Goal: Information Seeking & Learning: Learn about a topic

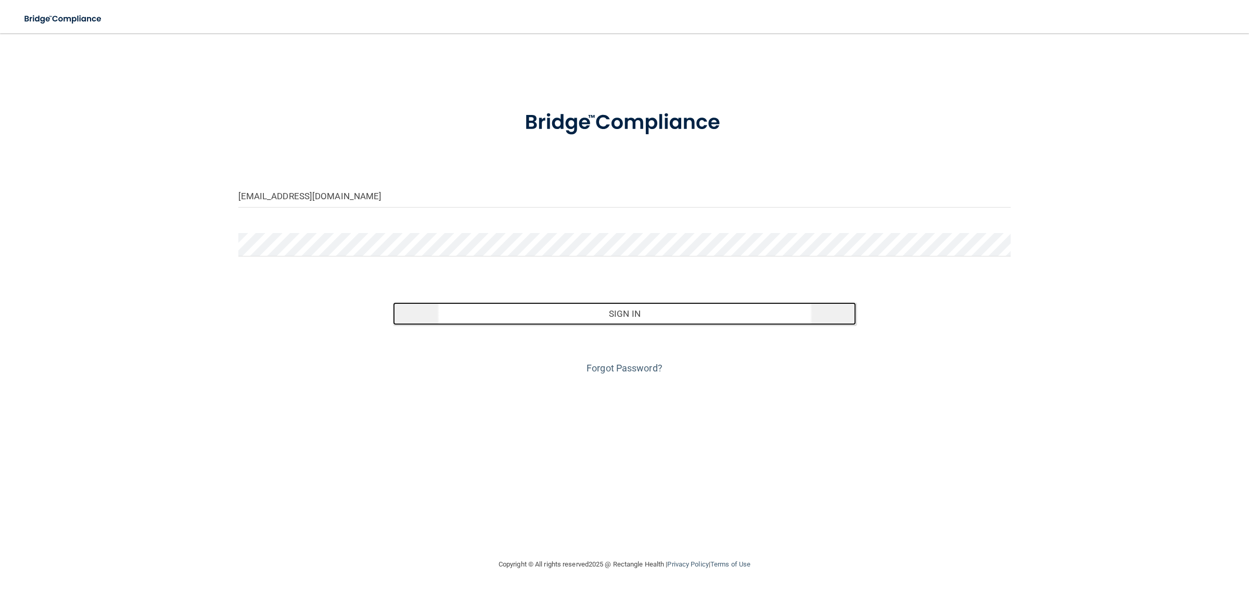
click at [524, 316] on button "Sign In" at bounding box center [625, 313] width 464 height 23
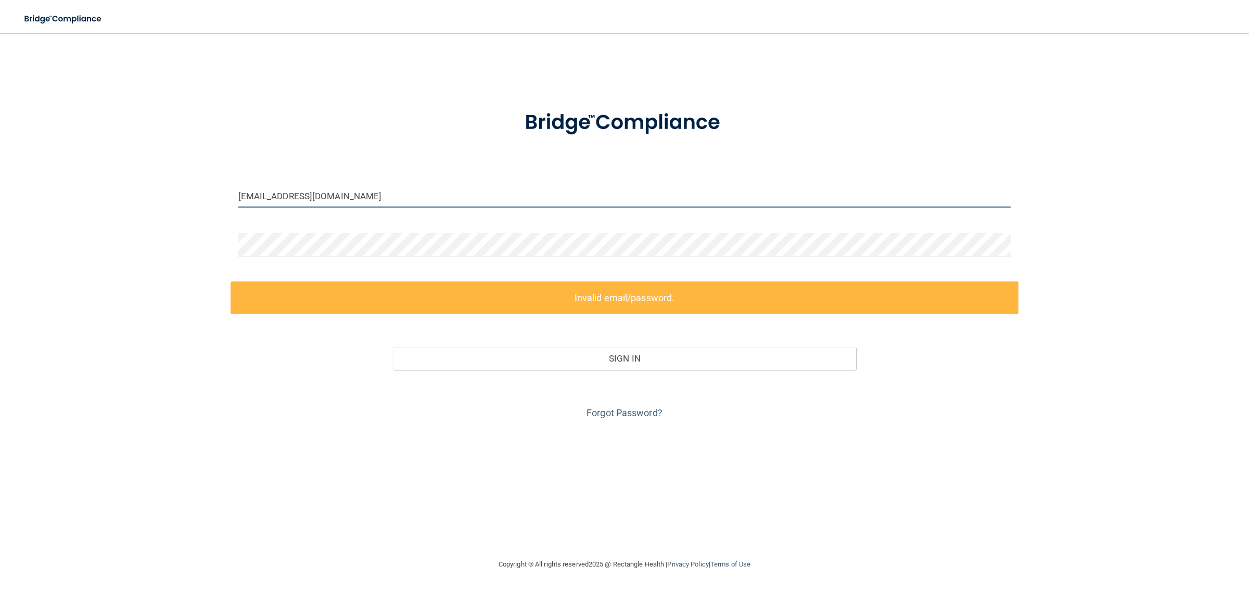
click at [344, 198] on input "drmcdaniel@fosterdentalcare.com" at bounding box center [624, 195] width 773 height 23
drag, startPoint x: 301, startPoint y: 391, endPoint x: 303, endPoint y: 368, distance: 23.0
click at [300, 391] on div "Forgot Password?" at bounding box center [624, 396] width 788 height 52
click at [333, 199] on input "drmcdaniel@fosterdentalcare.com" at bounding box center [624, 195] width 773 height 23
click at [420, 148] on div at bounding box center [624, 123] width 788 height 54
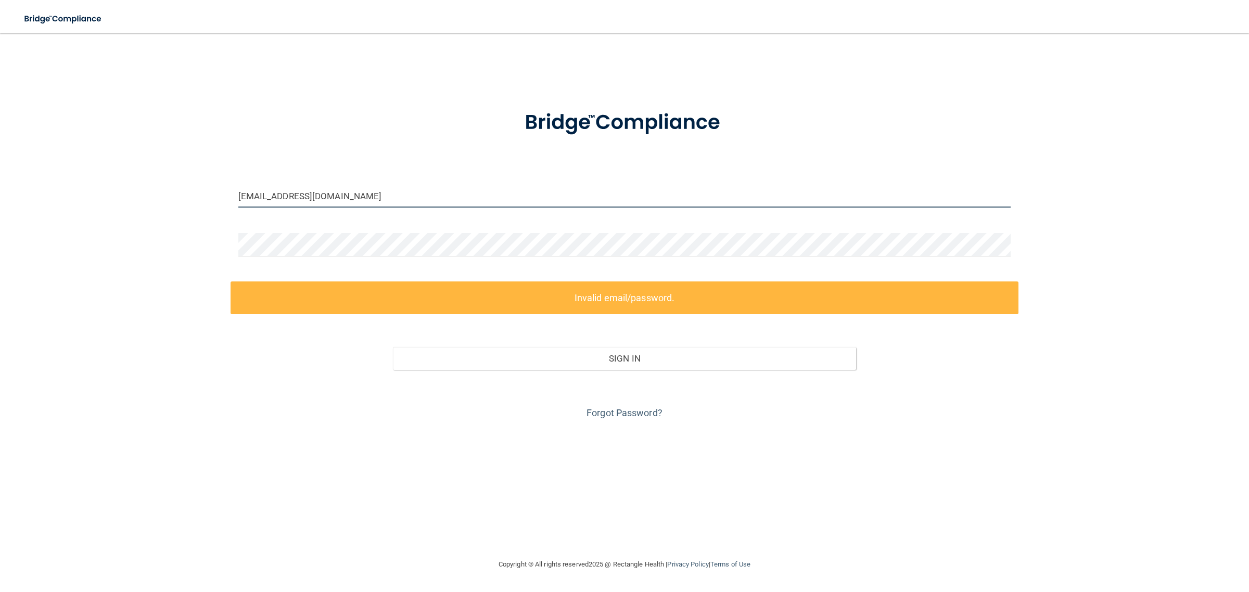
click at [391, 188] on input "drmcdaniel@fosterdentalcare.com" at bounding box center [624, 195] width 773 height 23
type input "[EMAIL_ADDRESS][DOMAIN_NAME]"
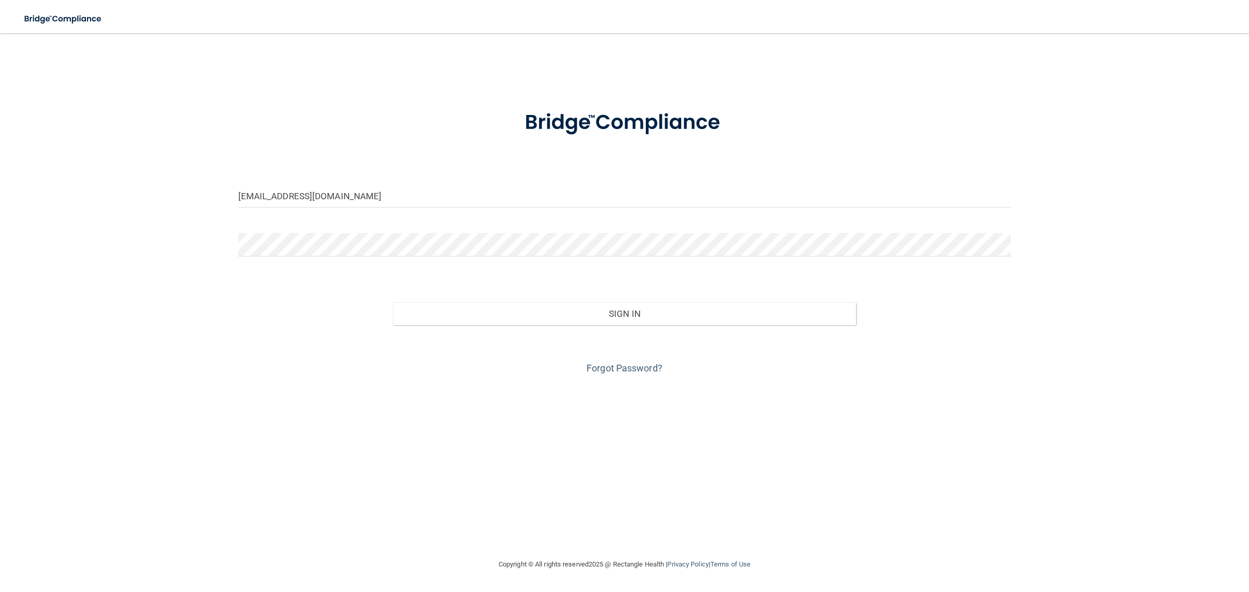
click at [324, 135] on div at bounding box center [624, 123] width 788 height 54
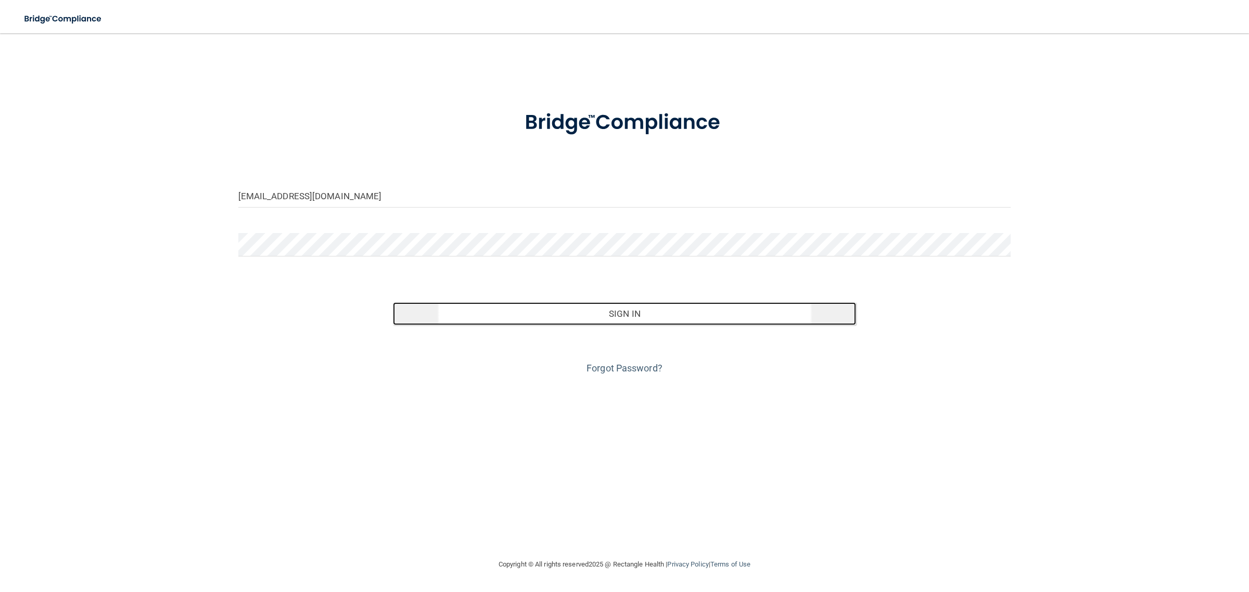
click at [542, 314] on button "Sign In" at bounding box center [625, 313] width 464 height 23
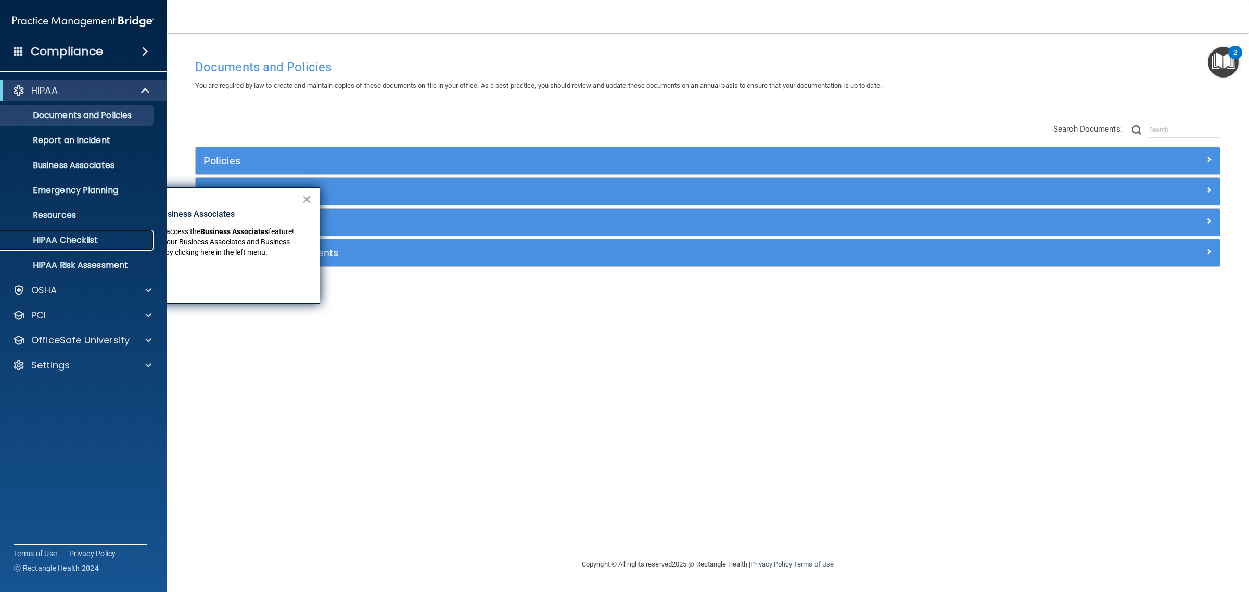
click at [52, 238] on p "HIPAA Checklist" at bounding box center [78, 240] width 142 height 10
click at [308, 196] on button "×" at bounding box center [307, 199] width 10 height 17
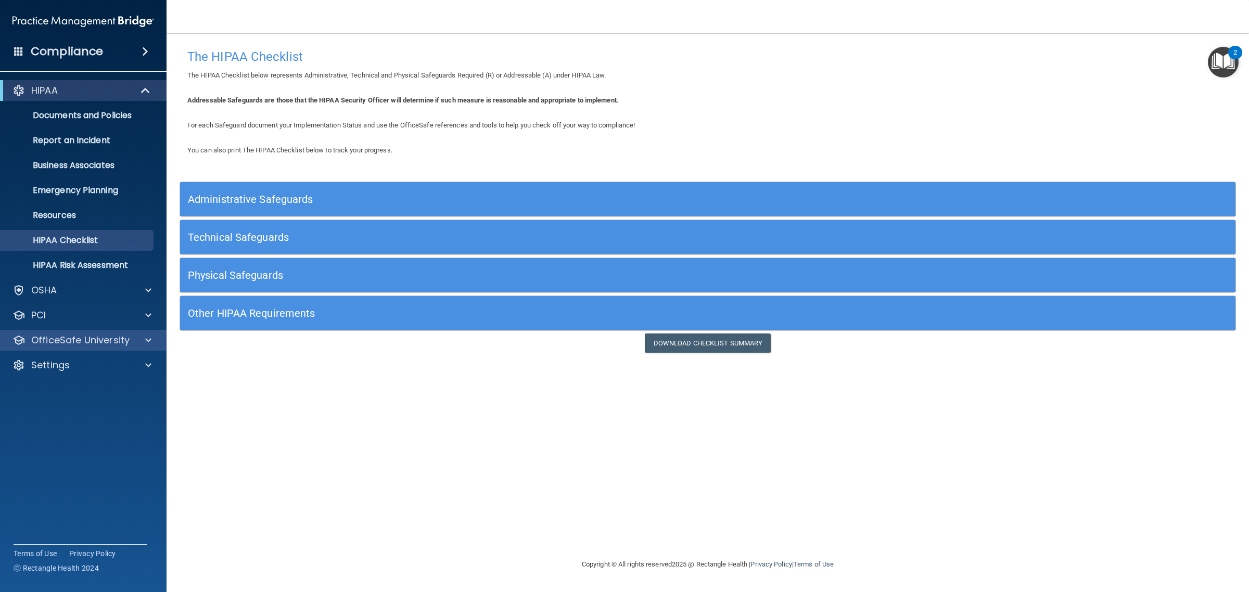
click at [79, 348] on div "OfficeSafe University" at bounding box center [83, 340] width 167 height 21
click at [150, 336] on span at bounding box center [148, 340] width 6 height 12
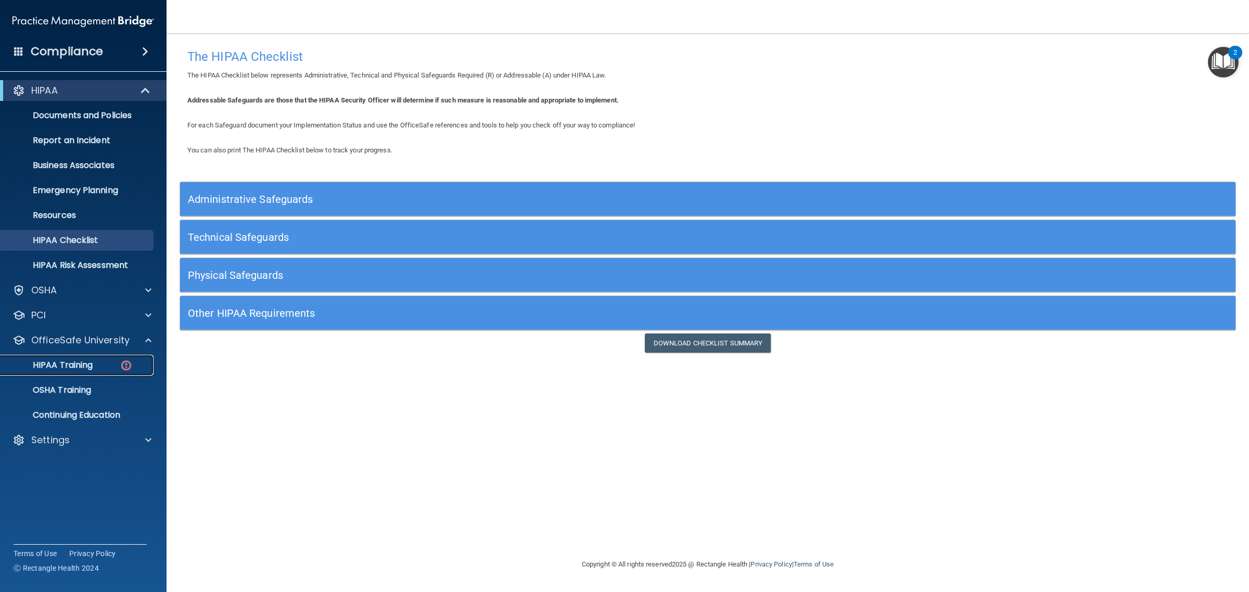
click at [71, 373] on link "HIPAA Training" at bounding box center [72, 365] width 164 height 21
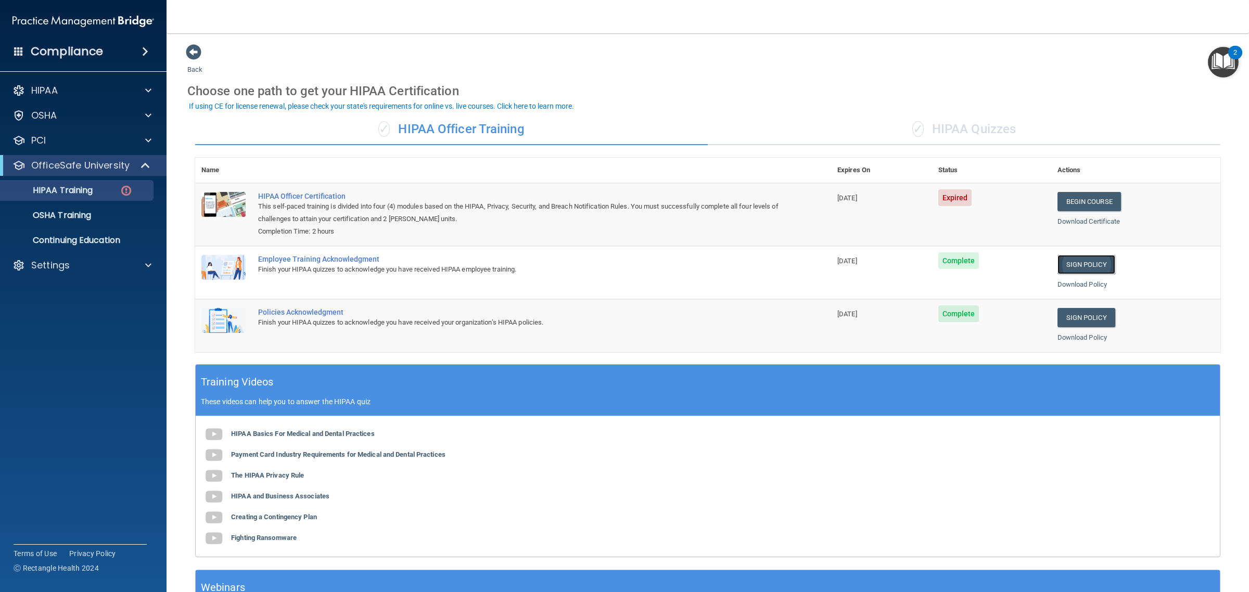
click at [1082, 261] on link "Sign Policy" at bounding box center [1086, 264] width 58 height 19
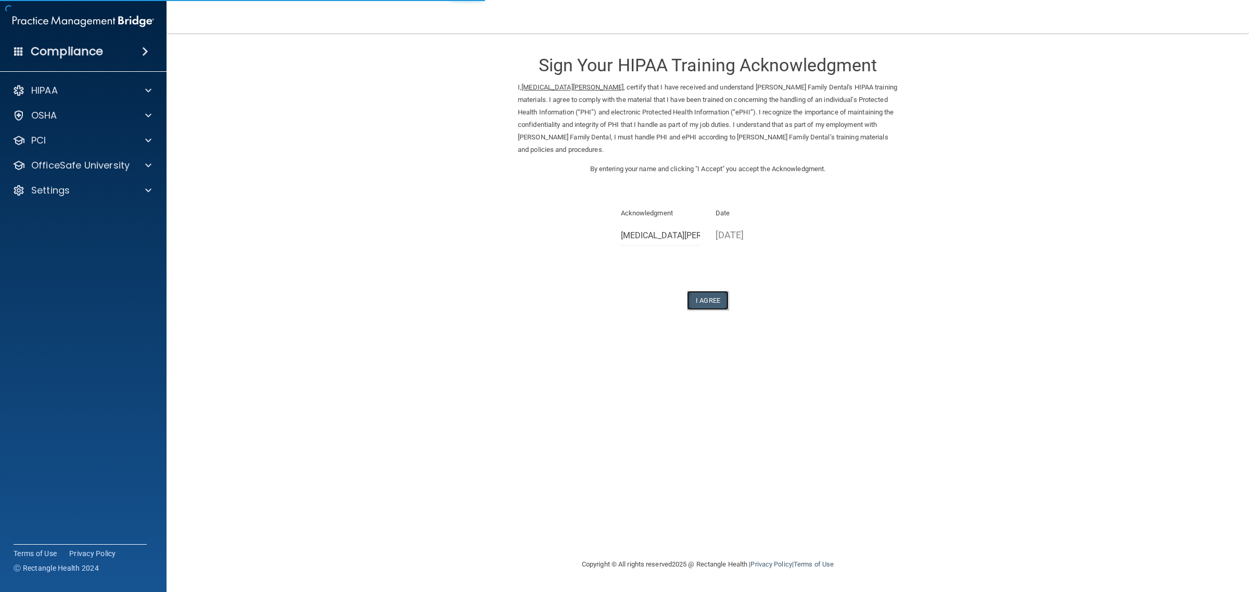
click at [715, 291] on button "I Agree" at bounding box center [708, 300] width 42 height 19
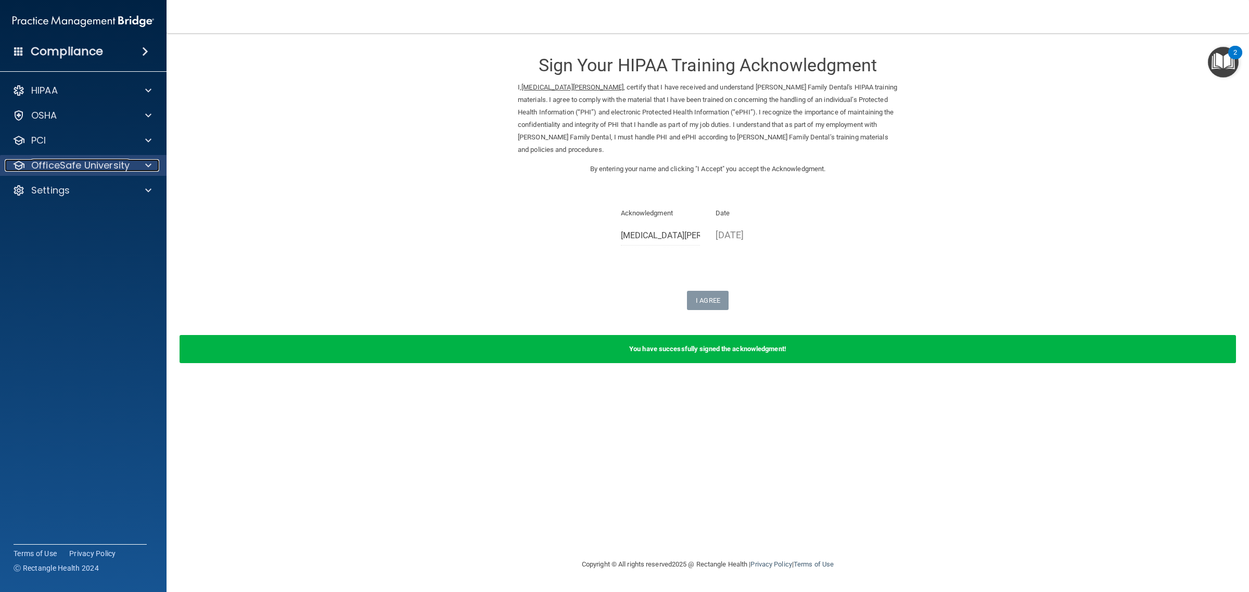
click at [85, 167] on p "OfficeSafe University" at bounding box center [80, 165] width 98 height 12
click at [116, 186] on div "HIPAA Training" at bounding box center [78, 190] width 142 height 10
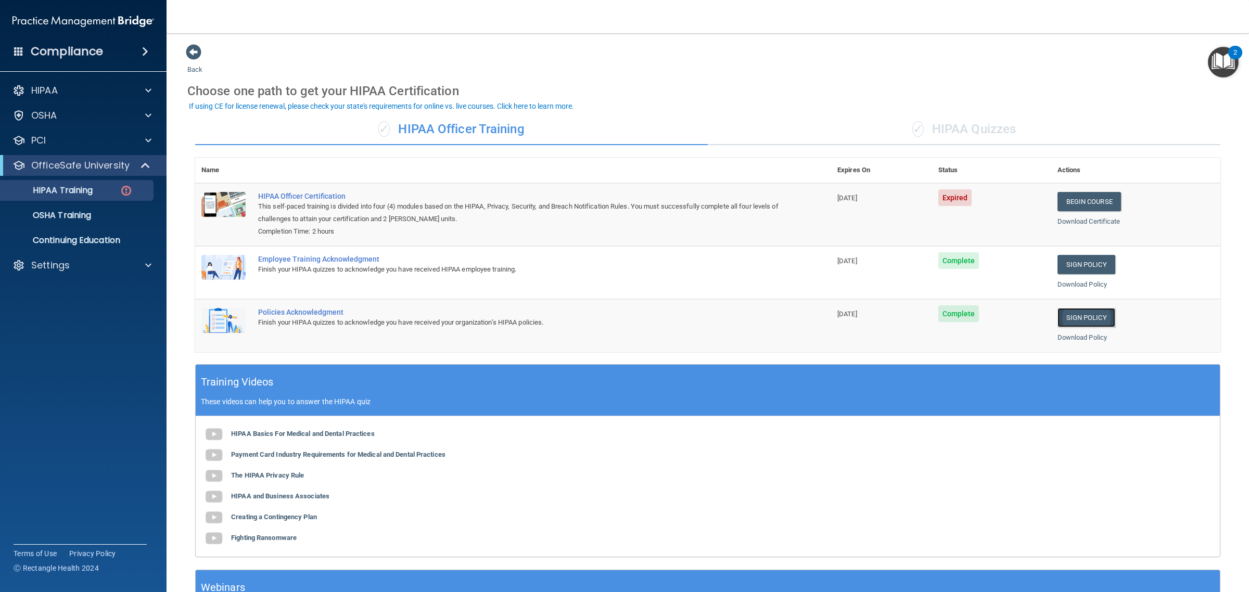
click at [1083, 316] on link "Sign Policy" at bounding box center [1086, 317] width 58 height 19
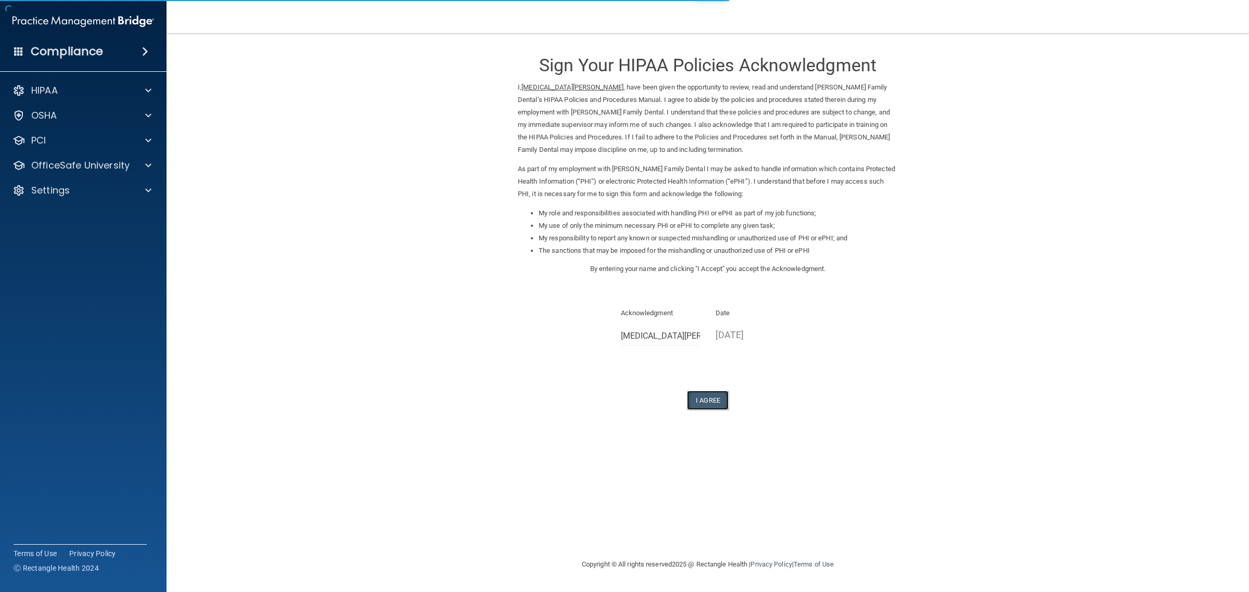
click at [716, 409] on button "I Agree" at bounding box center [708, 400] width 42 height 19
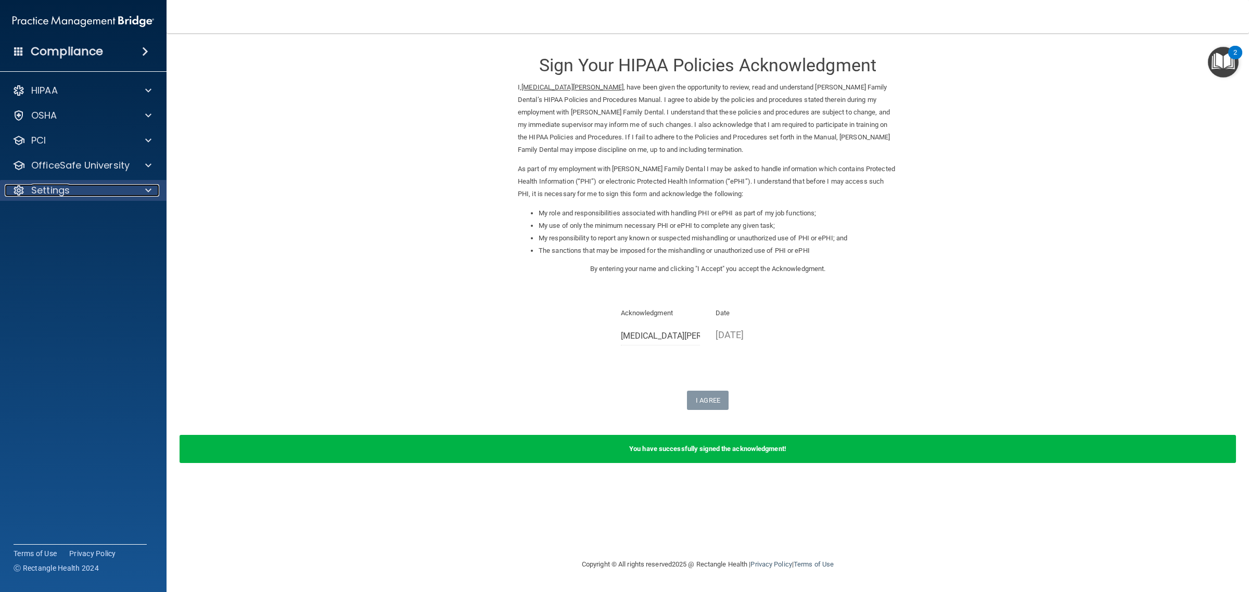
click at [96, 191] on div "Settings" at bounding box center [69, 190] width 129 height 12
click at [88, 213] on p "My Account" at bounding box center [78, 215] width 142 height 10
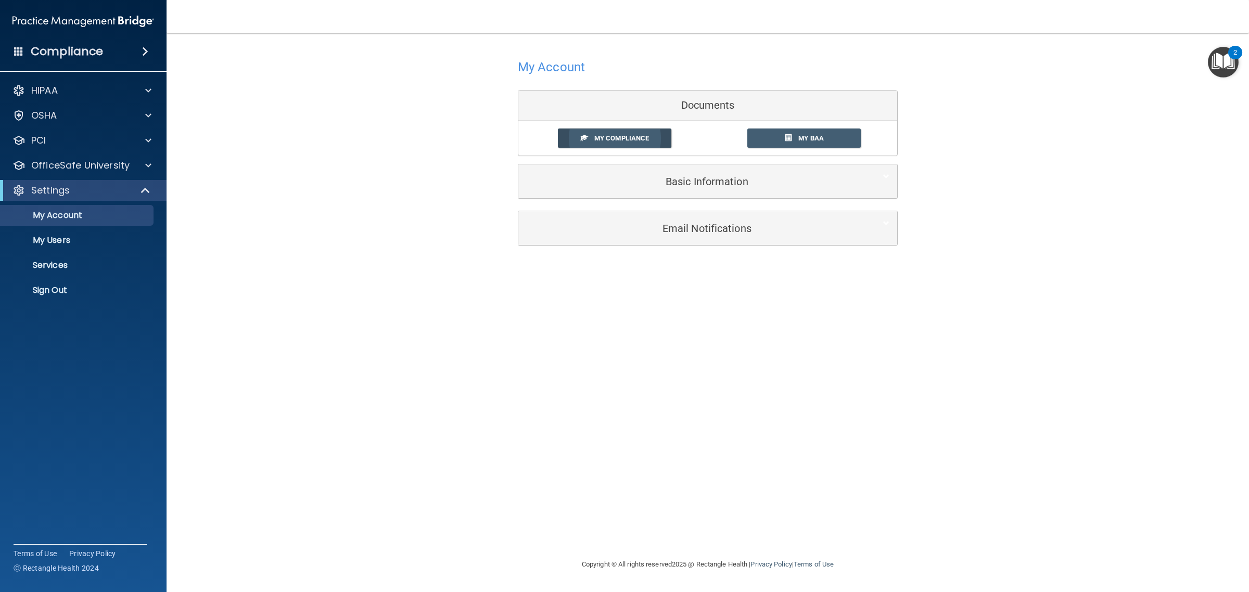
click at [653, 134] on link "My Compliance" at bounding box center [615, 138] width 114 height 19
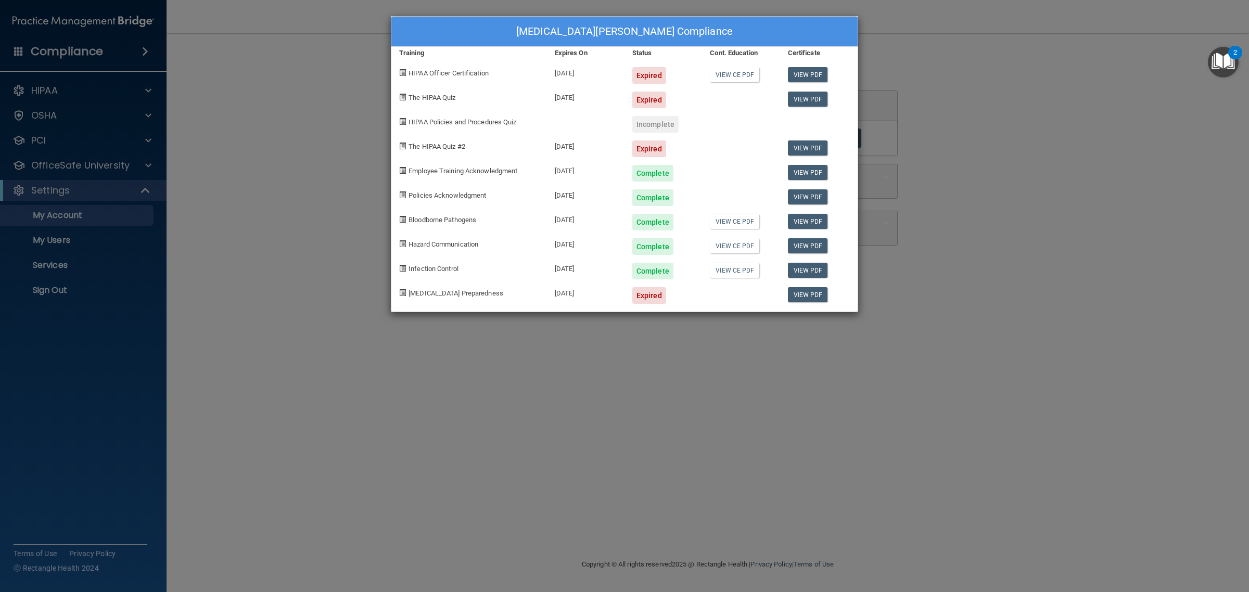
drag, startPoint x: 643, startPoint y: 100, endPoint x: 588, endPoint y: 100, distance: 54.6
click at [643, 100] on div "Expired" at bounding box center [649, 100] width 34 height 17
click at [425, 86] on div "The HIPAA Quiz" at bounding box center [469, 96] width 156 height 24
click at [524, 150] on div "The HIPAA Quiz #2" at bounding box center [469, 145] width 156 height 24
click at [401, 378] on div "[MEDICAL_DATA][PERSON_NAME] Compliance Training Expires On Status Cont. Educati…" at bounding box center [624, 296] width 1249 height 592
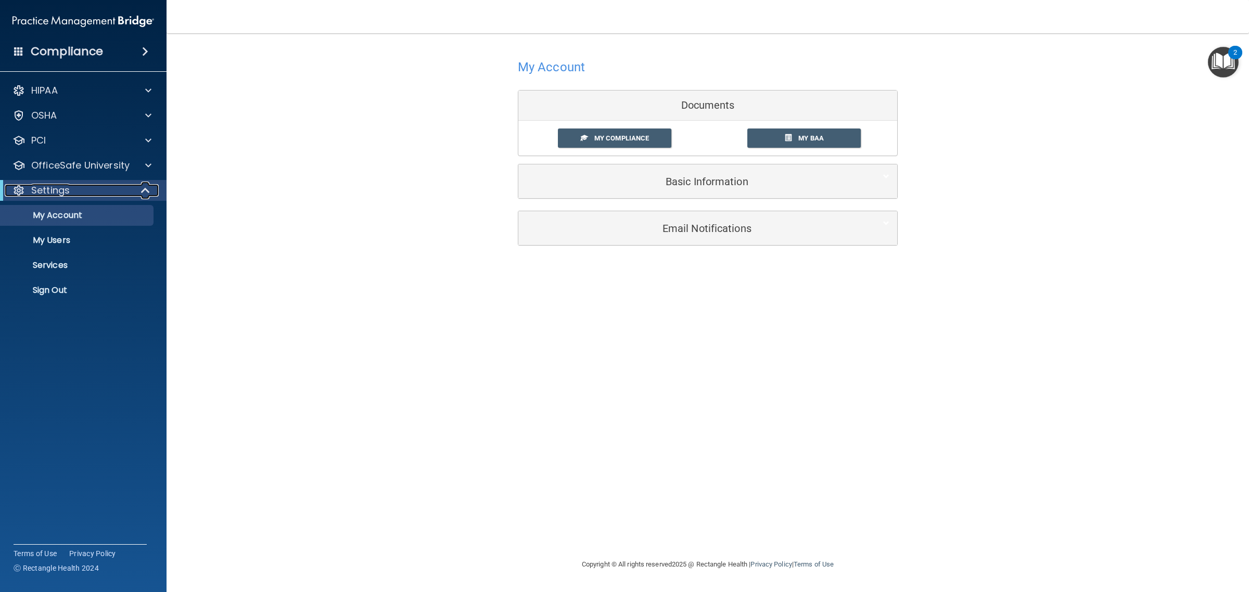
click at [83, 184] on div "Settings" at bounding box center [69, 190] width 129 height 12
click at [79, 168] on p "OfficeSafe University" at bounding box center [80, 165] width 98 height 12
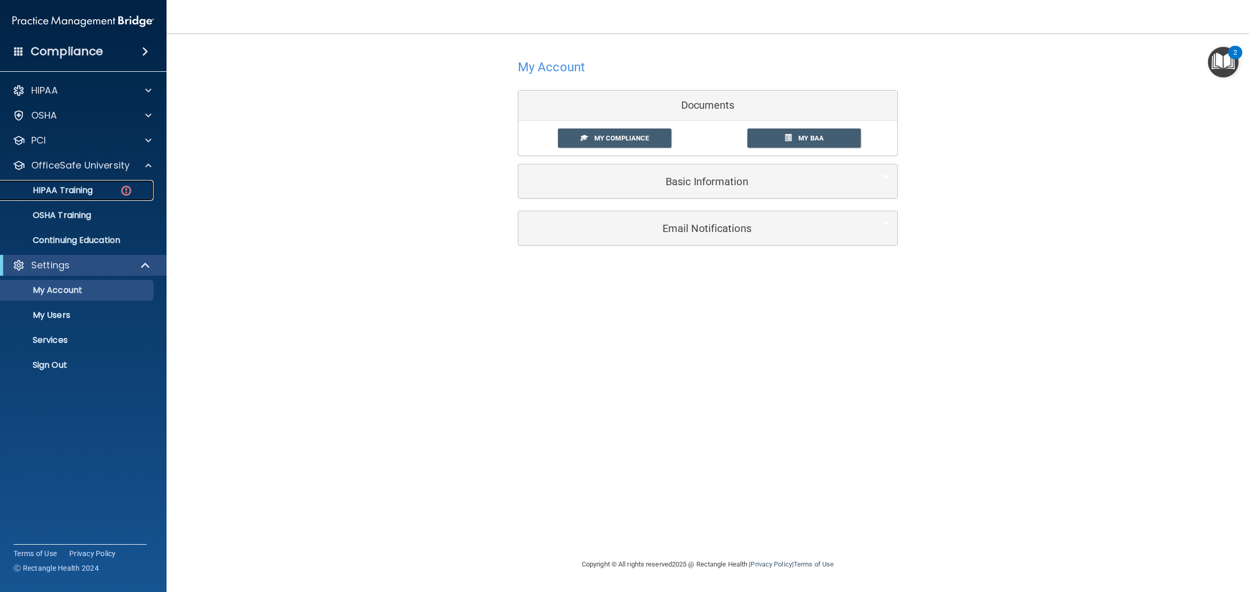
click at [70, 193] on p "HIPAA Training" at bounding box center [50, 190] width 86 height 10
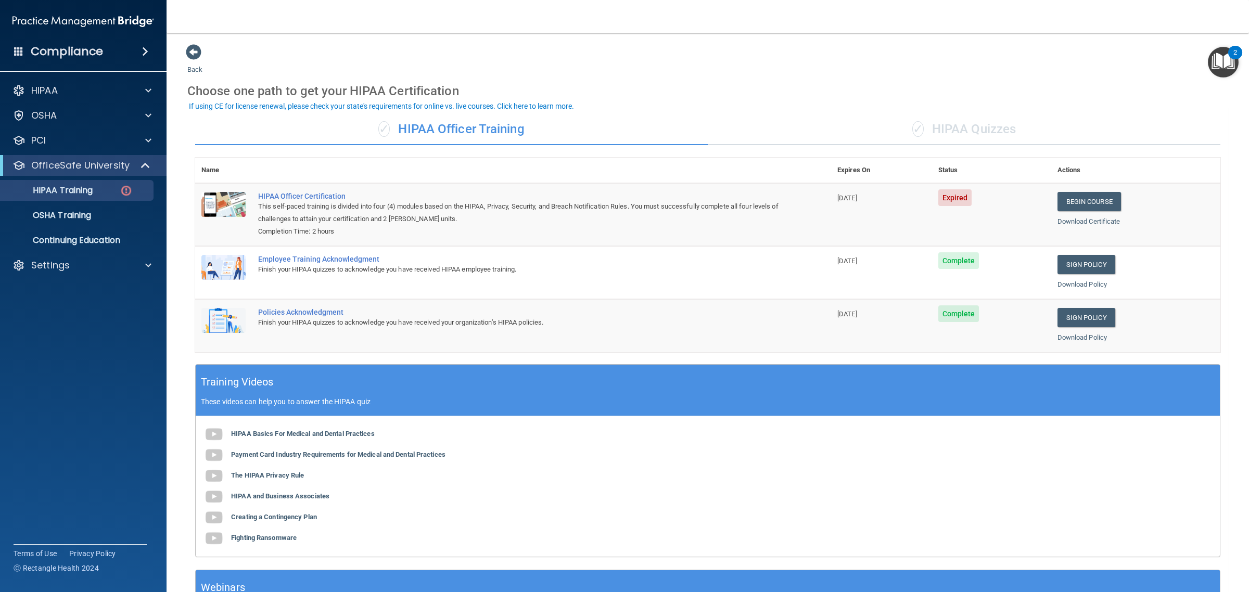
click at [998, 126] on div "✓ HIPAA Quizzes" at bounding box center [964, 129] width 512 height 31
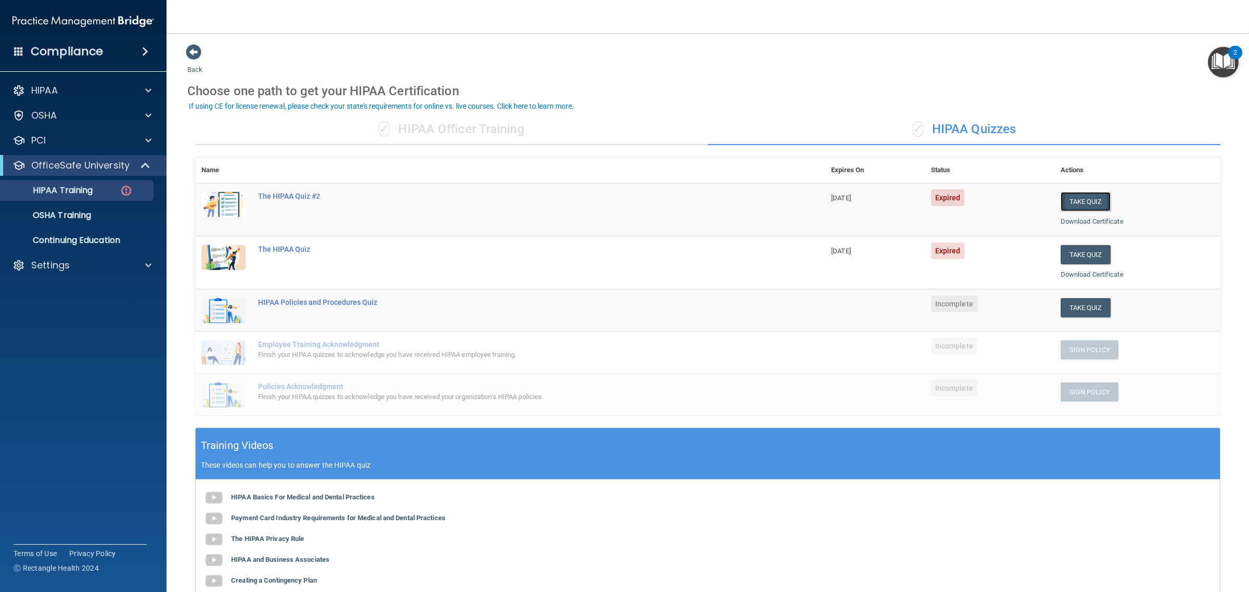
click at [1086, 199] on button "Take Quiz" at bounding box center [1085, 201] width 50 height 19
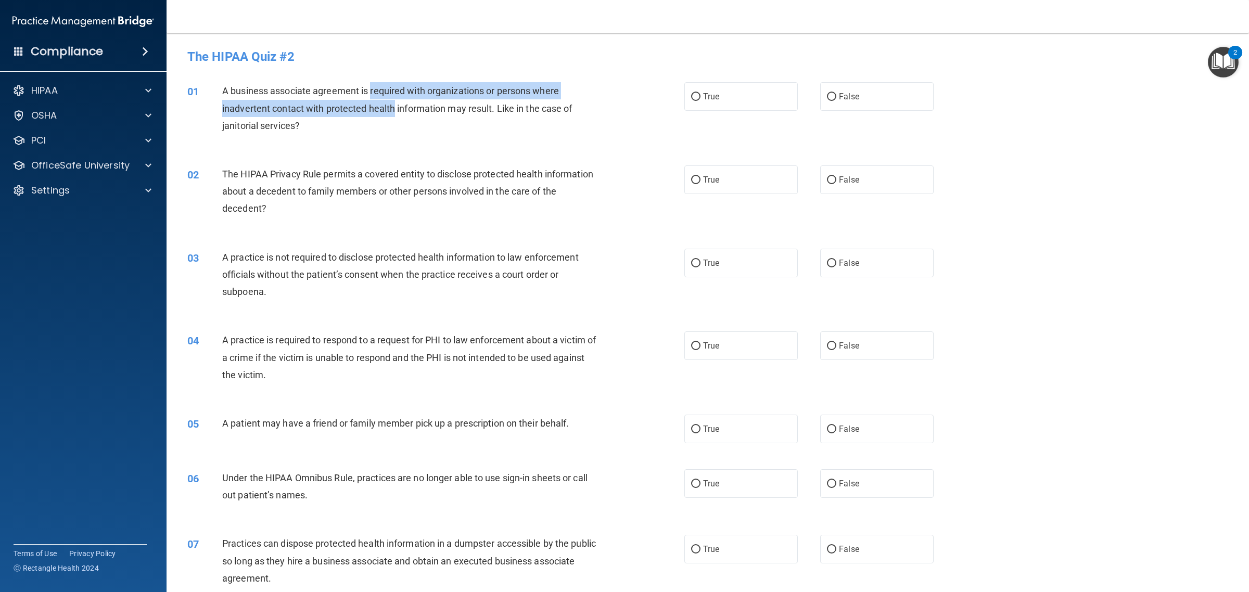
drag, startPoint x: 372, startPoint y: 84, endPoint x: 394, endPoint y: 112, distance: 35.9
click at [394, 112] on div "A business associate agreement is required with organizations or persons where …" at bounding box center [414, 108] width 384 height 52
click at [394, 112] on span "A business associate agreement is required with organizations or persons where …" at bounding box center [397, 107] width 350 height 45
drag, startPoint x: 382, startPoint y: 95, endPoint x: 382, endPoint y: 120, distance: 25.0
click at [382, 120] on div "A business associate agreement is required with organizations or persons where …" at bounding box center [414, 108] width 384 height 52
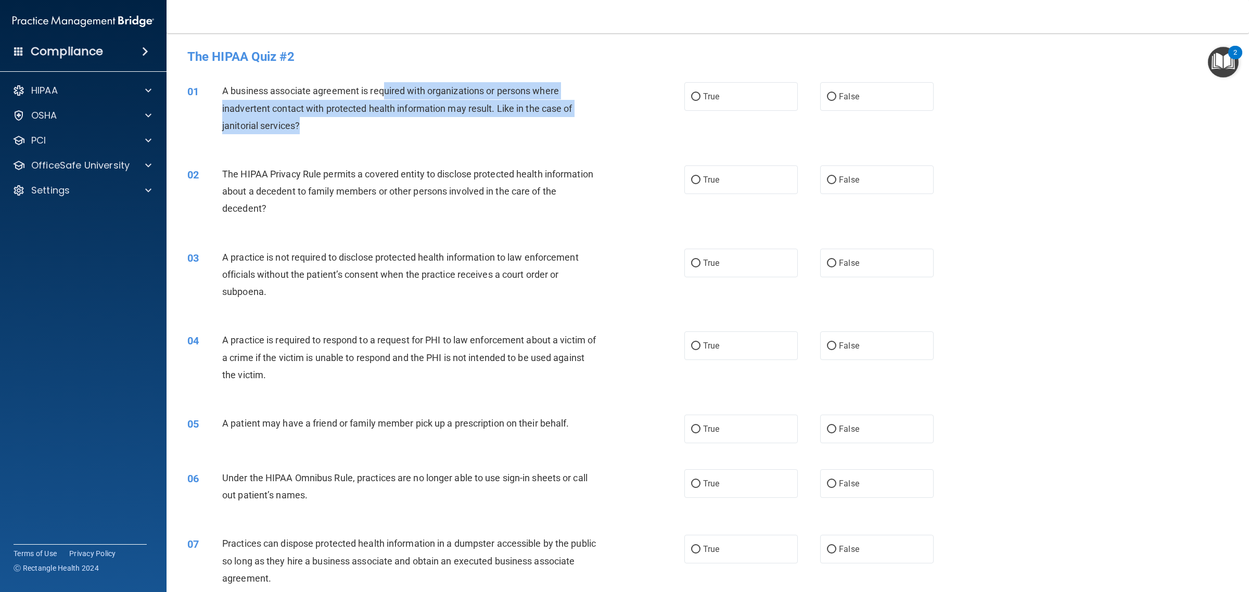
click at [382, 120] on div "A business associate agreement is required with organizations or persons where …" at bounding box center [414, 108] width 384 height 52
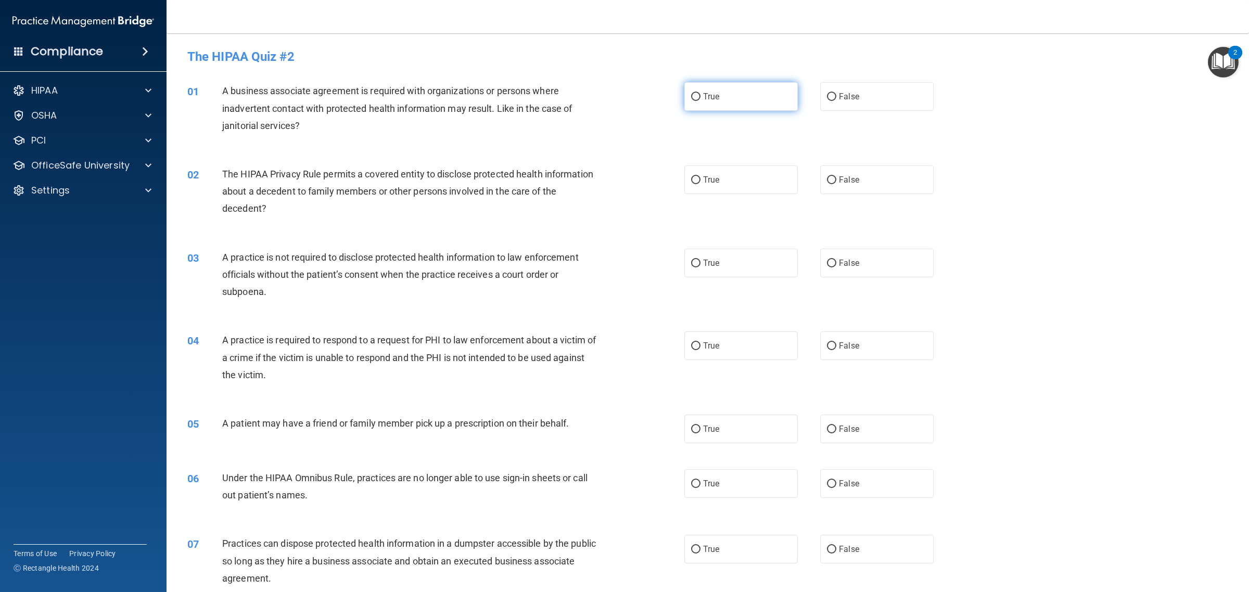
click at [691, 97] on input "True" at bounding box center [695, 97] width 9 height 8
radio input "true"
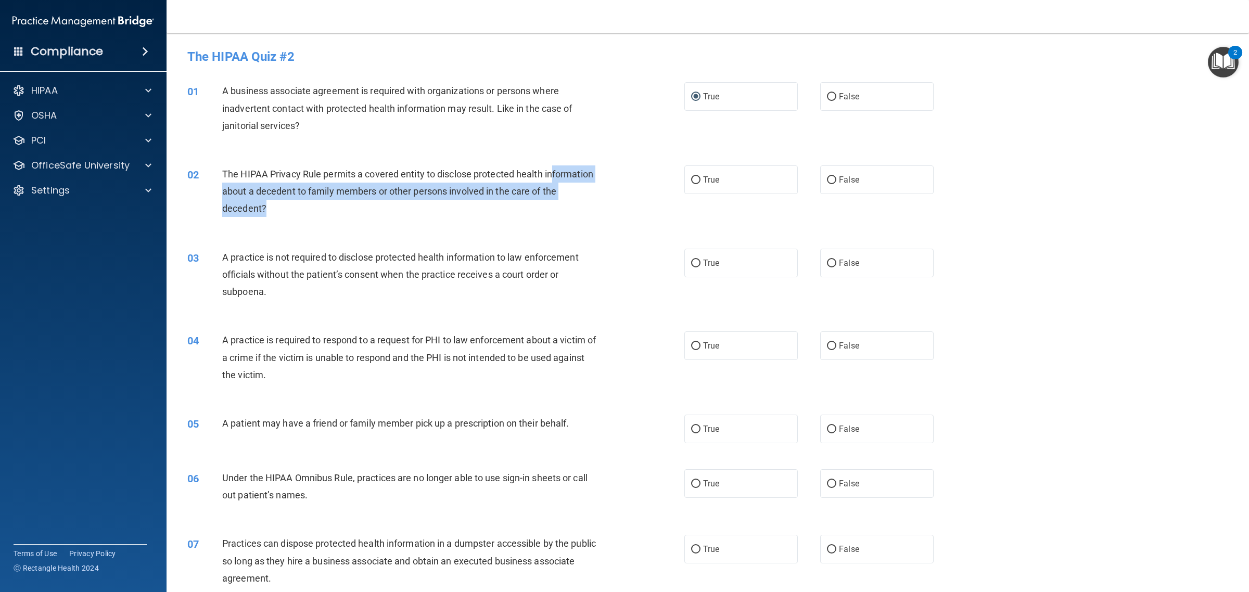
drag, startPoint x: 229, startPoint y: 191, endPoint x: 339, endPoint y: 213, distance: 112.0
click at [339, 213] on div "The HIPAA Privacy Rule permits a covered entity to disclose protected health in…" at bounding box center [414, 191] width 384 height 52
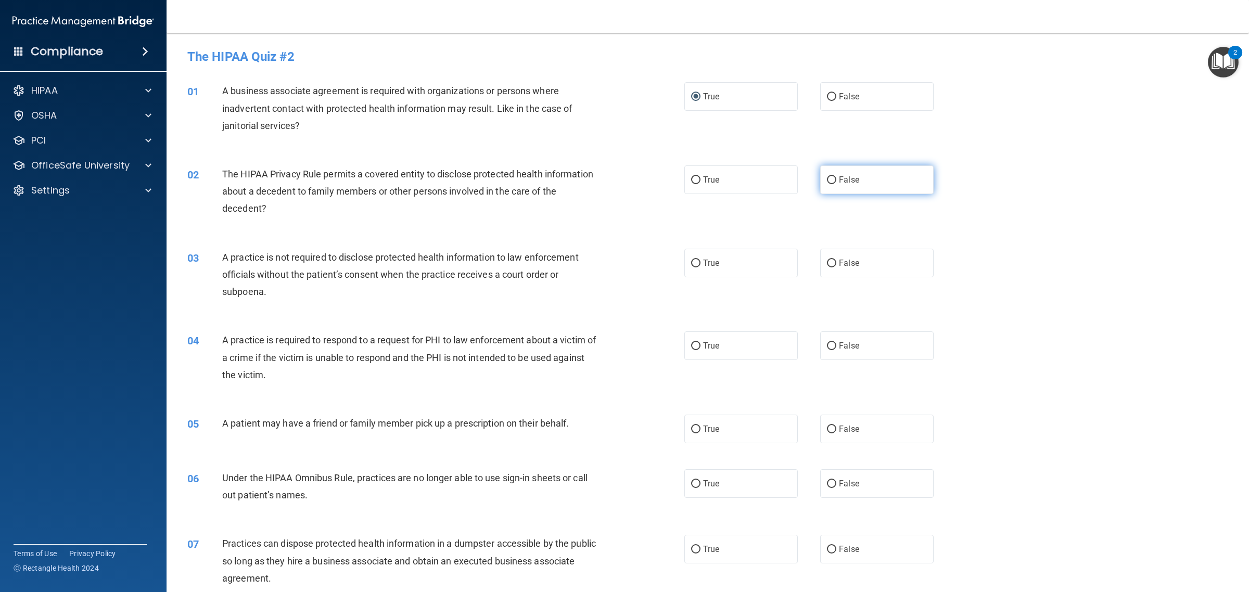
click at [862, 178] on label "False" at bounding box center [876, 179] width 113 height 29
click at [836, 178] on input "False" at bounding box center [831, 180] width 9 height 8
radio input "true"
click at [861, 271] on label "False" at bounding box center [876, 263] width 113 height 29
click at [836, 267] on input "False" at bounding box center [831, 264] width 9 height 8
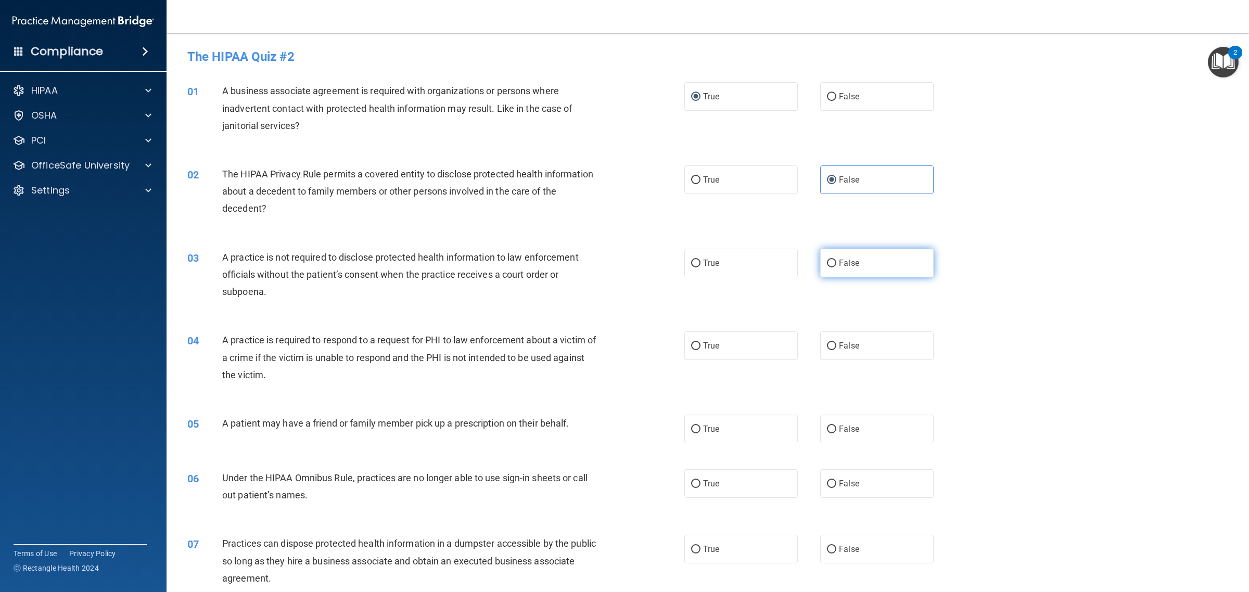
radio input "true"
click at [843, 352] on label "False" at bounding box center [876, 345] width 113 height 29
click at [836, 350] on input "False" at bounding box center [831, 346] width 9 height 8
radio input "true"
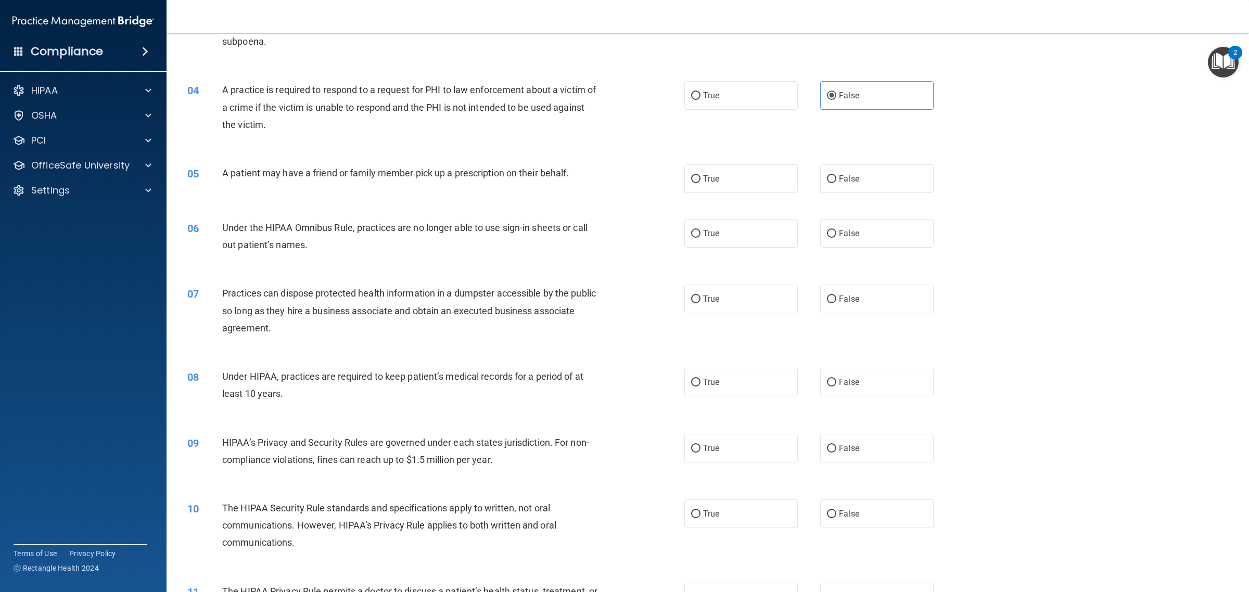
scroll to position [260, 0]
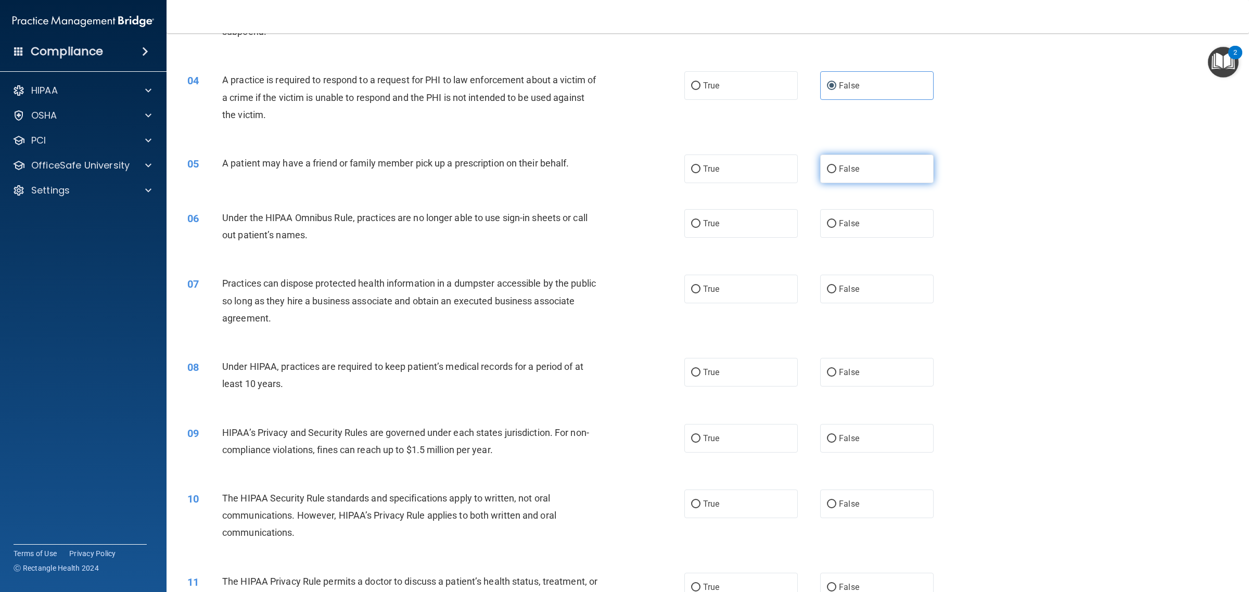
click at [820, 174] on label "False" at bounding box center [876, 169] width 113 height 29
click at [827, 173] on input "False" at bounding box center [831, 169] width 9 height 8
radio input "true"
click at [720, 172] on label "True" at bounding box center [740, 169] width 113 height 29
click at [700, 172] on input "True" at bounding box center [695, 169] width 9 height 8
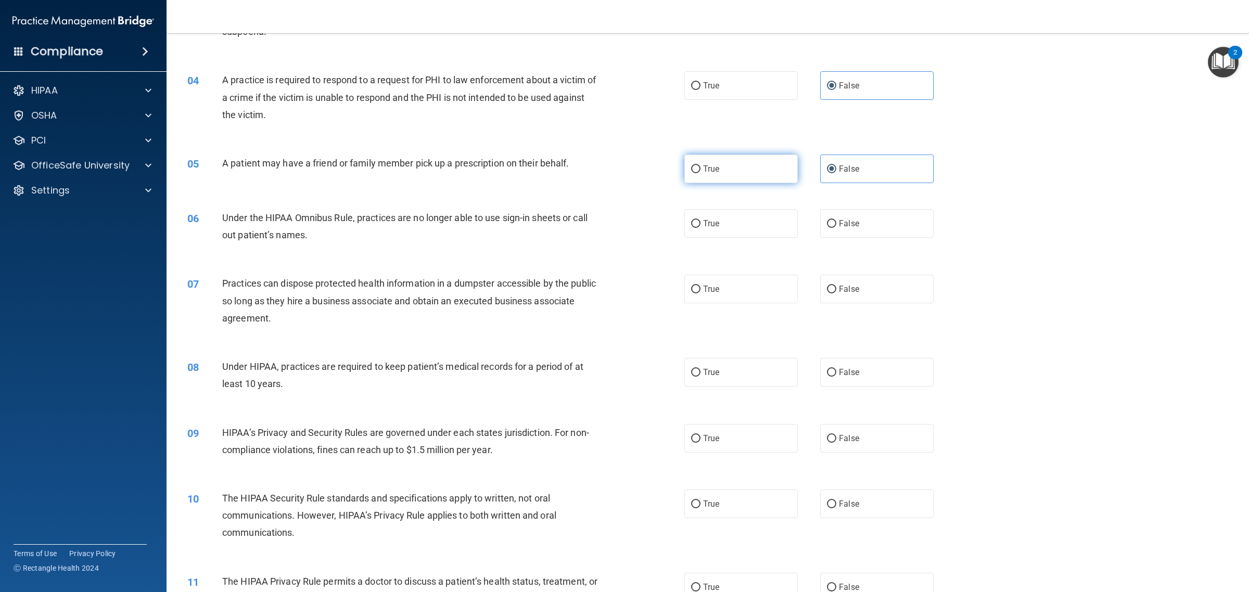
radio input "true"
radio input "false"
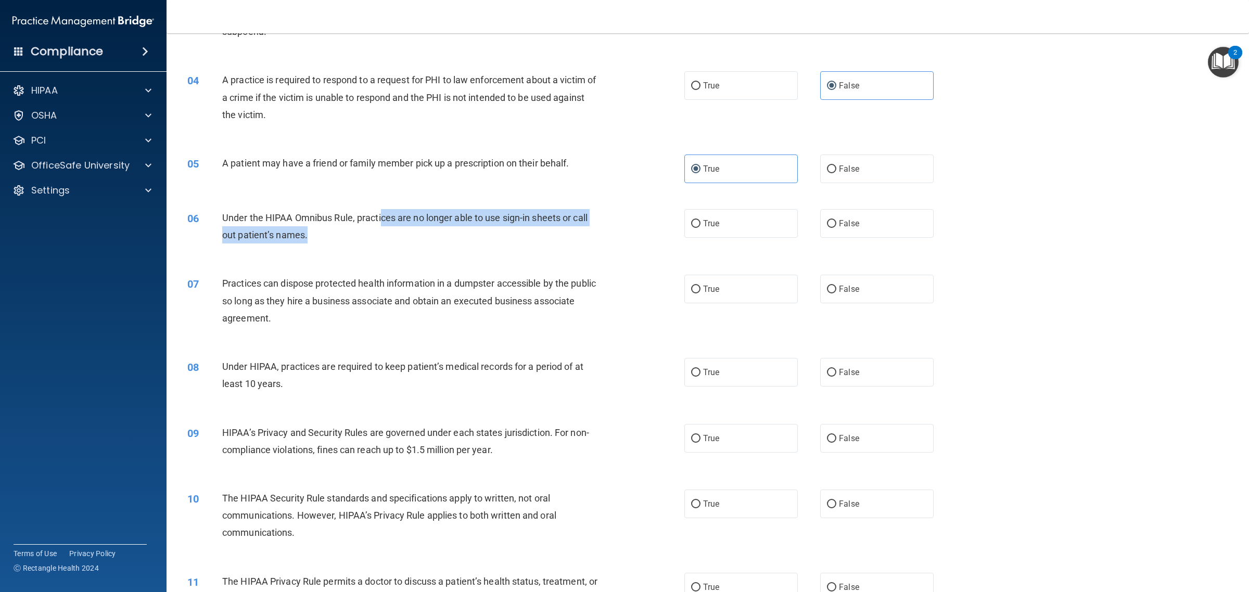
drag, startPoint x: 381, startPoint y: 211, endPoint x: 430, endPoint y: 236, distance: 55.4
click at [430, 236] on div "Under the HIPAA Omnibus Rule, practices are no longer able to use sign-in sheet…" at bounding box center [414, 226] width 384 height 34
drag, startPoint x: 222, startPoint y: 216, endPoint x: 292, endPoint y: 237, distance: 72.6
click at [292, 237] on span "Under the HIPAA Omnibus Rule, practices are no longer able to use sign-in sheet…" at bounding box center [404, 226] width 365 height 28
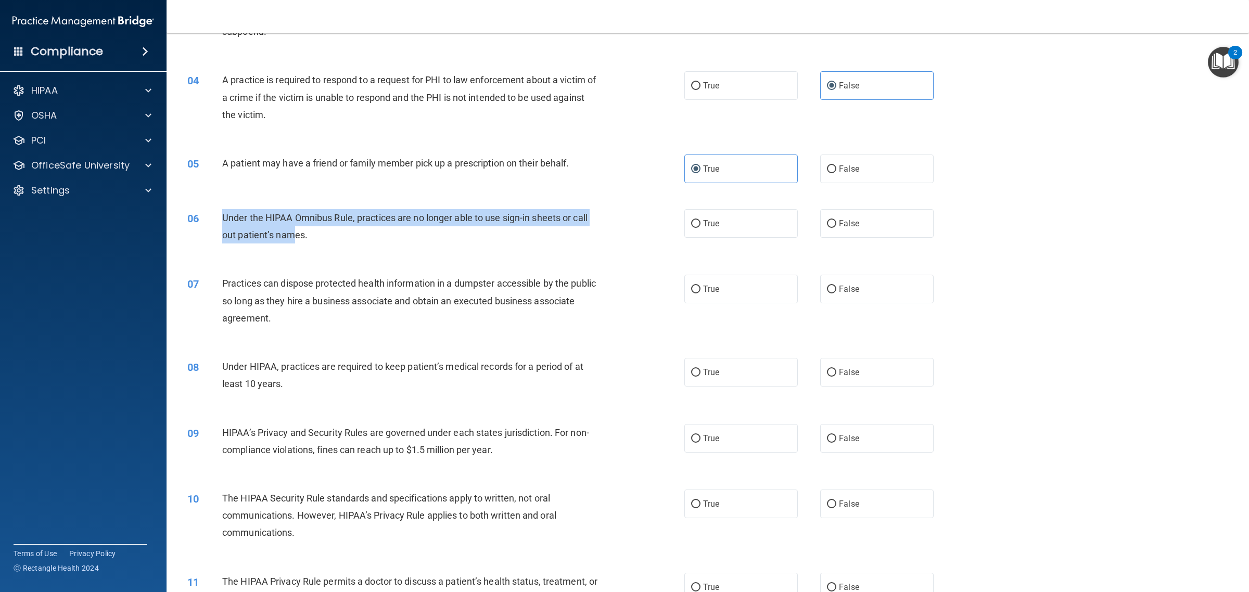
click at [292, 237] on span "Under the HIPAA Omnibus Rule, practices are no longer able to use sign-in sheet…" at bounding box center [404, 226] width 365 height 28
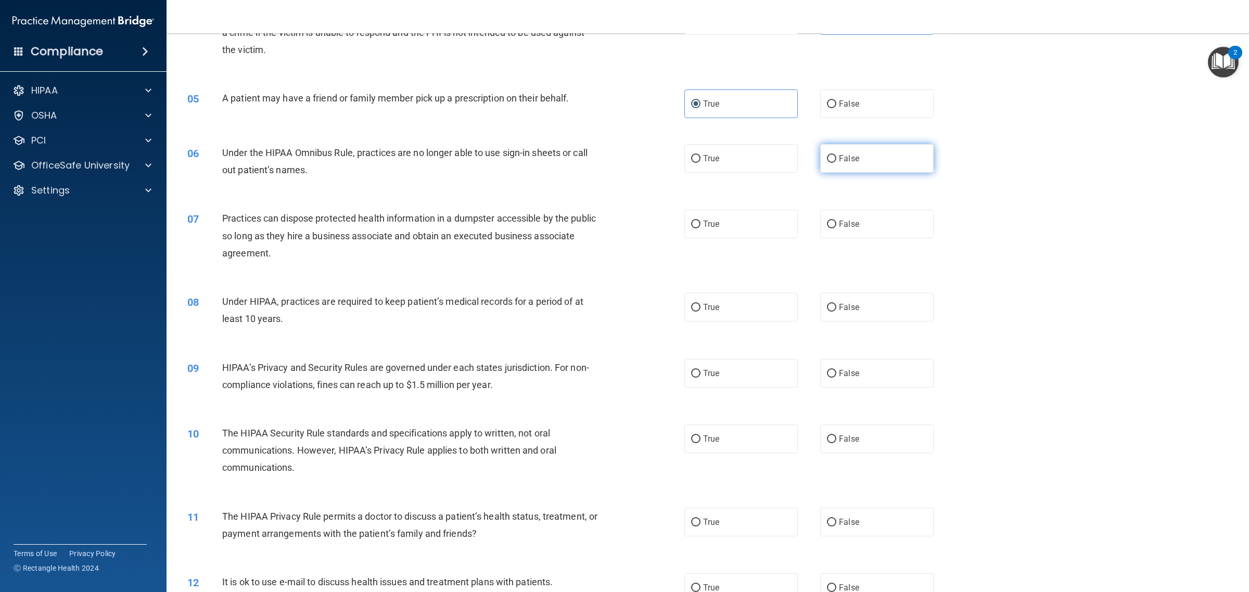
click at [882, 165] on label "False" at bounding box center [876, 158] width 113 height 29
click at [836, 163] on input "False" at bounding box center [831, 159] width 9 height 8
radio input "true"
click at [882, 223] on label "False" at bounding box center [876, 224] width 113 height 29
click at [836, 223] on input "False" at bounding box center [831, 225] width 9 height 8
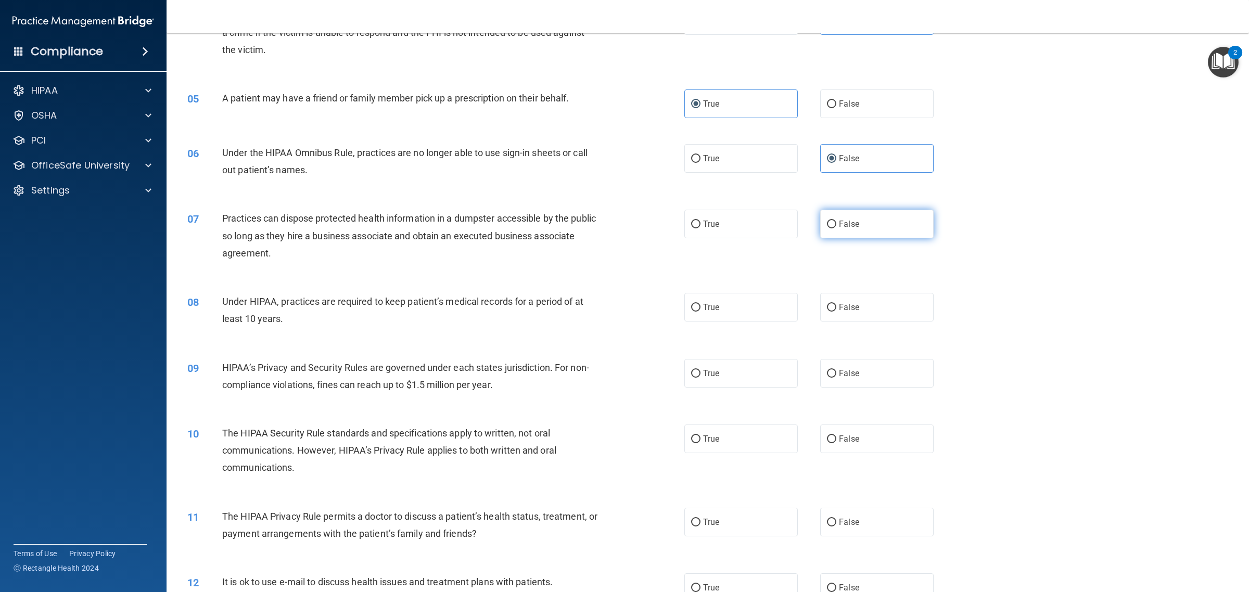
radio input "true"
click at [851, 314] on label "False" at bounding box center [876, 307] width 113 height 29
click at [836, 312] on input "False" at bounding box center [831, 308] width 9 height 8
radio input "true"
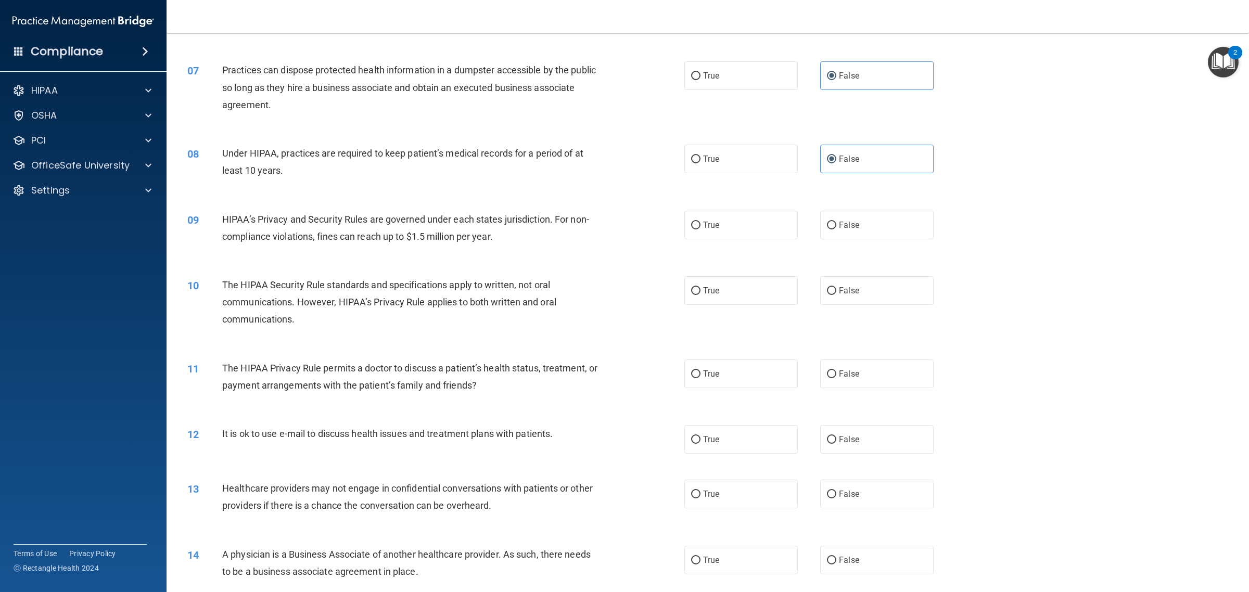
scroll to position [520, 0]
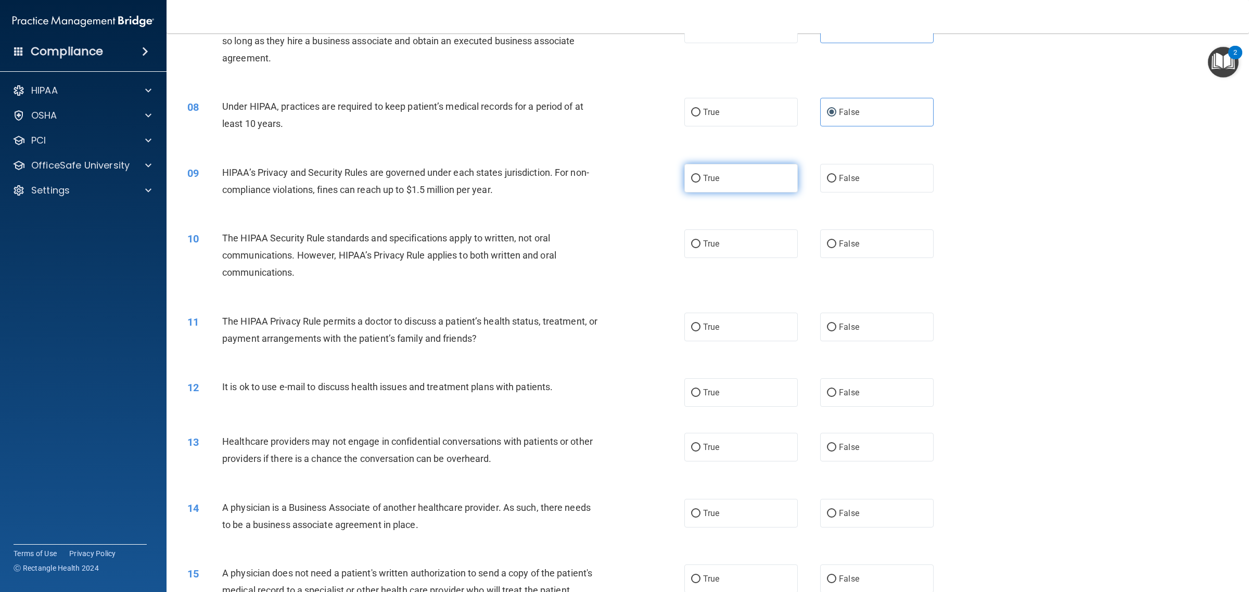
click at [711, 173] on label "True" at bounding box center [740, 178] width 113 height 29
click at [700, 175] on input "True" at bounding box center [695, 179] width 9 height 8
radio input "true"
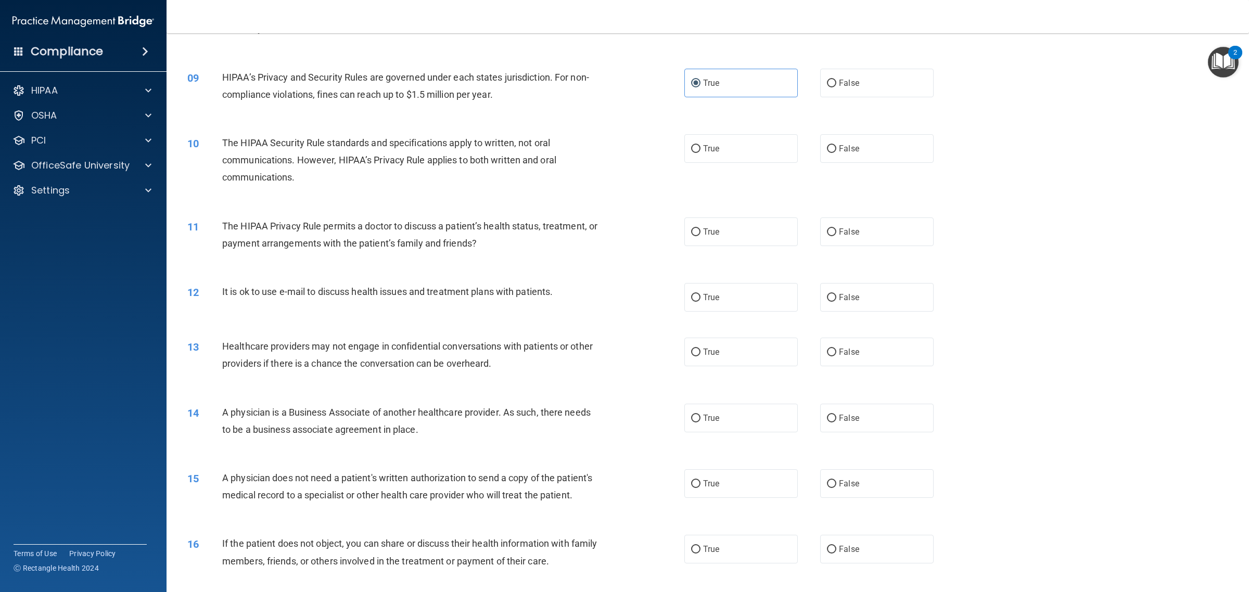
scroll to position [585, 0]
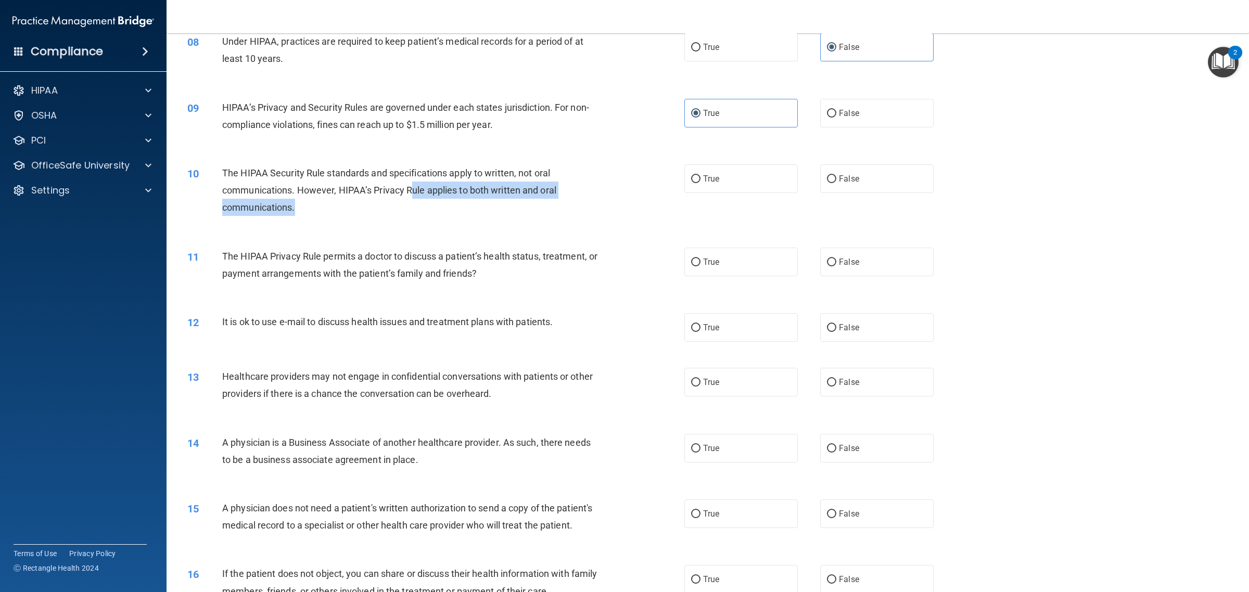
drag, startPoint x: 409, startPoint y: 190, endPoint x: 419, endPoint y: 216, distance: 27.3
click at [419, 216] on div "The HIPAA Security Rule standards and specifications apply to written, not oral…" at bounding box center [414, 190] width 384 height 52
click at [810, 178] on div "True False" at bounding box center [820, 178] width 272 height 29
click at [827, 178] on input "False" at bounding box center [831, 179] width 9 height 8
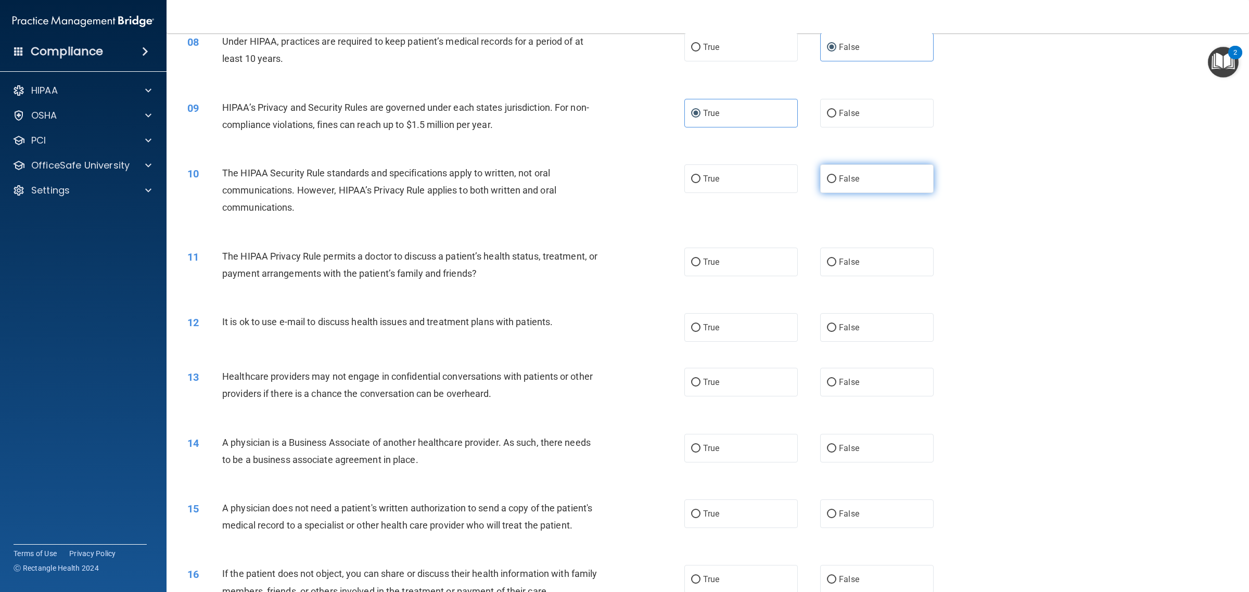
radio input "true"
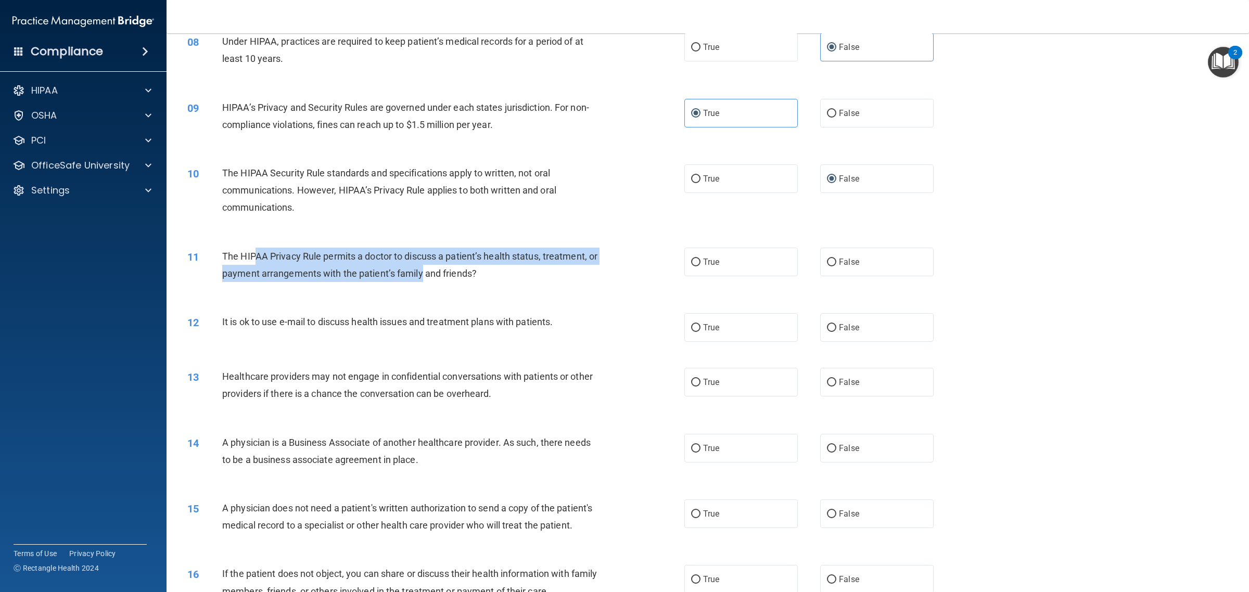
drag, startPoint x: 253, startPoint y: 258, endPoint x: 431, endPoint y: 279, distance: 179.3
click at [431, 279] on div "The HIPAA Privacy Rule permits a doctor to discuss a patient’s health status, t…" at bounding box center [414, 265] width 384 height 34
click at [431, 280] on div "The HIPAA Privacy Rule permits a doctor to discuss a patient’s health status, t…" at bounding box center [414, 265] width 384 height 34
drag, startPoint x: 294, startPoint y: 256, endPoint x: 415, endPoint y: 274, distance: 122.0
click at [415, 274] on span "The HIPAA Privacy Rule permits a doctor to discuss a patient’s health status, t…" at bounding box center [409, 265] width 375 height 28
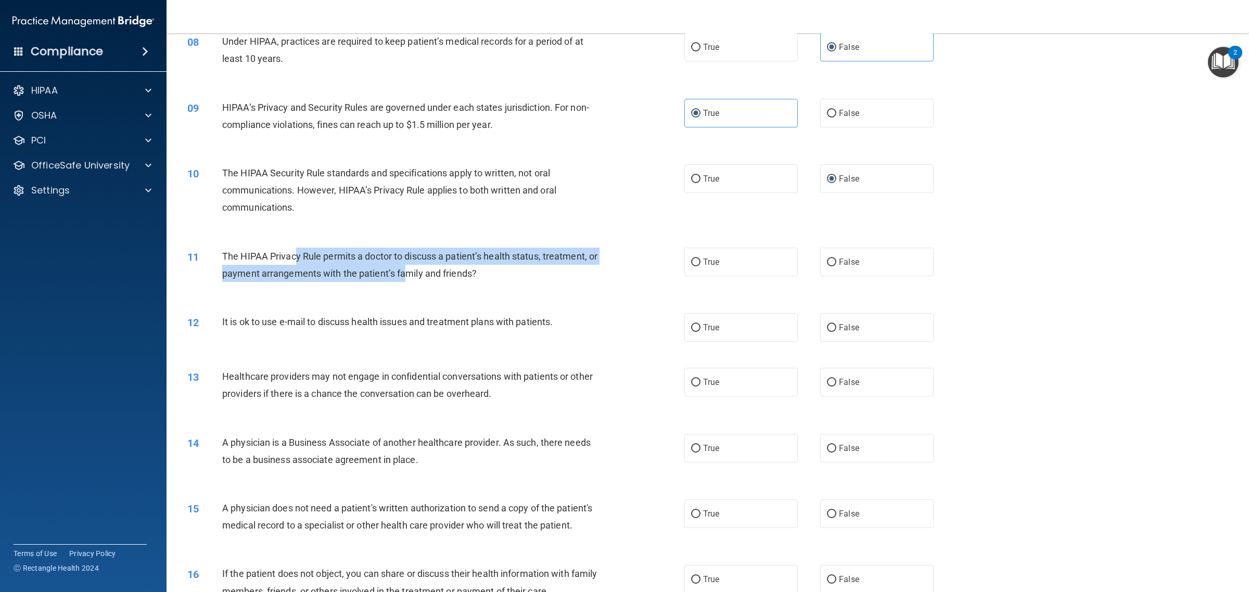
click at [415, 274] on span "The HIPAA Privacy Rule permits a doctor to discuss a patient’s health status, t…" at bounding box center [409, 265] width 375 height 28
drag, startPoint x: 239, startPoint y: 258, endPoint x: 536, endPoint y: 274, distance: 297.0
click at [536, 274] on div "The HIPAA Privacy Rule permits a doctor to discuss a patient’s health status, t…" at bounding box center [414, 265] width 384 height 34
drag, startPoint x: 236, startPoint y: 258, endPoint x: 441, endPoint y: 277, distance: 205.9
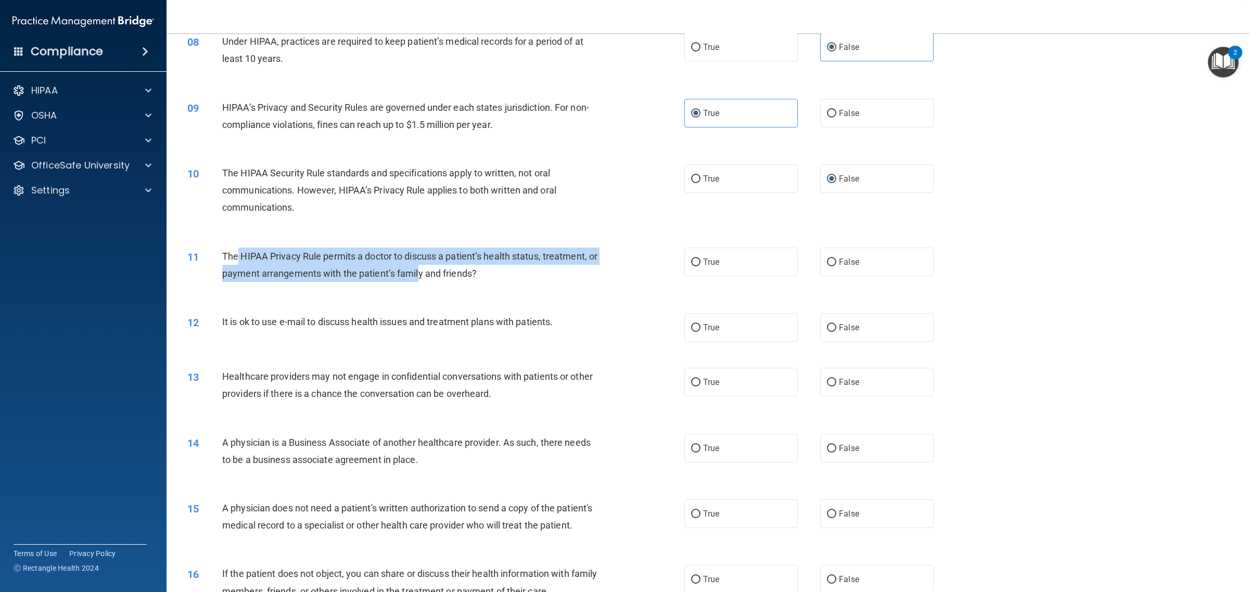
click at [441, 277] on span "The HIPAA Privacy Rule permits a doctor to discuss a patient’s health status, t…" at bounding box center [409, 265] width 375 height 28
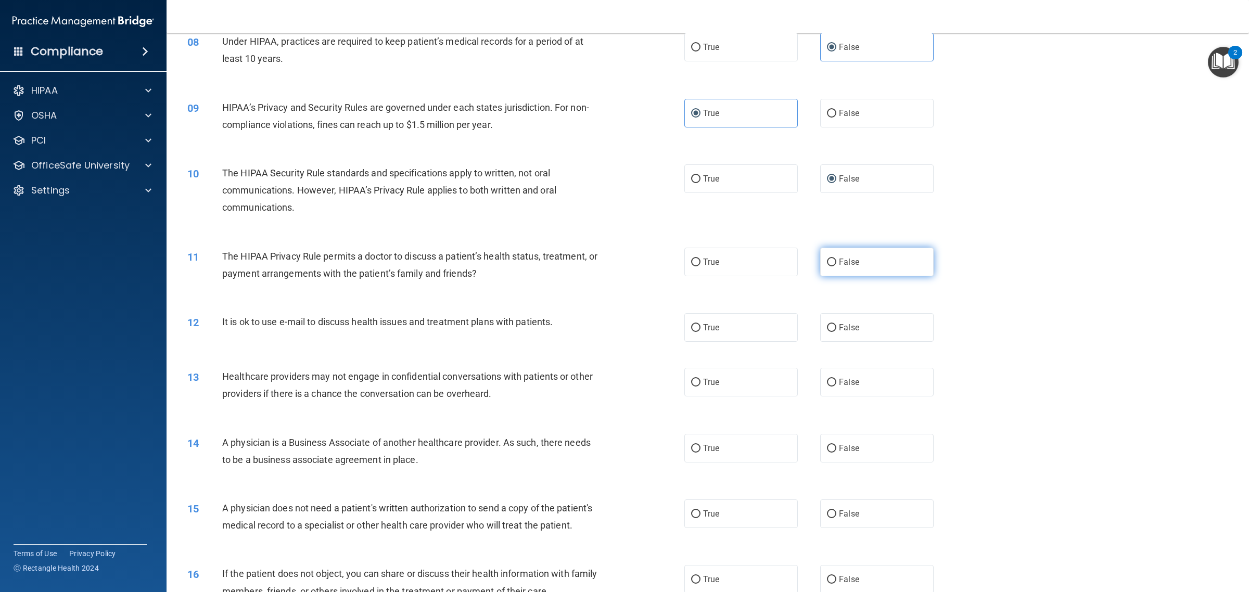
click at [823, 271] on label "False" at bounding box center [876, 262] width 113 height 29
click at [827, 266] on input "False" at bounding box center [831, 263] width 9 height 8
radio input "true"
click at [701, 168] on label "True" at bounding box center [740, 178] width 113 height 29
click at [700, 175] on input "True" at bounding box center [695, 179] width 9 height 8
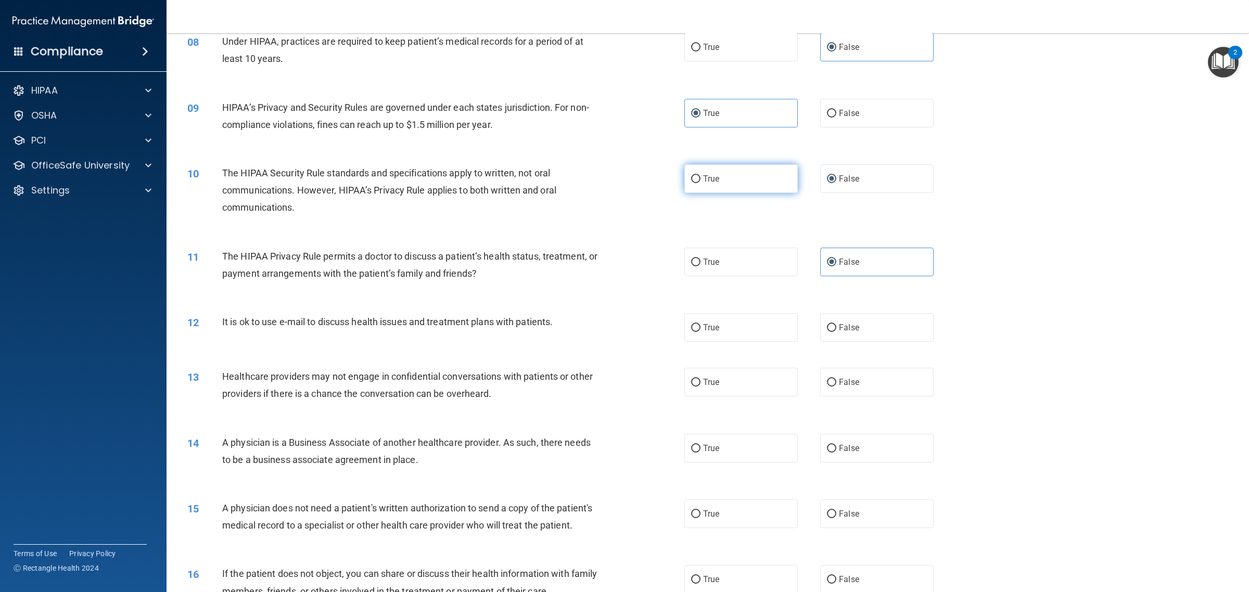
radio input "true"
radio input "false"
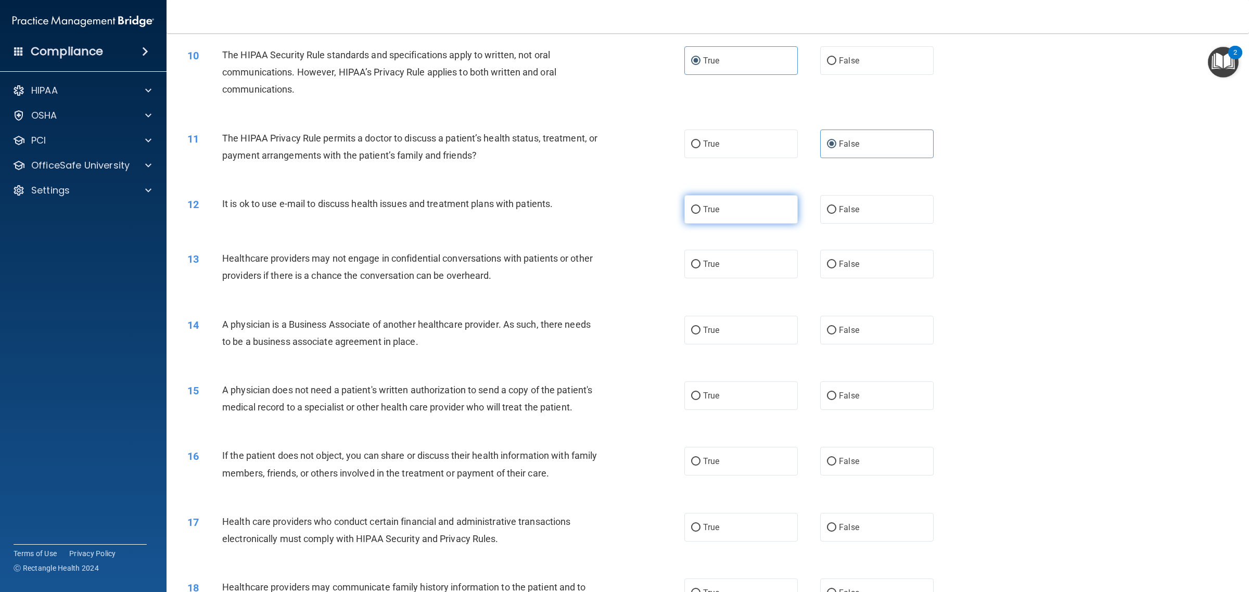
scroll to position [715, 0]
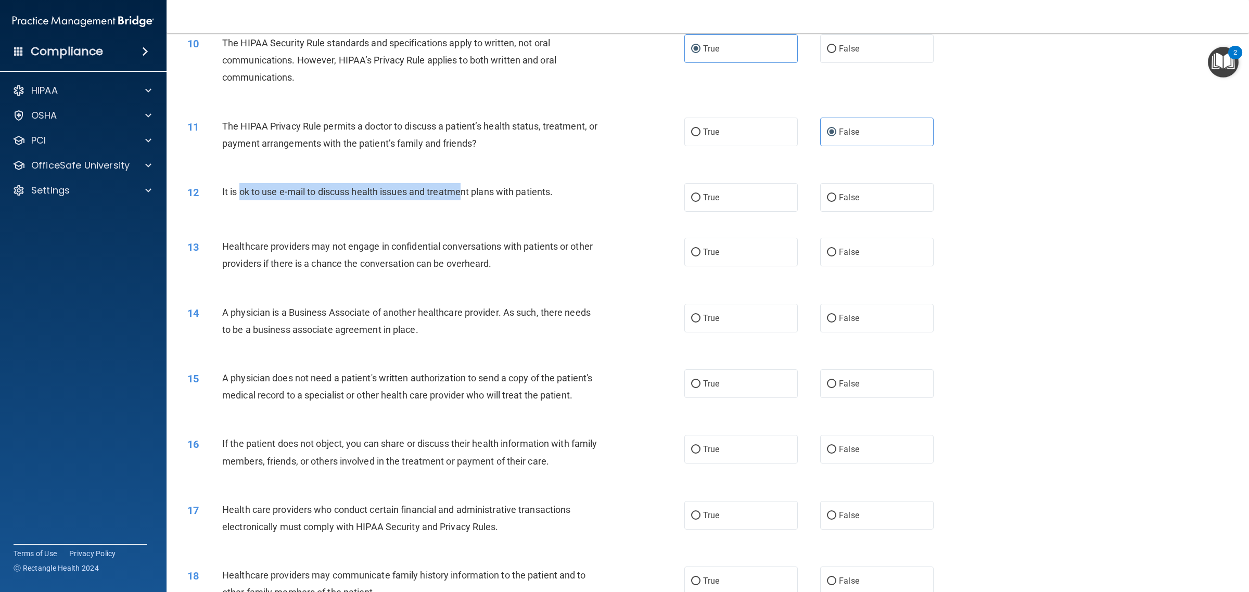
drag, startPoint x: 239, startPoint y: 190, endPoint x: 461, endPoint y: 198, distance: 222.3
click at [461, 198] on div "It is ok to use e-mail to discuss health issues and treatment plans with patien…" at bounding box center [414, 191] width 384 height 17
click at [861, 209] on label "False" at bounding box center [876, 197] width 113 height 29
click at [836, 202] on input "False" at bounding box center [831, 198] width 9 height 8
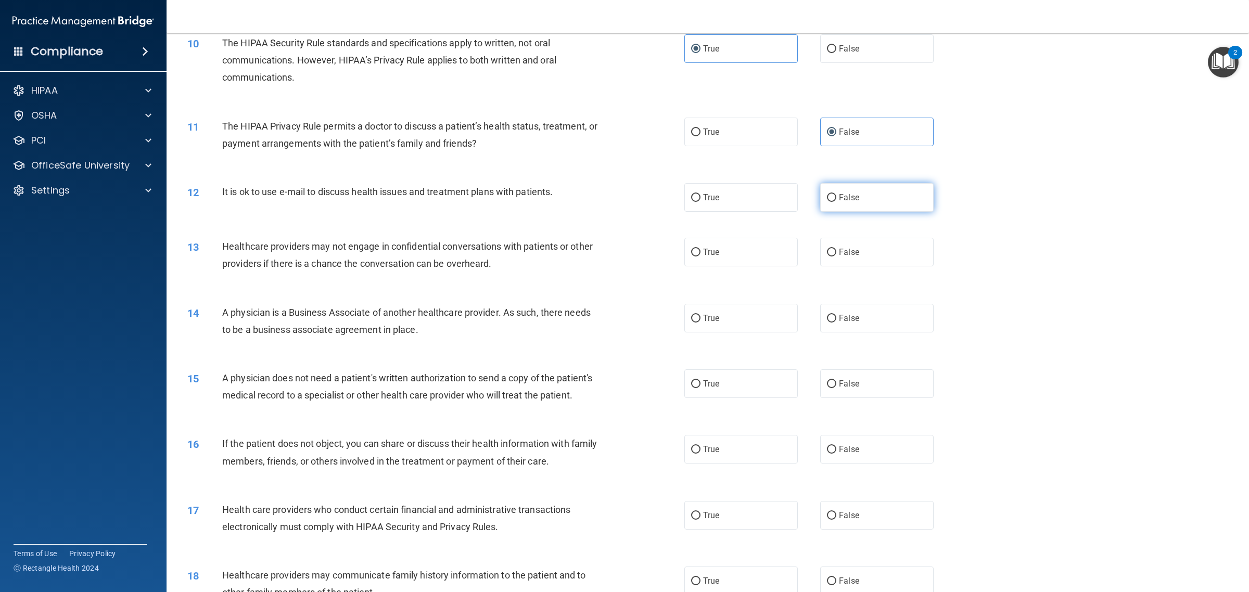
radio input "true"
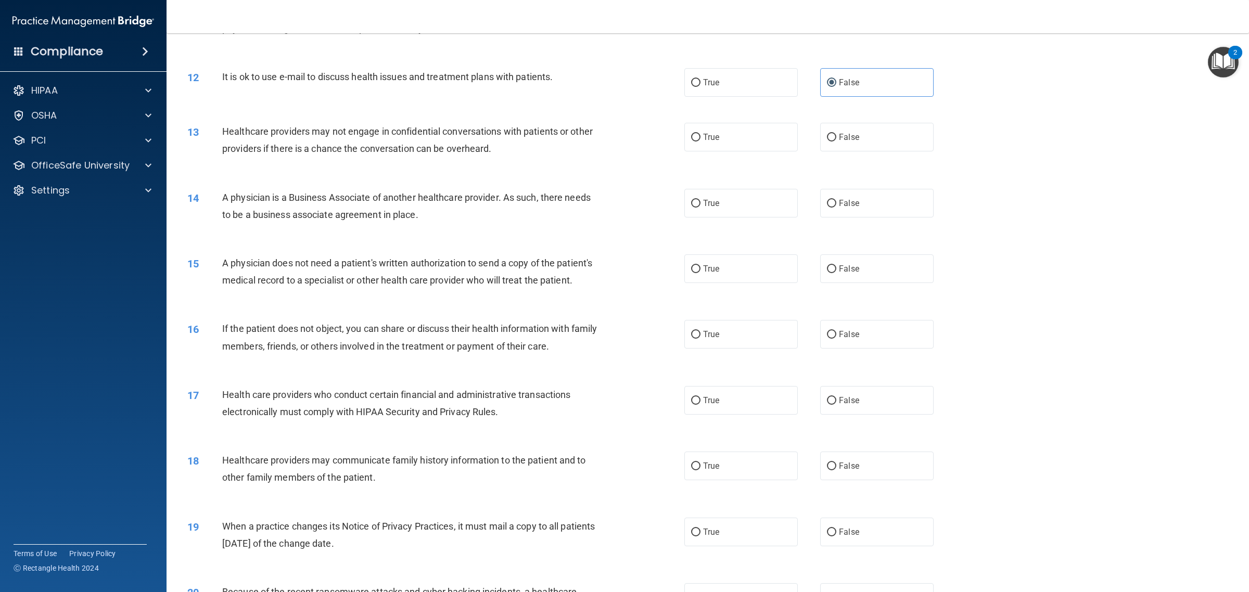
scroll to position [845, 0]
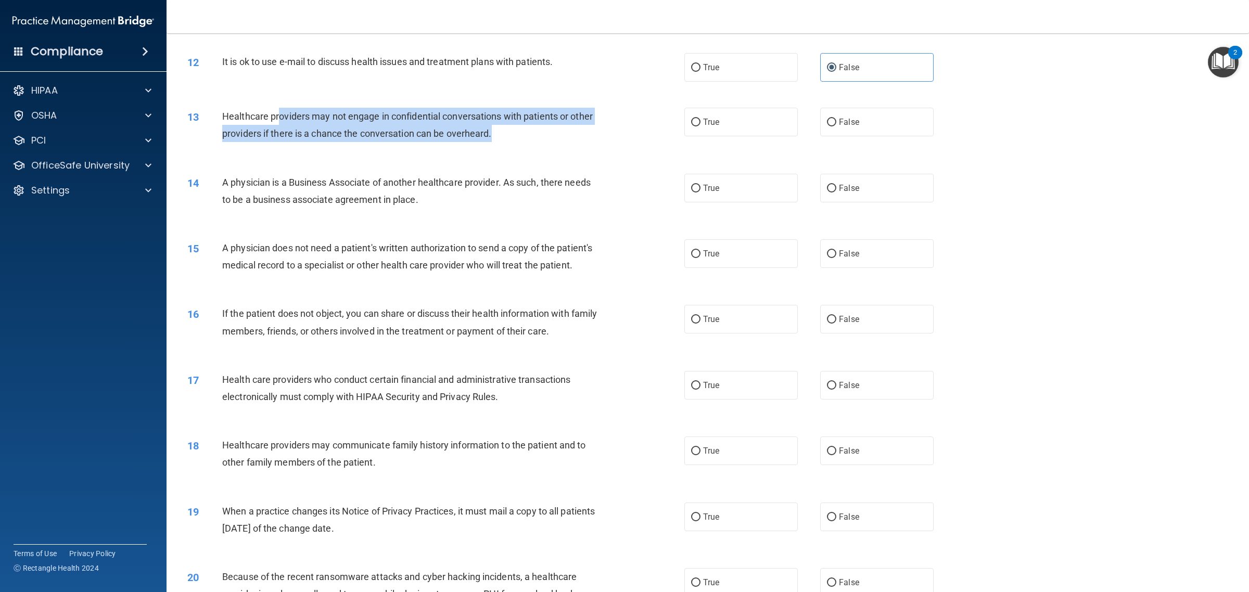
drag, startPoint x: 373, startPoint y: 126, endPoint x: 502, endPoint y: 142, distance: 130.5
click at [502, 142] on div "Healthcare providers may not engage in confidential conversations with patients…" at bounding box center [414, 125] width 384 height 34
drag, startPoint x: 225, startPoint y: 116, endPoint x: 544, endPoint y: 131, distance: 319.3
click at [544, 131] on div "Healthcare providers may not engage in confidential conversations with patients…" at bounding box center [414, 125] width 384 height 34
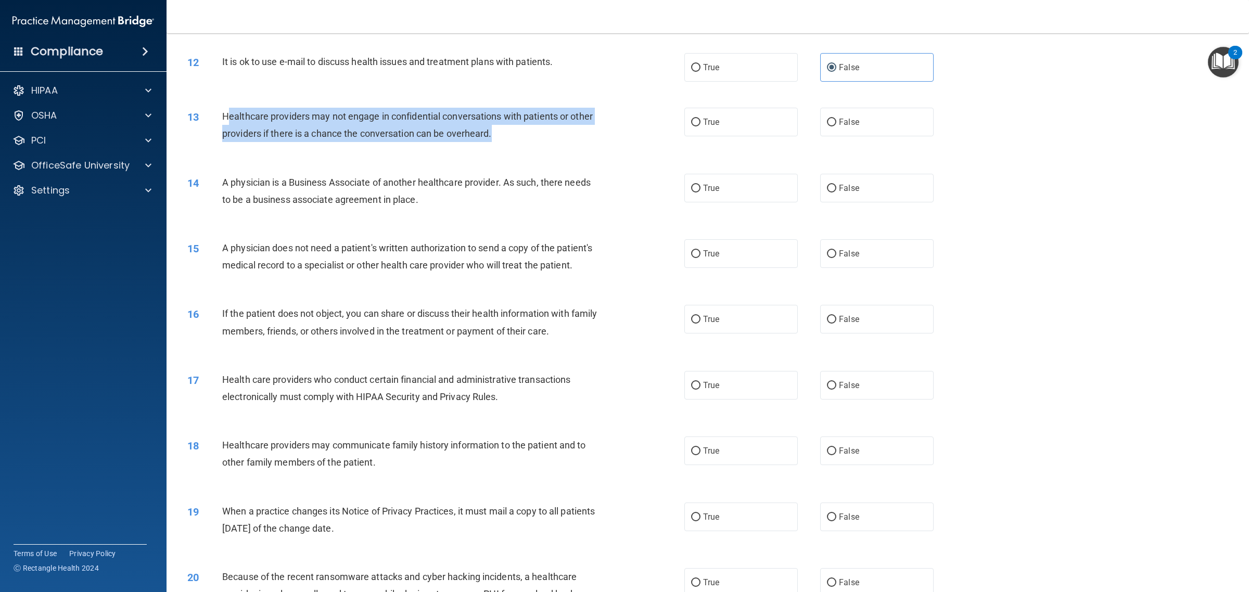
click at [544, 131] on div "Healthcare providers may not engage in confidential conversations with patients…" at bounding box center [414, 125] width 384 height 34
drag, startPoint x: 242, startPoint y: 115, endPoint x: 499, endPoint y: 144, distance: 258.6
click at [499, 144] on div "13 Healthcare providers may not engage in confidential conversations with patie…" at bounding box center [436, 128] width 528 height 40
drag, startPoint x: 230, startPoint y: 116, endPoint x: 535, endPoint y: 132, distance: 305.3
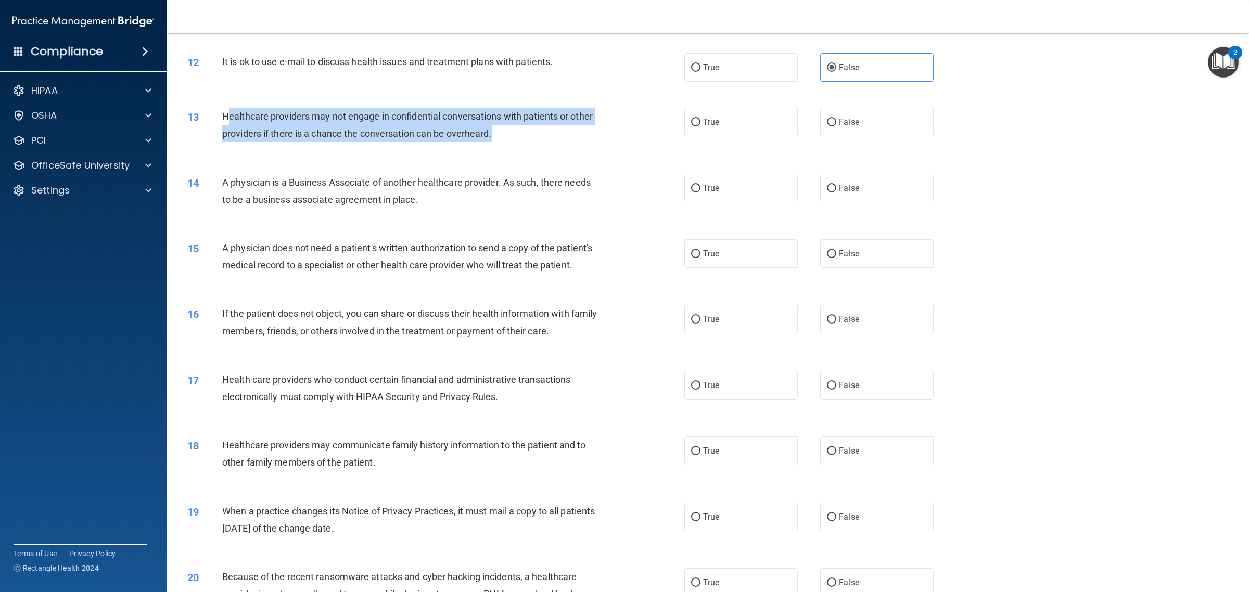
click at [535, 132] on div "Healthcare providers may not engage in confidential conversations with patients…" at bounding box center [414, 125] width 384 height 34
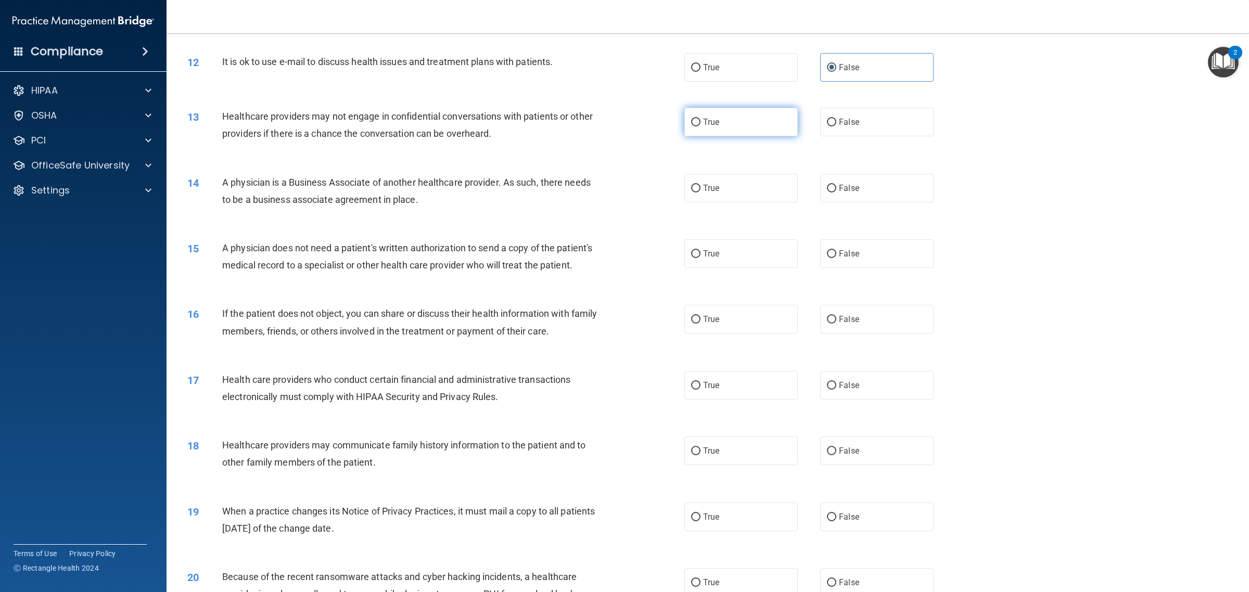
click at [743, 118] on label "True" at bounding box center [740, 122] width 113 height 29
click at [700, 119] on input "True" at bounding box center [695, 123] width 9 height 8
radio input "true"
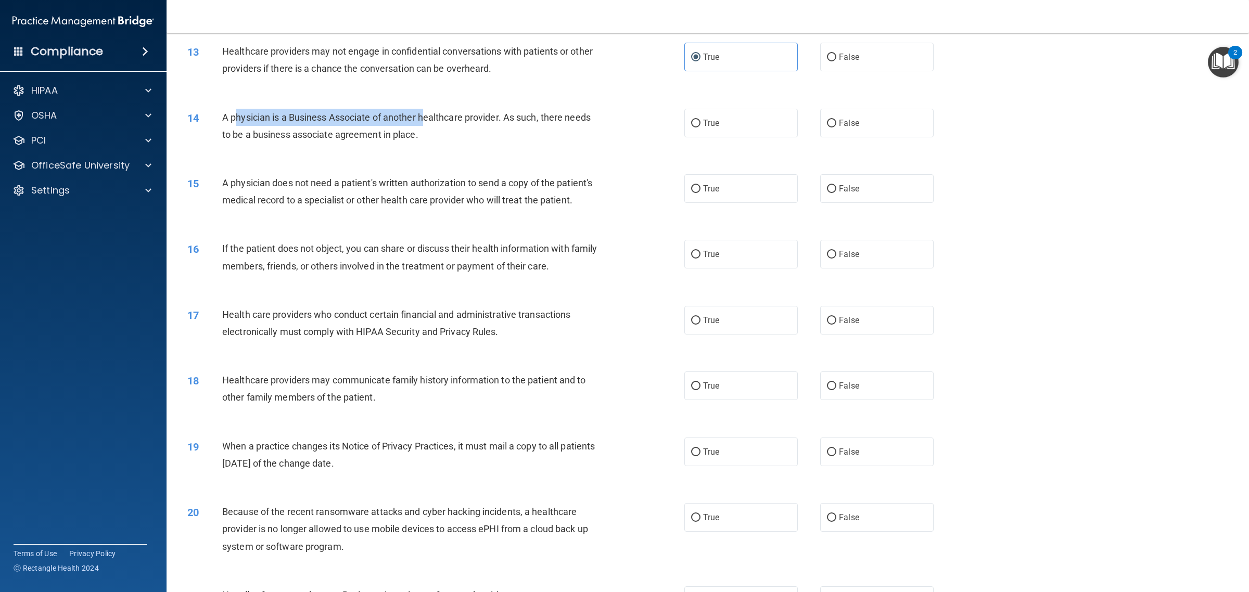
drag, startPoint x: 232, startPoint y: 117, endPoint x: 420, endPoint y: 125, distance: 189.0
click at [420, 125] on div "A physician is a Business Associate of another healthcare provider. As such, th…" at bounding box center [414, 126] width 384 height 34
drag, startPoint x: 313, startPoint y: 119, endPoint x: 445, endPoint y: 134, distance: 133.1
click at [445, 134] on div "A physician is a Business Associate of another healthcare provider. As such, th…" at bounding box center [414, 126] width 384 height 34
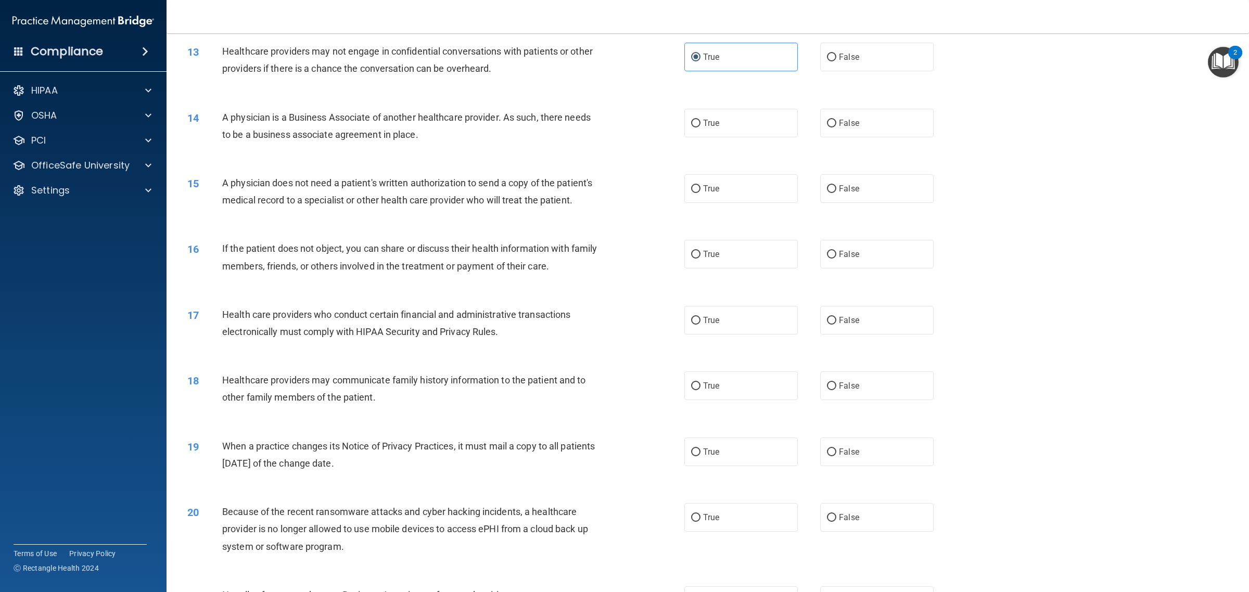
click at [445, 134] on div "A physician is a Business Associate of another healthcare provider. As such, th…" at bounding box center [414, 126] width 384 height 34
drag, startPoint x: 469, startPoint y: 119, endPoint x: 472, endPoint y: 130, distance: 11.7
click at [472, 130] on div "A physician is a Business Associate of another healthcare provider. As such, th…" at bounding box center [414, 126] width 384 height 34
click at [828, 133] on label "False" at bounding box center [876, 123] width 113 height 29
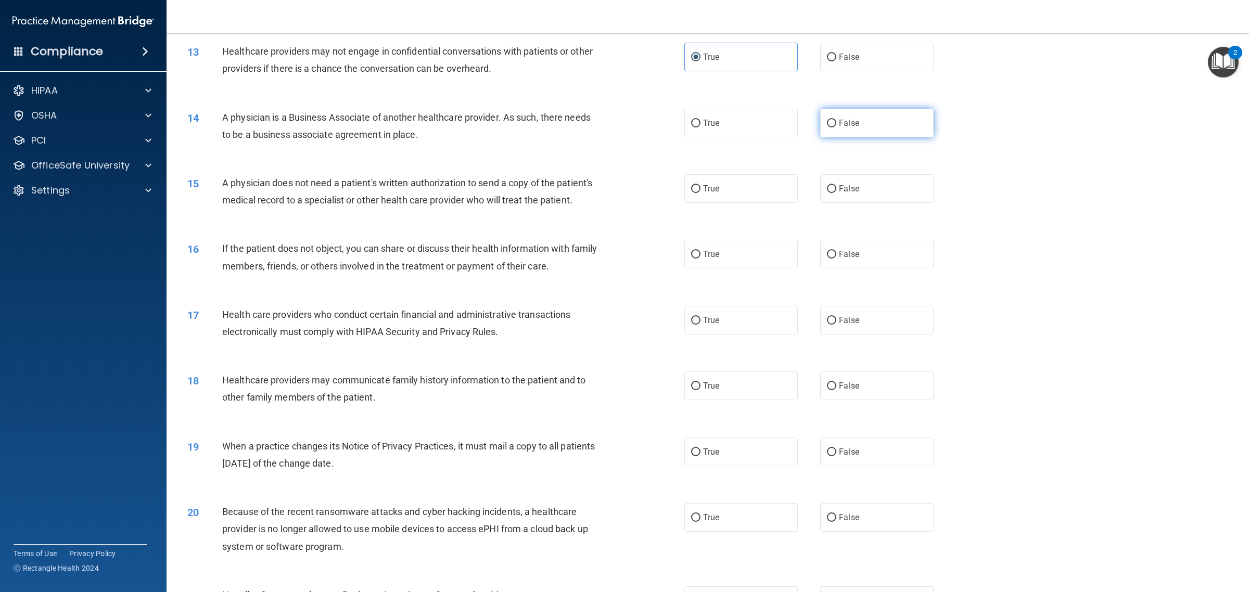
click at [828, 127] on input "False" at bounding box center [831, 124] width 9 height 8
radio input "true"
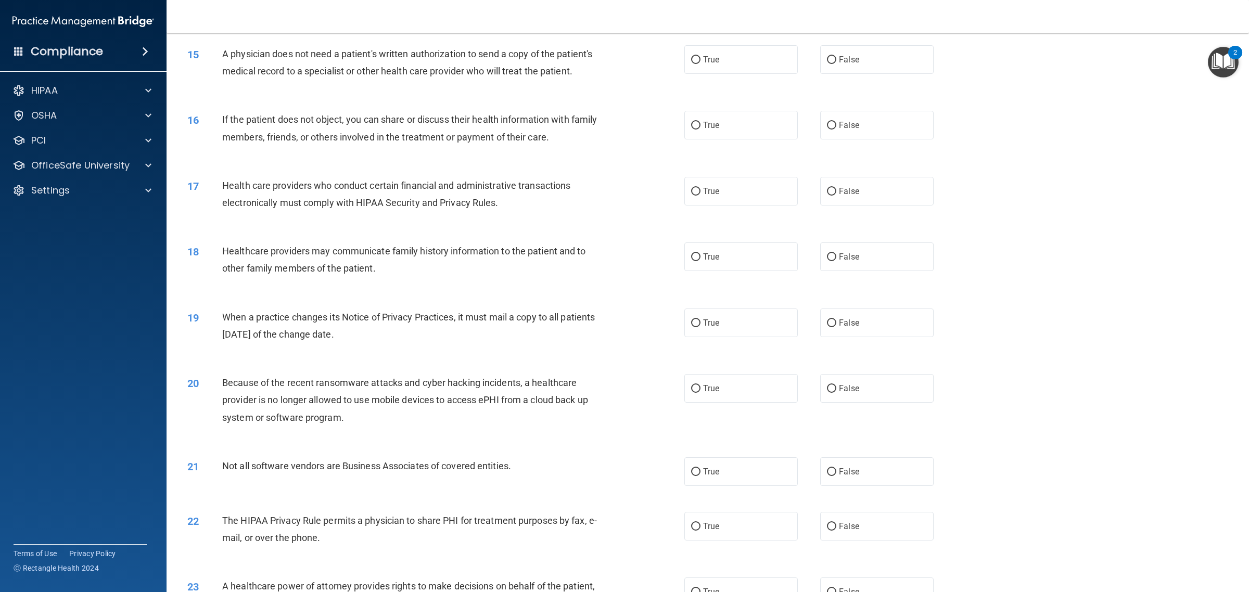
scroll to position [1041, 0]
click at [690, 52] on label "True" at bounding box center [740, 58] width 113 height 29
click at [691, 55] on input "True" at bounding box center [695, 59] width 9 height 8
radio input "true"
click at [867, 138] on label "False" at bounding box center [876, 124] width 113 height 29
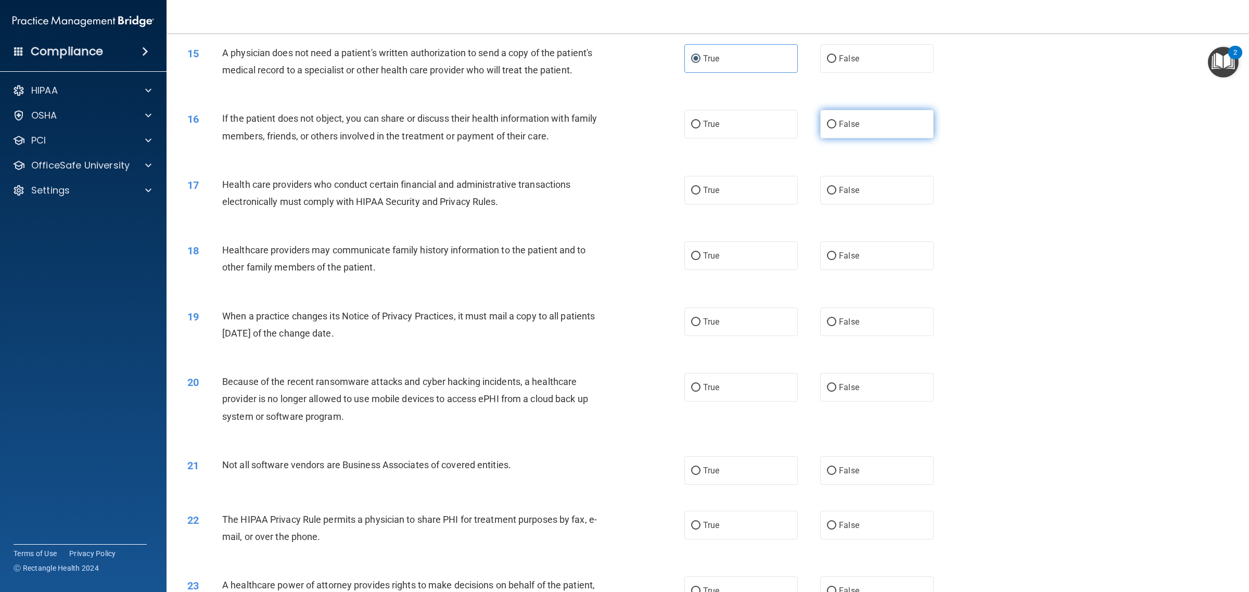
click at [836, 129] on input "False" at bounding box center [831, 125] width 9 height 8
radio input "true"
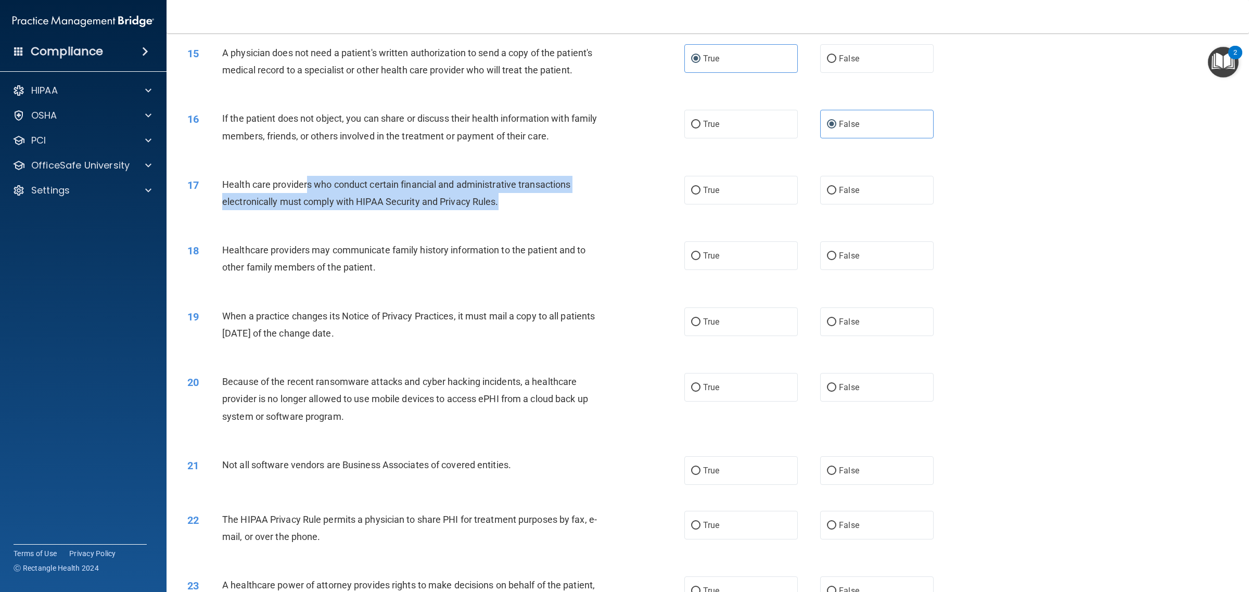
drag, startPoint x: 407, startPoint y: 209, endPoint x: 504, endPoint y: 227, distance: 98.0
click at [504, 210] on div "Health care providers who conduct certain financial and administrative transact…" at bounding box center [414, 193] width 384 height 34
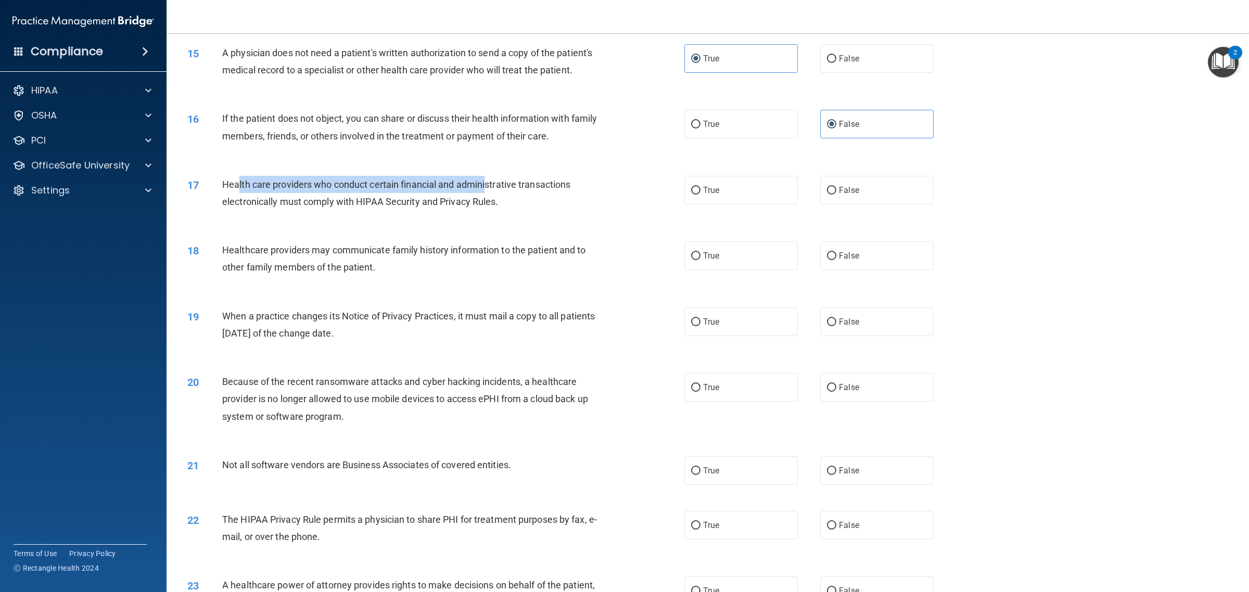
drag, startPoint x: 237, startPoint y: 204, endPoint x: 488, endPoint y: 209, distance: 250.3
click at [488, 209] on div "Health care providers who conduct certain financial and administrative transact…" at bounding box center [414, 193] width 384 height 34
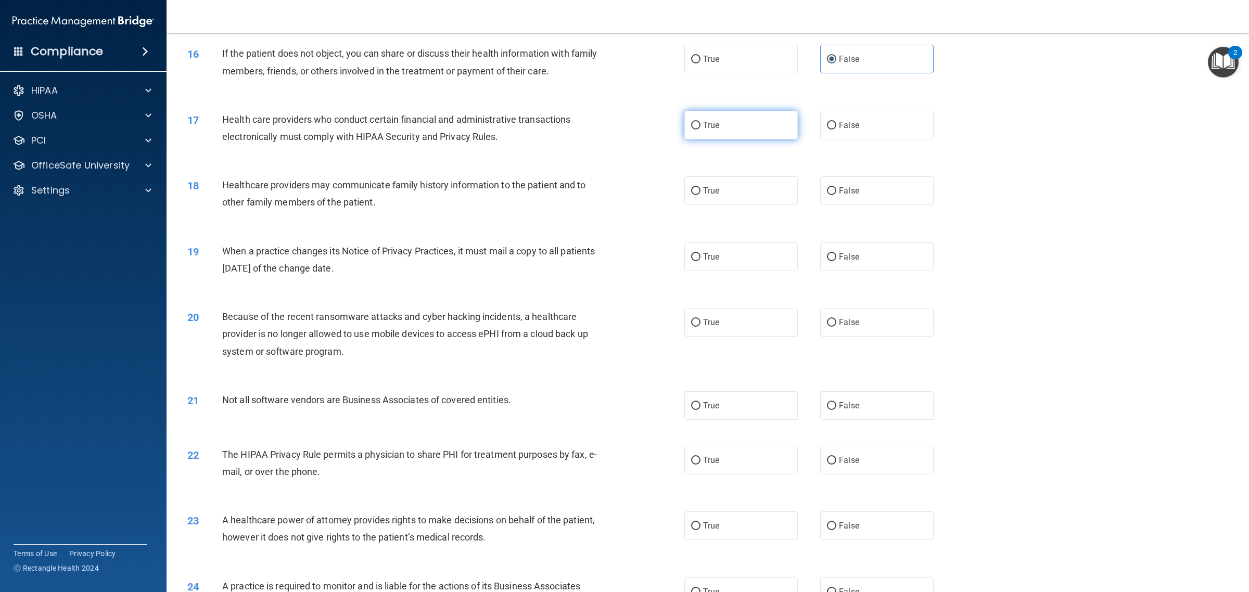
click at [711, 134] on label "True" at bounding box center [740, 125] width 113 height 29
click at [700, 130] on input "True" at bounding box center [695, 126] width 9 height 8
radio input "true"
click at [855, 201] on label "False" at bounding box center [876, 190] width 113 height 29
click at [836, 195] on input "False" at bounding box center [831, 191] width 9 height 8
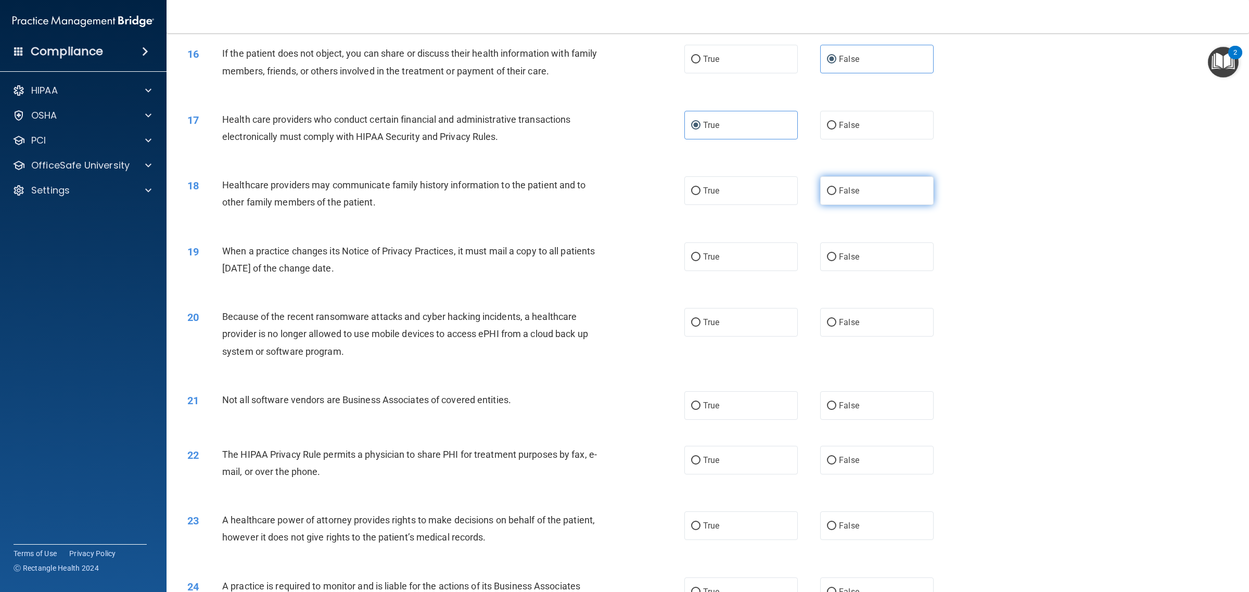
radio input "true"
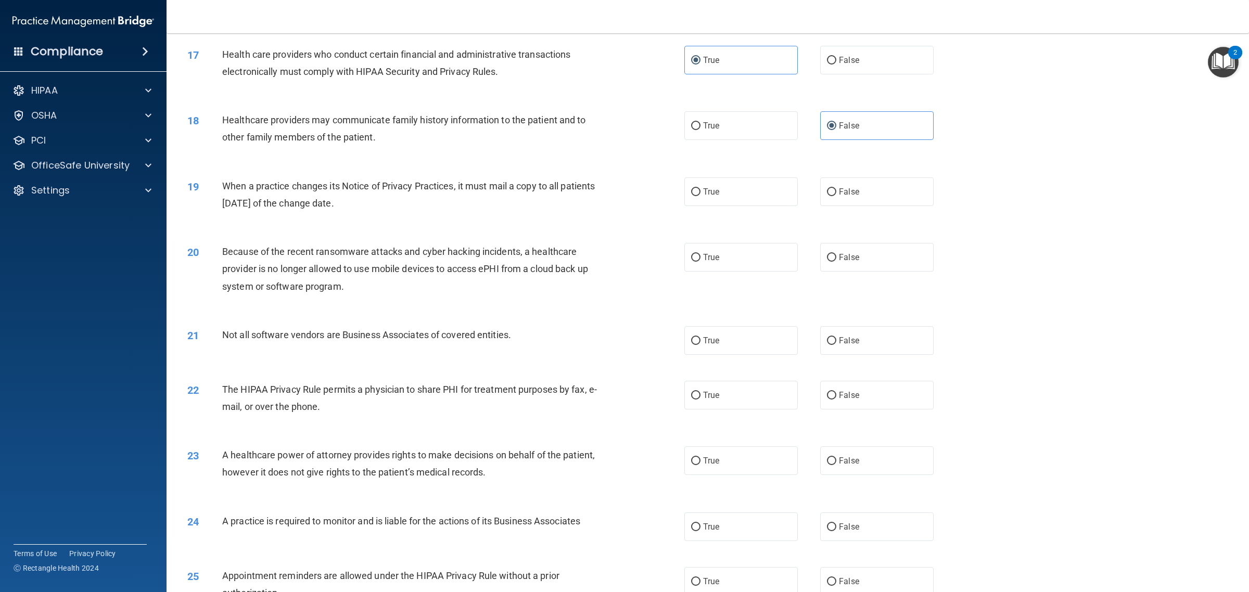
drag, startPoint x: 262, startPoint y: 203, endPoint x: 402, endPoint y: 229, distance: 142.4
click at [402, 212] on div "When a practice changes its Notice of Privacy Practices, it must mail a copy to…" at bounding box center [414, 194] width 384 height 34
click at [711, 197] on span "True" at bounding box center [711, 192] width 16 height 10
click at [700, 196] on input "True" at bounding box center [695, 192] width 9 height 8
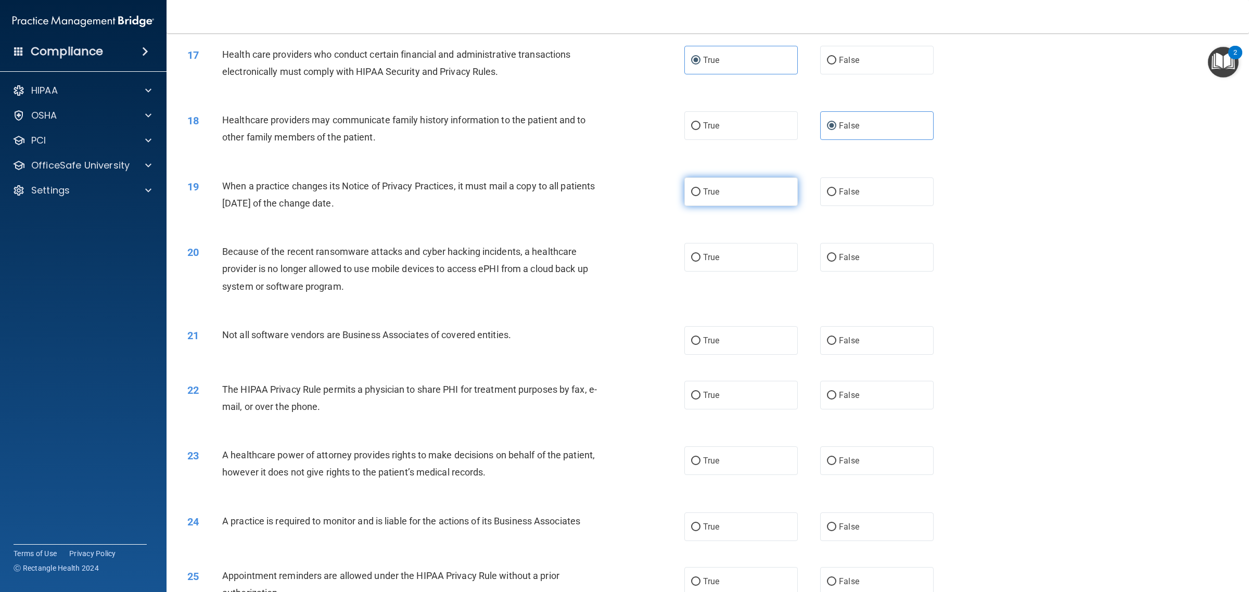
radio input "true"
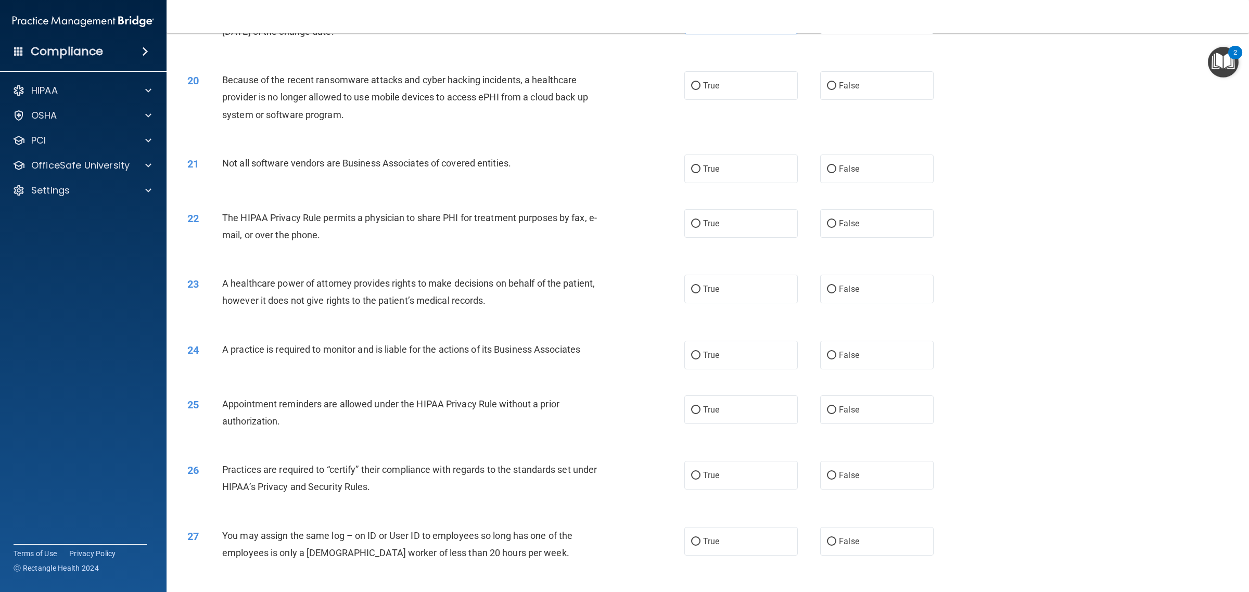
scroll to position [1366, 0]
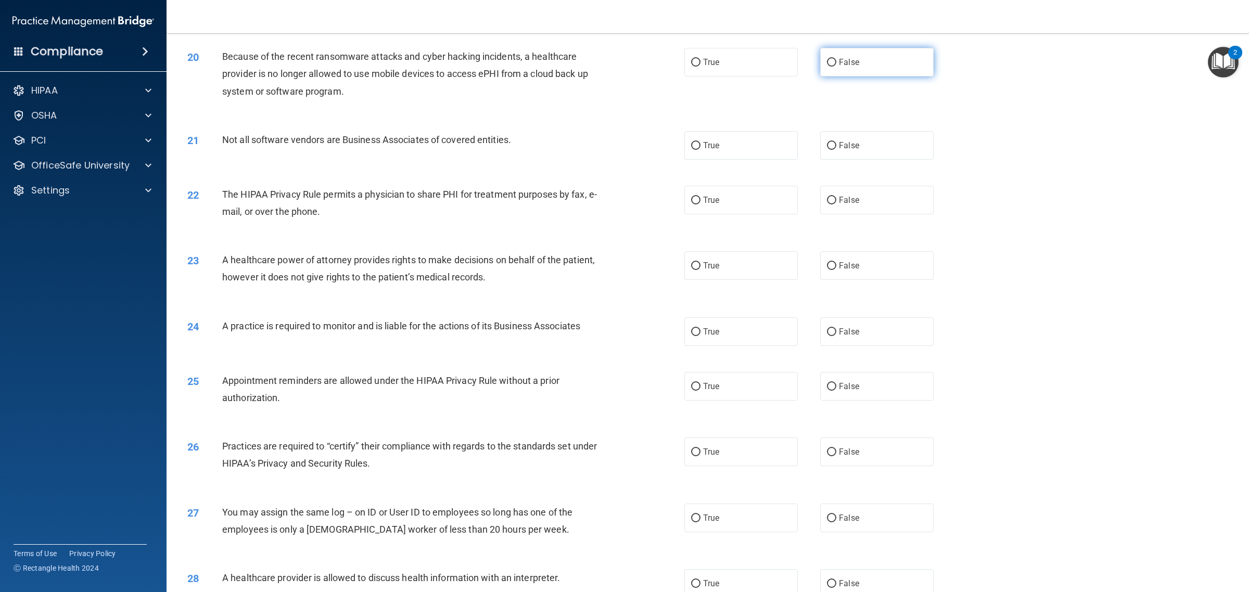
click at [854, 76] on label "False" at bounding box center [876, 62] width 113 height 29
click at [836, 67] on input "False" at bounding box center [831, 63] width 9 height 8
radio input "true"
drag, startPoint x: 273, startPoint y: 154, endPoint x: 515, endPoint y: 170, distance: 242.5
click at [515, 153] on div "21 Not all software vendors are Business Associates of covered entities." at bounding box center [436, 142] width 528 height 22
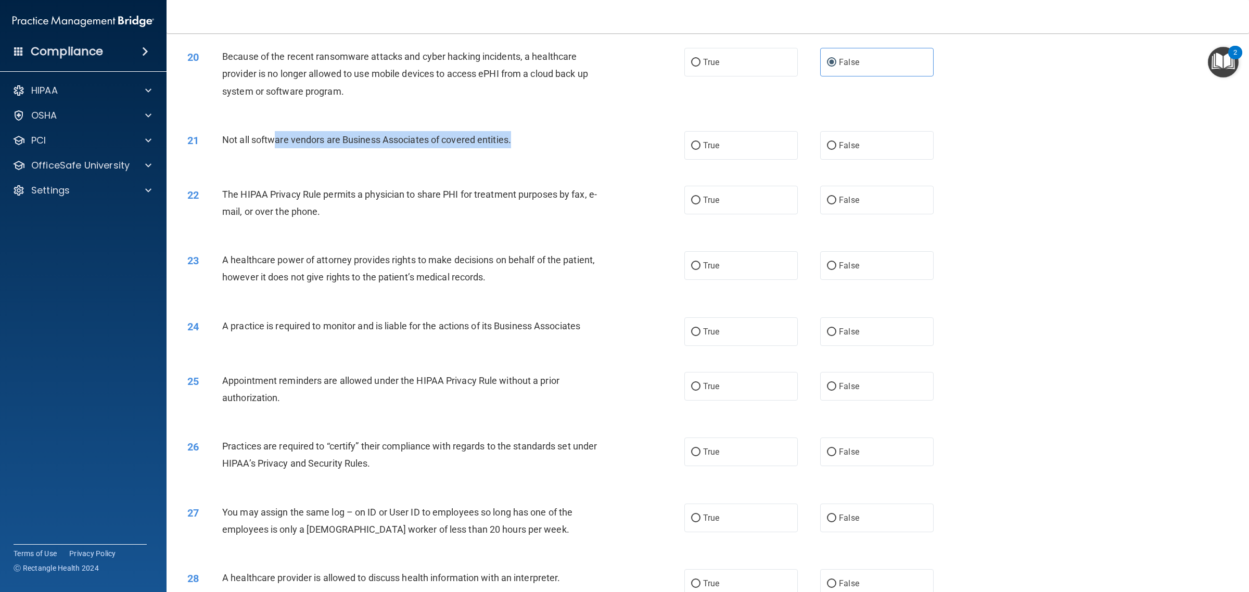
click at [515, 153] on div "21 Not all software vendors are Business Associates of covered entities." at bounding box center [436, 142] width 528 height 22
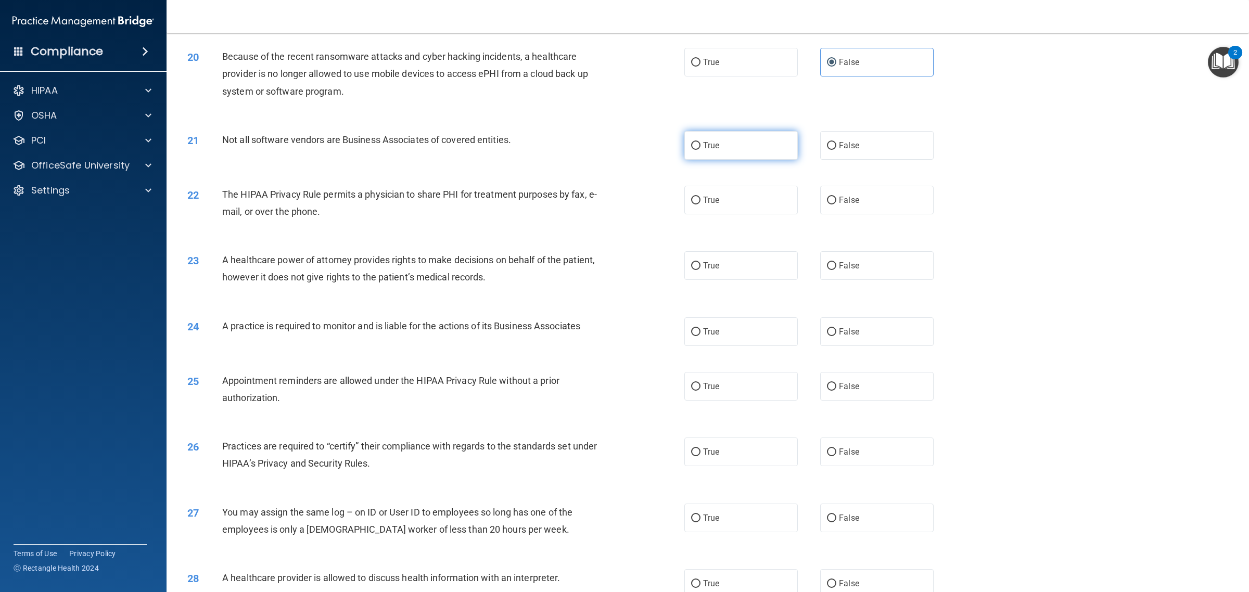
click at [728, 159] on label "True" at bounding box center [740, 145] width 113 height 29
click at [700, 150] on input "True" at bounding box center [695, 146] width 9 height 8
radio input "true"
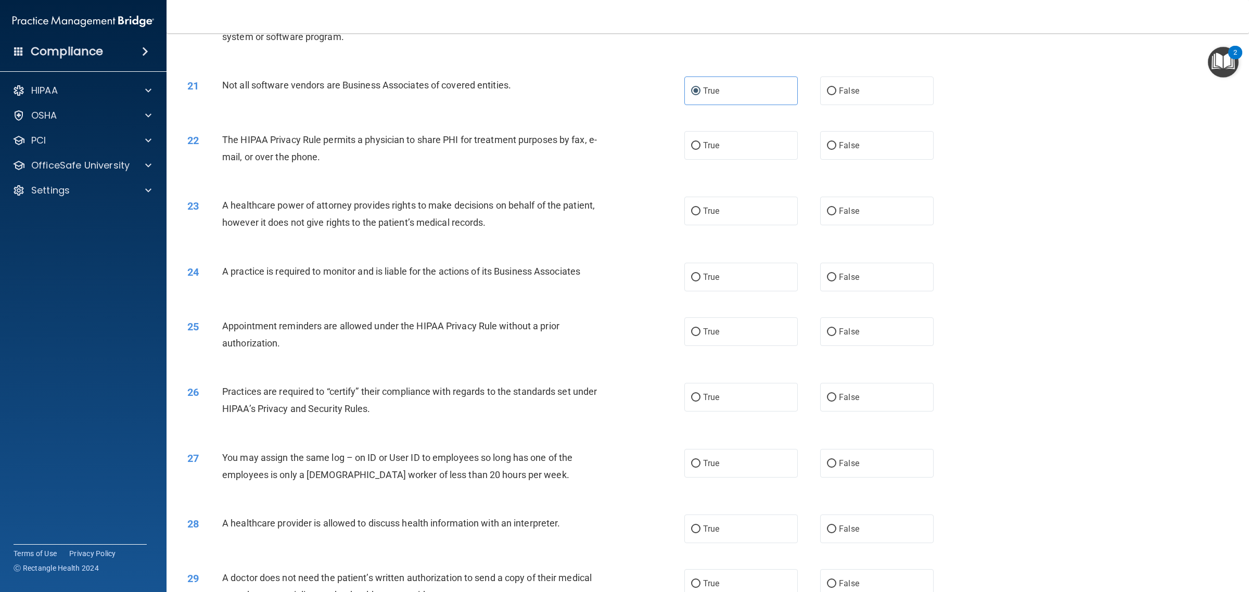
scroll to position [1496, 0]
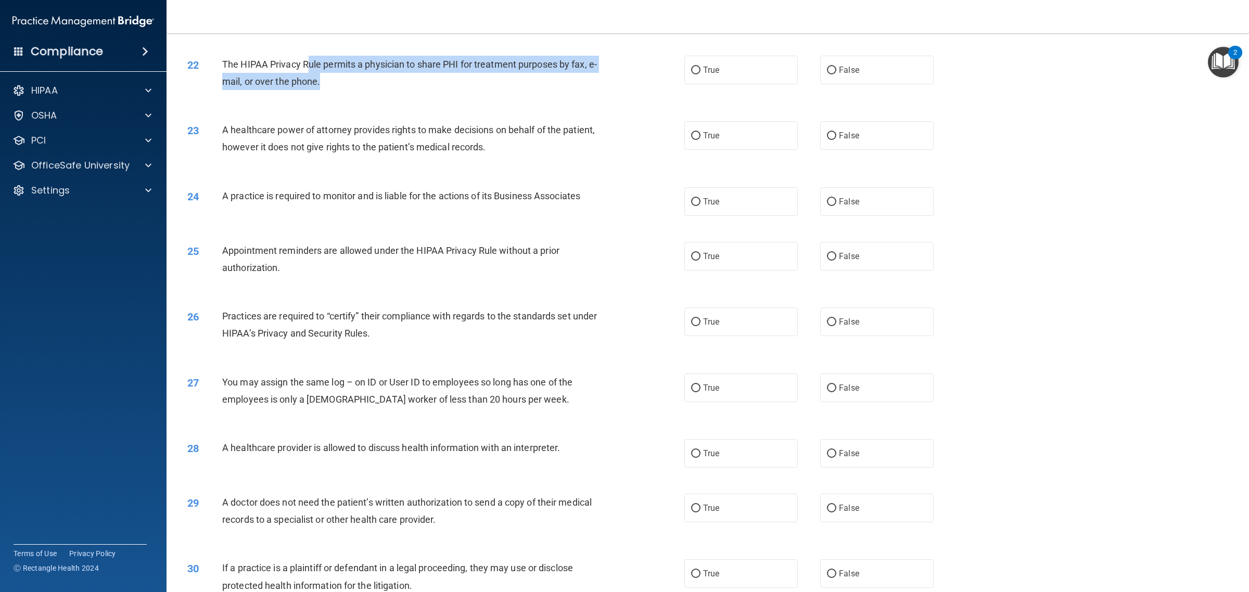
drag, startPoint x: 310, startPoint y: 81, endPoint x: 348, endPoint y: 113, distance: 49.5
click at [348, 108] on div "22 The HIPAA Privacy Rule permits a physician to share PHI for treatment purpos…" at bounding box center [707, 76] width 1056 height 66
drag, startPoint x: 290, startPoint y: 80, endPoint x: 338, endPoint y: 104, distance: 54.2
click at [338, 90] on div "The HIPAA Privacy Rule permits a physician to share PHI for treatment purposes …" at bounding box center [414, 73] width 384 height 34
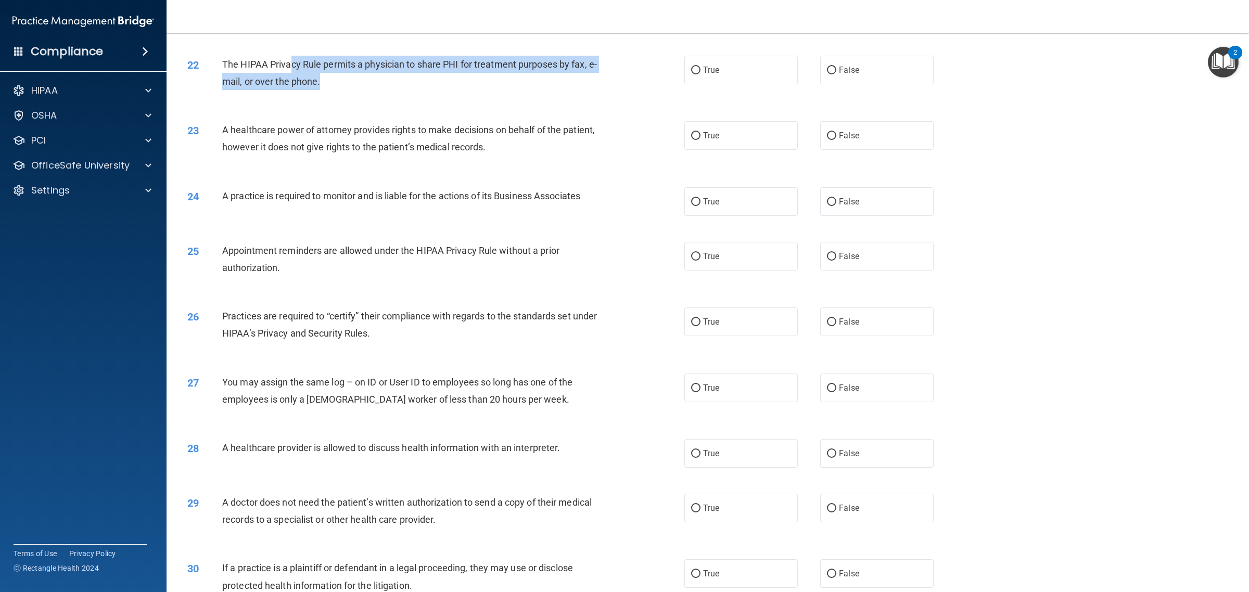
click at [338, 90] on div "The HIPAA Privacy Rule permits a physician to share PHI for treatment purposes …" at bounding box center [414, 73] width 384 height 34
drag, startPoint x: 425, startPoint y: 71, endPoint x: 536, endPoint y: 103, distance: 115.9
click at [536, 103] on div "22 The HIPAA Privacy Rule permits a physician to share PHI for treatment purpos…" at bounding box center [707, 76] width 1056 height 66
click at [536, 90] on div "The HIPAA Privacy Rule permits a physician to share PHI for treatment purposes …" at bounding box center [414, 73] width 384 height 34
drag, startPoint x: 378, startPoint y: 86, endPoint x: 444, endPoint y: 113, distance: 71.1
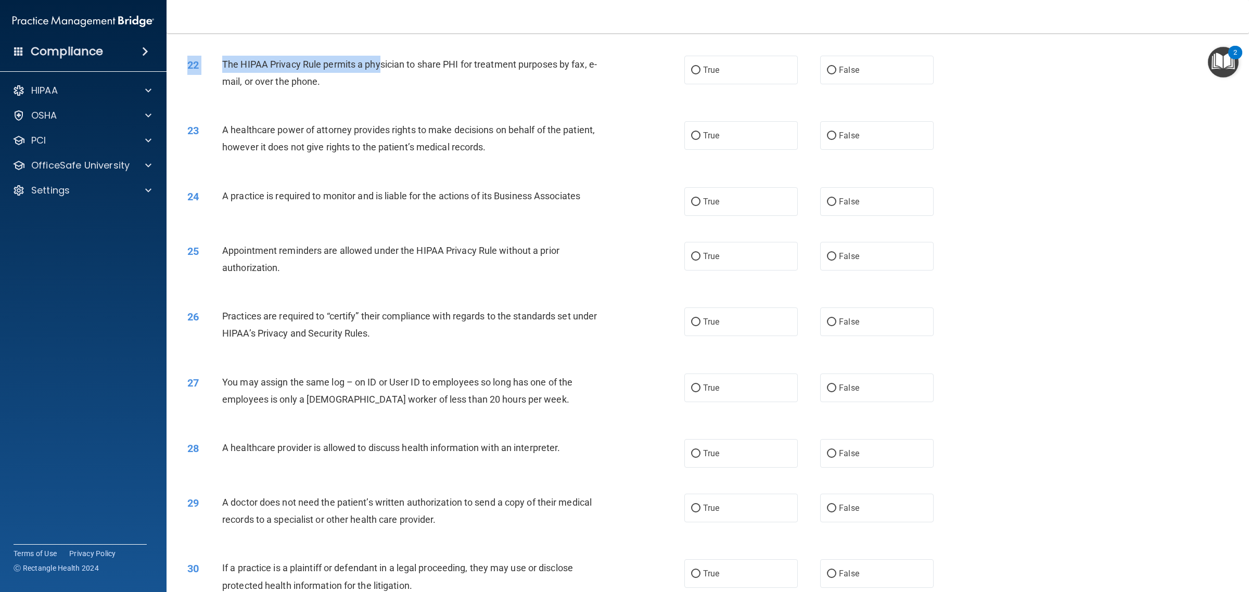
click at [444, 108] on div "22 The HIPAA Privacy Rule permits a physician to share PHI for treatment purpos…" at bounding box center [707, 76] width 1056 height 66
click at [857, 84] on label "False" at bounding box center [876, 70] width 113 height 29
click at [836, 74] on input "False" at bounding box center [831, 71] width 9 height 8
radio input "true"
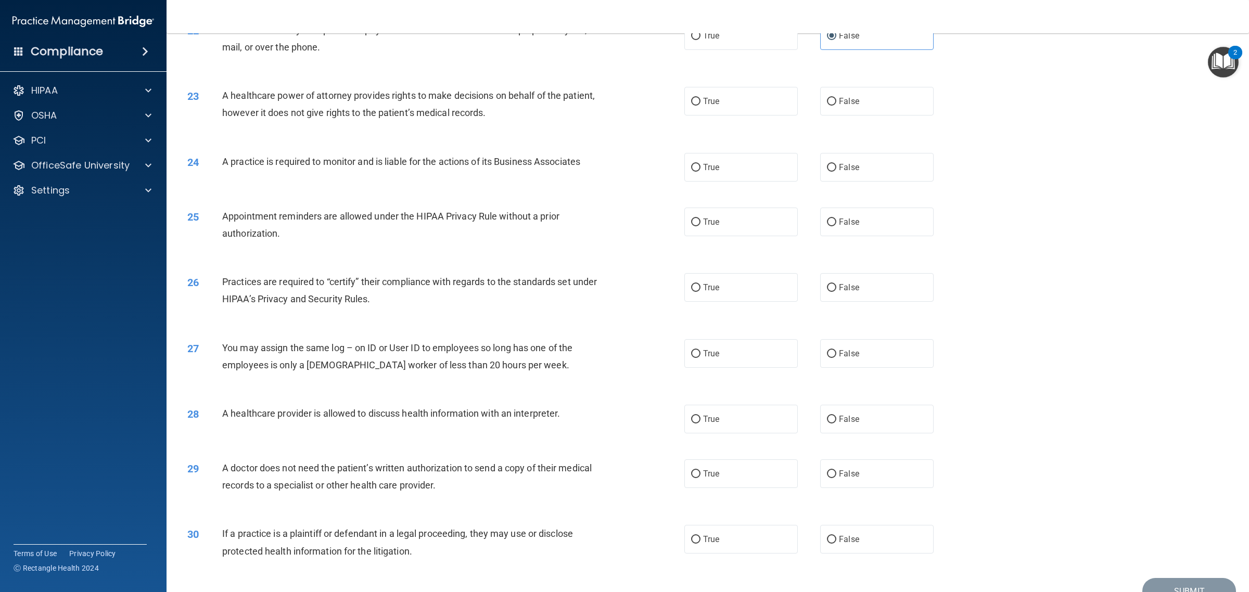
scroll to position [1561, 0]
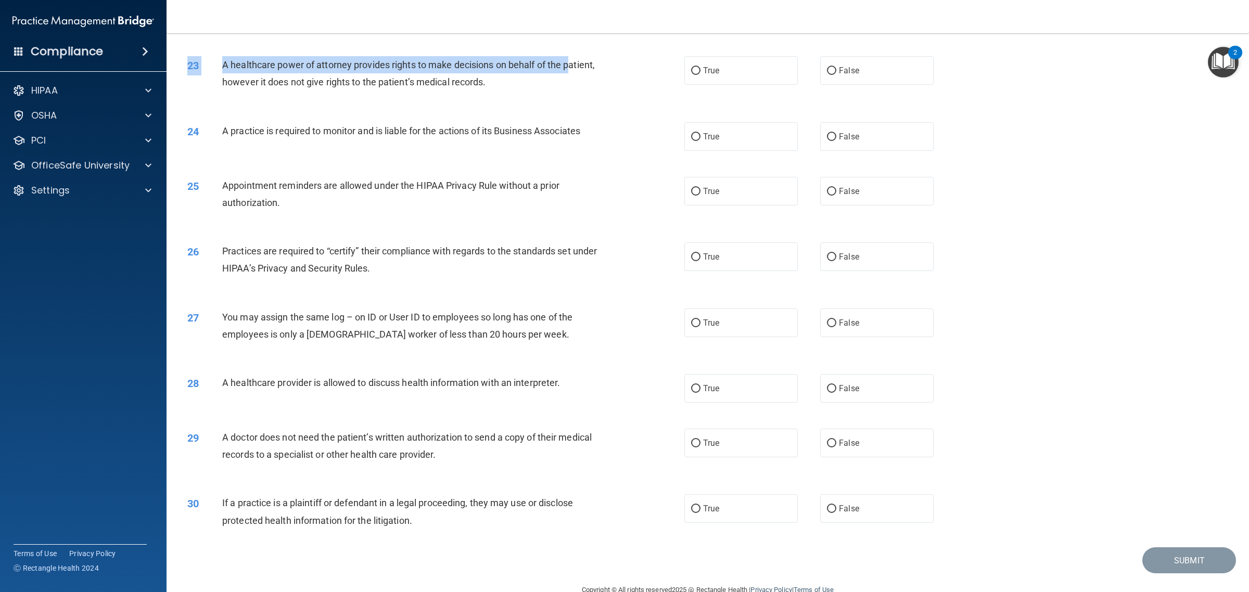
drag, startPoint x: 228, startPoint y: 99, endPoint x: 523, endPoint y: 114, distance: 295.4
click at [523, 109] on div "23 A healthcare power of attorney provides rights to make decisions on behalf o…" at bounding box center [707, 76] width 1056 height 66
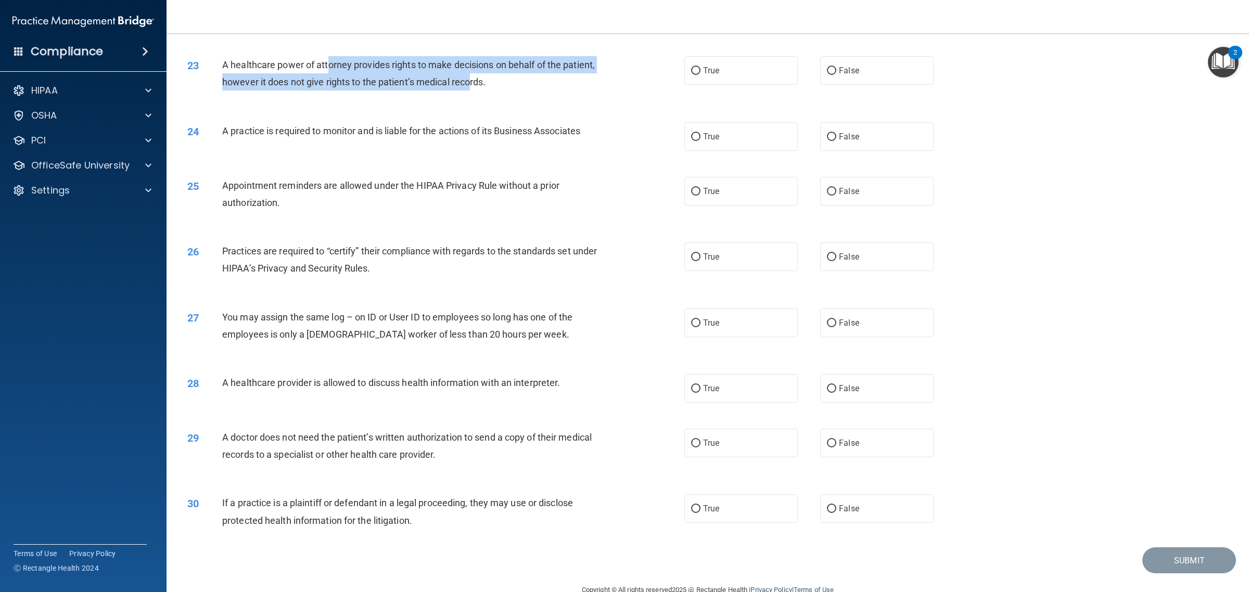
drag, startPoint x: 329, startPoint y: 86, endPoint x: 502, endPoint y: 97, distance: 173.6
click at [502, 87] on span "A healthcare power of attorney provides rights to make decisions on behalf of t…" at bounding box center [408, 73] width 373 height 28
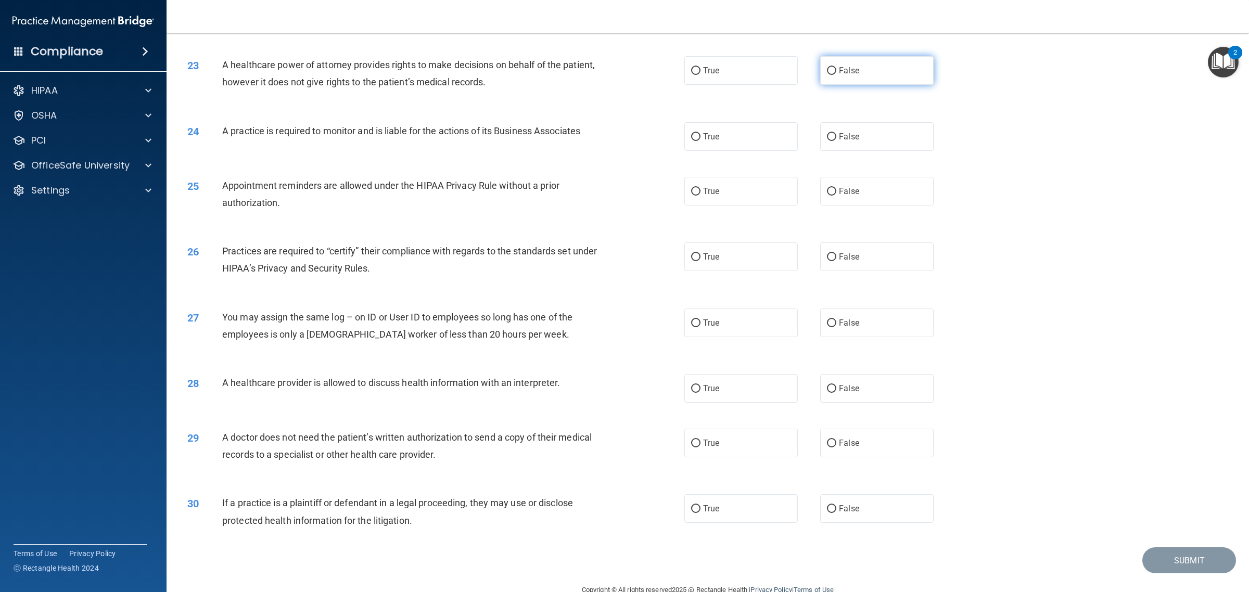
click at [827, 73] on label "False" at bounding box center [876, 70] width 113 height 29
click at [827, 73] on input "False" at bounding box center [831, 71] width 9 height 8
radio input "true"
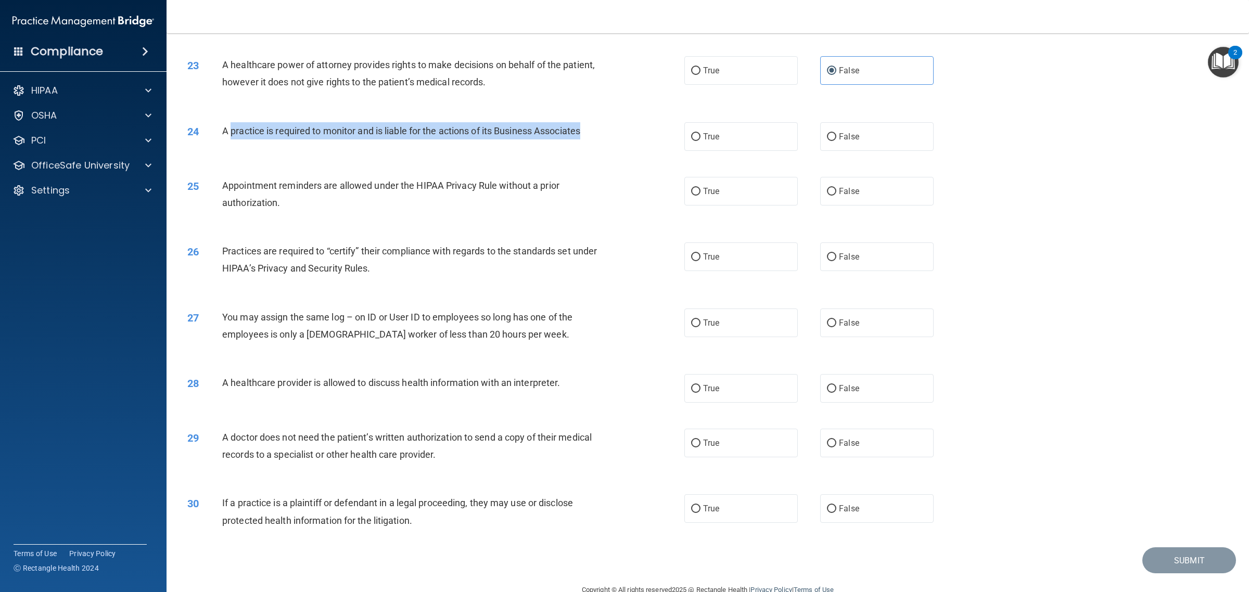
drag, startPoint x: 232, startPoint y: 146, endPoint x: 598, endPoint y: 148, distance: 366.3
click at [598, 139] on div "A practice is required to monitor and is liable for the actions of its Business…" at bounding box center [414, 130] width 384 height 17
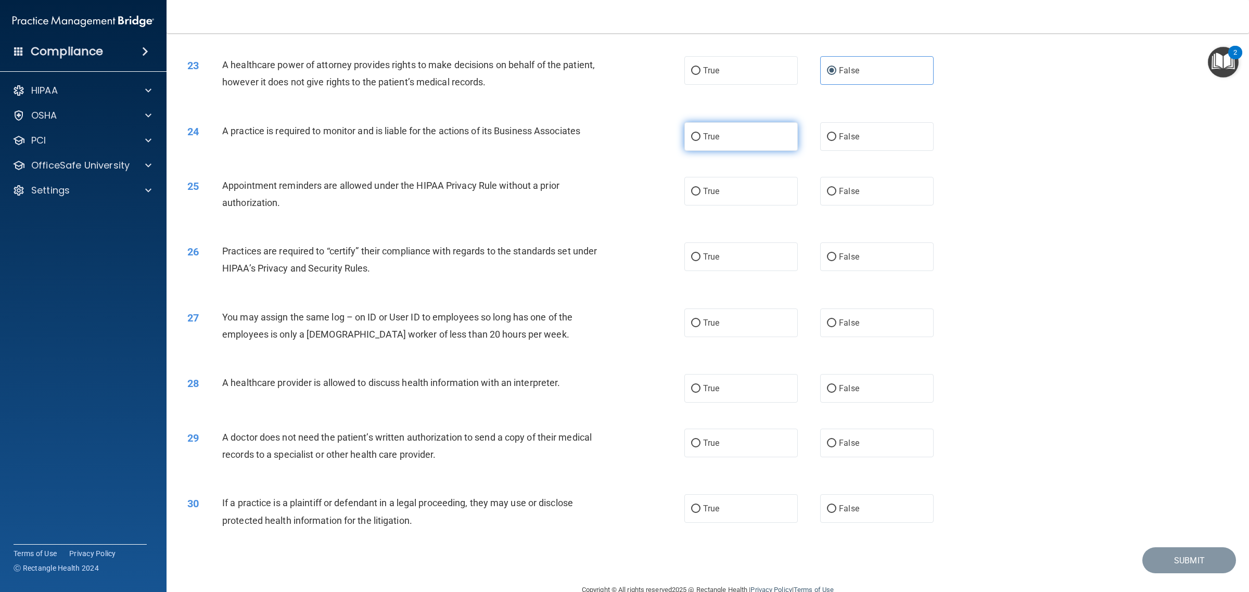
click at [750, 151] on label "True" at bounding box center [740, 136] width 113 height 29
click at [700, 141] on input "True" at bounding box center [695, 137] width 9 height 8
radio input "true"
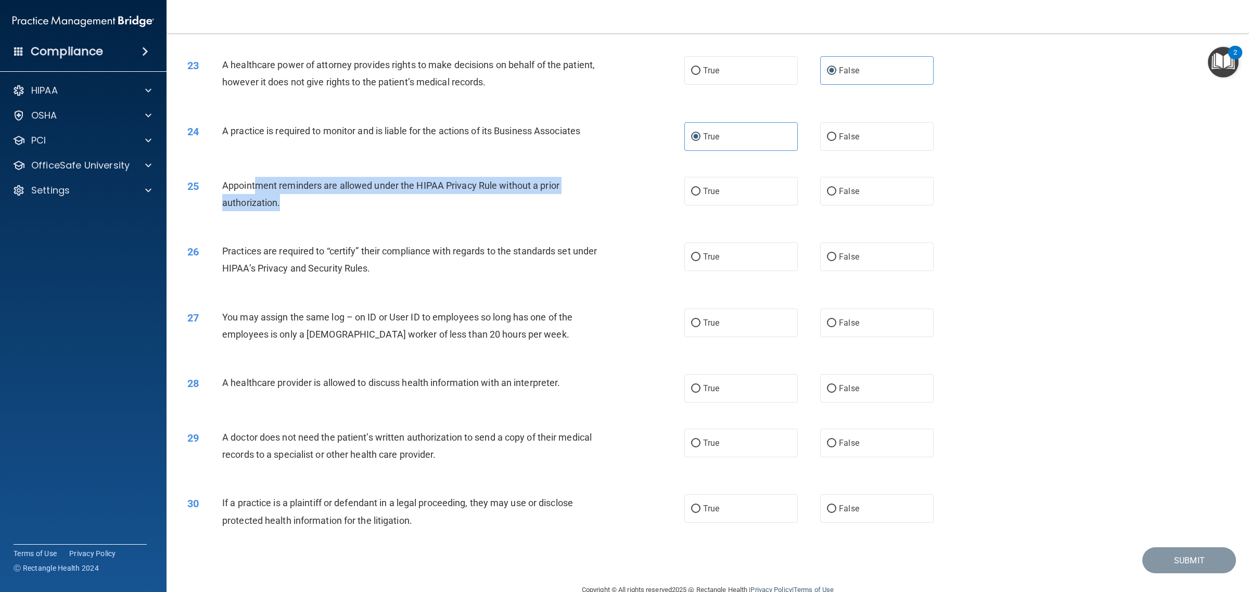
drag, startPoint x: 254, startPoint y: 204, endPoint x: 338, endPoint y: 225, distance: 86.8
click at [338, 211] on div "Appointment reminders are allowed under the HIPAA Privacy Rule without a prior …" at bounding box center [414, 194] width 384 height 34
drag, startPoint x: 325, startPoint y: 203, endPoint x: 344, endPoint y: 216, distance: 23.1
click at [344, 211] on div "Appointment reminders are allowed under the HIPAA Privacy Rule without a prior …" at bounding box center [414, 194] width 384 height 34
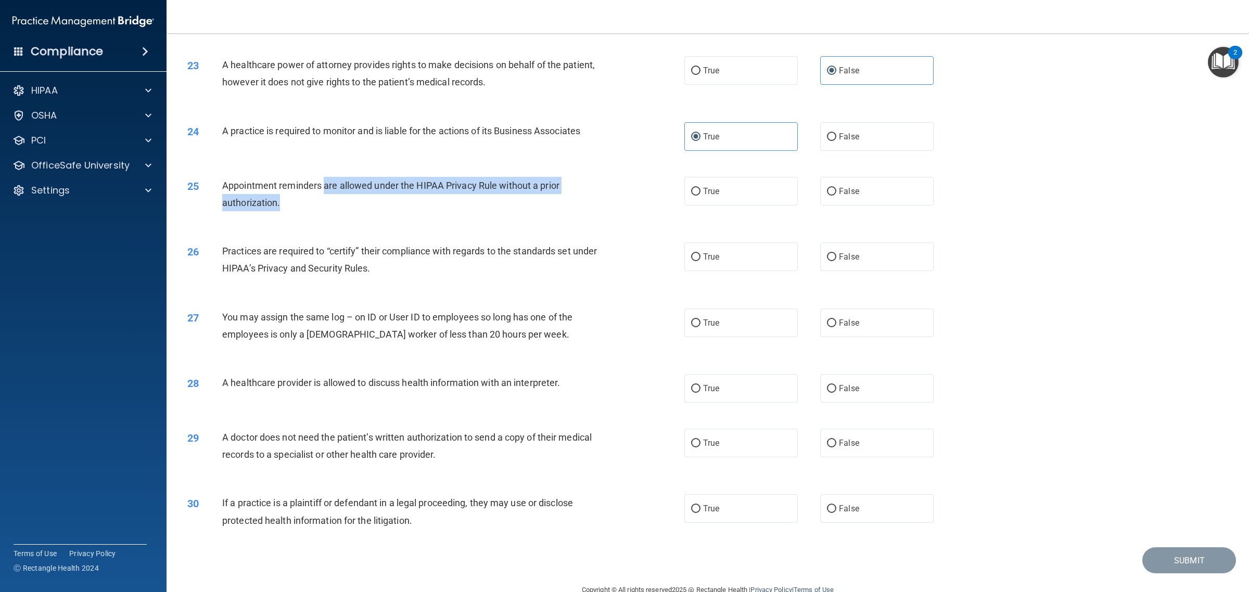
click at [344, 211] on div "Appointment reminders are allowed under the HIPAA Privacy Rule without a prior …" at bounding box center [414, 194] width 384 height 34
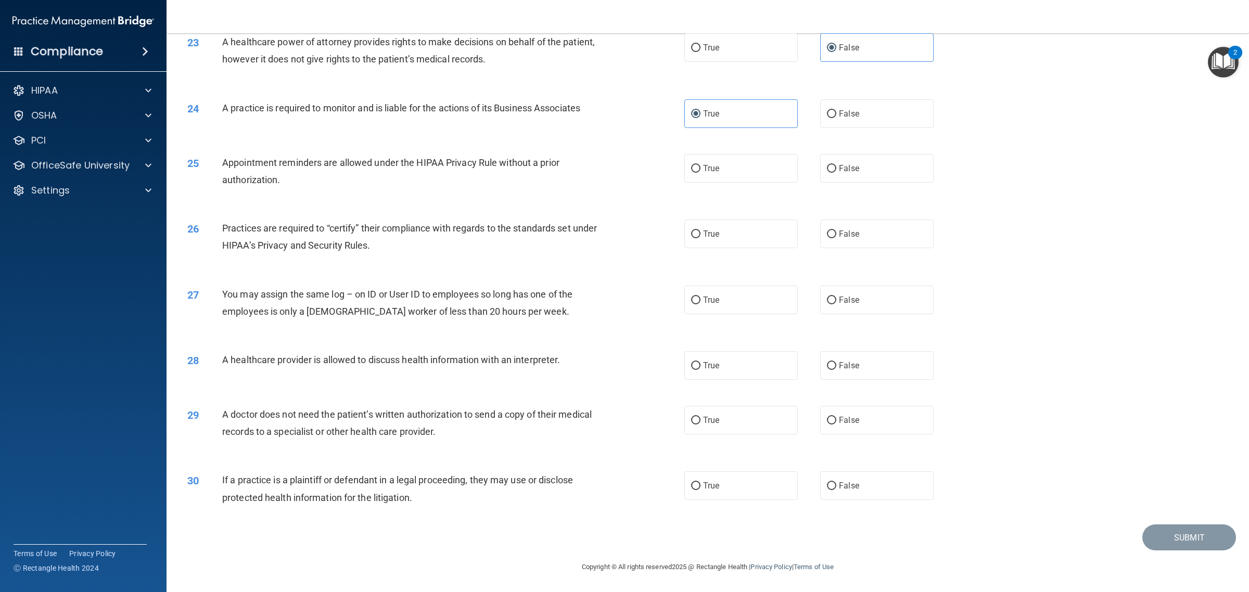
drag, startPoint x: 722, startPoint y: 160, endPoint x: 619, endPoint y: 168, distance: 103.3
click at [721, 162] on label "True" at bounding box center [740, 168] width 113 height 29
click at [700, 165] on input "True" at bounding box center [695, 169] width 9 height 8
radio input "true"
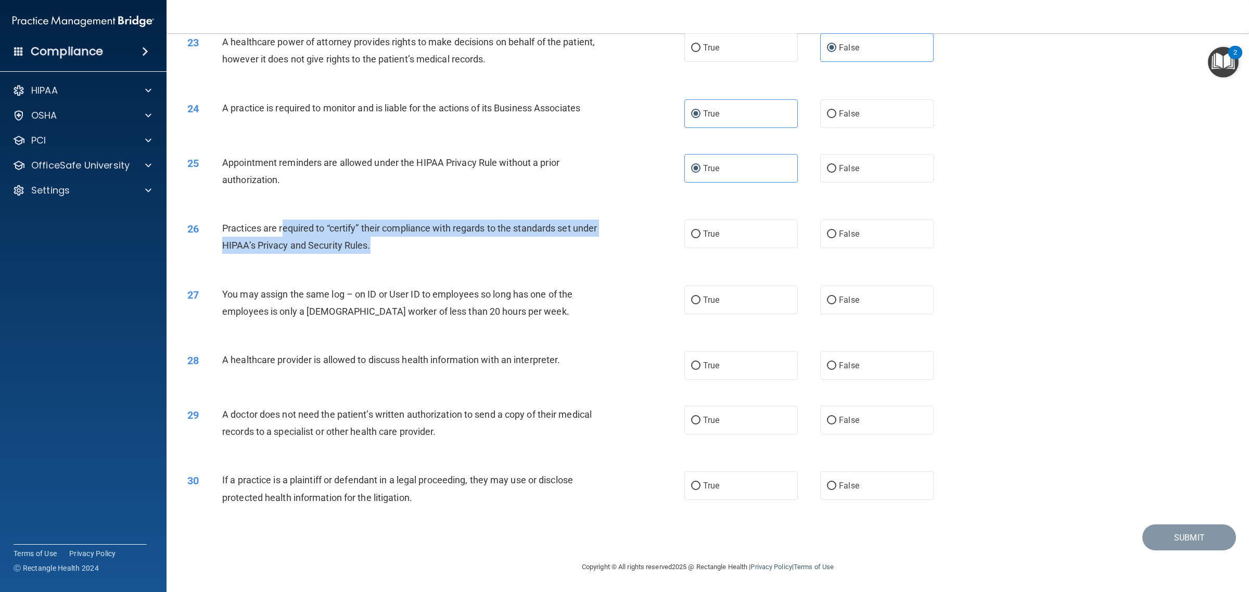
drag, startPoint x: 287, startPoint y: 221, endPoint x: 563, endPoint y: 247, distance: 277.0
click at [563, 247] on div "Practices are required to “certify” their compliance with regards to the standa…" at bounding box center [414, 237] width 384 height 34
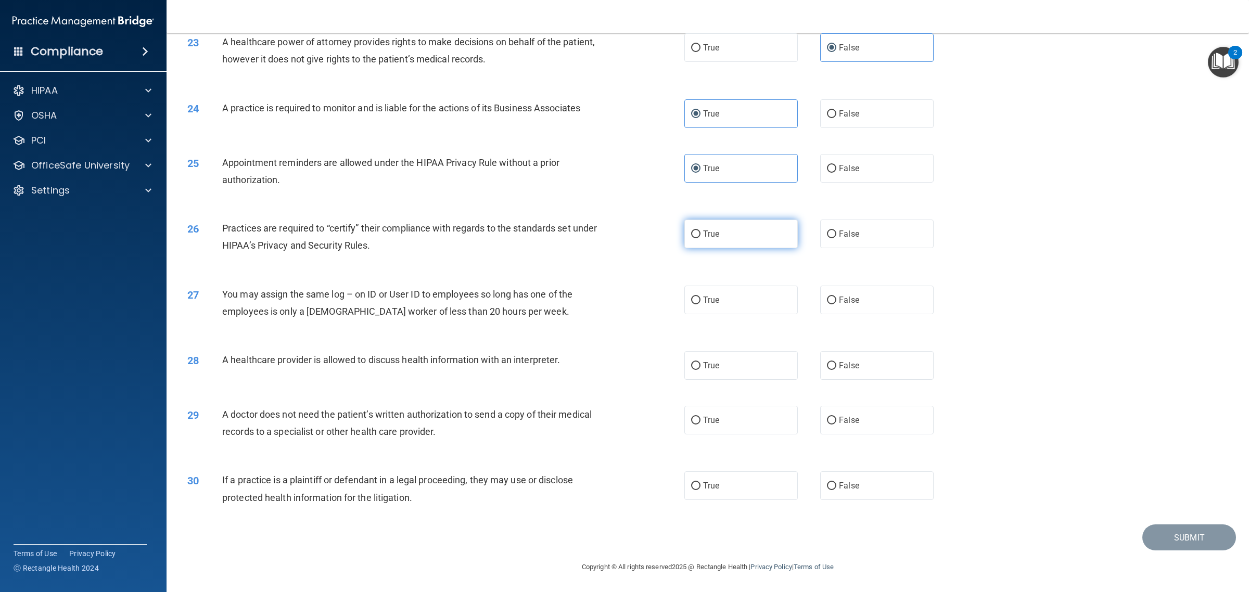
click at [703, 238] on span "True" at bounding box center [711, 234] width 16 height 10
click at [700, 238] on input "True" at bounding box center [695, 234] width 9 height 8
radio input "true"
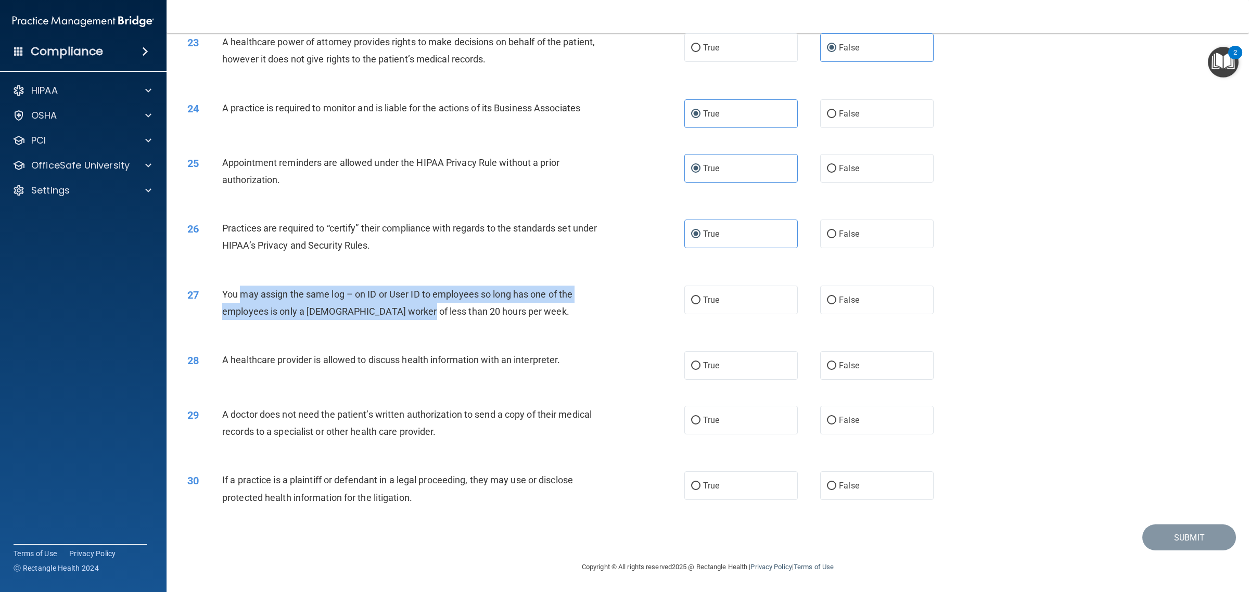
drag, startPoint x: 243, startPoint y: 290, endPoint x: 409, endPoint y: 307, distance: 167.4
click at [409, 307] on span "You may assign the same log – on ID or User ID to employees so long has one of …" at bounding box center [397, 303] width 350 height 28
drag, startPoint x: 343, startPoint y: 292, endPoint x: 501, endPoint y: 311, distance: 158.2
click at [501, 311] on span "You may assign the same log – on ID or User ID to employees so long has one of …" at bounding box center [397, 303] width 350 height 28
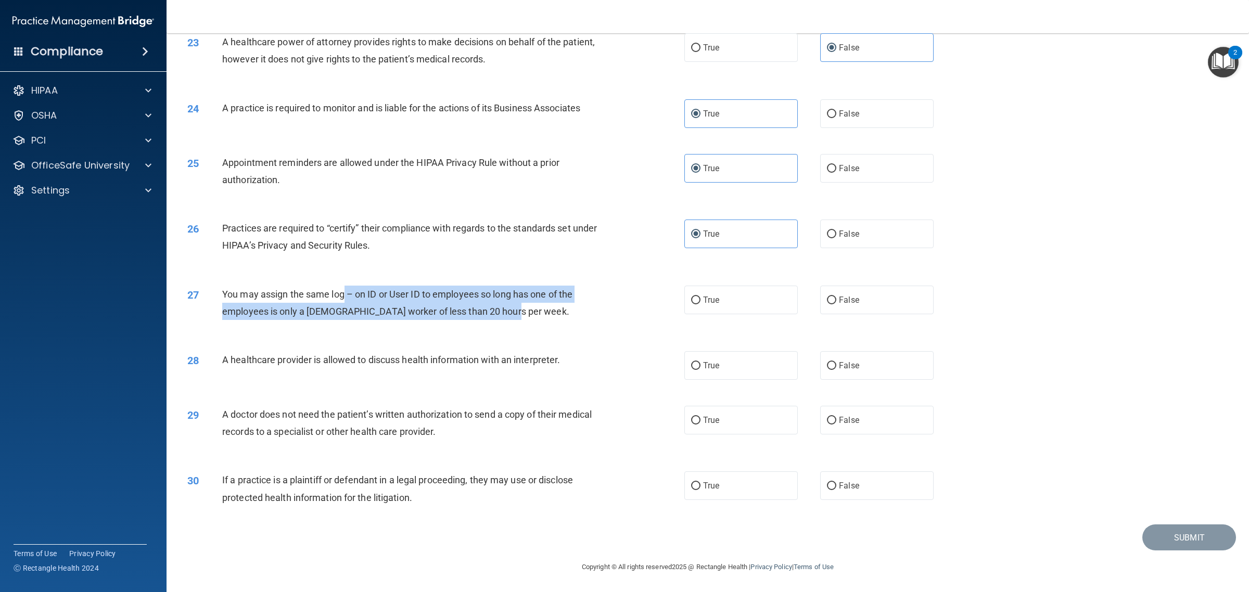
click at [501, 311] on span "You may assign the same log – on ID or User ID to employees so long has one of …" at bounding box center [397, 303] width 350 height 28
drag, startPoint x: 408, startPoint y: 292, endPoint x: 523, endPoint y: 305, distance: 115.2
click at [523, 305] on div "You may assign the same log – on ID or User ID to employees so long has one of …" at bounding box center [414, 303] width 384 height 34
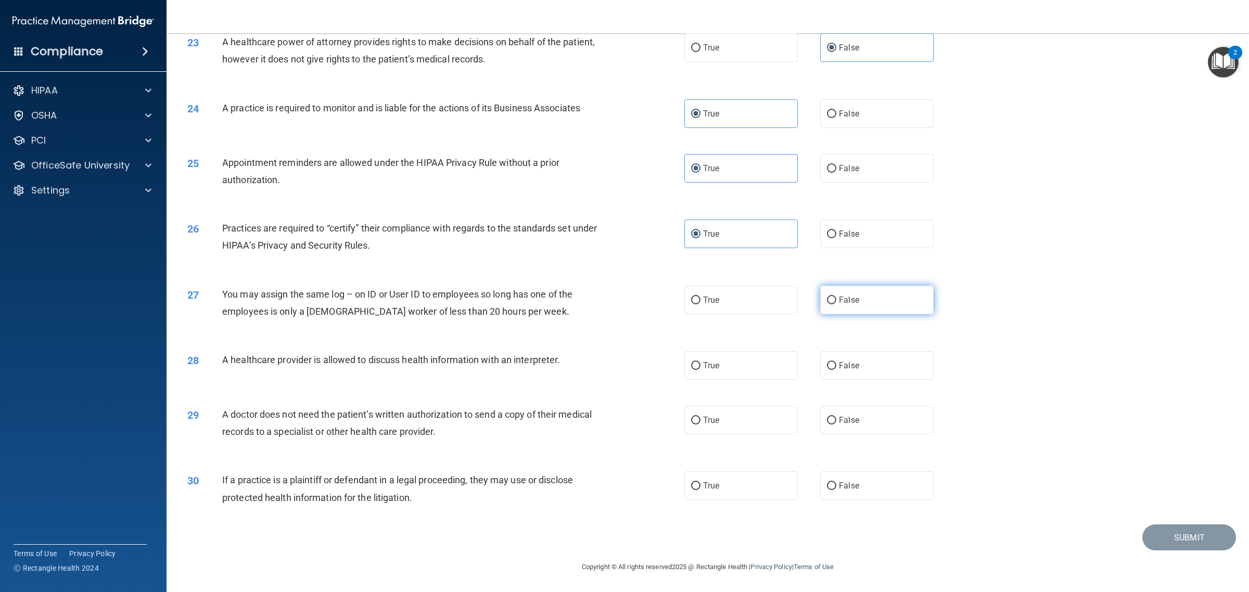
click at [875, 293] on label "False" at bounding box center [876, 300] width 113 height 29
click at [836, 297] on input "False" at bounding box center [831, 301] width 9 height 8
radio input "true"
drag, startPoint x: 268, startPoint y: 363, endPoint x: 575, endPoint y: 350, distance: 306.7
click at [575, 351] on div "A healthcare provider is allowed to discuss health information with an interpre…" at bounding box center [414, 359] width 384 height 17
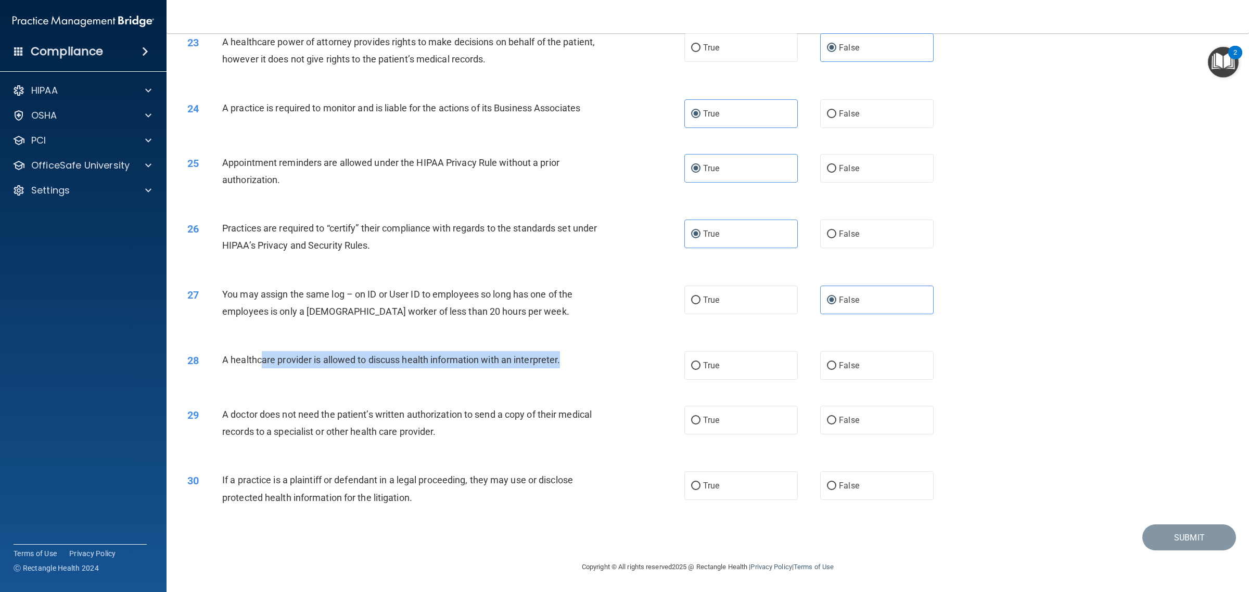
click at [575, 351] on div "A healthcare provider is allowed to discuss health information with an interpre…" at bounding box center [414, 359] width 384 height 17
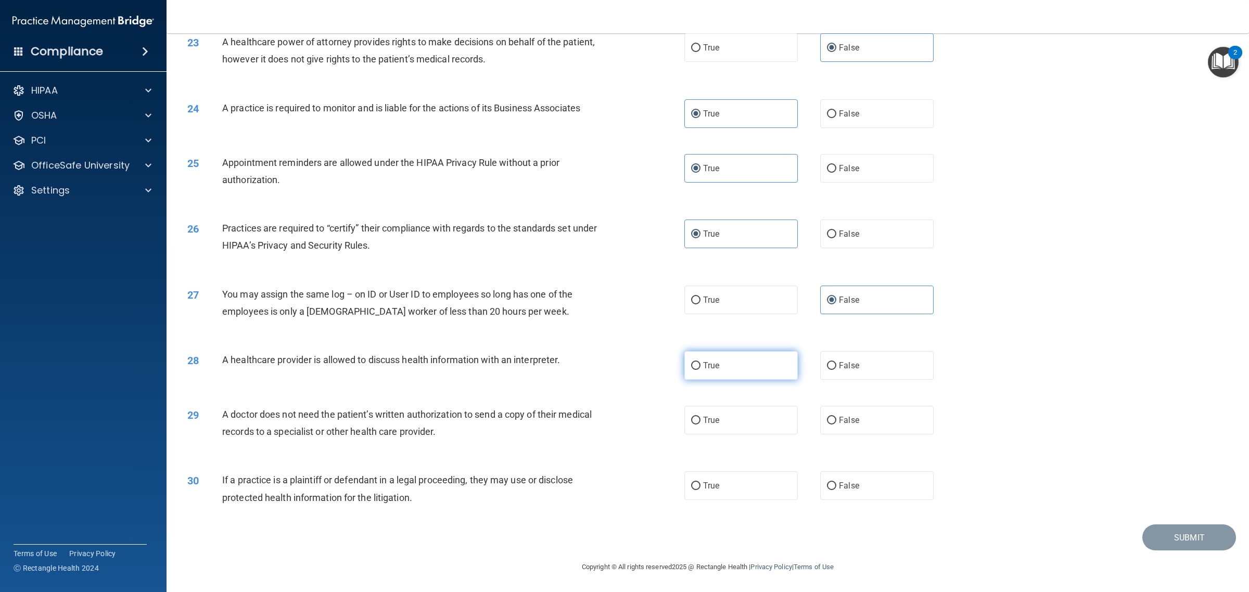
click at [734, 367] on label "True" at bounding box center [740, 365] width 113 height 29
click at [700, 367] on input "True" at bounding box center [695, 366] width 9 height 8
radio input "true"
click at [732, 425] on label "True" at bounding box center [740, 420] width 113 height 29
click at [700, 425] on input "True" at bounding box center [695, 421] width 9 height 8
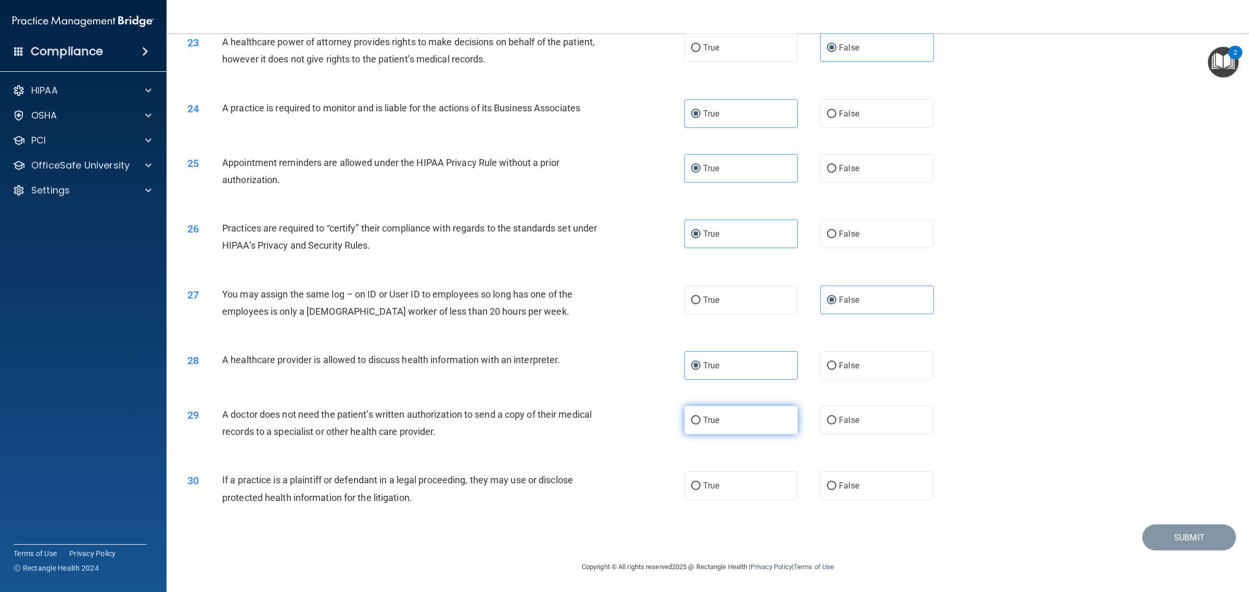
radio input "true"
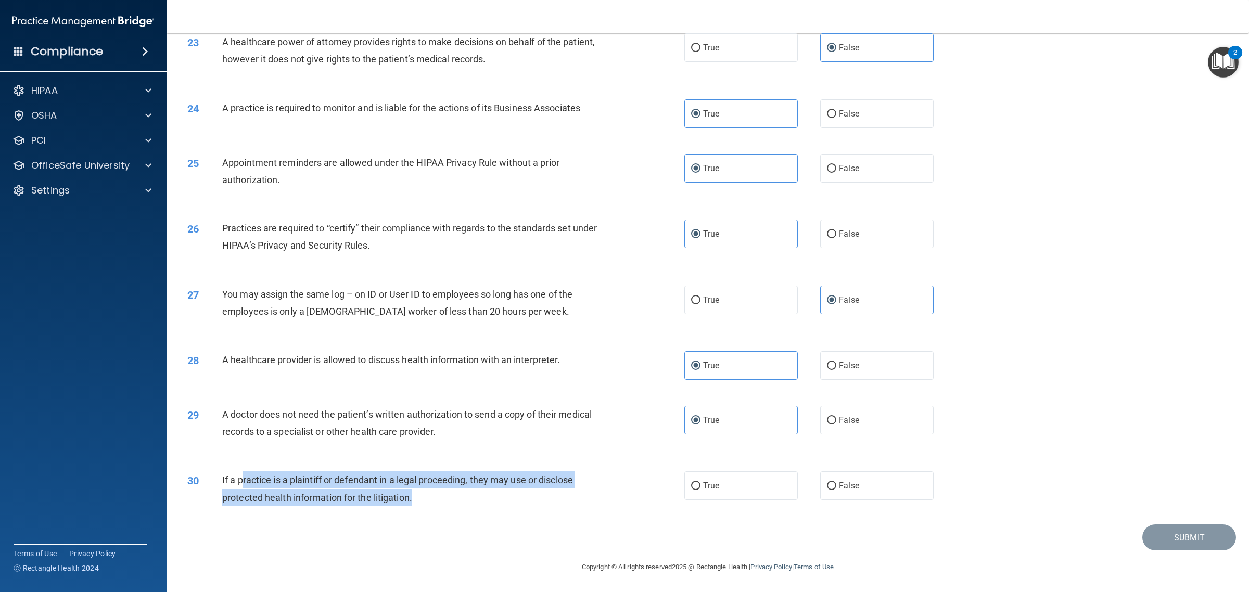
drag, startPoint x: 240, startPoint y: 480, endPoint x: 438, endPoint y: 492, distance: 197.5
click at [438, 492] on div "If a practice is a plaintiff or defendant in a legal proceeding, they may use o…" at bounding box center [414, 488] width 384 height 34
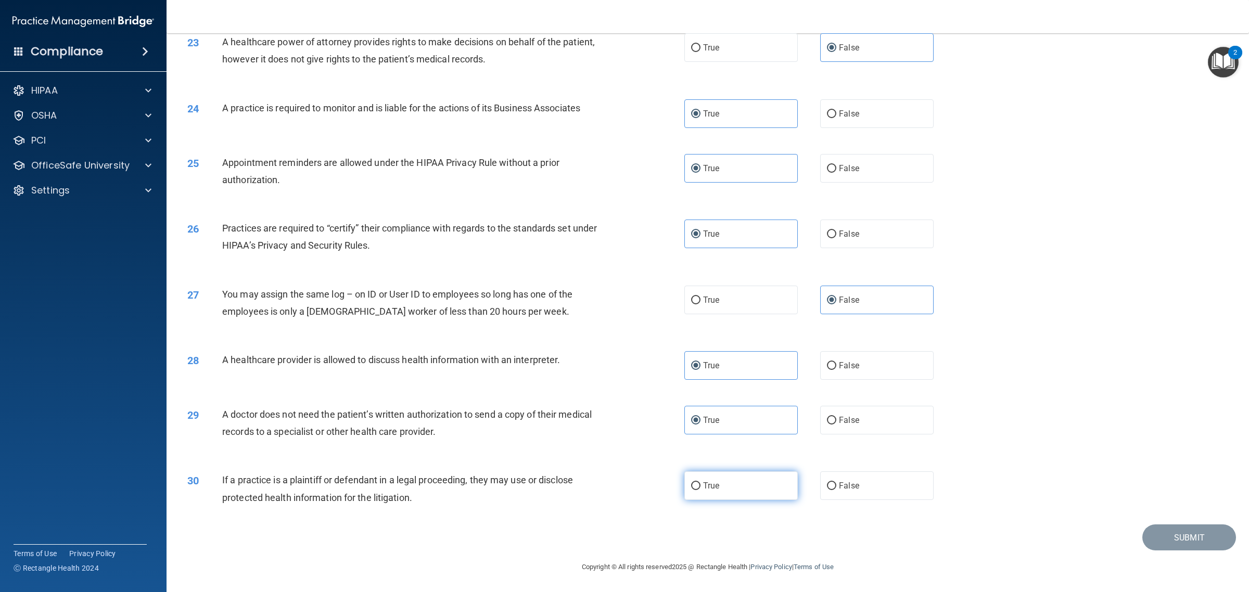
click at [701, 494] on label "True" at bounding box center [740, 485] width 113 height 29
click at [700, 490] on input "True" at bounding box center [695, 486] width 9 height 8
radio input "true"
click at [1195, 547] on button "Submit" at bounding box center [1189, 537] width 94 height 27
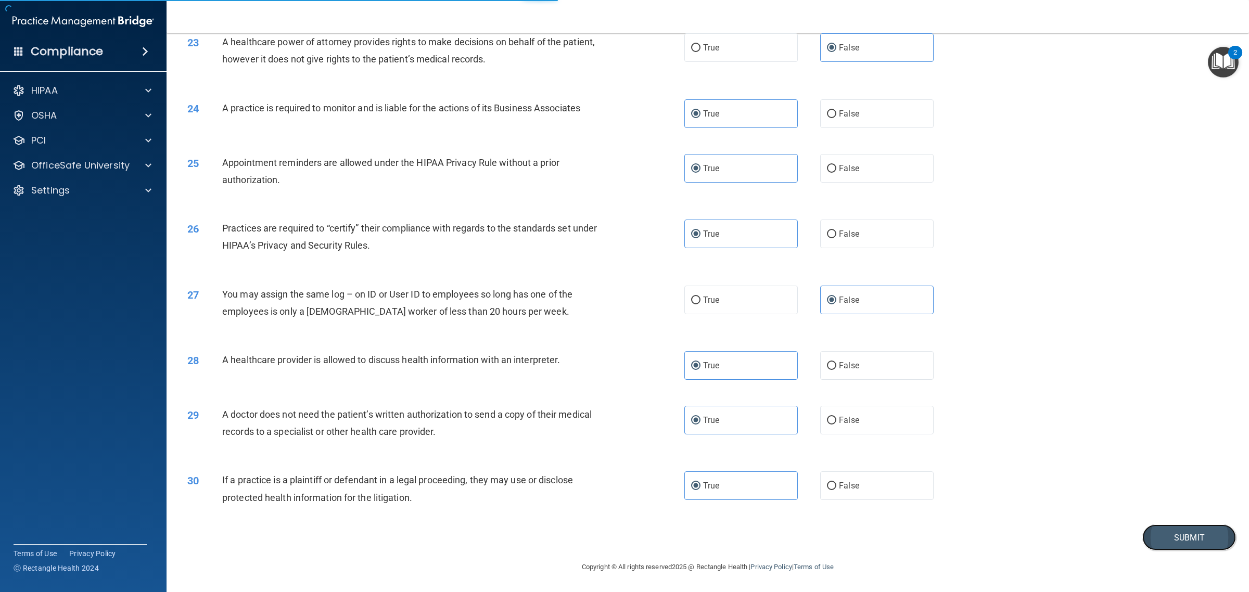
click at [1170, 541] on button "Submit" at bounding box center [1189, 537] width 94 height 27
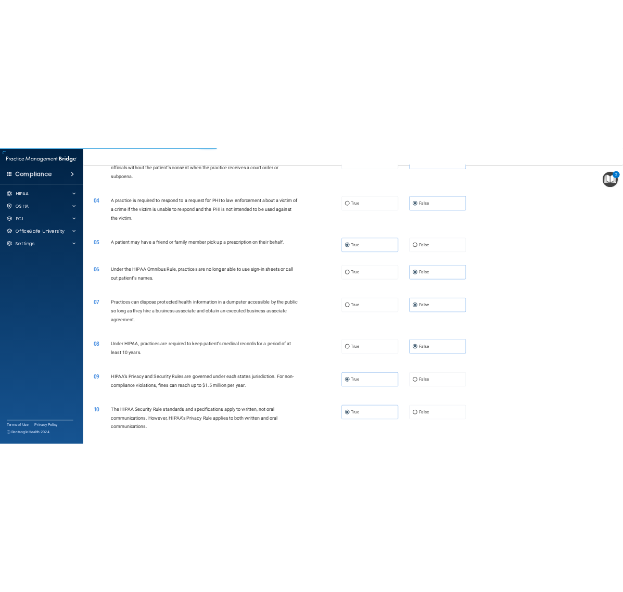
scroll to position [0, 0]
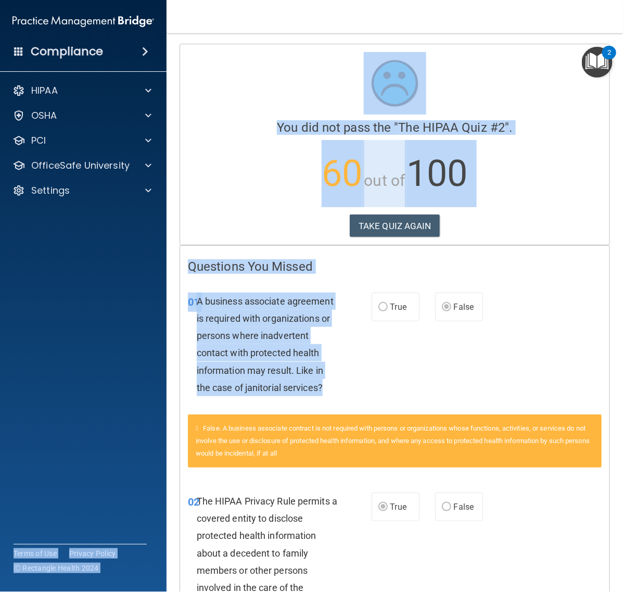
drag, startPoint x: 330, startPoint y: 389, endPoint x: 165, endPoint y: 306, distance: 184.7
click at [165, 306] on div "Compliance HIPAA Documents and Policies Report an Incident Business Associates …" at bounding box center [311, 296] width 623 height 592
click at [297, 318] on span "A business associate agreement is required with organizations or persons where …" at bounding box center [265, 344] width 137 height 97
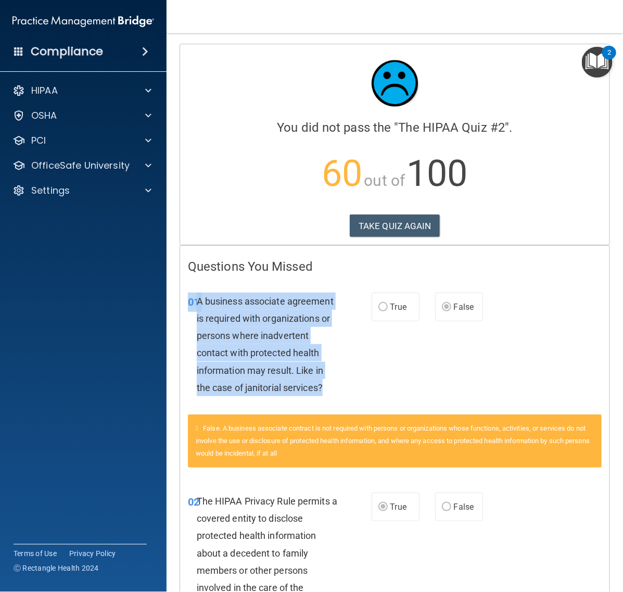
drag, startPoint x: 328, startPoint y: 386, endPoint x: 183, endPoint y: 300, distance: 168.2
click at [183, 300] on div "01 A business associate agreement is required with organizations or persons whe…" at bounding box center [279, 346] width 215 height 109
copy div "01 A business associate agreement is required with organizations or persons whe…"
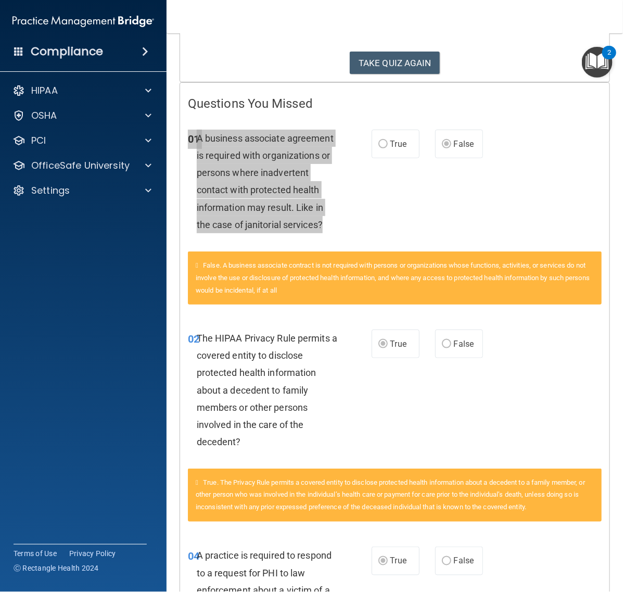
scroll to position [260, 0]
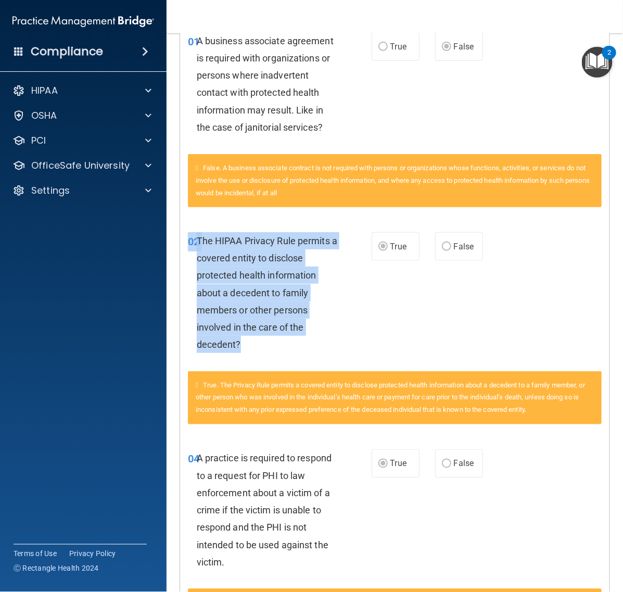
drag, startPoint x: 285, startPoint y: 342, endPoint x: 183, endPoint y: 239, distance: 145.3
click at [183, 239] on div "02 The HIPAA Privacy Rule permits a covered entity to disclose protected health…" at bounding box center [279, 295] width 215 height 126
copy div "02 The HIPAA Privacy Rule permits a covered entity to disclose protected health…"
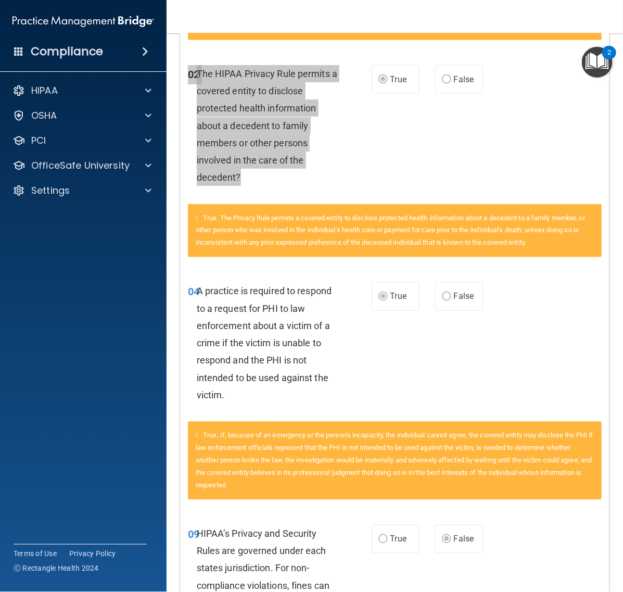
scroll to position [520, 0]
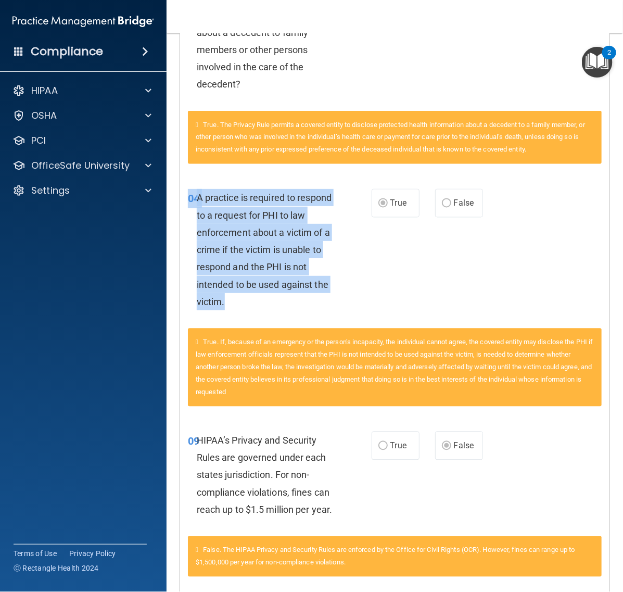
drag, startPoint x: 232, startPoint y: 311, endPoint x: 182, endPoint y: 219, distance: 104.5
click at [182, 219] on div "04 A practice is required to respond to a request for PHI to law enforcement ab…" at bounding box center [279, 252] width 215 height 126
copy div "04 A practice is required to respond to a request for PHI to law enforcement ab…"
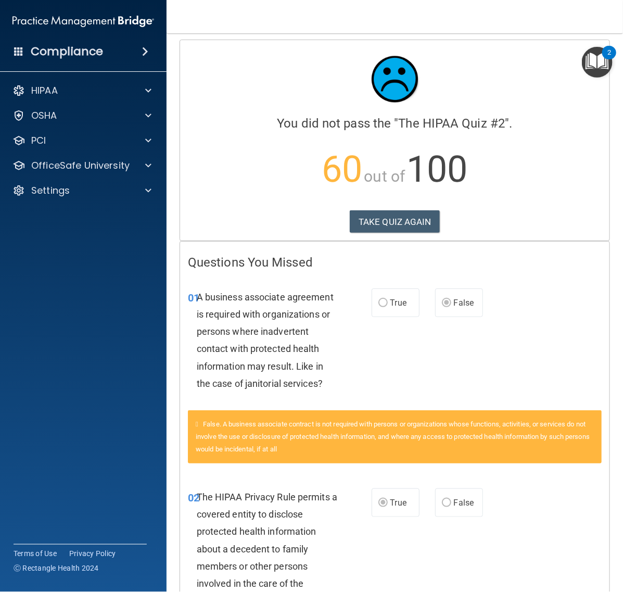
scroll to position [0, 0]
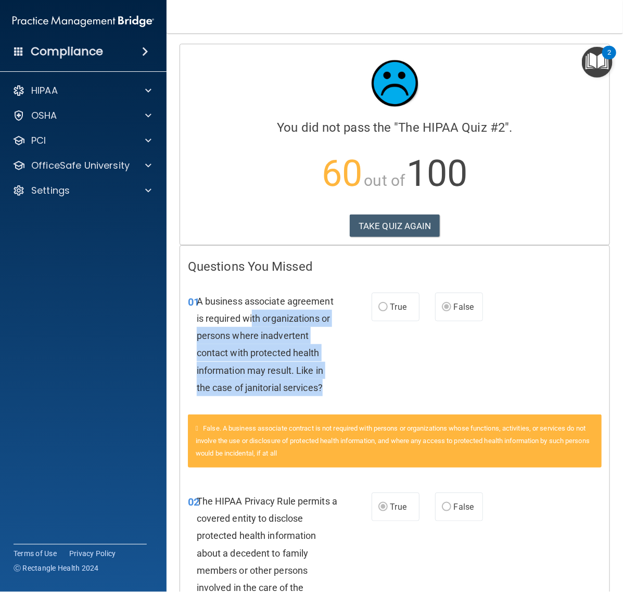
drag, startPoint x: 251, startPoint y: 310, endPoint x: 337, endPoint y: 386, distance: 113.9
click at [337, 386] on div "A business associate agreement is required with organizations or persons where …" at bounding box center [271, 344] width 149 height 104
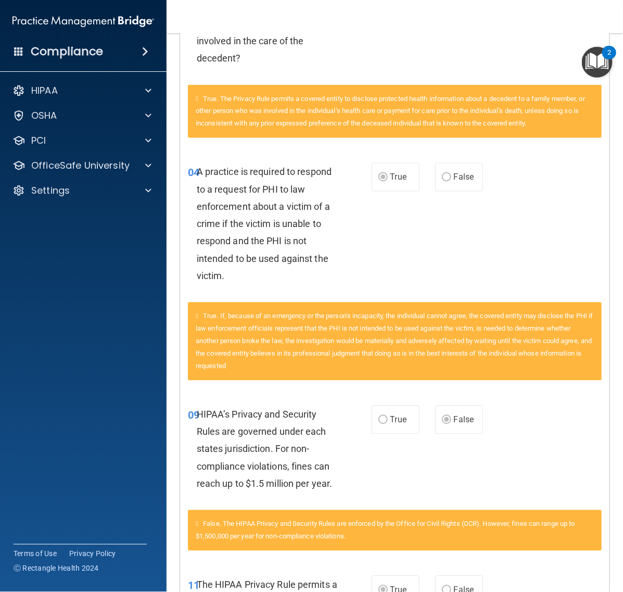
scroll to position [585, 0]
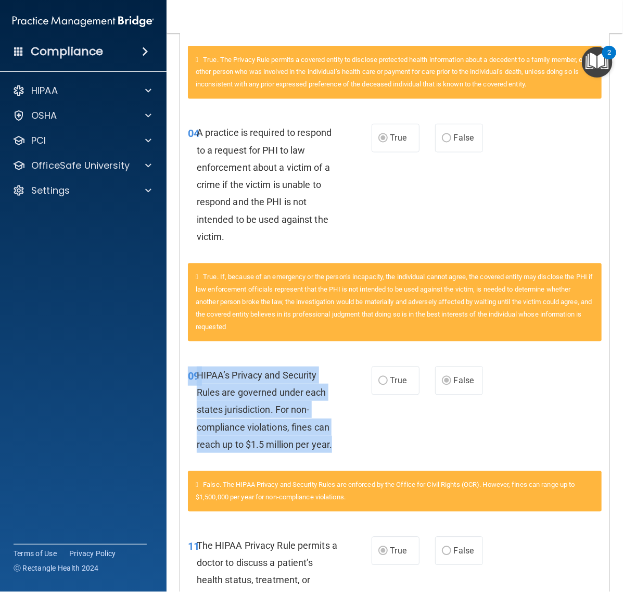
drag, startPoint x: 187, startPoint y: 385, endPoint x: 342, endPoint y: 458, distance: 171.5
click at [342, 458] on div "09 HIPAA’s Privacy and Security Rules are governed under each states jurisdicti…" at bounding box center [279, 412] width 215 height 92
copy div "09 HIPAA’s Privacy and Security Rules are governed under each states jurisdicti…"
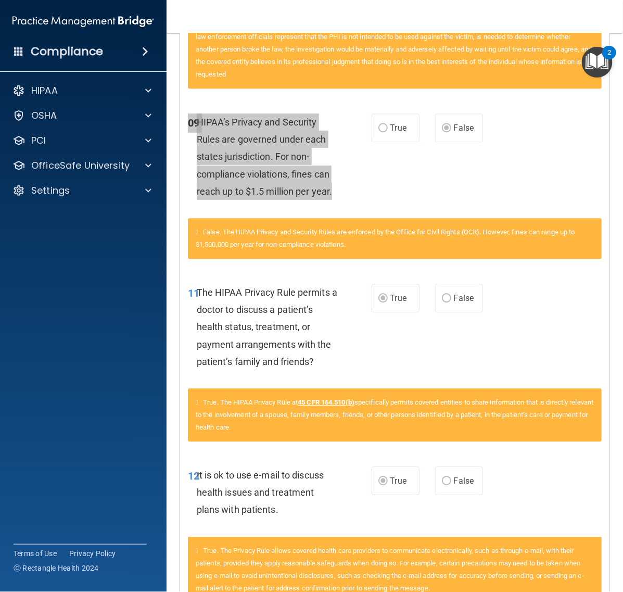
scroll to position [845, 0]
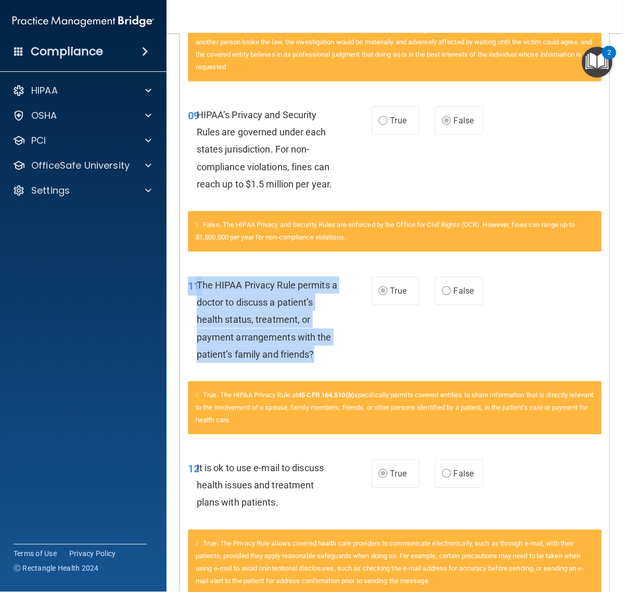
drag, startPoint x: 189, startPoint y: 299, endPoint x: 324, endPoint y: 363, distance: 149.6
click at [324, 363] on div "11 The HIPAA Privacy Rule permits a doctor to discuss a patient’s health status…" at bounding box center [279, 322] width 215 height 92
copy div "11 The HIPAA Privacy Rule permits a doctor to discuss a patient’s health status…"
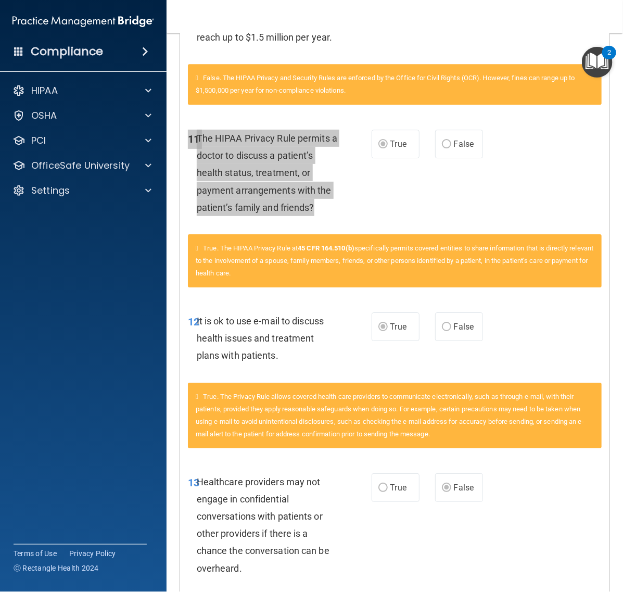
scroll to position [1106, 0]
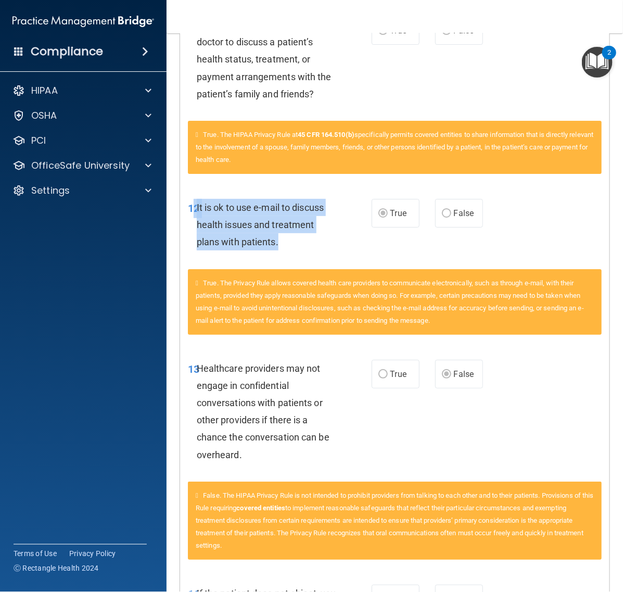
drag, startPoint x: 191, startPoint y: 219, endPoint x: 287, endPoint y: 254, distance: 102.4
click at [287, 254] on div "12 It is ok to use e-mail to discuss health issues and treatment plans with pat…" at bounding box center [279, 227] width 215 height 57
click at [287, 251] on div "It is ok to use e-mail to discuss health issues and treatment plans with patien…" at bounding box center [271, 225] width 149 height 52
drag, startPoint x: 290, startPoint y: 254, endPoint x: 178, endPoint y: 220, distance: 116.5
click at [178, 220] on div "12 It is ok to use e-mail to discuss health issues and treatment plans with pat…" at bounding box center [279, 227] width 215 height 57
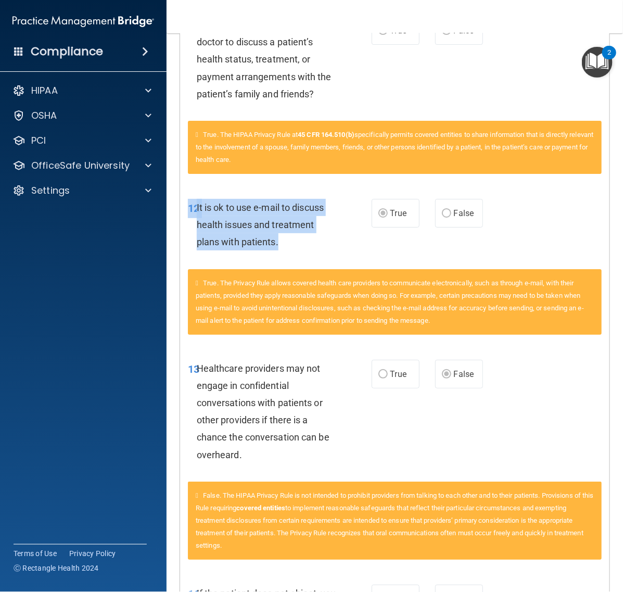
copy div "12 It is ok to use e-mail to discuss health issues and treatment plans with pat…"
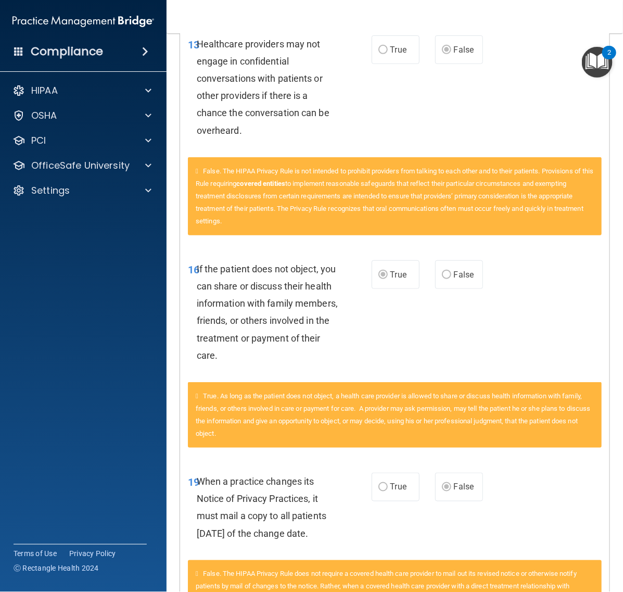
scroll to position [1431, 0]
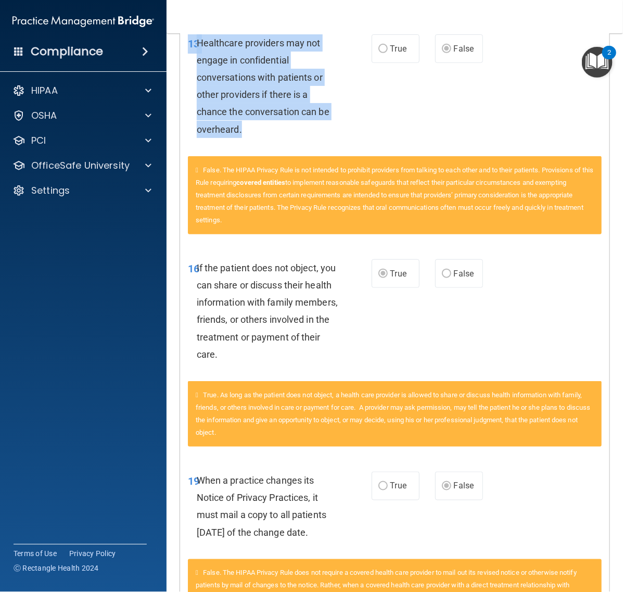
drag, startPoint x: 191, startPoint y: 53, endPoint x: 277, endPoint y: 146, distance: 126.7
click at [277, 143] on div "13 Healthcare providers may not engage in confidential conversations with patie…" at bounding box center [279, 88] width 215 height 109
copy div "13 Healthcare providers may not engage in confidential conversations with patie…"
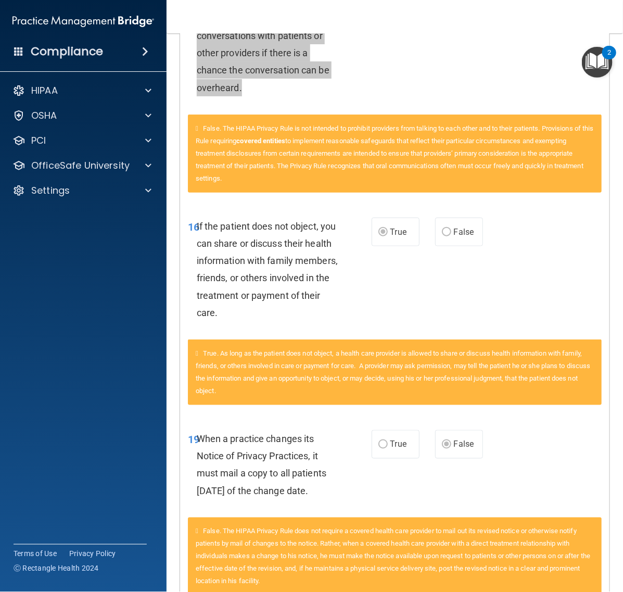
scroll to position [1496, 0]
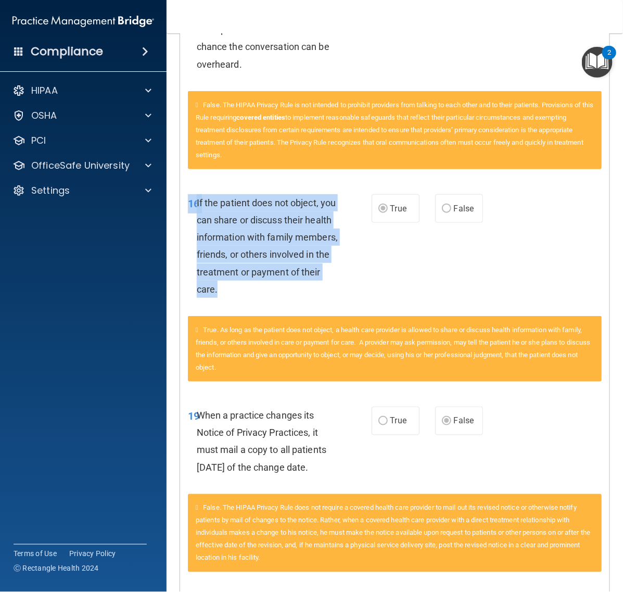
drag, startPoint x: 186, startPoint y: 216, endPoint x: 313, endPoint y: 303, distance: 153.4
click at [313, 303] on div "16 If the patient does not object, you can share or discuss their health inform…" at bounding box center [279, 248] width 215 height 109
copy div "16 If the patient does not object, you can share or discuss their health inform…"
drag, startPoint x: 189, startPoint y: 427, endPoint x: 265, endPoint y: 505, distance: 109.3
click at [265, 481] on div "19 When a practice changes its Notice of Privacy Practices, it must mail a copy…" at bounding box center [279, 443] width 215 height 74
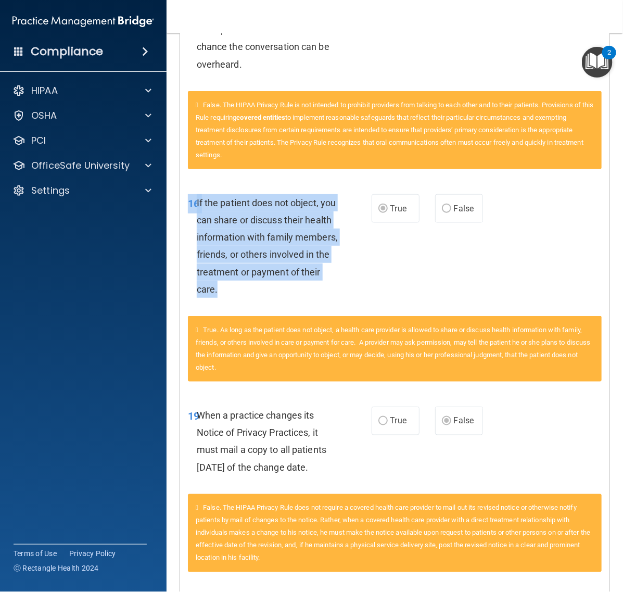
copy div "19 When a practice changes its Notice of Privacy Practices, it must mail a copy…"
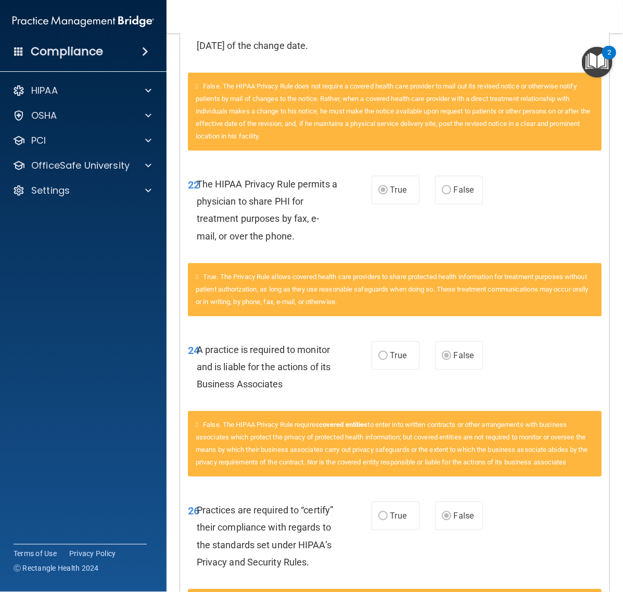
scroll to position [2016, 0]
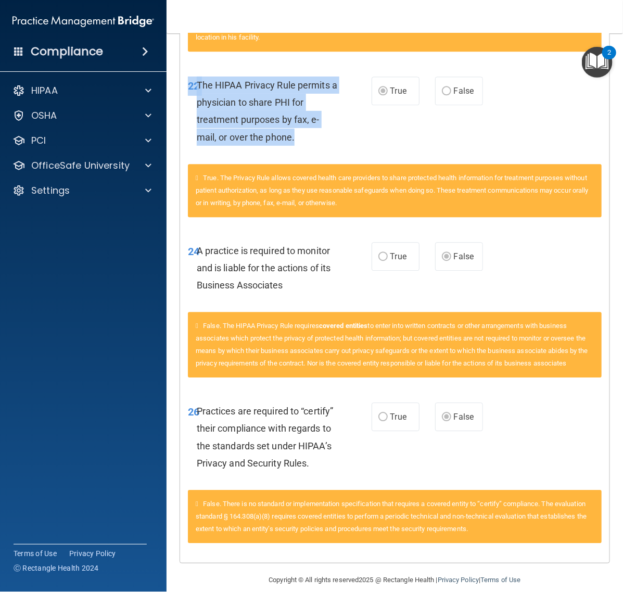
drag, startPoint x: 188, startPoint y: 113, endPoint x: 297, endPoint y: 169, distance: 122.9
click at [297, 151] on div "22 The HIPAA Privacy Rule permits a physician to share PHI for treatment purpos…" at bounding box center [279, 113] width 215 height 74
copy div "22 The HIPAA Privacy Rule permits a physician to share PHI for treatment purpos…"
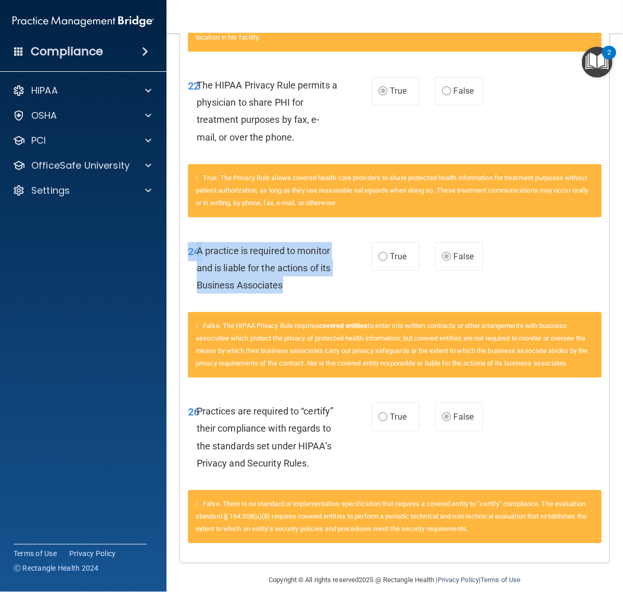
drag, startPoint x: 189, startPoint y: 285, endPoint x: 297, endPoint y: 315, distance: 112.2
click at [297, 299] on div "24 A practice is required to monitor and is liable for the actions of its Busin…" at bounding box center [279, 270] width 215 height 57
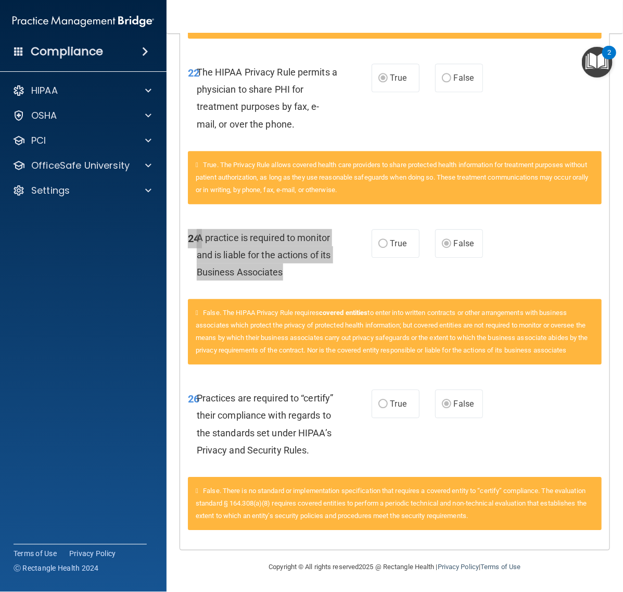
scroll to position [2090, 0]
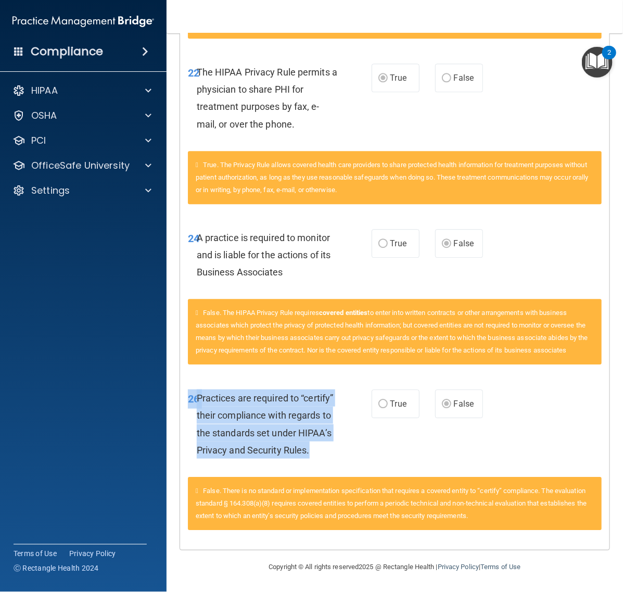
drag, startPoint x: 190, startPoint y: 375, endPoint x: 276, endPoint y: 446, distance: 111.6
click at [276, 446] on div "26 Practices are required to “certify” their compliance with regards to the sta…" at bounding box center [279, 426] width 215 height 74
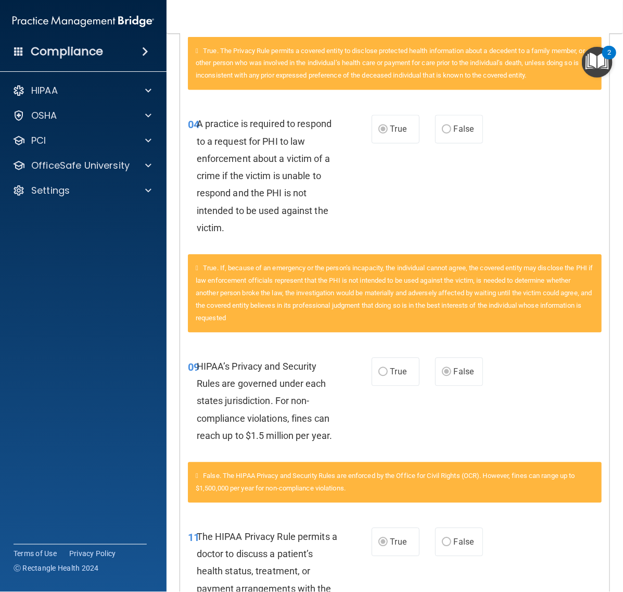
scroll to position [0, 0]
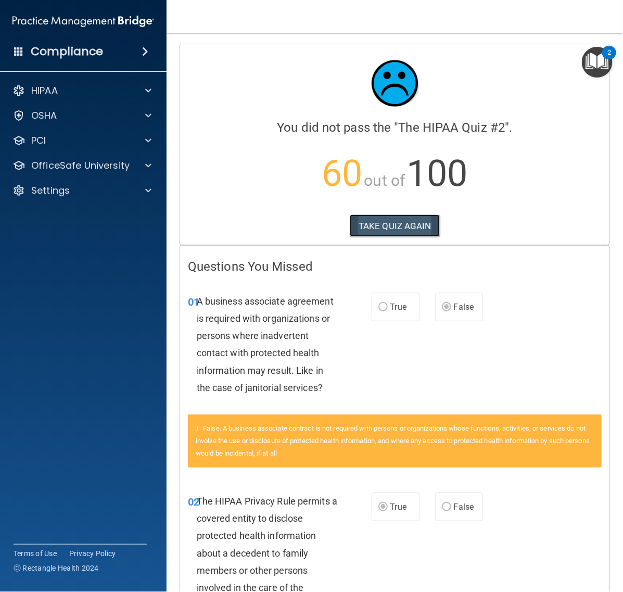
click at [397, 233] on button "TAKE QUIZ AGAIN" at bounding box center [395, 225] width 90 height 23
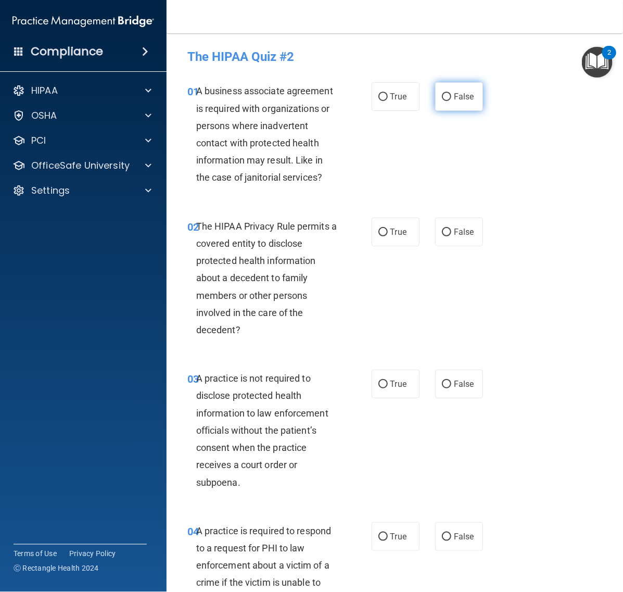
click at [461, 97] on span "False" at bounding box center [464, 97] width 20 height 10
click at [451, 97] on input "False" at bounding box center [446, 97] width 9 height 8
radio input "true"
click at [352, 233] on div "02 The HIPAA Privacy Rule permits a covered entity to disclose protected health…" at bounding box center [279, 280] width 215 height 126
click at [378, 229] on input "True" at bounding box center [382, 232] width 9 height 8
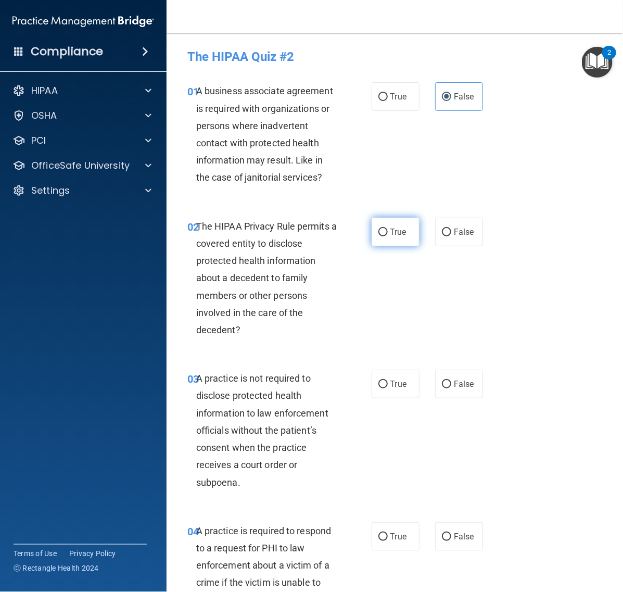
radio input "true"
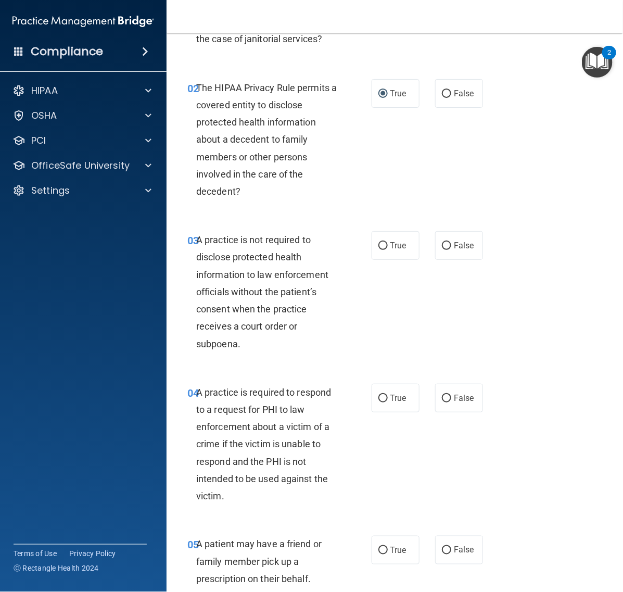
scroll to position [195, 0]
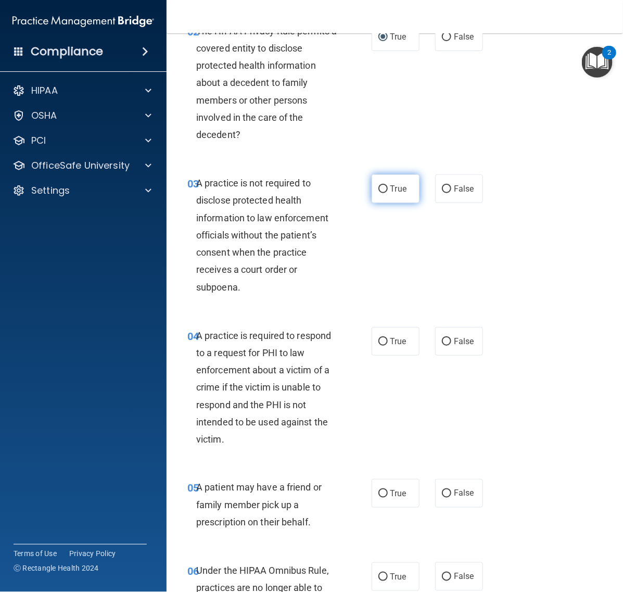
click at [381, 188] on input "True" at bounding box center [382, 189] width 9 height 8
radio input "true"
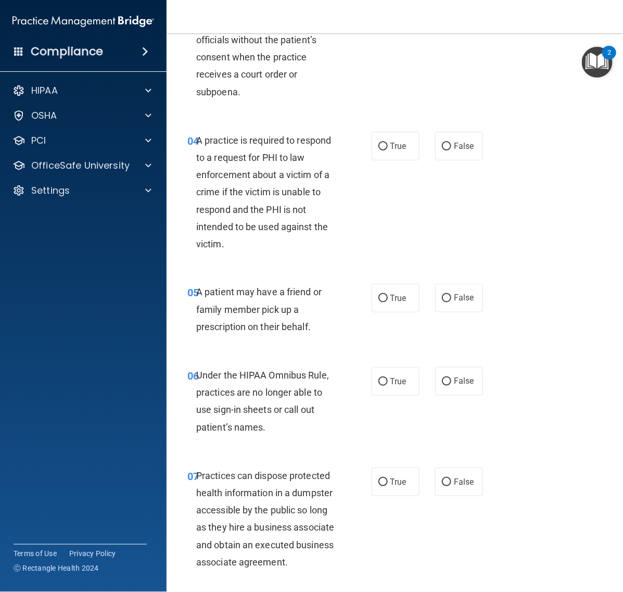
scroll to position [260, 0]
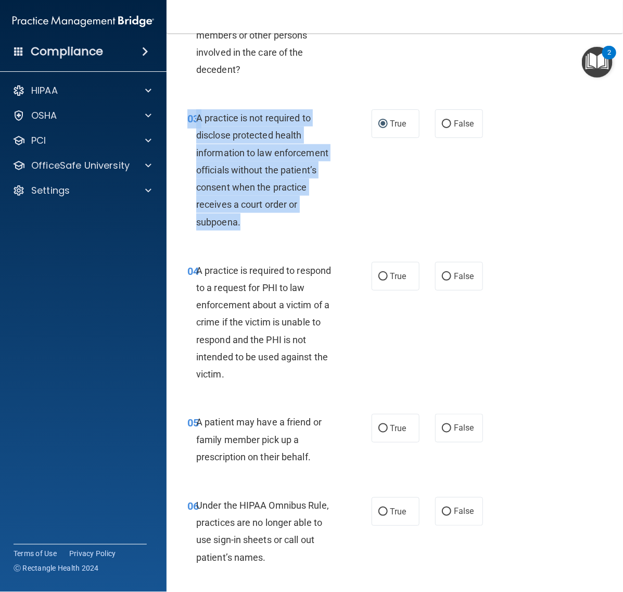
drag, startPoint x: 243, startPoint y: 222, endPoint x: 186, endPoint y: 116, distance: 120.3
click at [186, 116] on div "03 A practice is not required to disclose protected health information to law e…" at bounding box center [279, 172] width 215 height 126
click at [378, 273] on input "True" at bounding box center [382, 277] width 9 height 8
radio input "true"
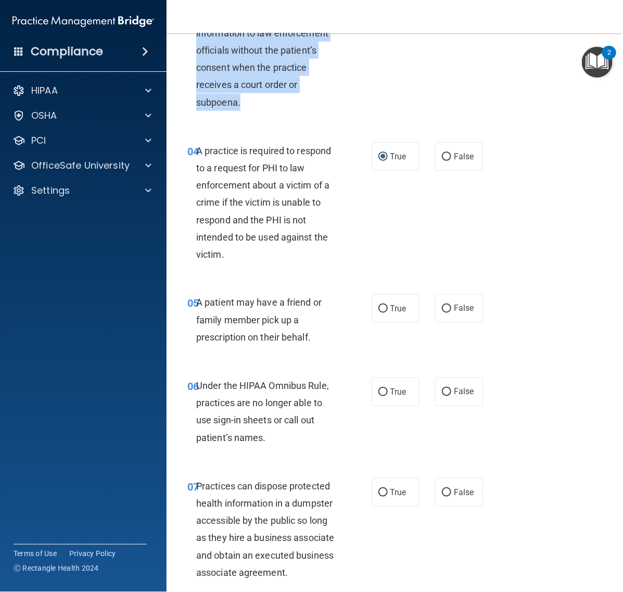
scroll to position [390, 0]
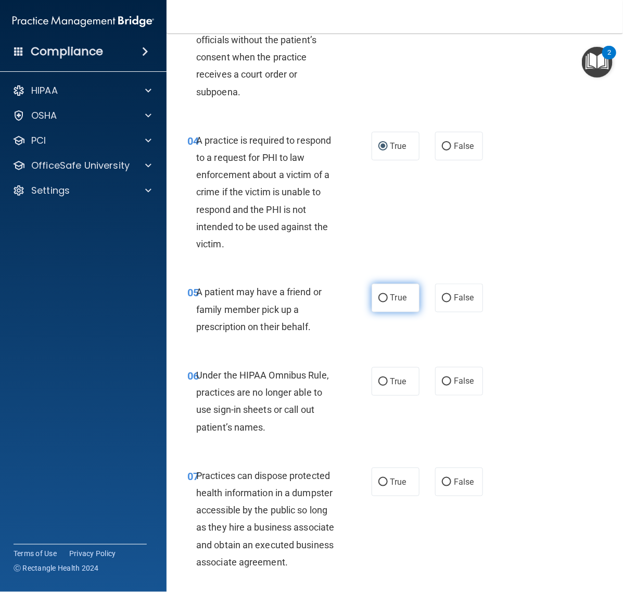
click at [392, 302] on span "True" at bounding box center [398, 298] width 16 height 10
click at [388, 302] on input "True" at bounding box center [382, 298] width 9 height 8
radio input "true"
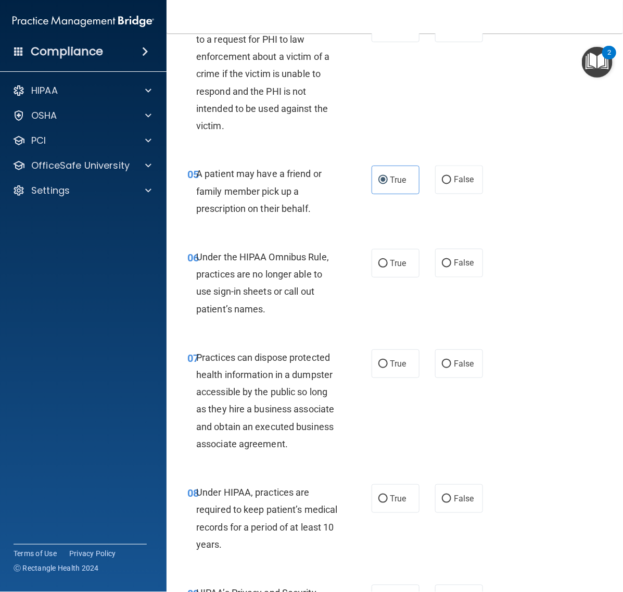
scroll to position [520, 0]
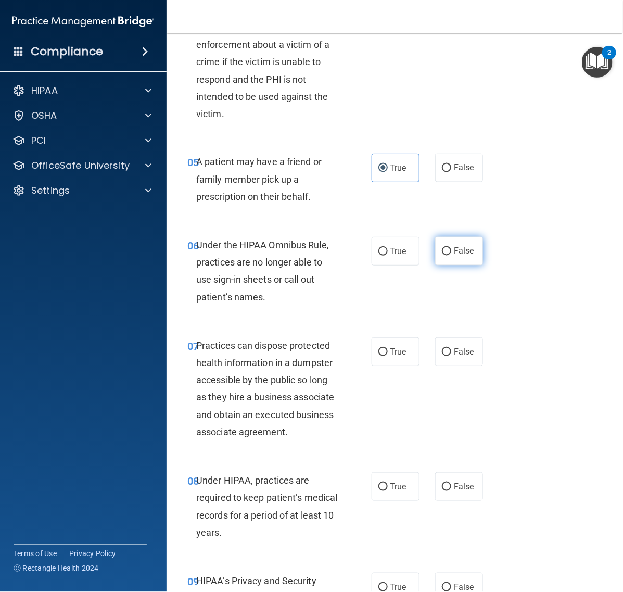
click at [442, 250] on input "False" at bounding box center [446, 252] width 9 height 8
radio input "true"
click at [454, 355] on span "False" at bounding box center [464, 352] width 20 height 10
click at [450, 355] on input "False" at bounding box center [446, 352] width 9 height 8
radio input "true"
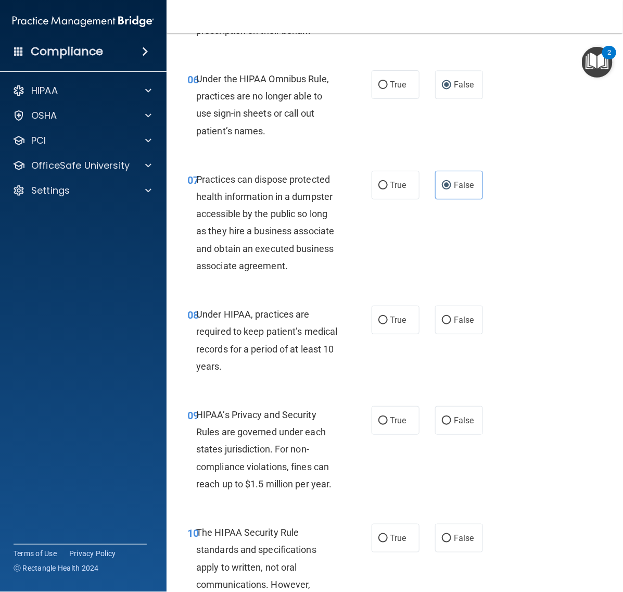
scroll to position [715, 0]
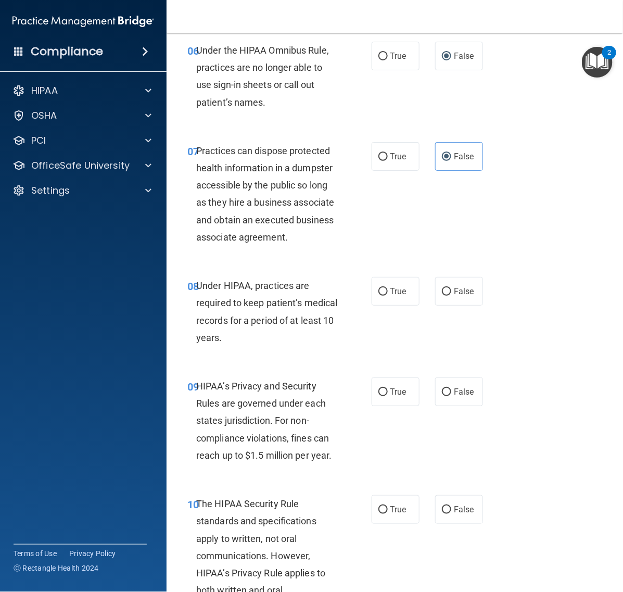
click at [453, 324] on div "08 Under HIPAA, practices are required to keep patient’s medical records for a …" at bounding box center [394, 314] width 430 height 100
click at [454, 296] on span "False" at bounding box center [464, 291] width 20 height 10
click at [451, 296] on input "False" at bounding box center [446, 292] width 9 height 8
radio input "true"
click at [447, 406] on label "False" at bounding box center [459, 391] width 48 height 29
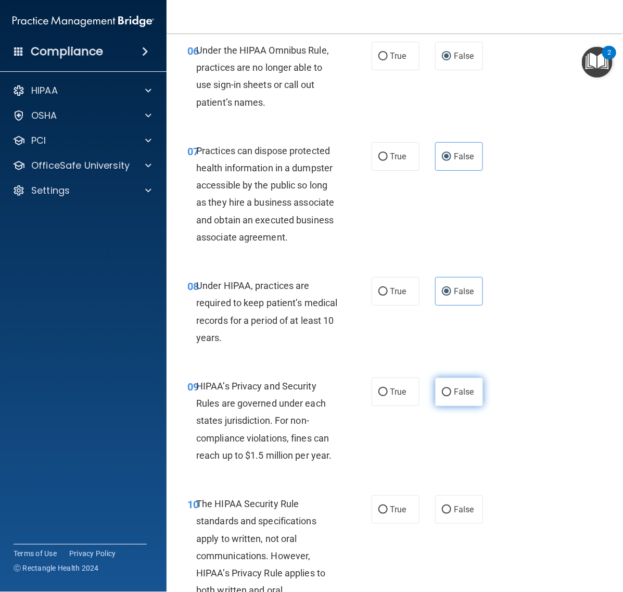
click at [447, 396] on input "False" at bounding box center [446, 392] width 9 height 8
radio input "true"
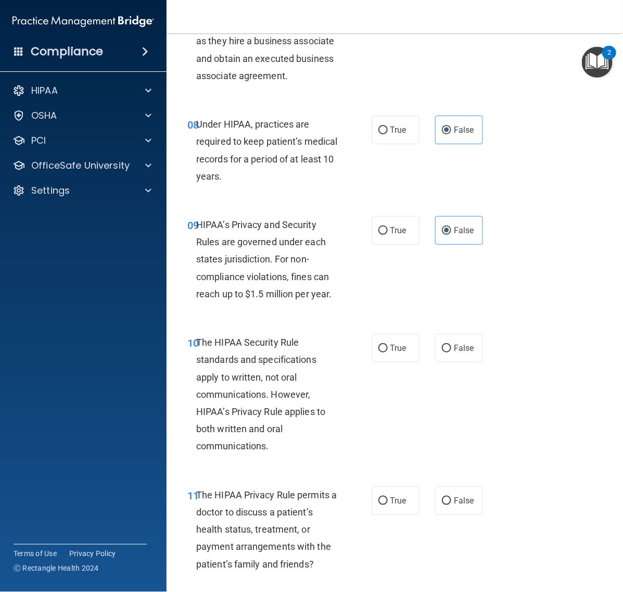
scroll to position [910, 0]
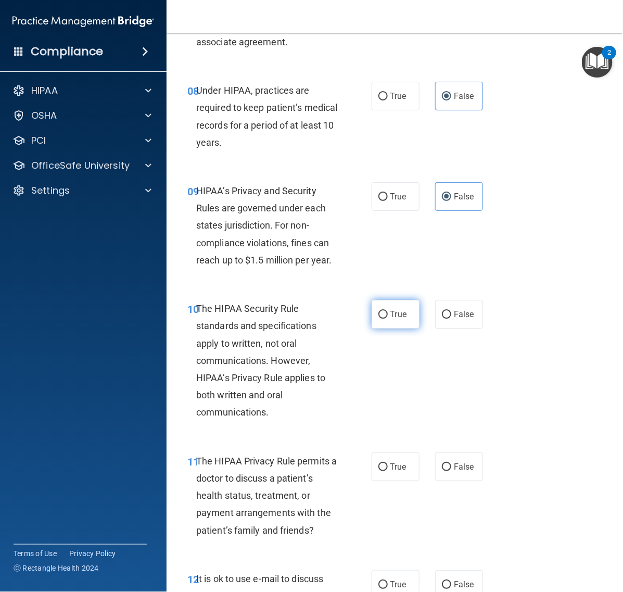
click at [379, 318] on input "True" at bounding box center [382, 315] width 9 height 8
radio input "true"
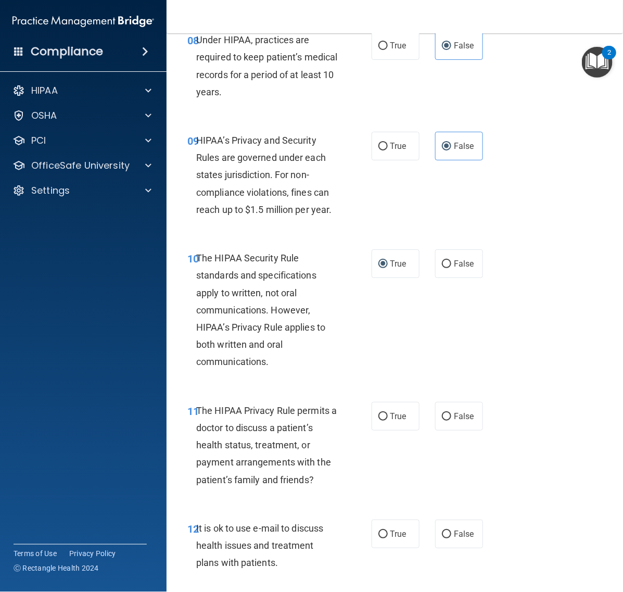
scroll to position [1106, 0]
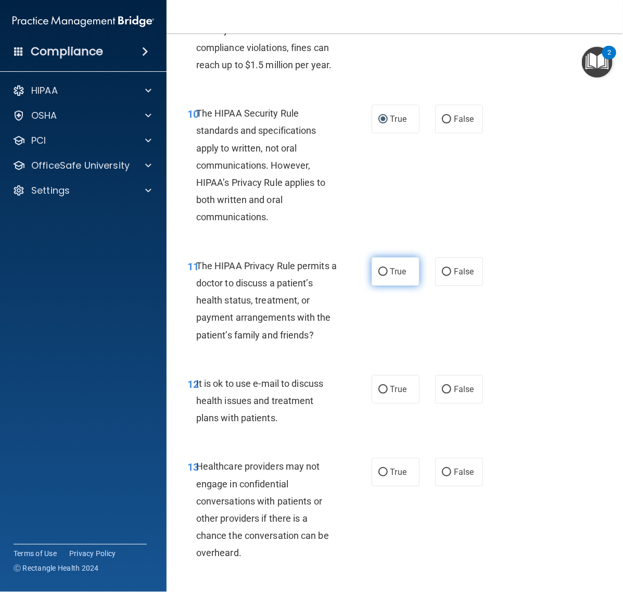
click at [390, 276] on span "True" at bounding box center [398, 271] width 16 height 10
click at [385, 276] on input "True" at bounding box center [382, 272] width 9 height 8
radio input "true"
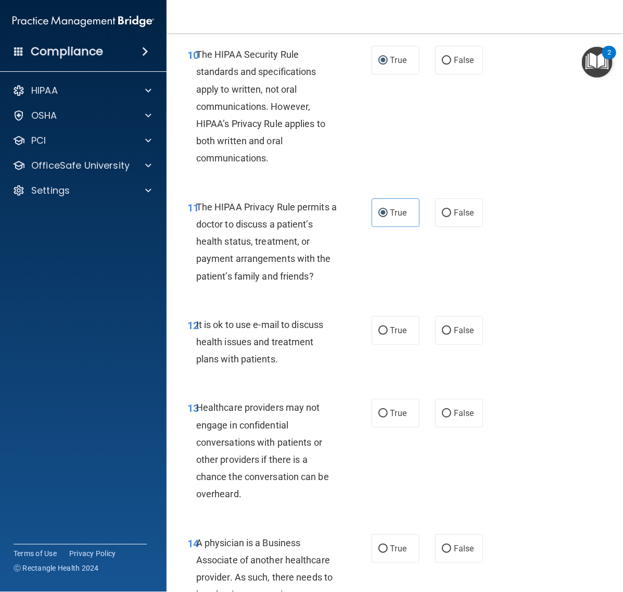
scroll to position [1301, 0]
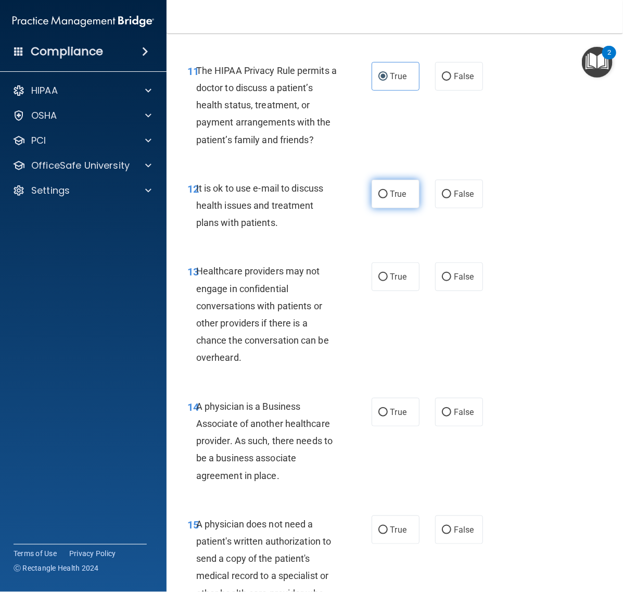
click at [402, 208] on label "True" at bounding box center [395, 193] width 48 height 29
click at [388, 198] on input "True" at bounding box center [382, 194] width 9 height 8
radio input "true"
click at [456, 281] on span "False" at bounding box center [464, 277] width 20 height 10
click at [451, 281] on input "False" at bounding box center [446, 277] width 9 height 8
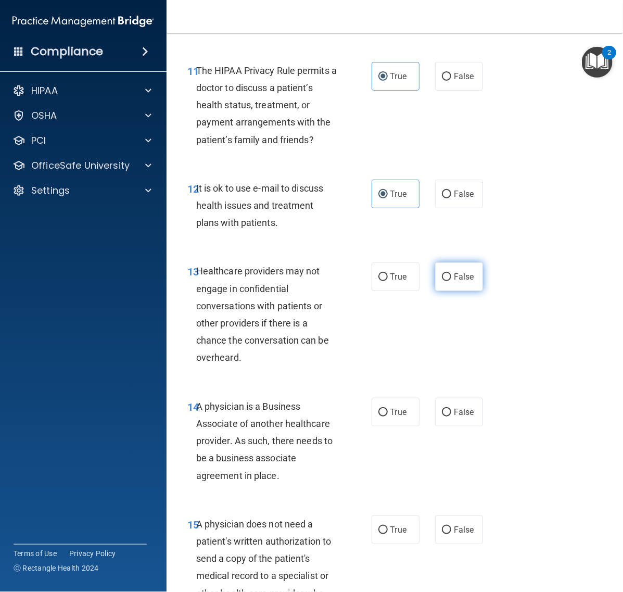
radio input "true"
click at [459, 417] on span "False" at bounding box center [464, 412] width 20 height 10
click at [451, 416] on input "False" at bounding box center [446, 412] width 9 height 8
radio input "true"
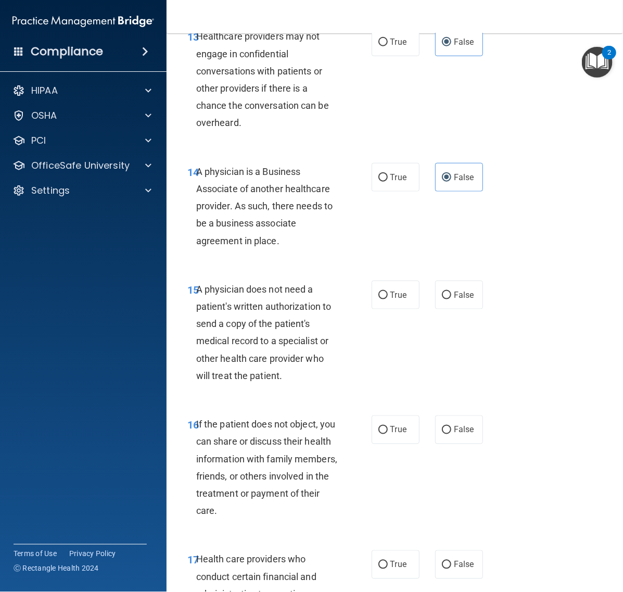
scroll to position [1561, 0]
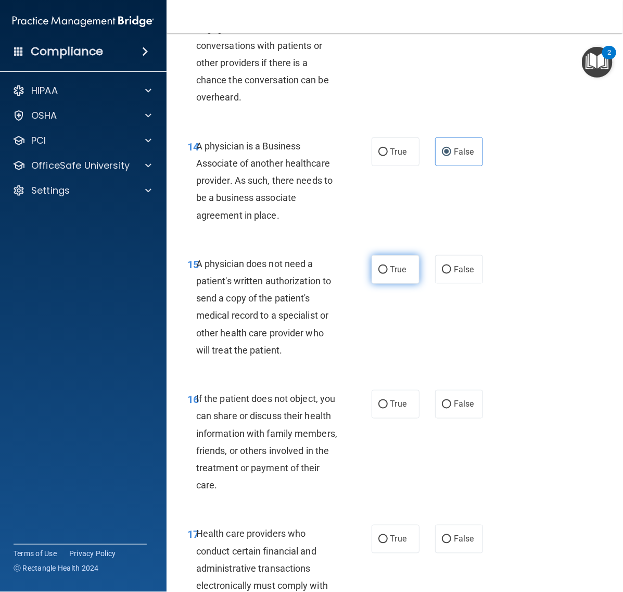
click at [391, 274] on span "True" at bounding box center [398, 269] width 16 height 10
click at [388, 274] on input "True" at bounding box center [382, 270] width 9 height 8
radio input "true"
click at [400, 409] on span "True" at bounding box center [398, 404] width 16 height 10
click at [388, 408] on input "True" at bounding box center [382, 405] width 9 height 8
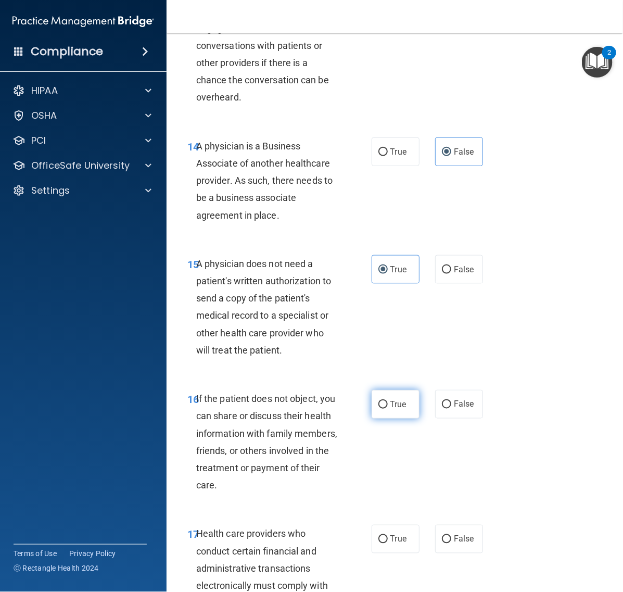
radio input "true"
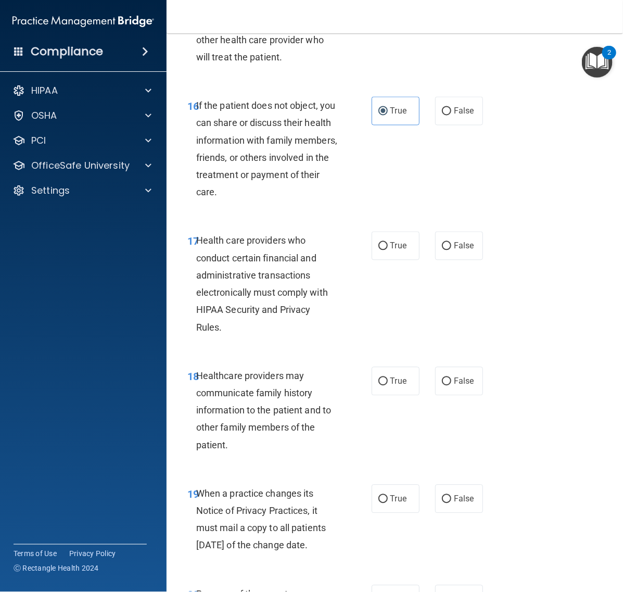
scroll to position [1951, 0]
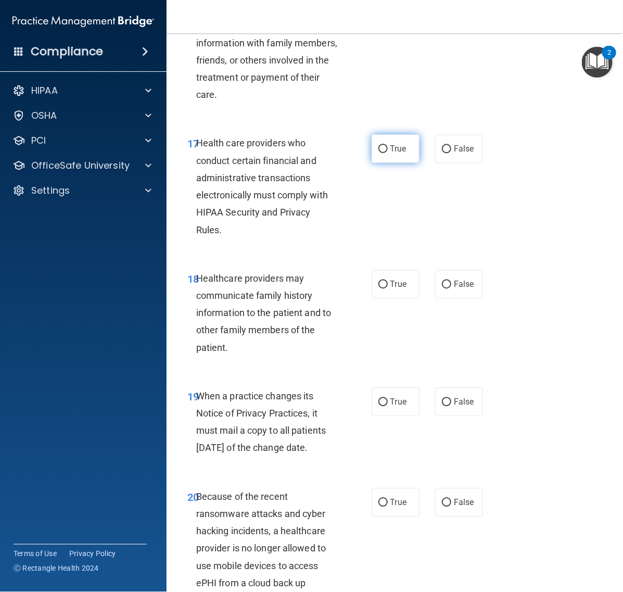
click at [390, 153] on span "True" at bounding box center [398, 149] width 16 height 10
click at [387, 153] on input "True" at bounding box center [382, 149] width 9 height 8
radio input "true"
click at [468, 296] on label "False" at bounding box center [459, 284] width 48 height 29
click at [451, 288] on input "False" at bounding box center [446, 284] width 9 height 8
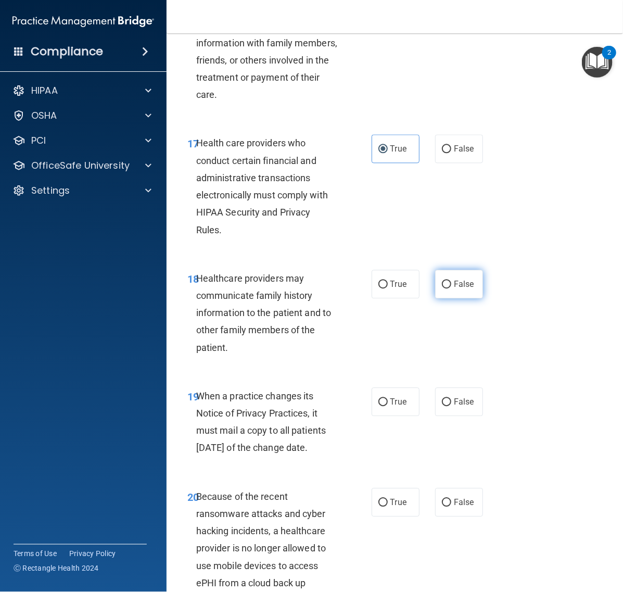
radio input "true"
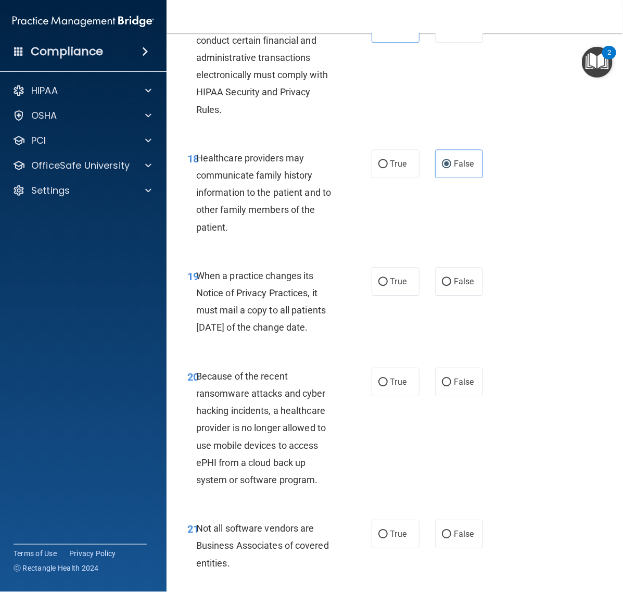
scroll to position [2081, 0]
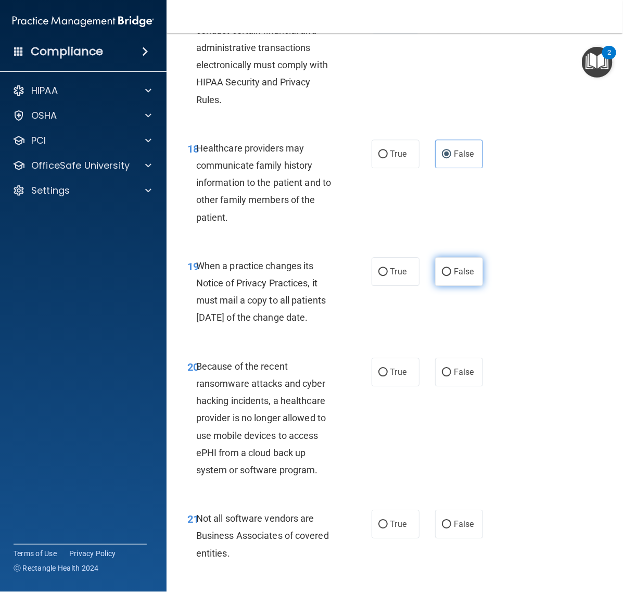
click at [456, 276] on span "False" at bounding box center [464, 271] width 20 height 10
click at [451, 276] on input "False" at bounding box center [446, 272] width 9 height 8
radio input "true"
click at [454, 377] on span "False" at bounding box center [464, 372] width 20 height 10
click at [451, 376] on input "False" at bounding box center [446, 372] width 9 height 8
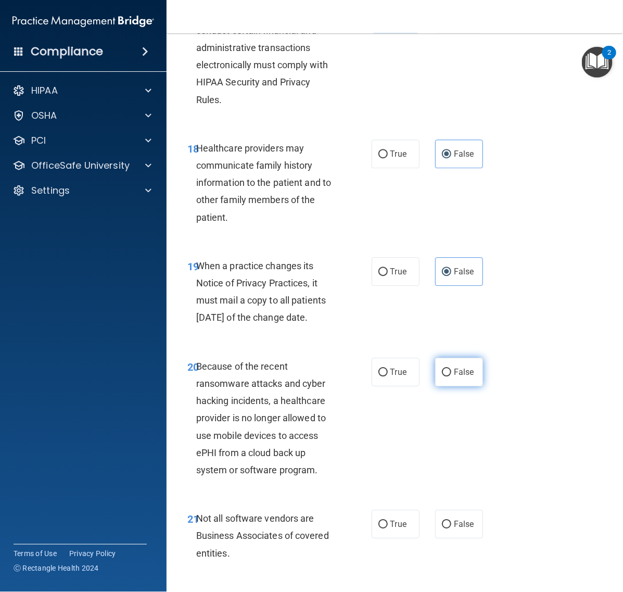
radio input "true"
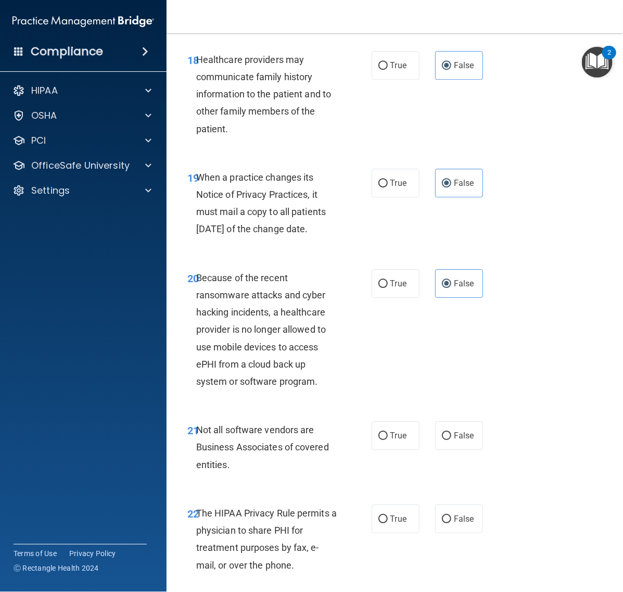
scroll to position [2341, 0]
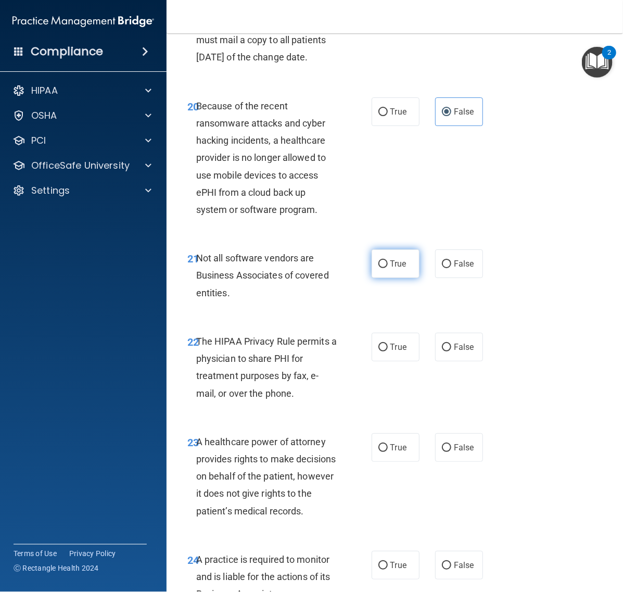
click at [380, 268] on input "True" at bounding box center [382, 264] width 9 height 8
radio input "true"
click at [394, 361] on label "True" at bounding box center [395, 346] width 48 height 29
click at [388, 351] on input "True" at bounding box center [382, 347] width 9 height 8
radio input "true"
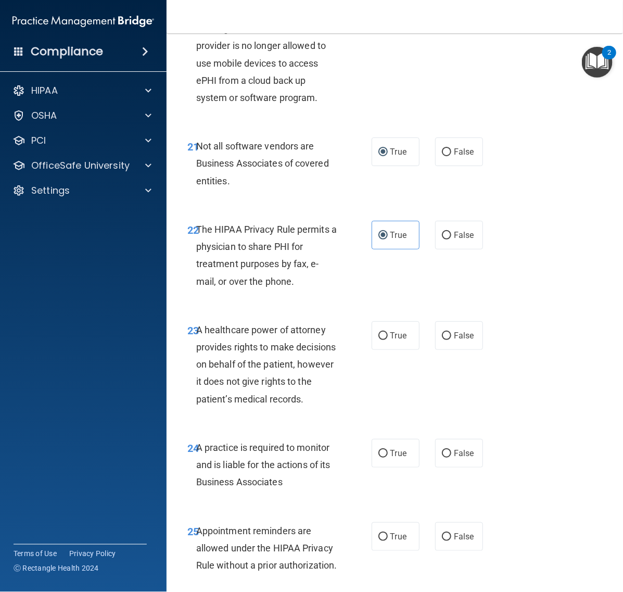
scroll to position [2601, 0]
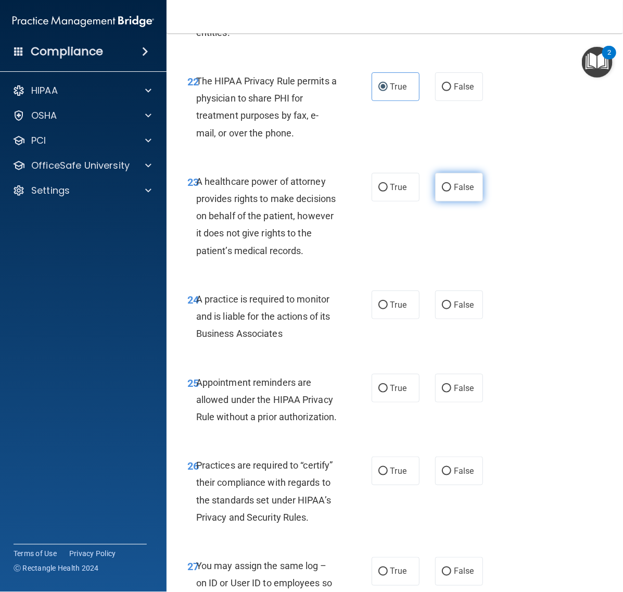
click at [459, 192] on span "False" at bounding box center [464, 187] width 20 height 10
click at [451, 191] on input "False" at bounding box center [446, 188] width 9 height 8
radio input "true"
click at [446, 319] on label "False" at bounding box center [459, 304] width 48 height 29
click at [446, 309] on input "False" at bounding box center [446, 305] width 9 height 8
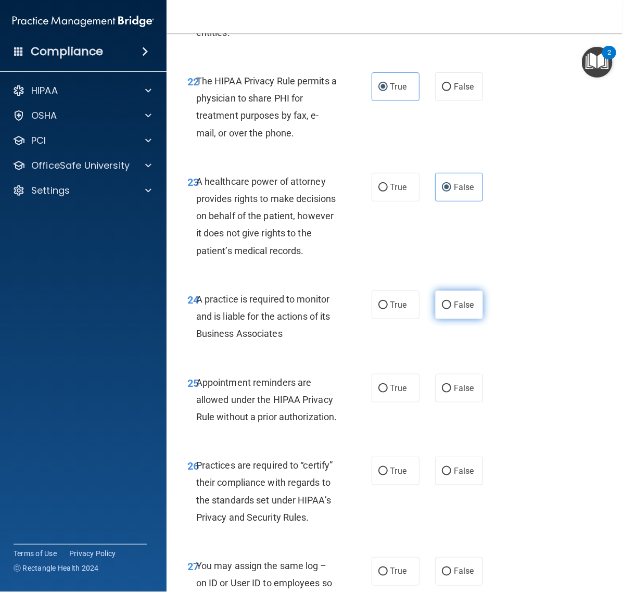
radio input "true"
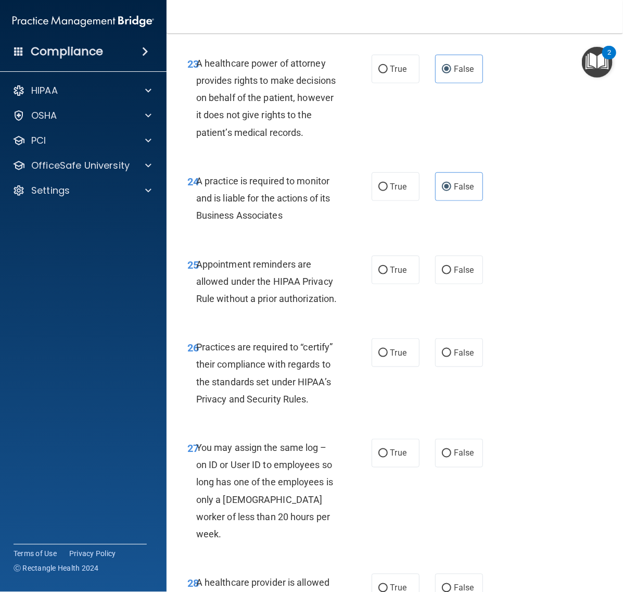
scroll to position [2731, 0]
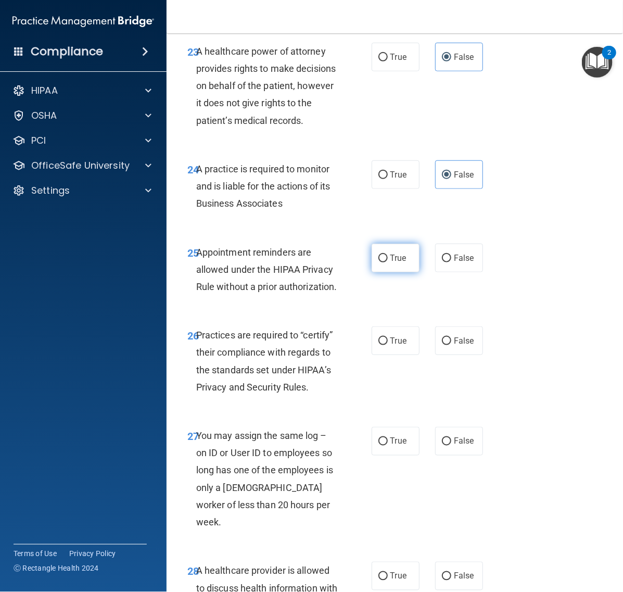
click at [381, 272] on label "True" at bounding box center [395, 257] width 48 height 29
click at [381, 262] on input "True" at bounding box center [382, 258] width 9 height 8
radio input "true"
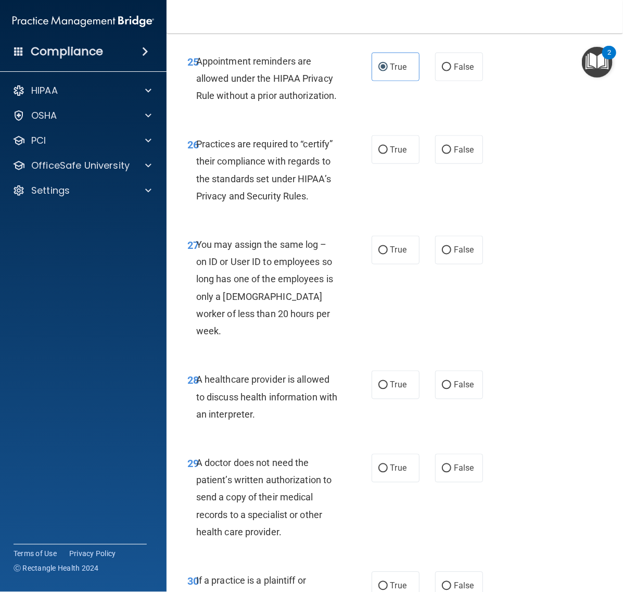
scroll to position [2927, 0]
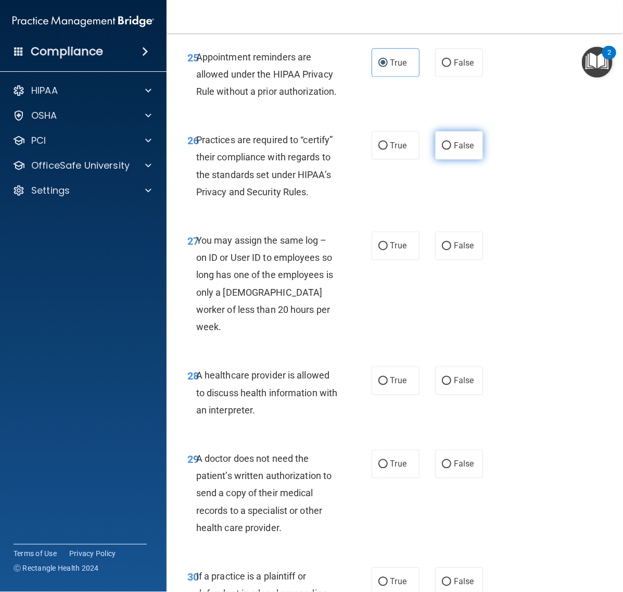
click at [454, 150] on span "False" at bounding box center [464, 145] width 20 height 10
click at [451, 150] on input "False" at bounding box center [446, 146] width 9 height 8
radio input "true"
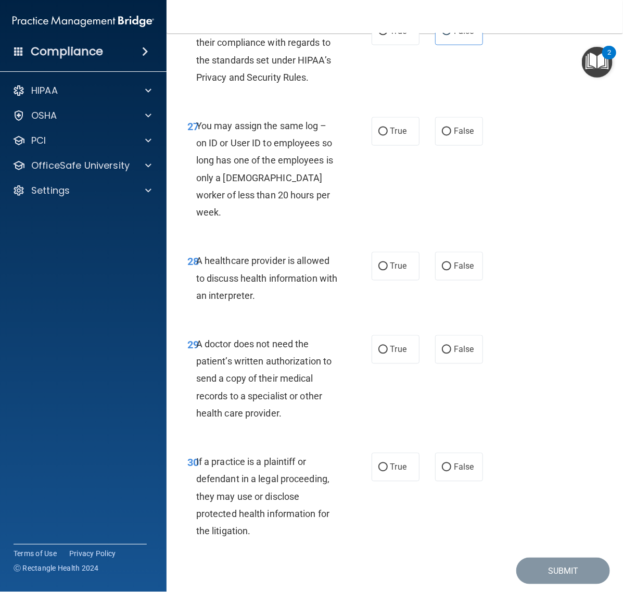
scroll to position [3057, 0]
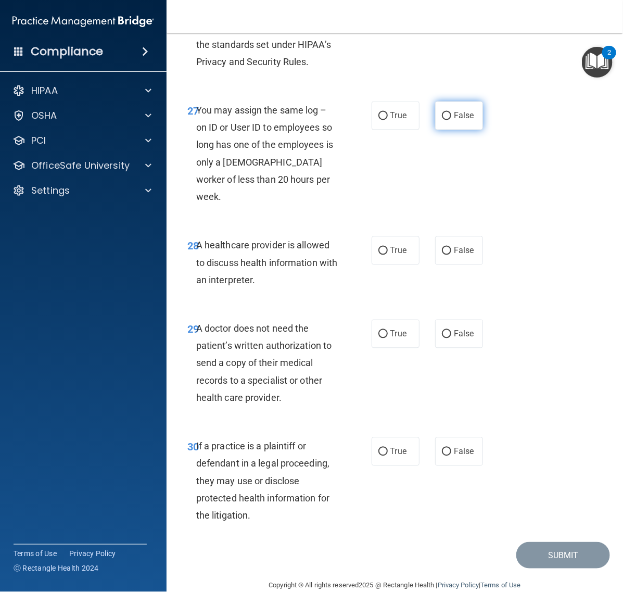
click at [461, 121] on span "False" at bounding box center [464, 116] width 20 height 10
click at [451, 120] on input "False" at bounding box center [446, 116] width 9 height 8
radio input "true"
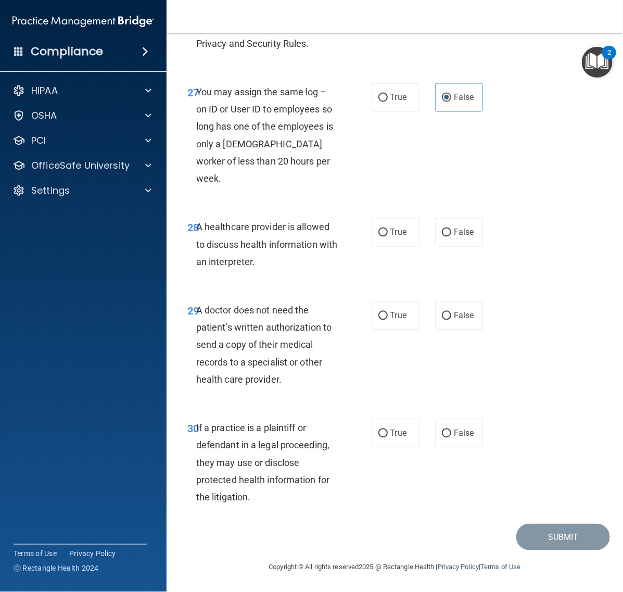
scroll to position [3146, 0]
click at [378, 224] on label "True" at bounding box center [395, 232] width 48 height 29
click at [378, 229] on input "True" at bounding box center [382, 233] width 9 height 8
radio input "true"
click at [390, 305] on label "True" at bounding box center [395, 315] width 48 height 29
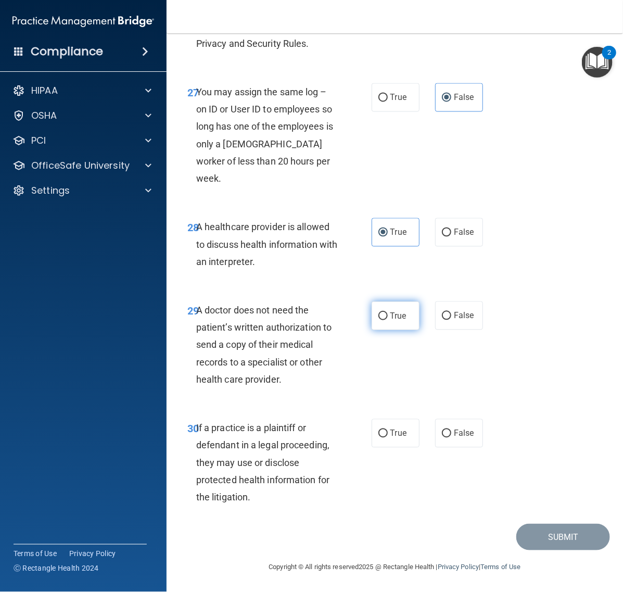
click at [388, 312] on input "True" at bounding box center [382, 316] width 9 height 8
radio input "true"
click at [395, 428] on label "True" at bounding box center [395, 433] width 48 height 29
click at [388, 430] on input "True" at bounding box center [382, 434] width 9 height 8
radio input "true"
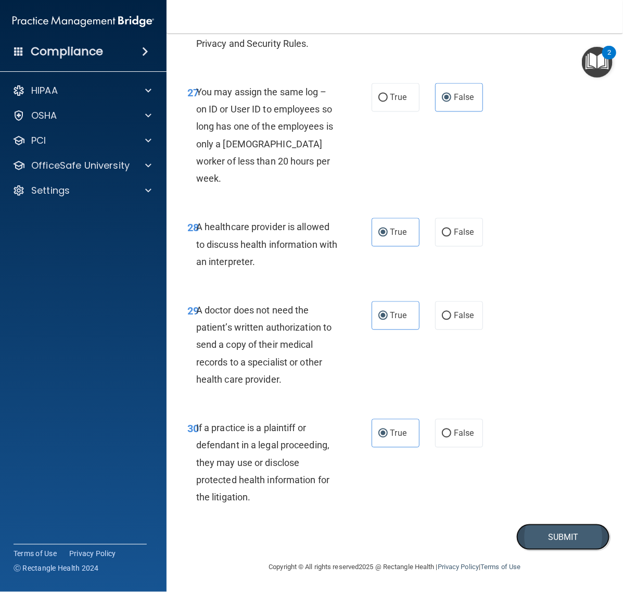
click at [532, 545] on button "Submit" at bounding box center [563, 536] width 94 height 27
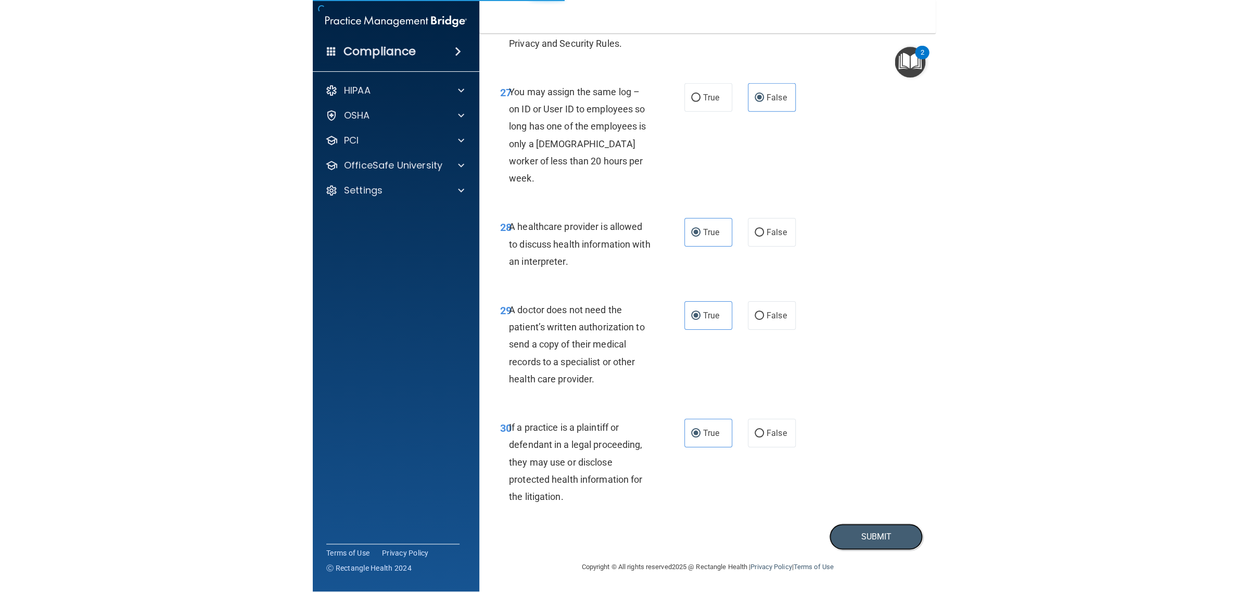
scroll to position [1601, 0]
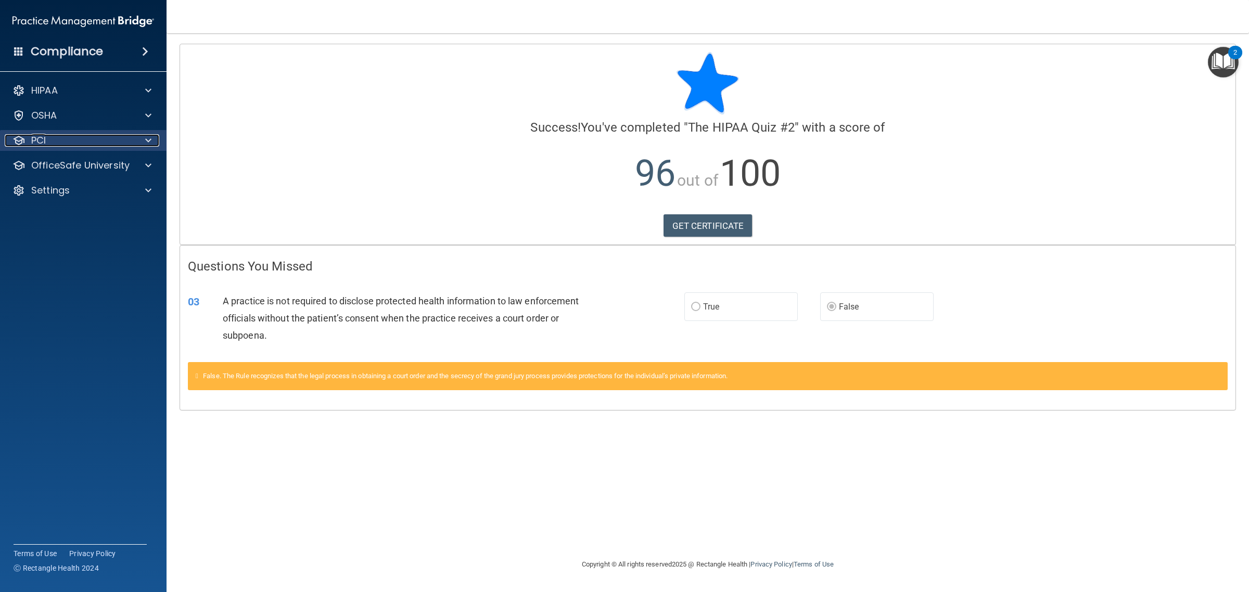
click at [99, 135] on div "PCI" at bounding box center [69, 140] width 129 height 12
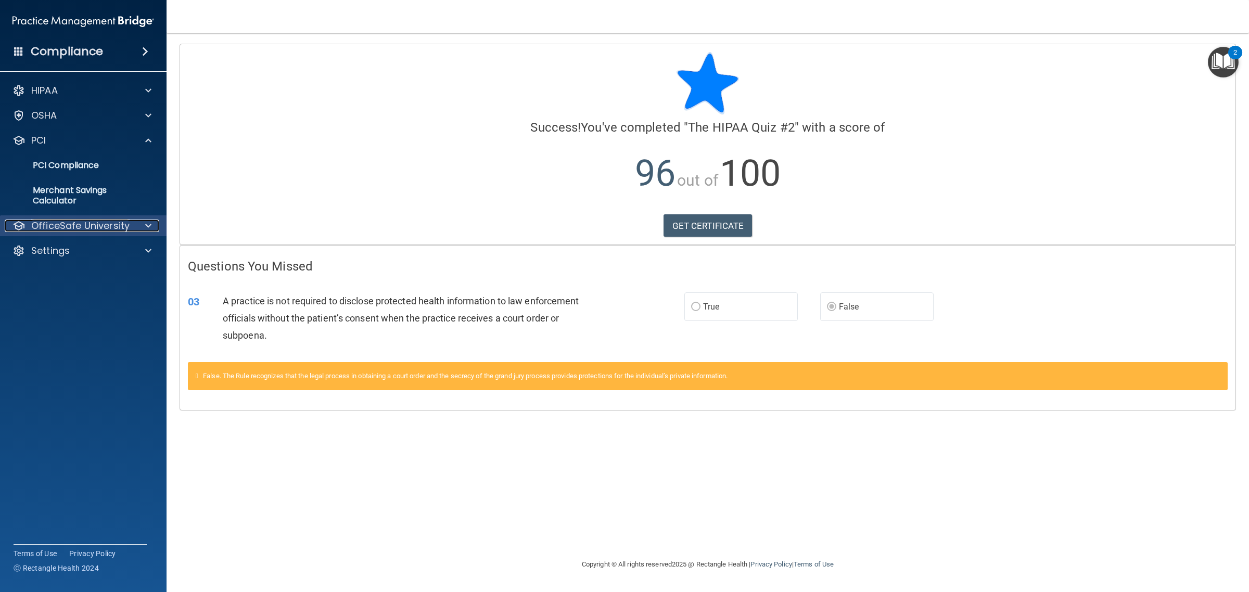
click at [94, 229] on p "OfficeSafe University" at bounding box center [80, 226] width 98 height 12
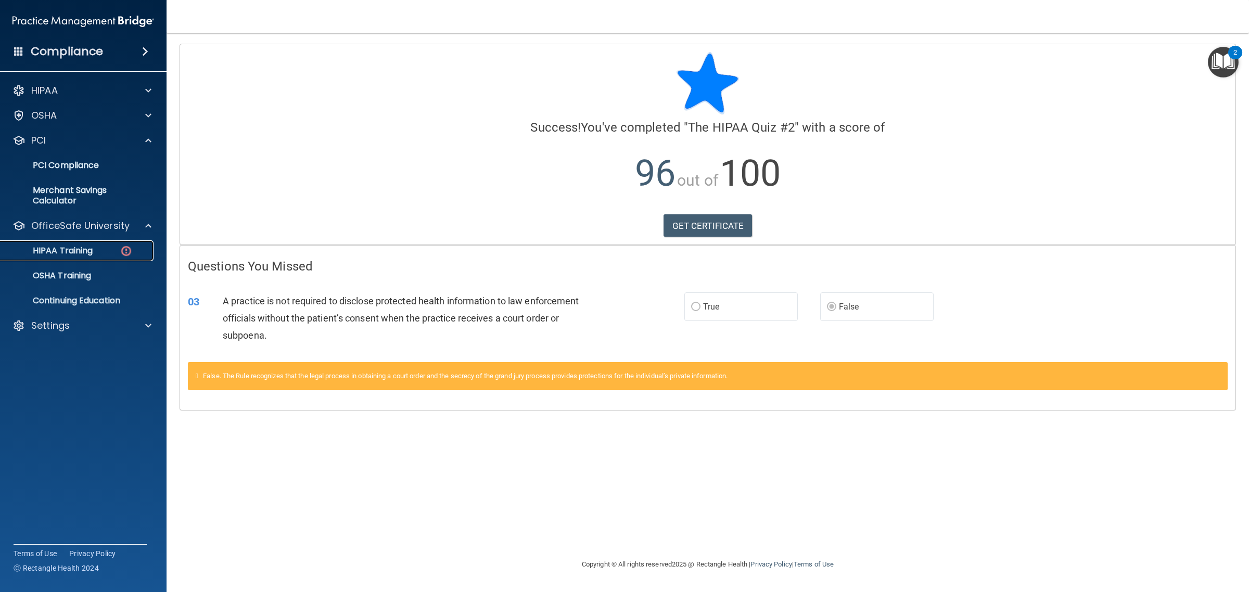
click at [92, 250] on p "HIPAA Training" at bounding box center [50, 251] width 86 height 10
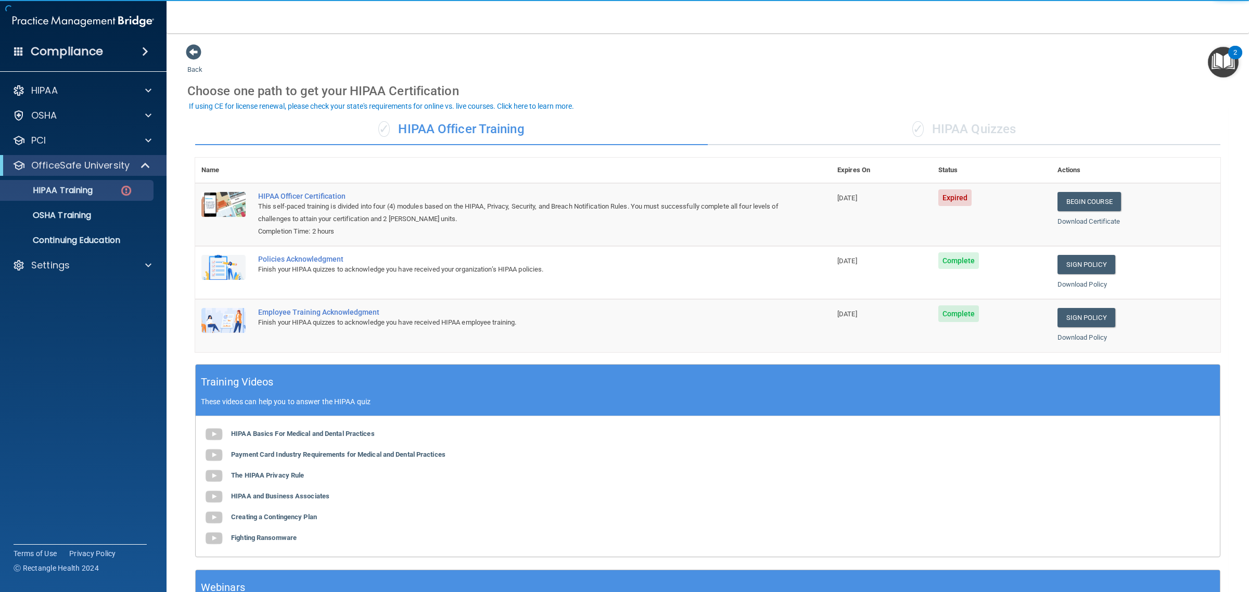
click at [979, 127] on div "✓ HIPAA Quizzes" at bounding box center [964, 129] width 512 height 31
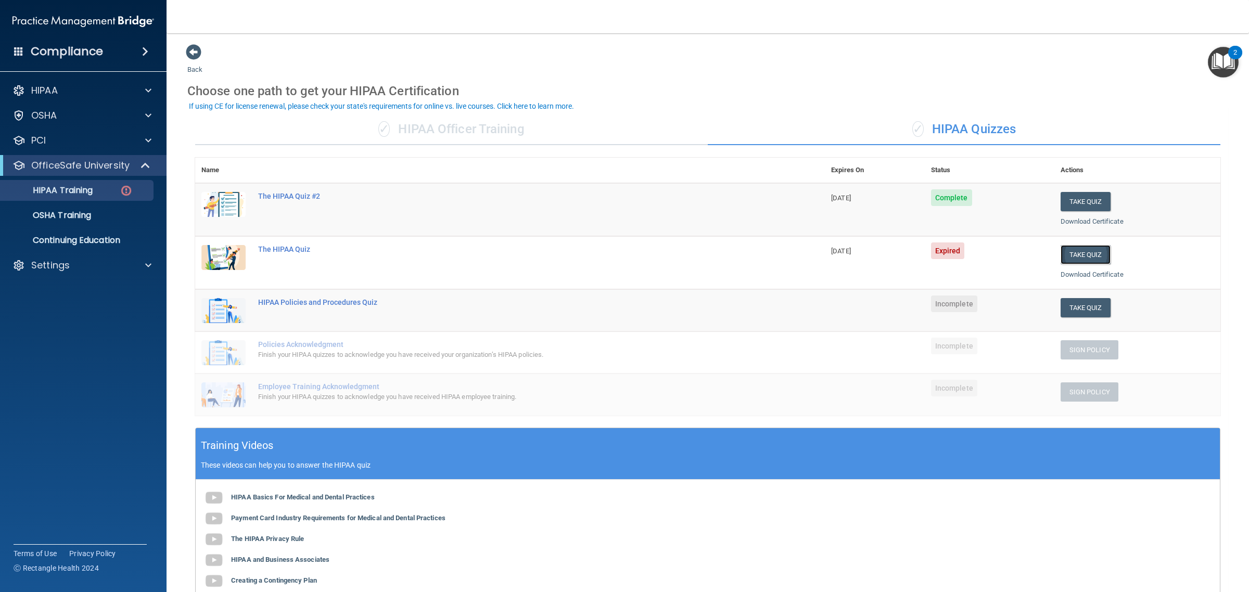
click at [1064, 255] on button "Take Quiz" at bounding box center [1085, 254] width 50 height 19
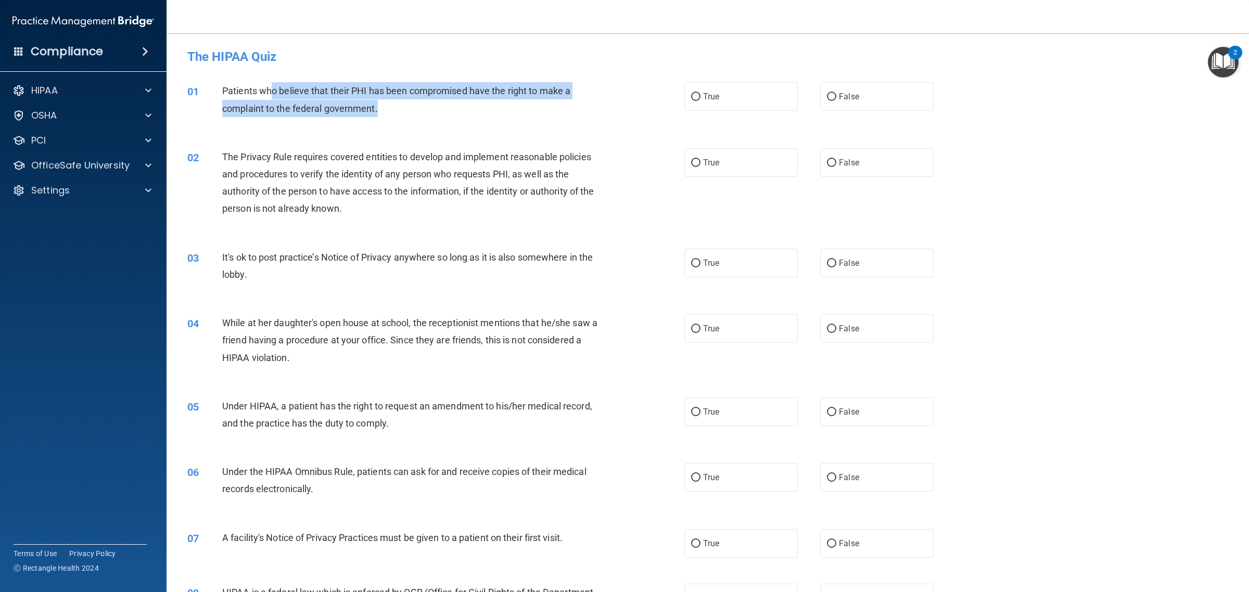
drag, startPoint x: 392, startPoint y: 89, endPoint x: 434, endPoint y: 116, distance: 50.5
click at [434, 116] on div "Patients who believe that their PHI has been compromised have the right to make…" at bounding box center [414, 99] width 384 height 34
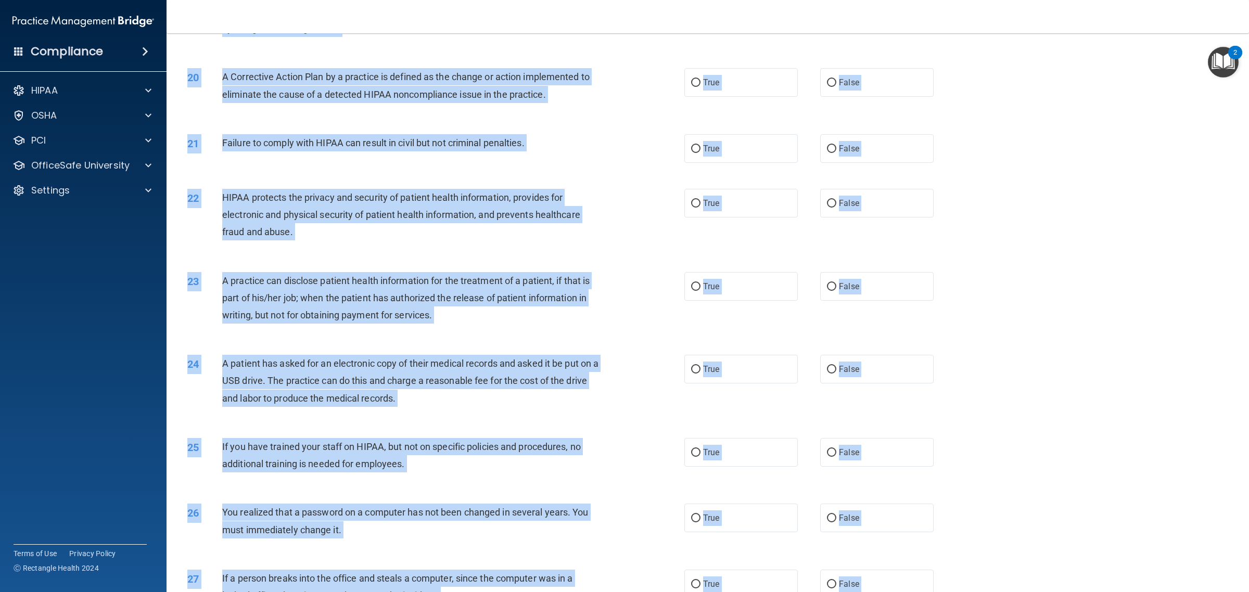
scroll to position [1589, 0]
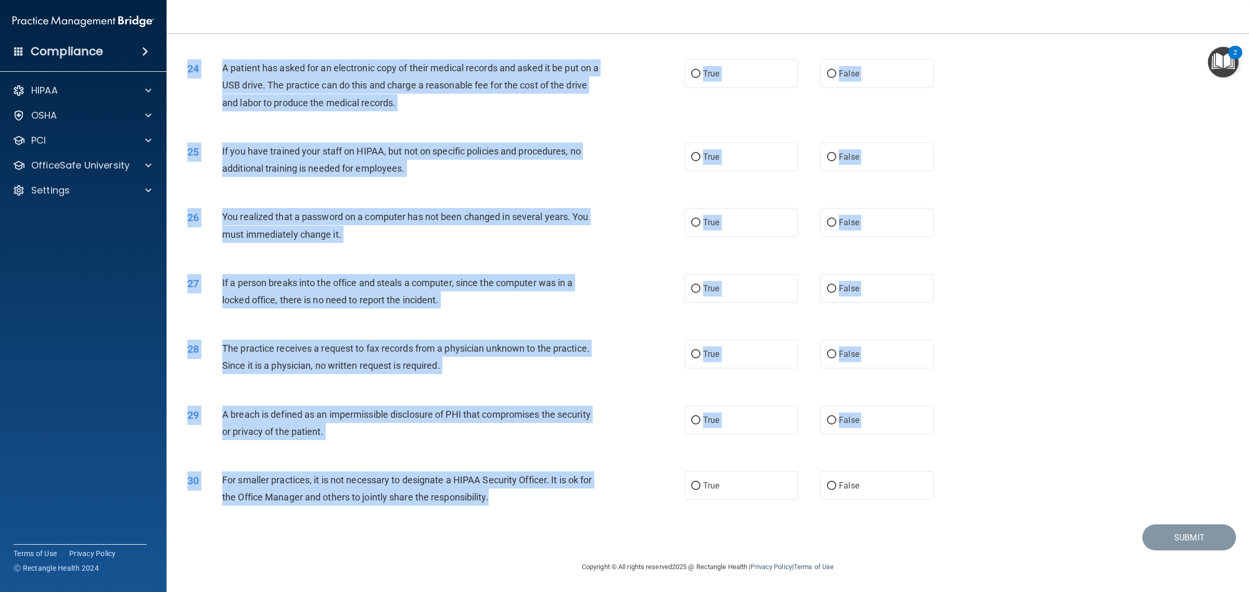
drag, startPoint x: 184, startPoint y: 89, endPoint x: 526, endPoint y: 492, distance: 528.9
drag, startPoint x: 1056, startPoint y: 269, endPoint x: 1042, endPoint y: 282, distance: 19.5
click at [1055, 269] on div "27 If a person breaks into the office and steals a computer, since the computer…" at bounding box center [707, 294] width 1056 height 66
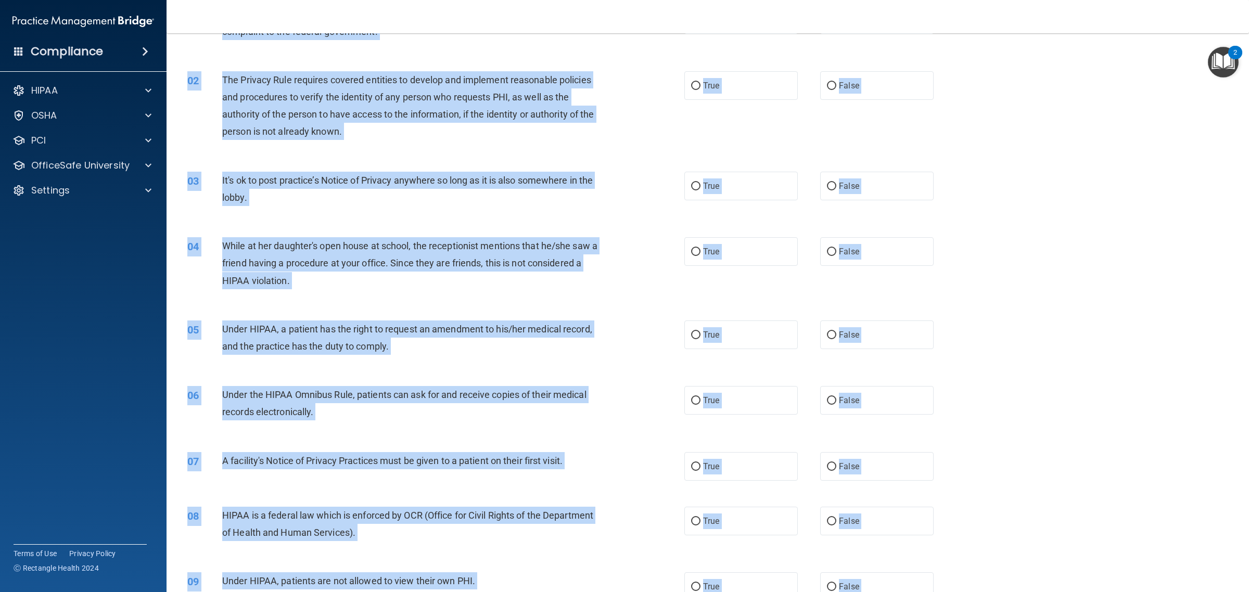
scroll to position [0, 0]
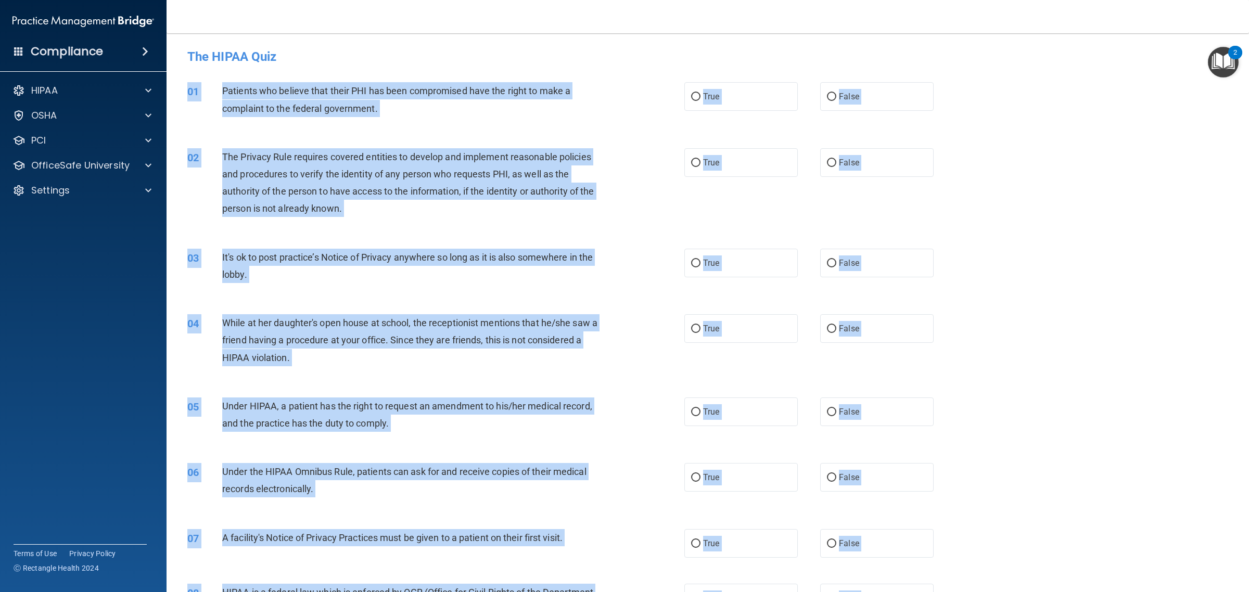
click at [1060, 311] on div "04 While at her daughter's open house at school, the receptionist mentions that…" at bounding box center [707, 342] width 1056 height 83
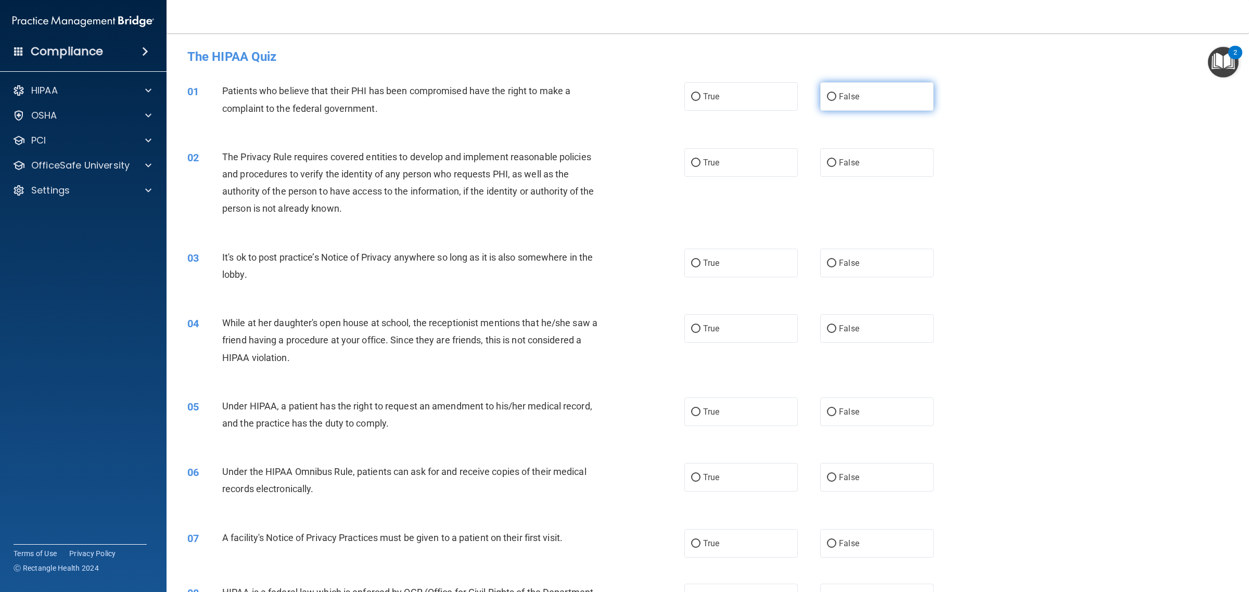
click at [872, 100] on label "False" at bounding box center [876, 96] width 113 height 29
click at [836, 100] on input "False" at bounding box center [831, 97] width 9 height 8
radio input "true"
click at [871, 172] on label "False" at bounding box center [876, 162] width 113 height 29
click at [836, 167] on input "False" at bounding box center [831, 163] width 9 height 8
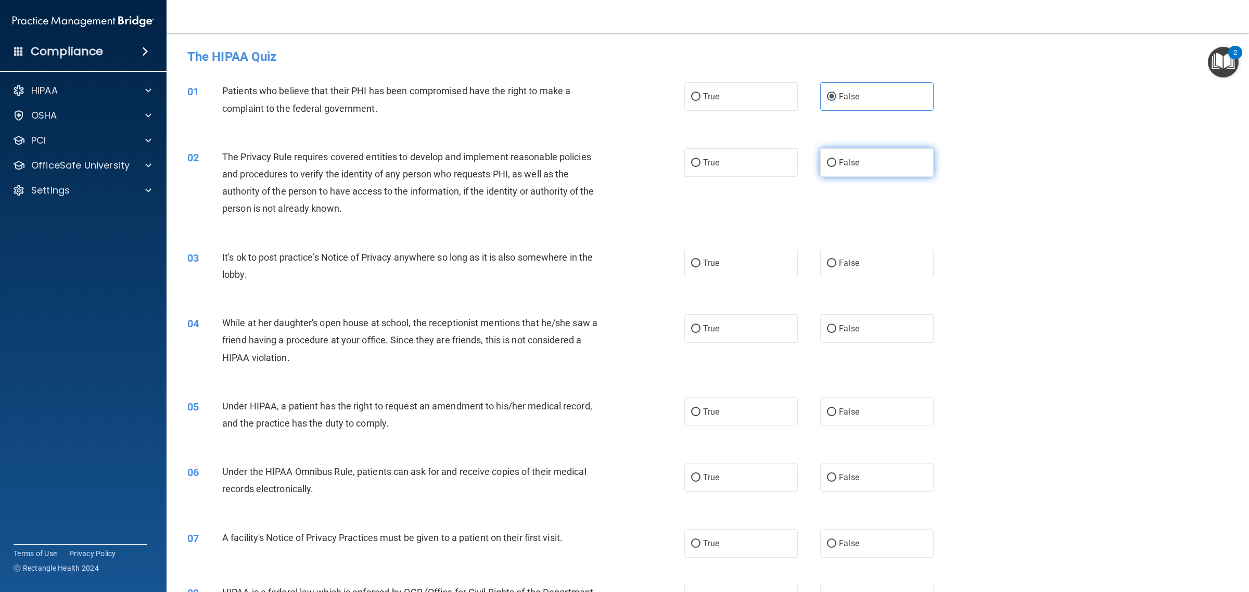
radio input "true"
click at [860, 243] on div "03 It's ok to post practice’s Notice of Privacy anywhere so long as it is also …" at bounding box center [707, 269] width 1056 height 66
click at [860, 277] on label "False" at bounding box center [876, 263] width 113 height 29
click at [836, 267] on input "False" at bounding box center [831, 264] width 9 height 8
radio input "true"
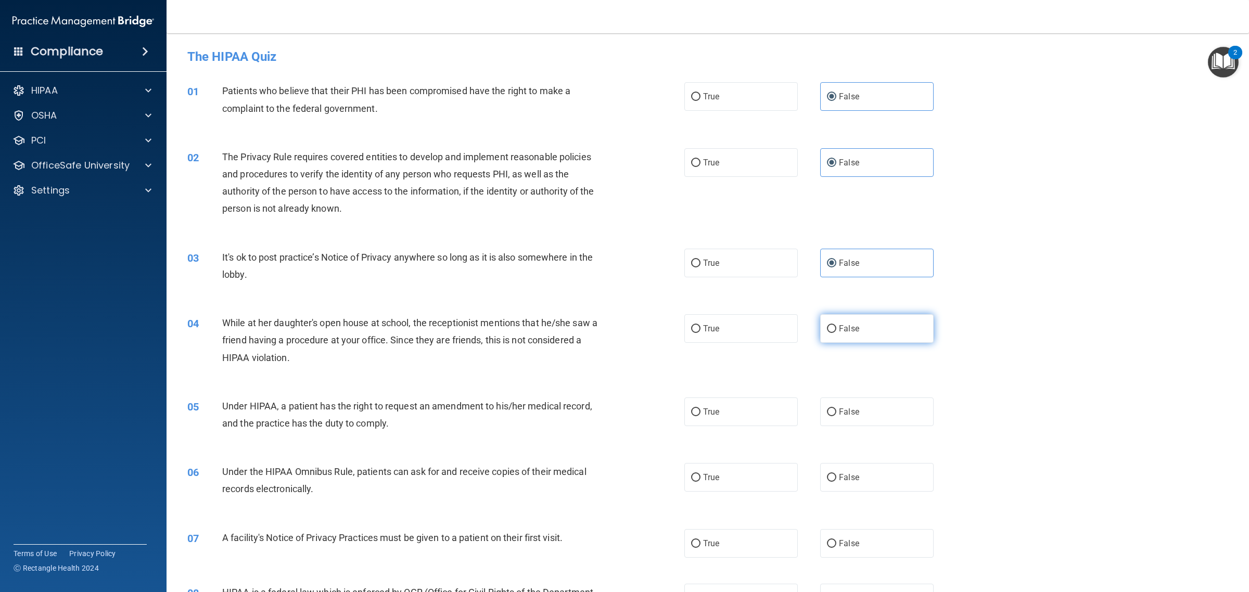
click at [854, 336] on label "False" at bounding box center [876, 328] width 113 height 29
click at [836, 333] on input "False" at bounding box center [831, 329] width 9 height 8
radio input "true"
click at [843, 424] on label "False" at bounding box center [876, 411] width 113 height 29
click at [836, 416] on input "False" at bounding box center [831, 412] width 9 height 8
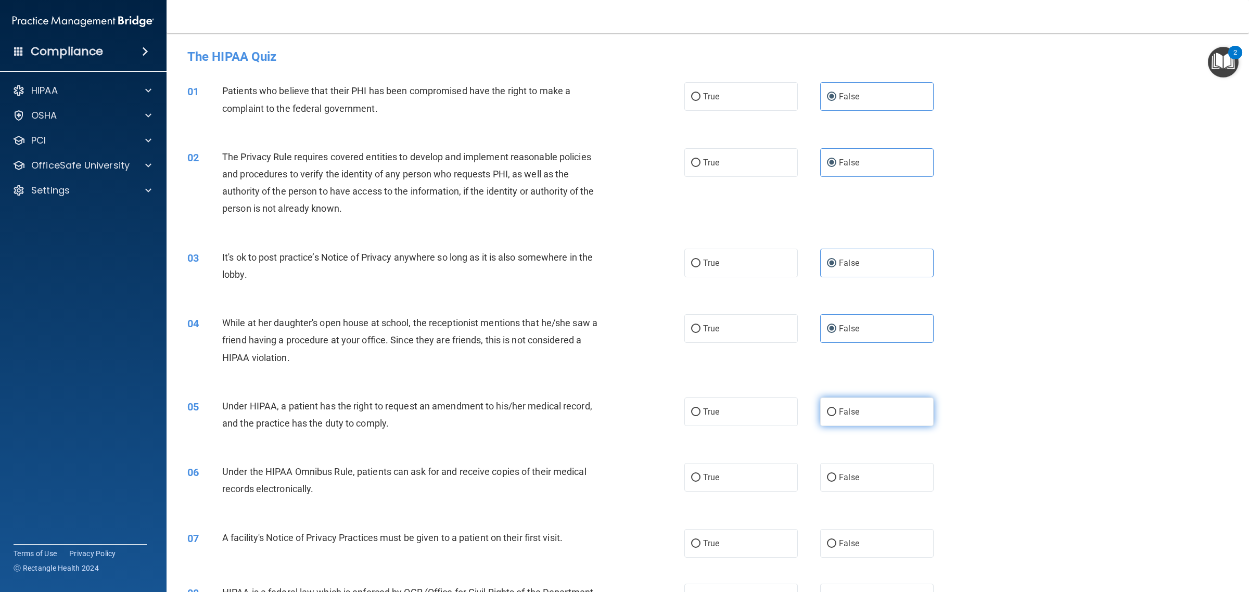
radio input "true"
click at [852, 482] on span "False" at bounding box center [849, 477] width 20 height 10
click at [836, 482] on input "False" at bounding box center [831, 478] width 9 height 8
radio input "true"
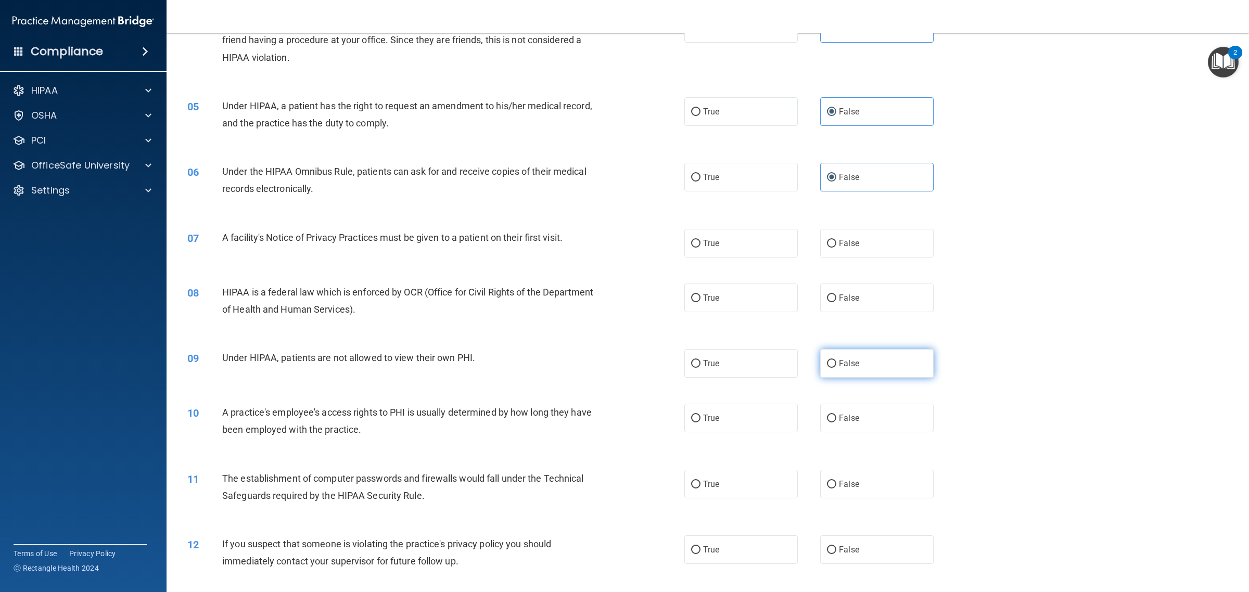
scroll to position [325, 0]
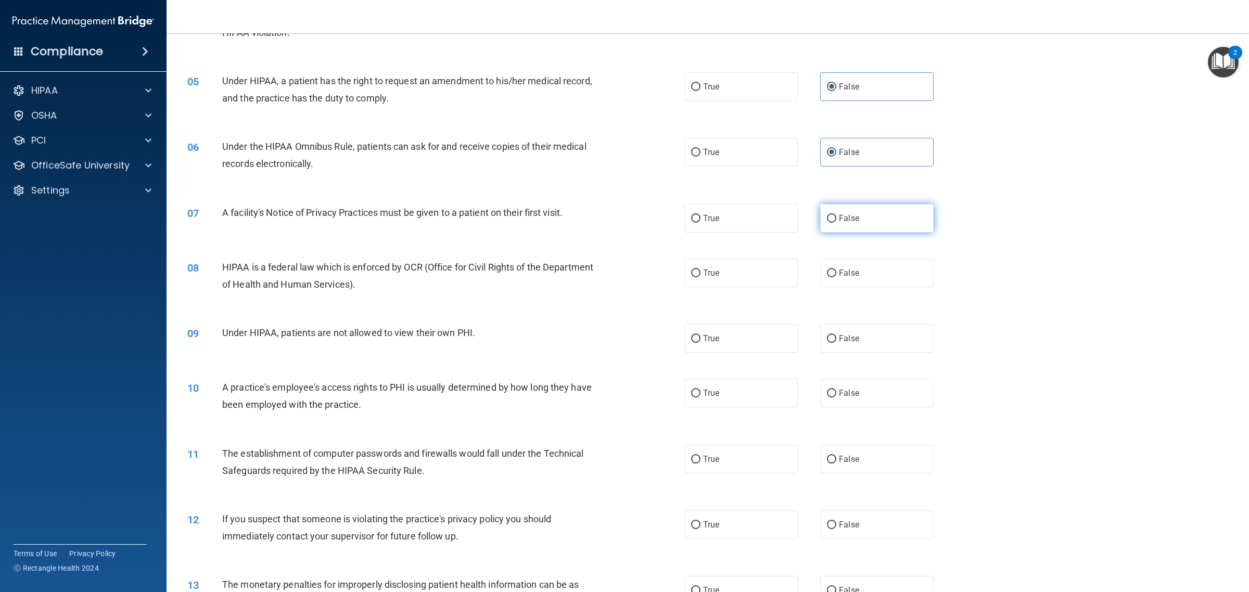
click at [898, 224] on label "False" at bounding box center [876, 218] width 113 height 29
click at [836, 223] on input "False" at bounding box center [831, 219] width 9 height 8
radio input "true"
drag, startPoint x: 893, startPoint y: 260, endPoint x: 890, endPoint y: 276, distance: 16.3
click at [892, 260] on label "False" at bounding box center [876, 273] width 113 height 29
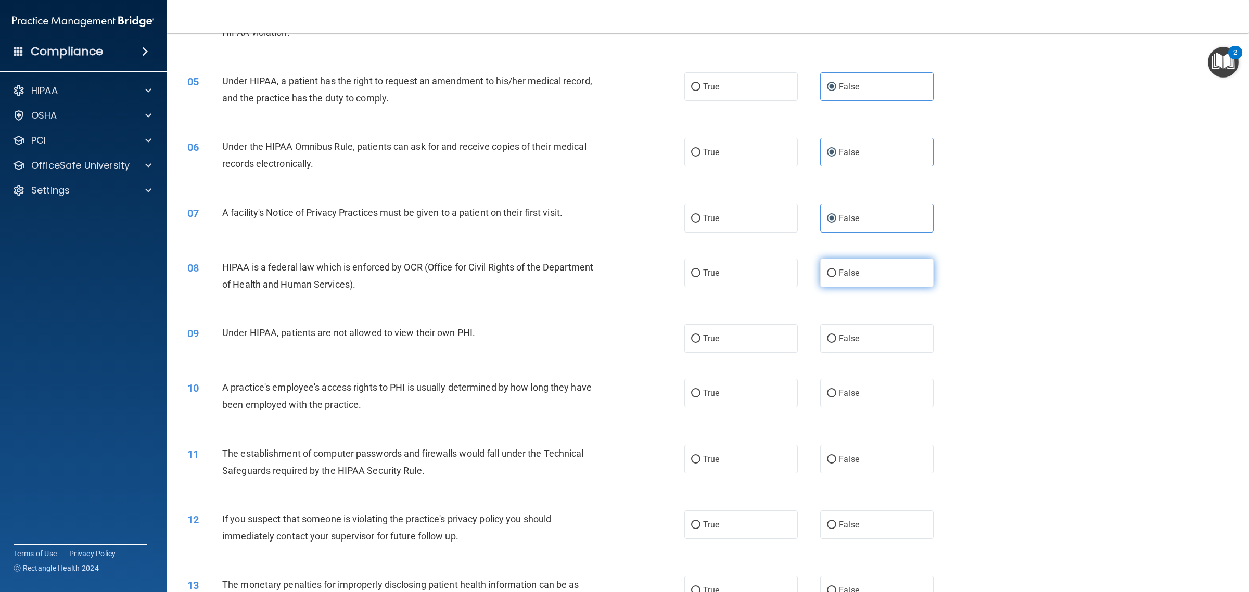
click at [836, 270] on input "False" at bounding box center [831, 274] width 9 height 8
radio input "true"
click at [883, 334] on label "False" at bounding box center [876, 338] width 113 height 29
click at [836, 335] on input "False" at bounding box center [831, 339] width 9 height 8
radio input "true"
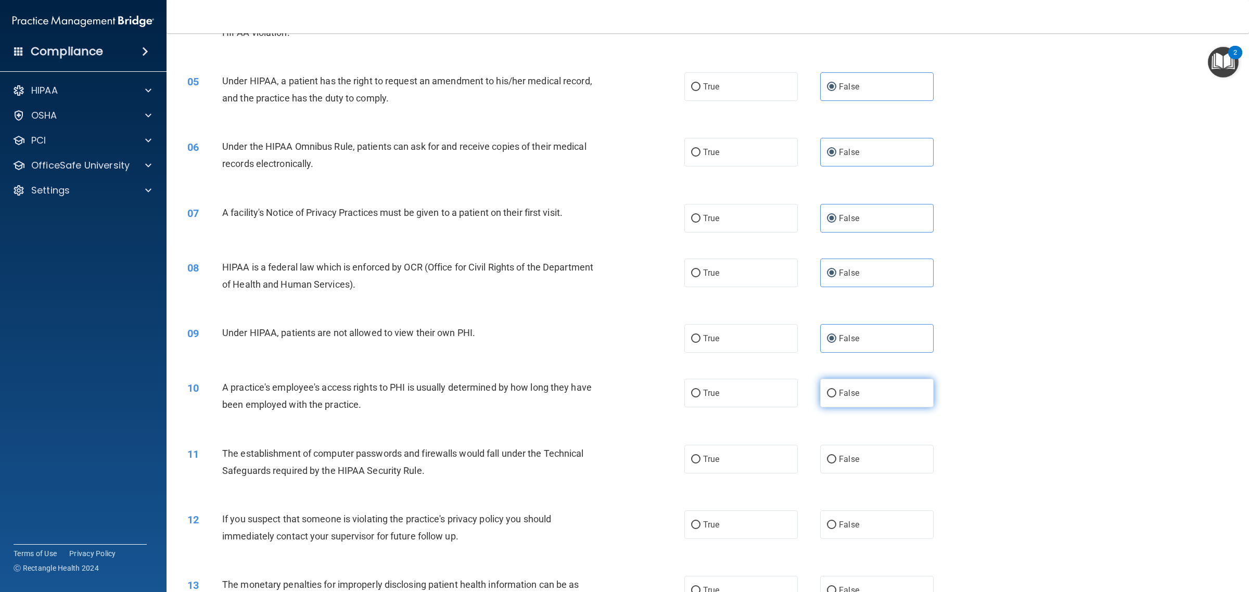
click at [875, 391] on label "False" at bounding box center [876, 393] width 113 height 29
click at [836, 391] on input "False" at bounding box center [831, 394] width 9 height 8
radio input "true"
click at [870, 451] on label "False" at bounding box center [876, 459] width 113 height 29
click at [836, 456] on input "False" at bounding box center [831, 460] width 9 height 8
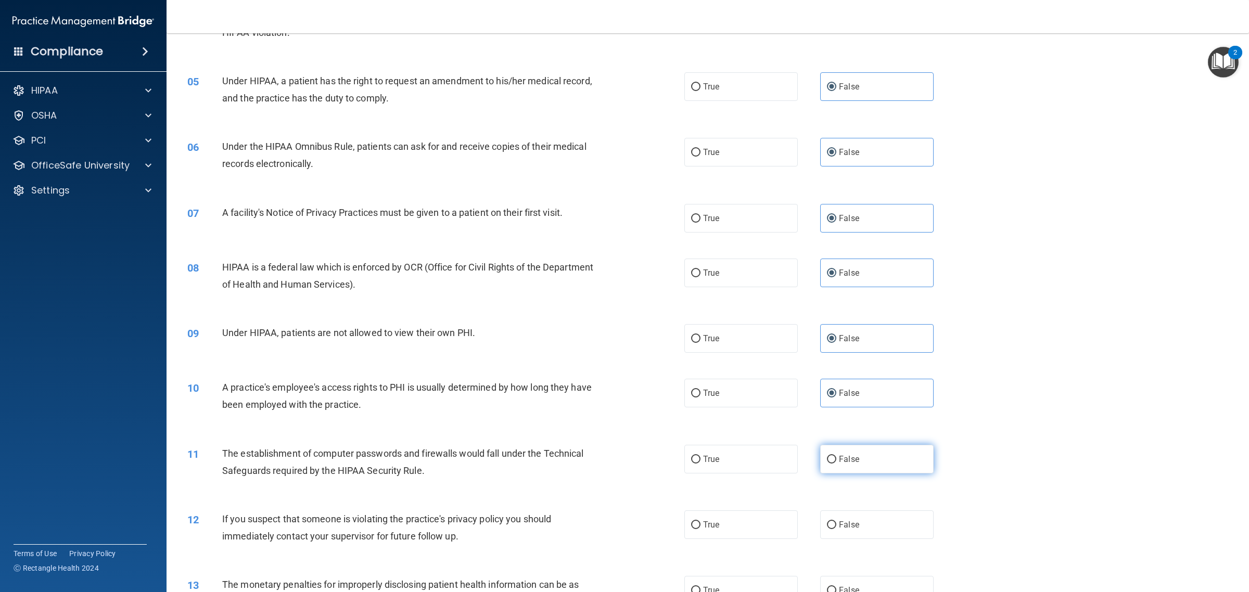
radio input "true"
click at [870, 514] on label "False" at bounding box center [876, 524] width 113 height 29
click at [836, 521] on input "False" at bounding box center [831, 525] width 9 height 8
radio input "true"
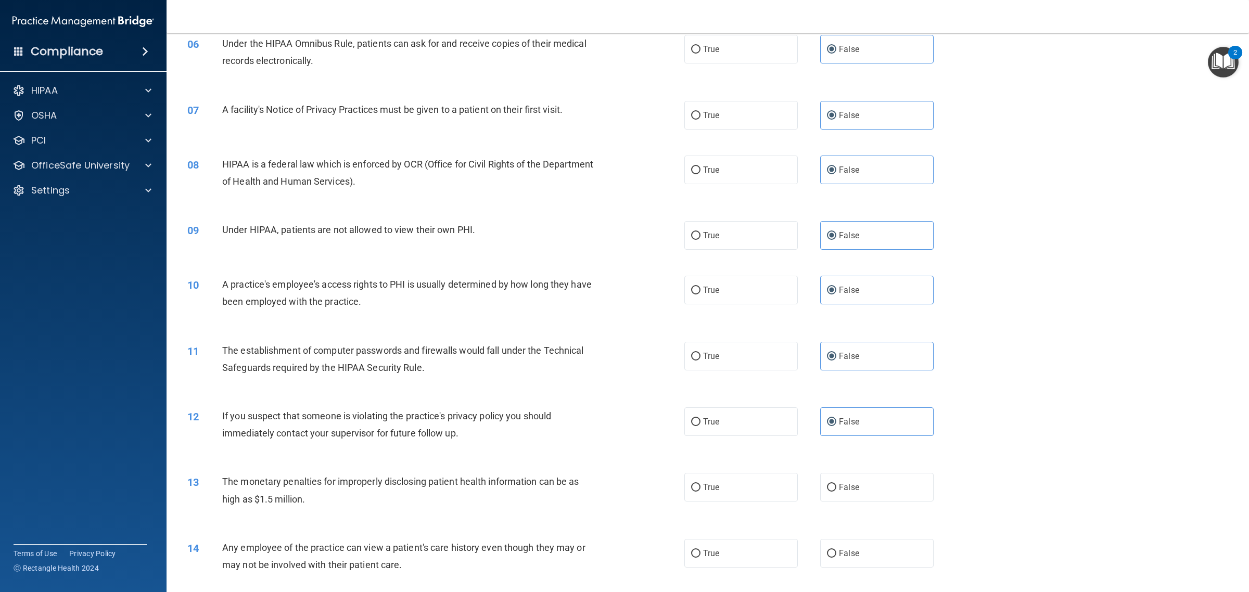
scroll to position [650, 0]
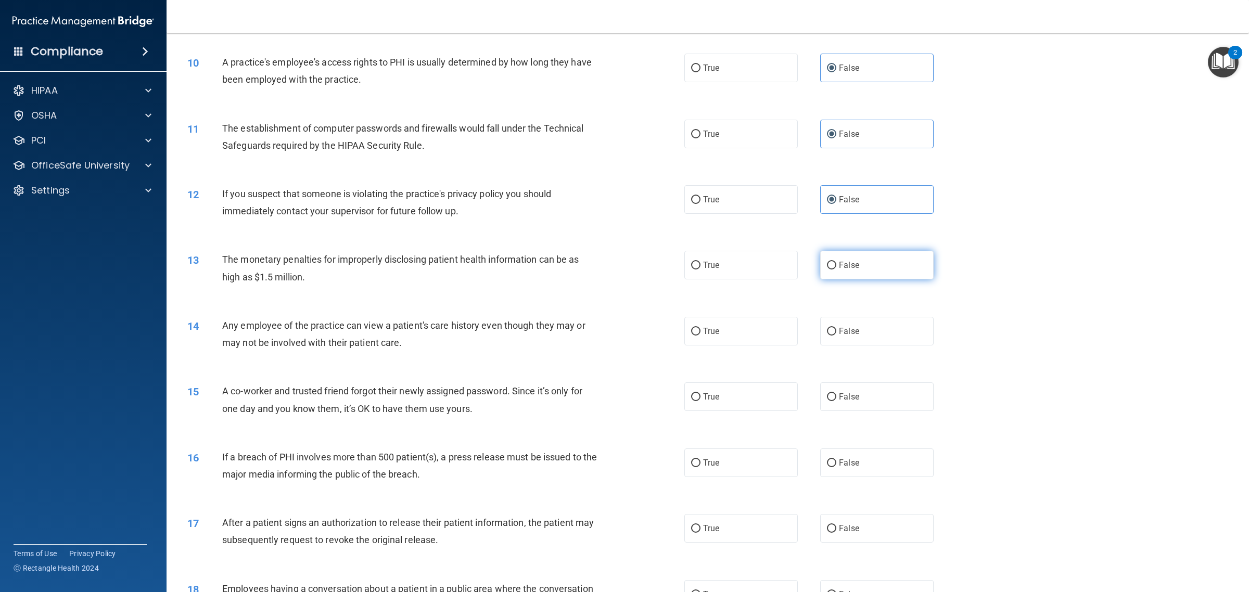
click at [890, 262] on label "False" at bounding box center [876, 265] width 113 height 29
click at [836, 262] on input "False" at bounding box center [831, 266] width 9 height 8
radio input "true"
click at [880, 330] on label "False" at bounding box center [876, 331] width 113 height 29
click at [836, 330] on input "False" at bounding box center [831, 332] width 9 height 8
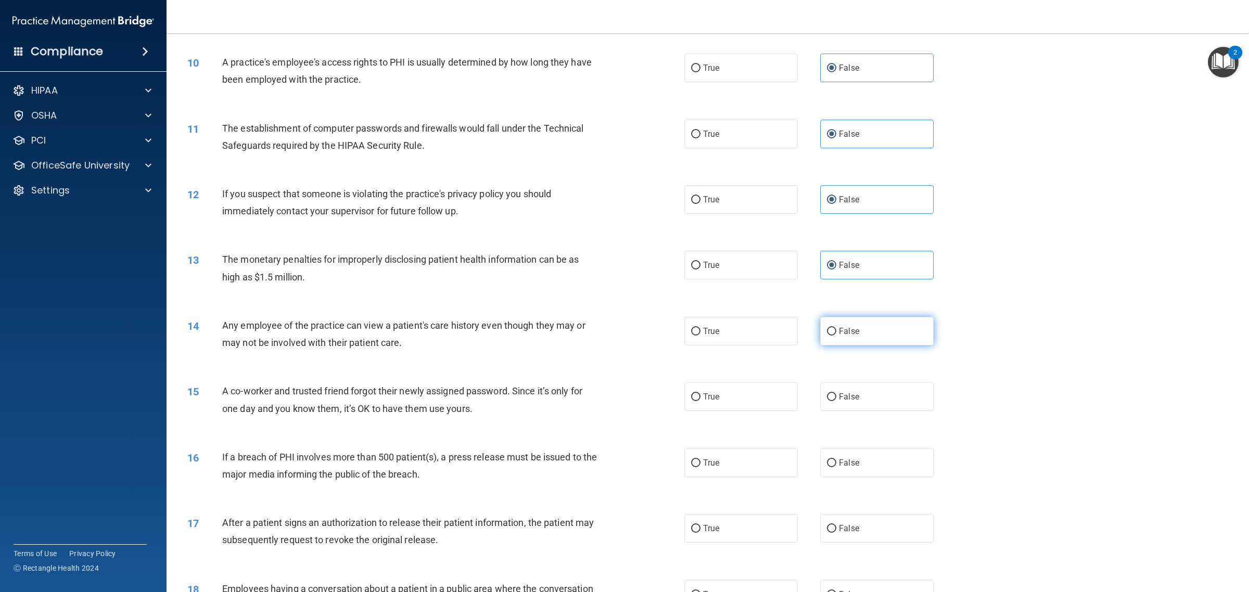
radio input "true"
click at [878, 415] on div "15 A co-worker and trusted friend forgot their newly assigned password. Since i…" at bounding box center [707, 402] width 1056 height 66
drag, startPoint x: 876, startPoint y: 403, endPoint x: 876, endPoint y: 435, distance: 32.3
click at [876, 403] on label "False" at bounding box center [876, 396] width 113 height 29
click at [836, 401] on input "False" at bounding box center [831, 397] width 9 height 8
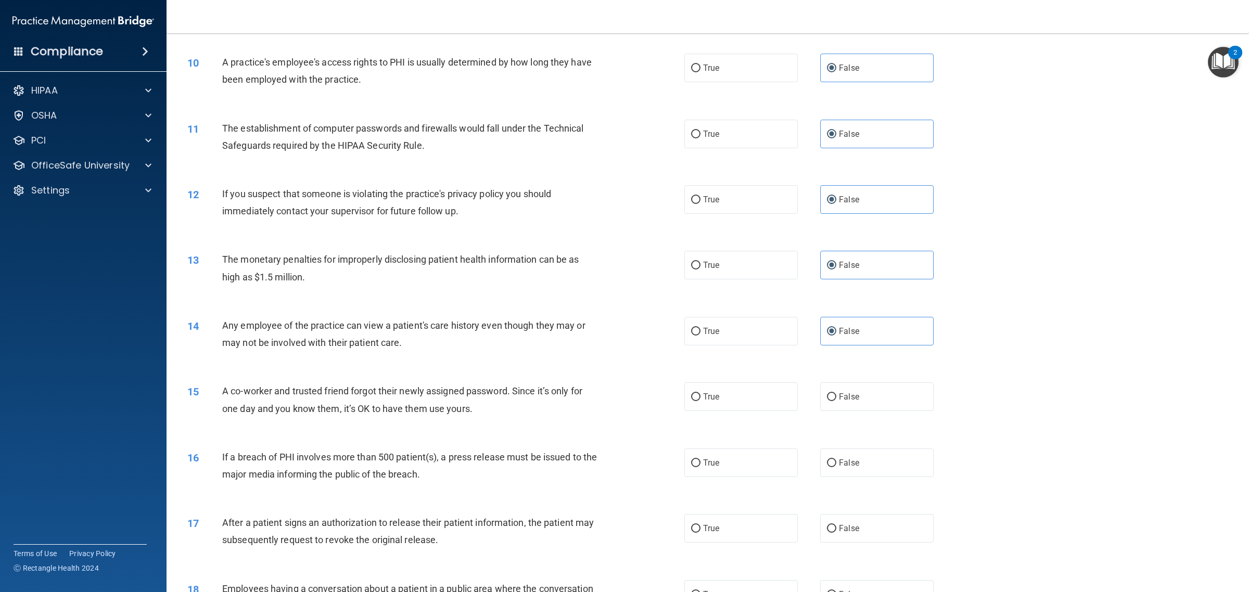
radio input "true"
click at [876, 483] on div "16 If a breach of PHI involves more than 500 patient(s), a press release must b…" at bounding box center [707, 468] width 1056 height 66
click at [880, 472] on label "False" at bounding box center [876, 462] width 113 height 29
click at [836, 467] on input "False" at bounding box center [831, 463] width 9 height 8
radio input "true"
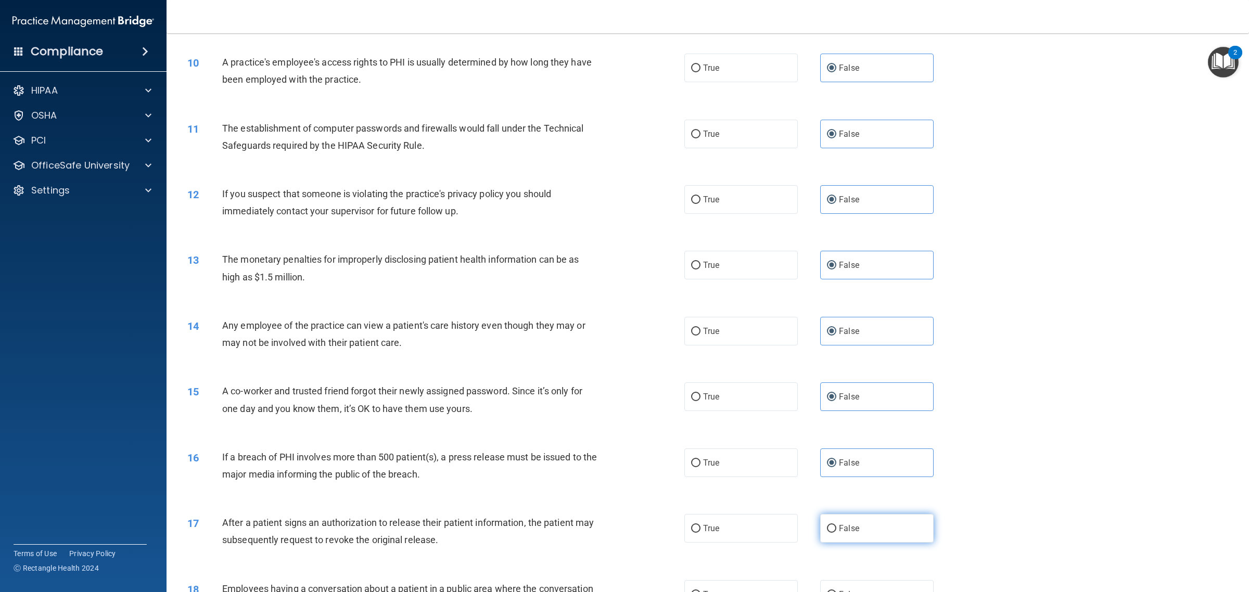
click at [880, 532] on label "False" at bounding box center [876, 528] width 113 height 29
click at [836, 532] on input "False" at bounding box center [831, 529] width 9 height 8
radio input "true"
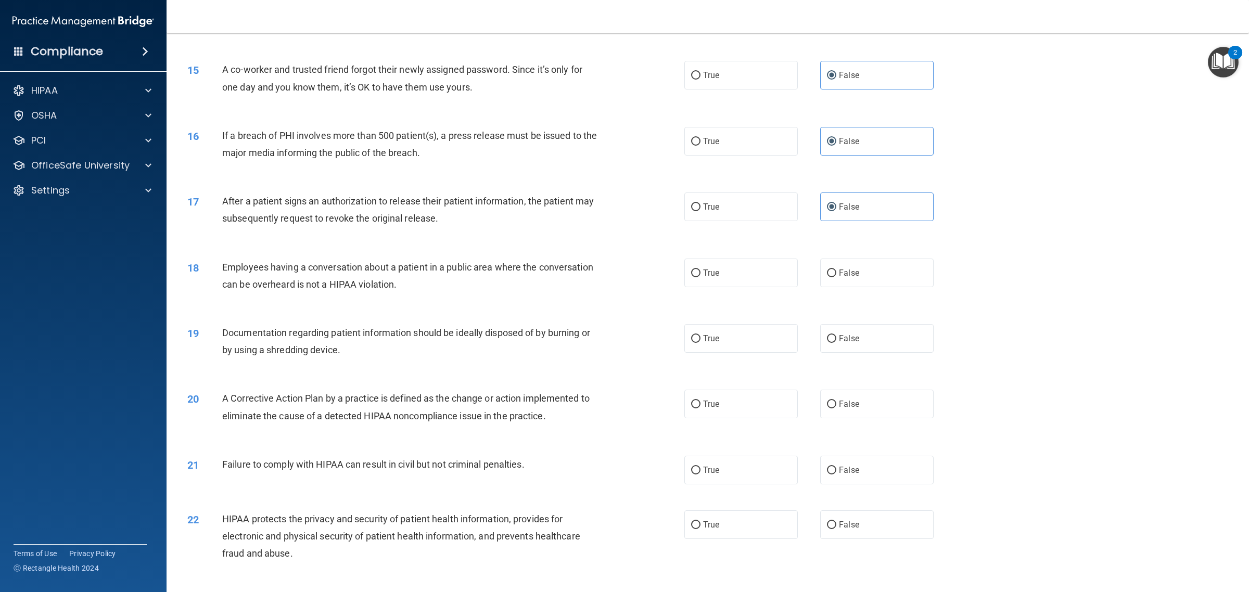
scroll to position [1041, 0]
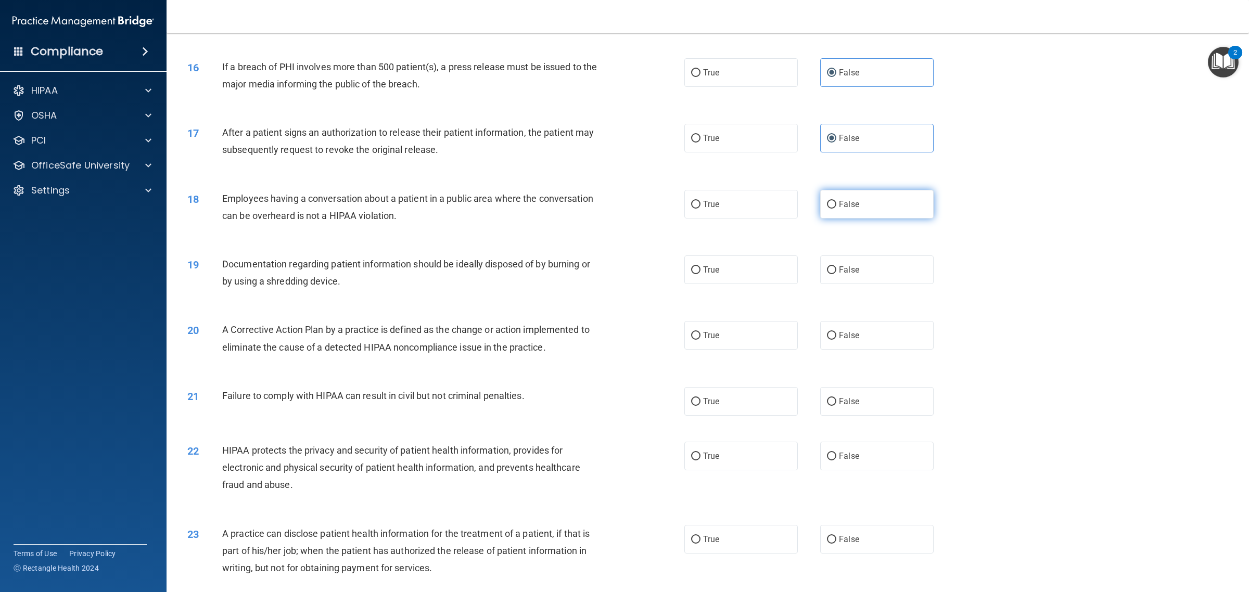
click at [895, 211] on label "False" at bounding box center [876, 204] width 113 height 29
click at [836, 209] on input "False" at bounding box center [831, 205] width 9 height 8
radio input "true"
drag, startPoint x: 889, startPoint y: 262, endPoint x: 887, endPoint y: 299, distance: 37.5
click at [889, 263] on label "False" at bounding box center [876, 269] width 113 height 29
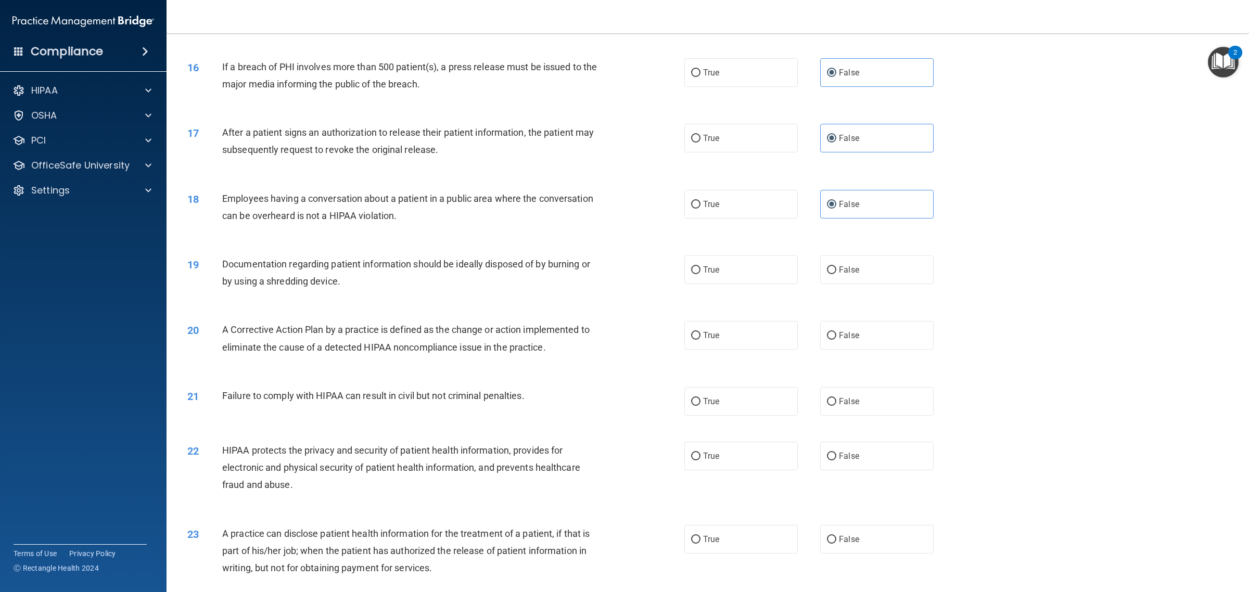
click at [836, 266] on input "False" at bounding box center [831, 270] width 9 height 8
radio input "true"
click at [885, 342] on label "False" at bounding box center [876, 335] width 113 height 29
click at [836, 340] on input "False" at bounding box center [831, 336] width 9 height 8
radio input "true"
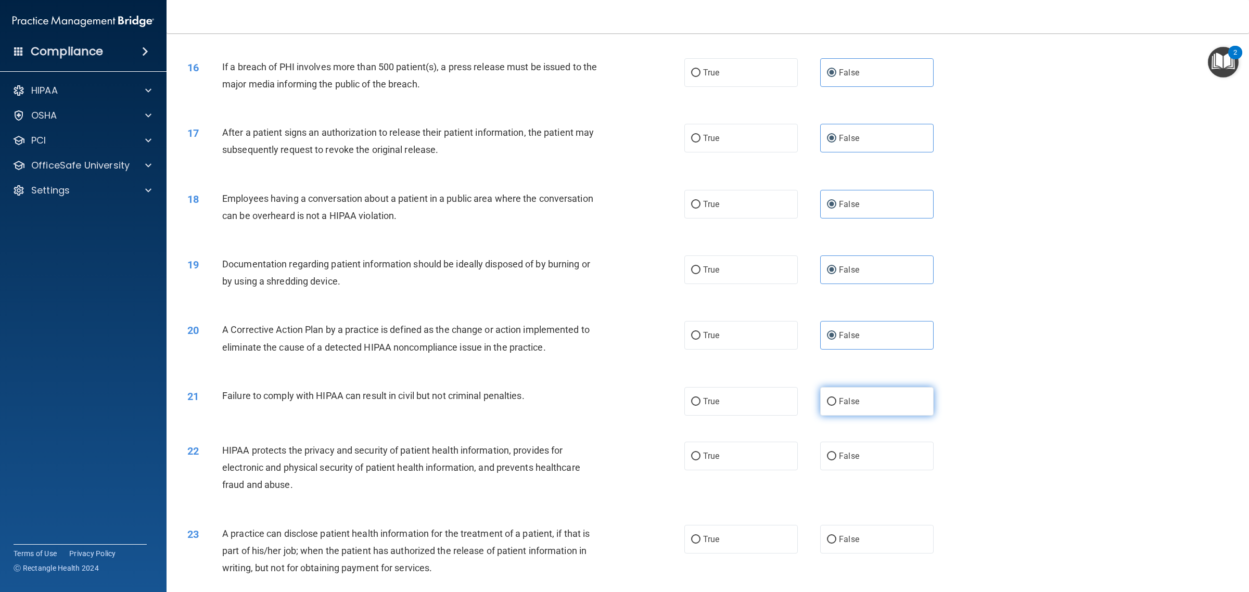
click at [878, 412] on label "False" at bounding box center [876, 401] width 113 height 29
click at [836, 406] on input "False" at bounding box center [831, 402] width 9 height 8
radio input "true"
click at [875, 453] on label "False" at bounding box center [876, 456] width 113 height 29
click at [836, 453] on input "False" at bounding box center [831, 457] width 9 height 8
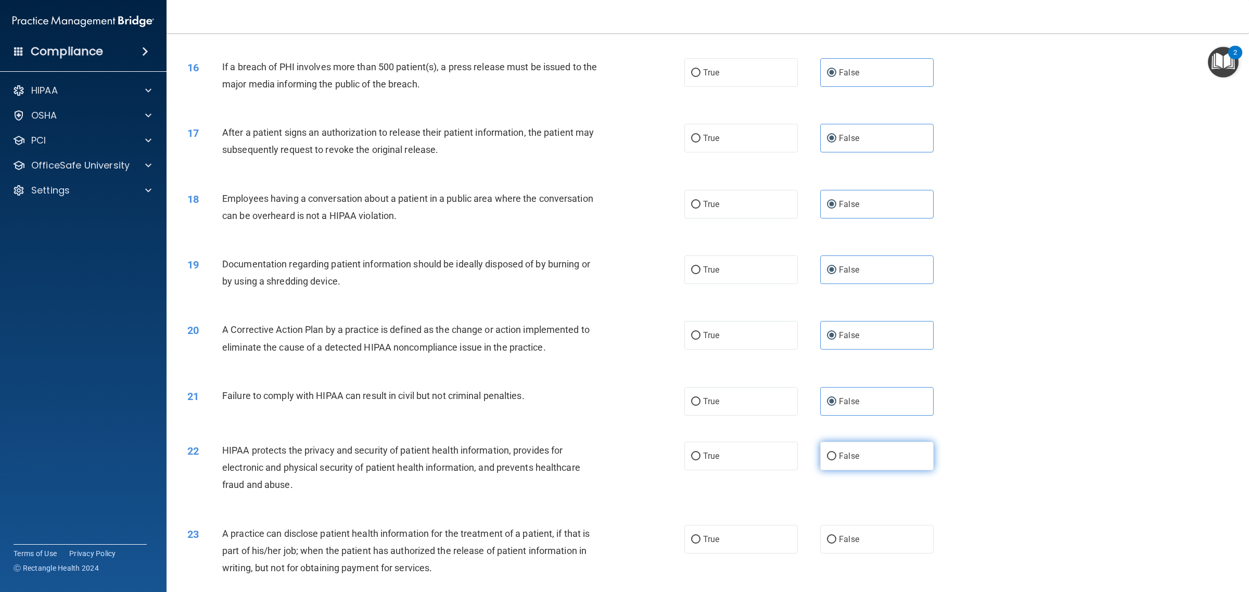
radio input "true"
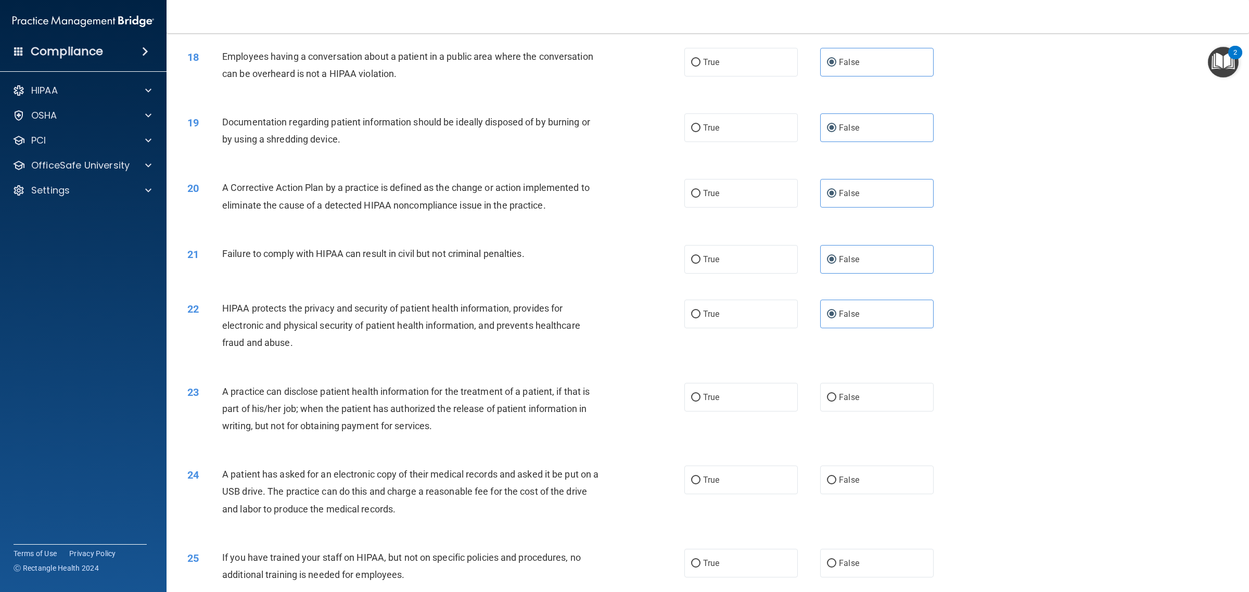
scroll to position [1301, 0]
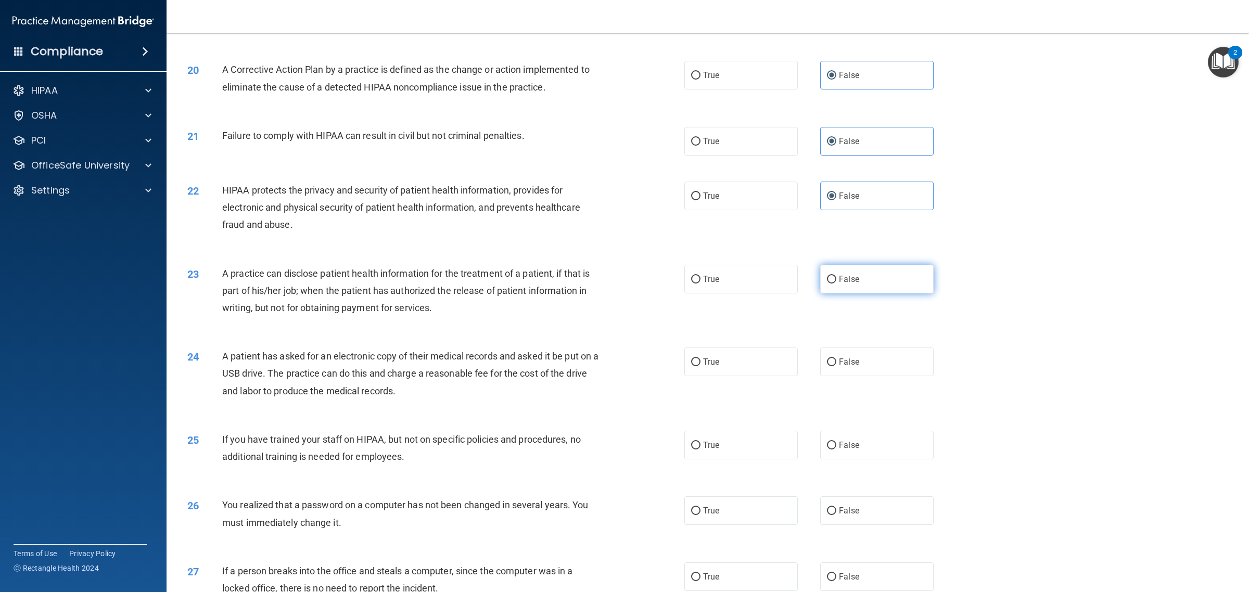
click at [893, 293] on label "False" at bounding box center [876, 279] width 113 height 29
click at [836, 284] on input "False" at bounding box center [831, 280] width 9 height 8
radio input "true"
click at [892, 348] on label "False" at bounding box center [876, 362] width 113 height 29
click at [836, 358] on input "False" at bounding box center [831, 362] width 9 height 8
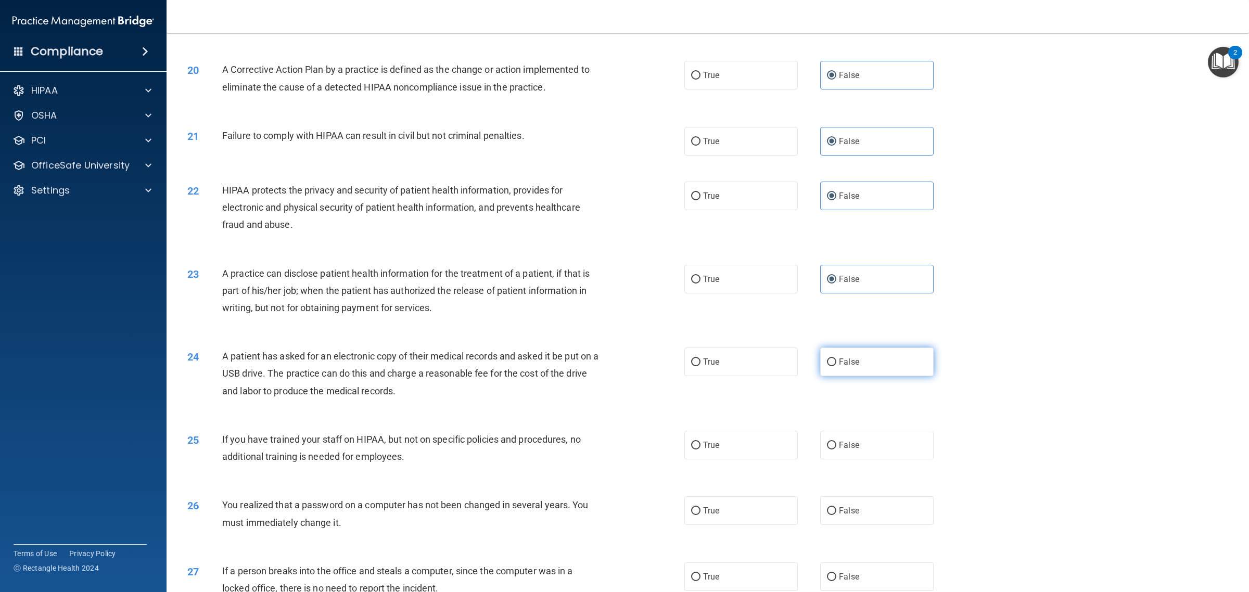
radio input "true"
drag, startPoint x: 890, startPoint y: 438, endPoint x: 889, endPoint y: 495, distance: 56.7
click at [890, 440] on label "False" at bounding box center [876, 445] width 113 height 29
click at [836, 442] on input "False" at bounding box center [831, 446] width 9 height 8
radio input "true"
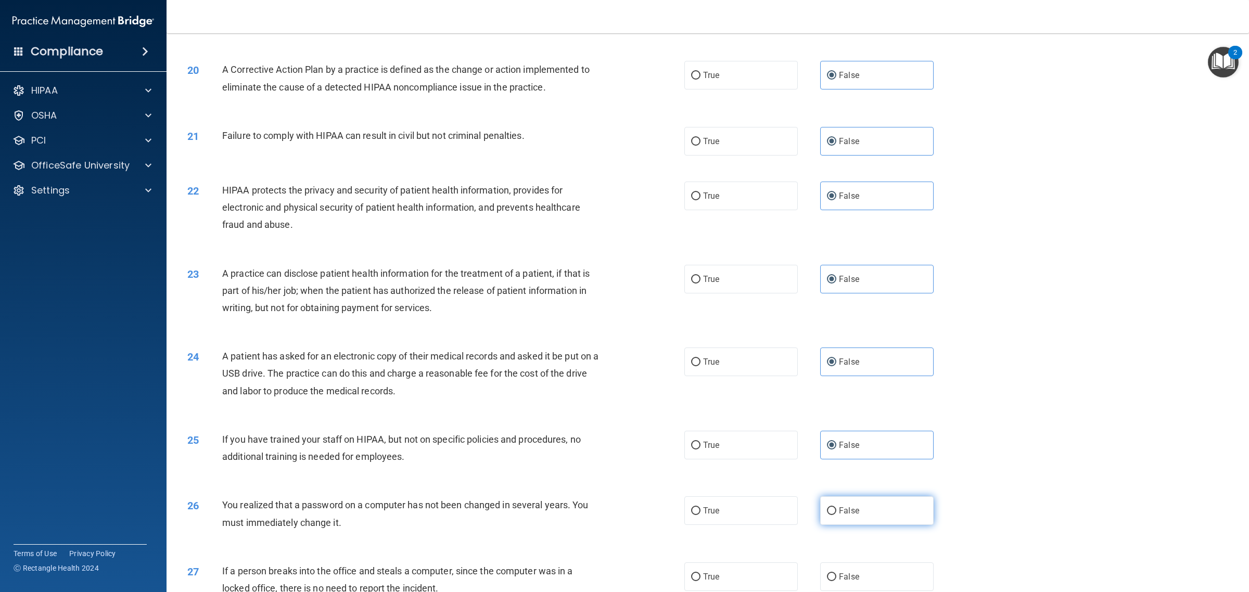
click at [888, 509] on label "False" at bounding box center [876, 510] width 113 height 29
click at [836, 509] on input "False" at bounding box center [831, 511] width 9 height 8
radio input "true"
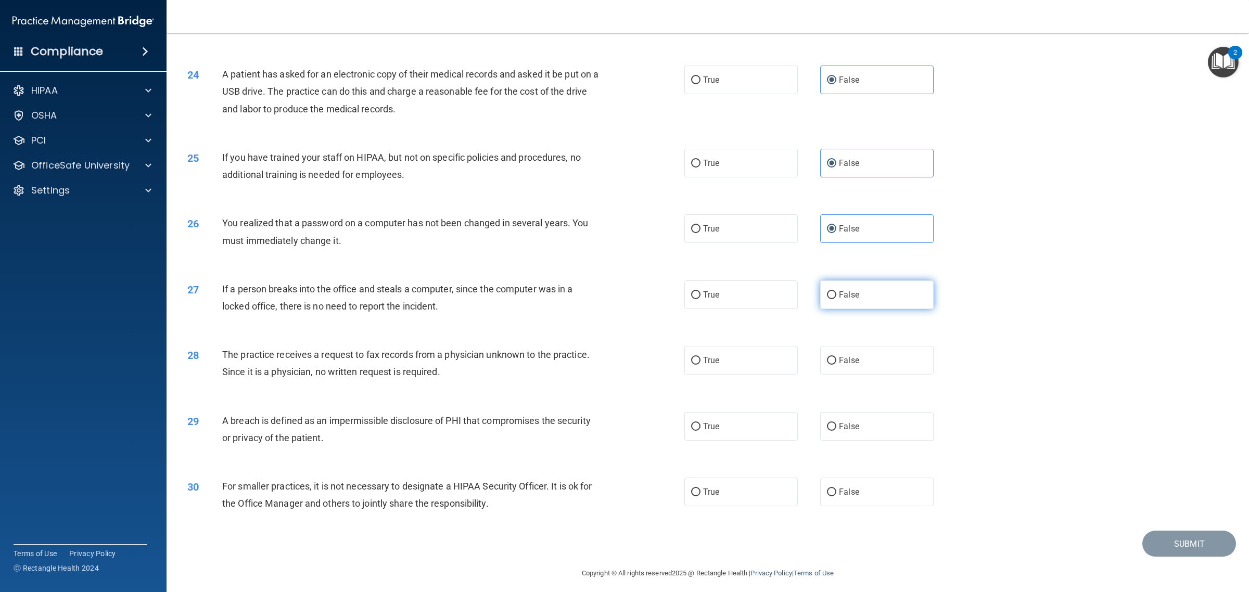
scroll to position [1589, 0]
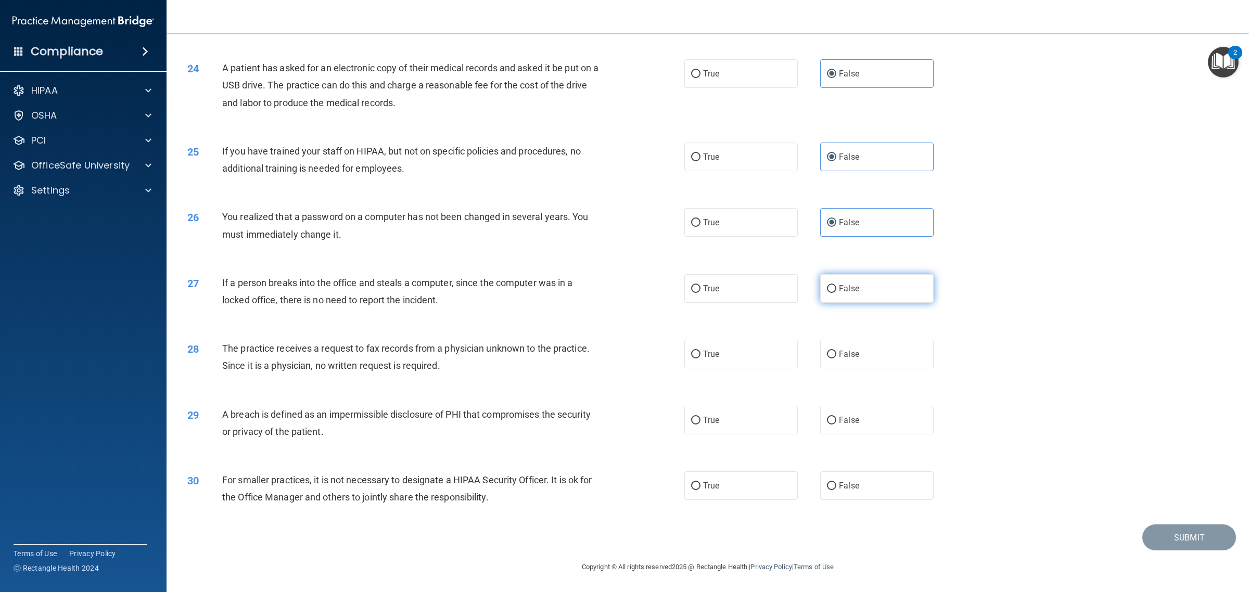
click at [883, 287] on label "False" at bounding box center [876, 288] width 113 height 29
click at [836, 287] on input "False" at bounding box center [831, 289] width 9 height 8
radio input "true"
click at [875, 360] on label "False" at bounding box center [876, 354] width 113 height 29
click at [836, 358] on input "False" at bounding box center [831, 355] width 9 height 8
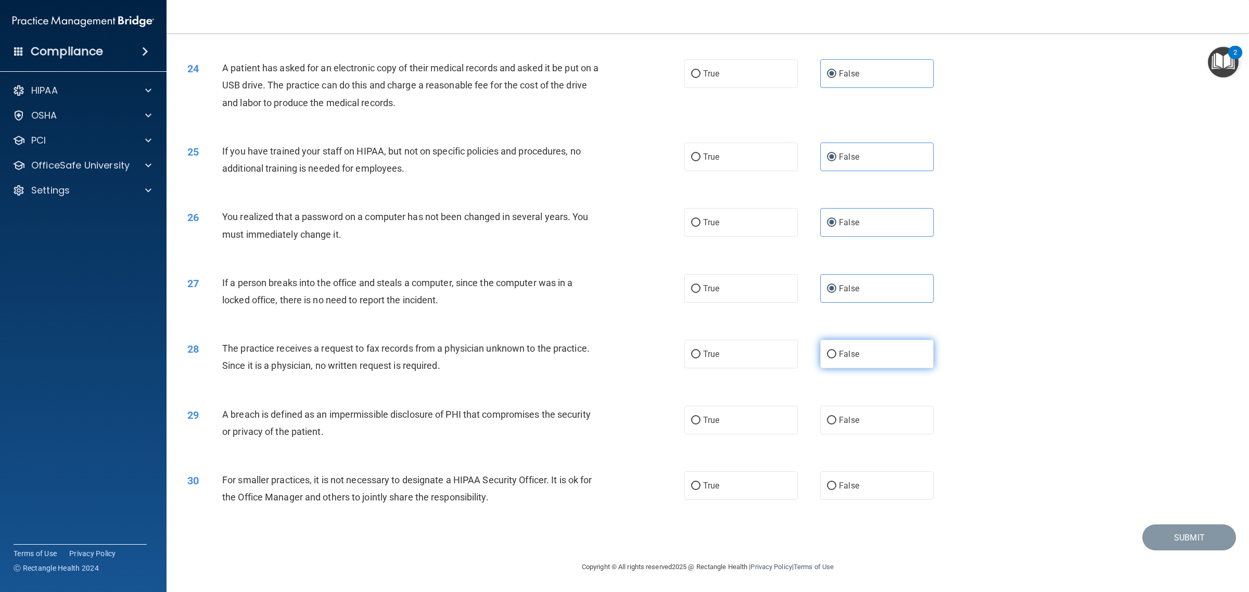
radio input "true"
click at [871, 427] on label "False" at bounding box center [876, 420] width 113 height 29
click at [836, 425] on input "False" at bounding box center [831, 421] width 9 height 8
radio input "true"
click at [870, 493] on label "False" at bounding box center [876, 485] width 113 height 29
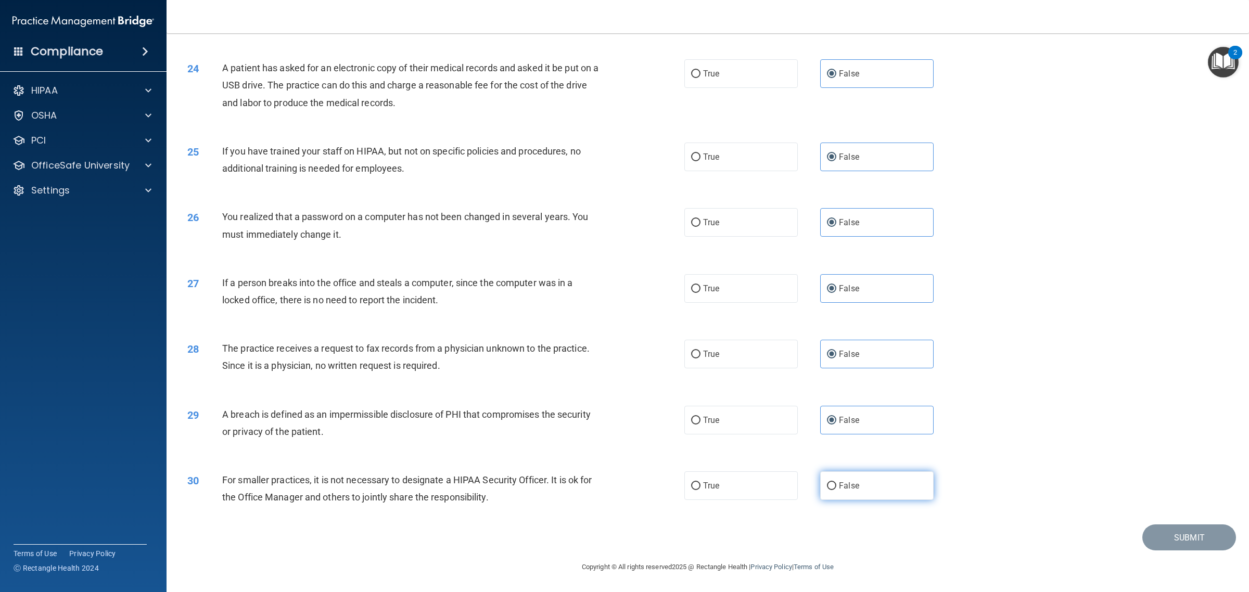
click at [836, 490] on input "False" at bounding box center [831, 486] width 9 height 8
radio input "true"
click at [1183, 531] on button "Submit" at bounding box center [1189, 537] width 94 height 27
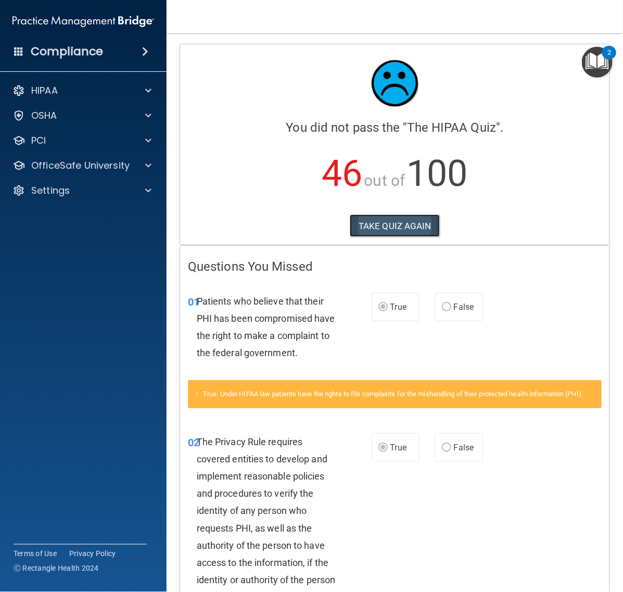
click at [364, 224] on button "TAKE QUIZ AGAIN" at bounding box center [395, 225] width 90 height 23
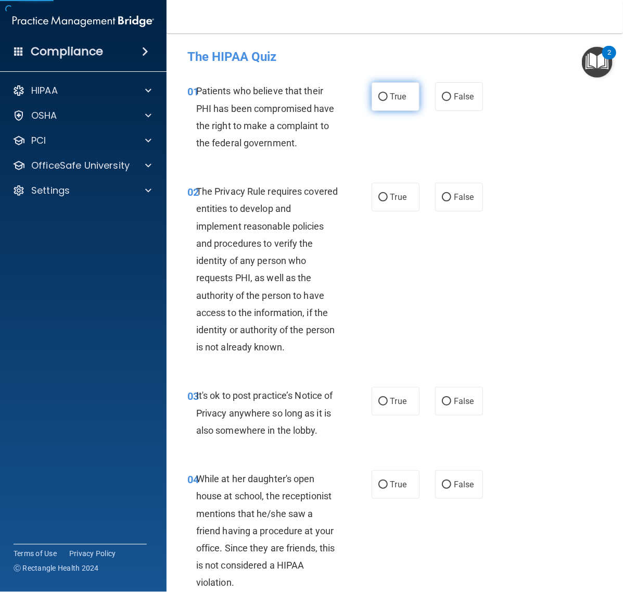
click at [396, 100] on span "True" at bounding box center [398, 97] width 16 height 10
click at [388, 100] on input "True" at bounding box center [382, 97] width 9 height 8
radio input "true"
click at [389, 209] on label "True" at bounding box center [395, 197] width 48 height 29
click at [388, 201] on input "True" at bounding box center [382, 198] width 9 height 8
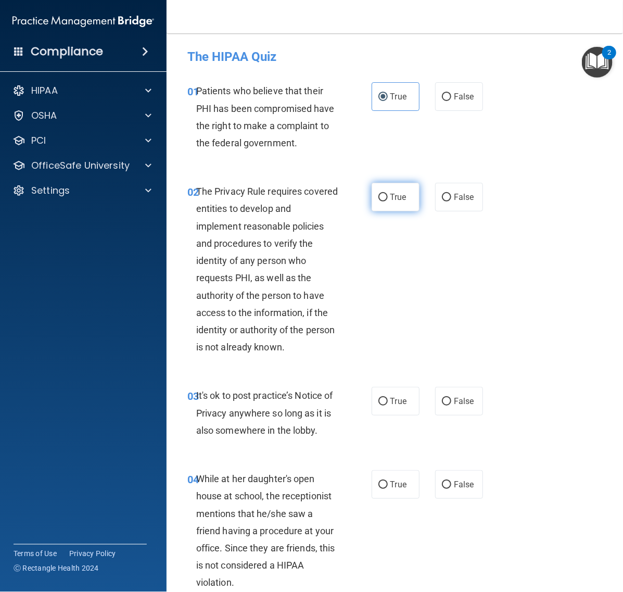
radio input "true"
click at [461, 406] on span "False" at bounding box center [464, 401] width 20 height 10
click at [451, 405] on input "False" at bounding box center [446, 401] width 9 height 8
radio input "true"
click at [454, 489] on span "False" at bounding box center [464, 484] width 20 height 10
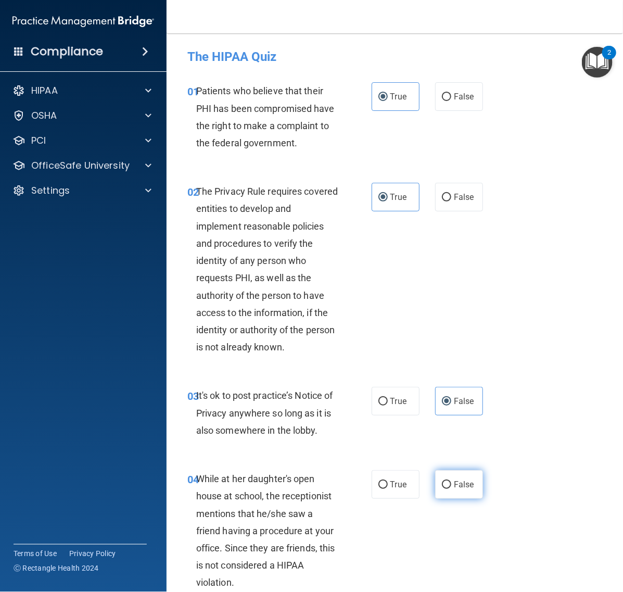
click at [451, 489] on input "False" at bounding box center [446, 485] width 9 height 8
radio input "true"
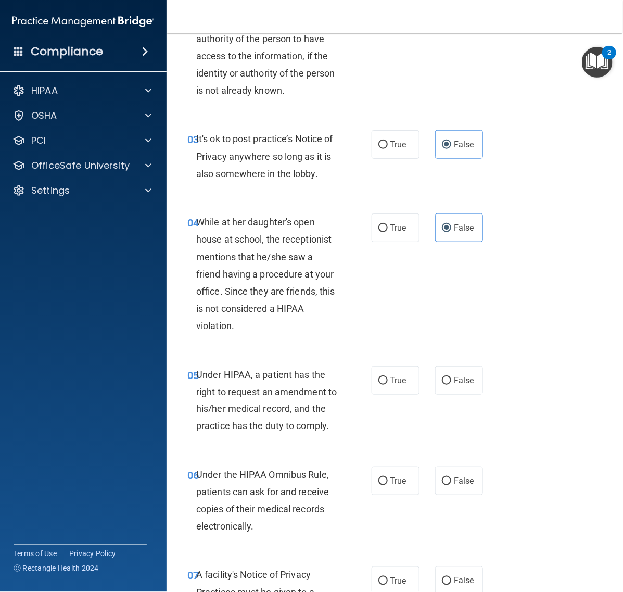
scroll to position [260, 0]
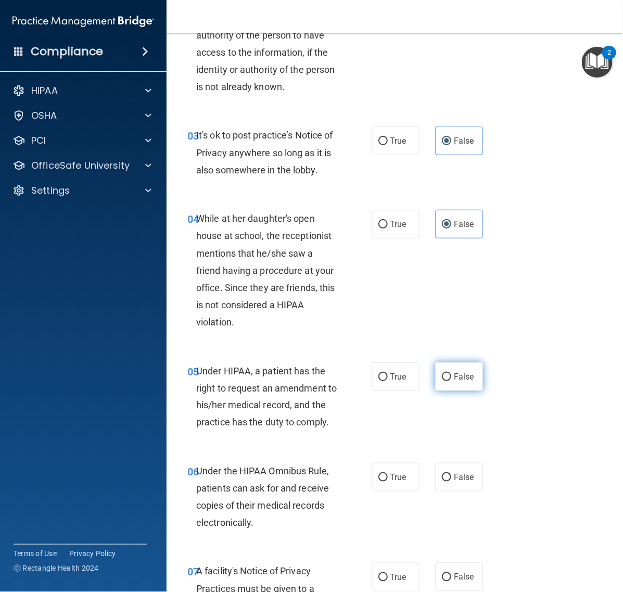
click at [444, 384] on label "False" at bounding box center [459, 376] width 48 height 29
click at [444, 381] on input "False" at bounding box center [446, 377] width 9 height 8
radio input "true"
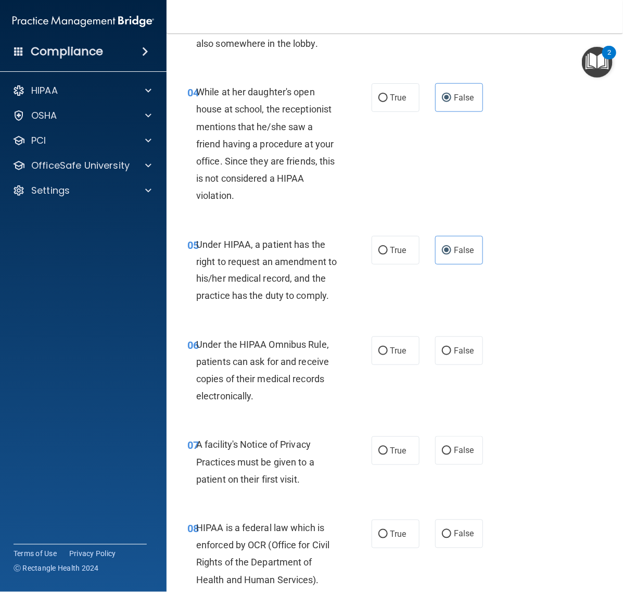
scroll to position [390, 0]
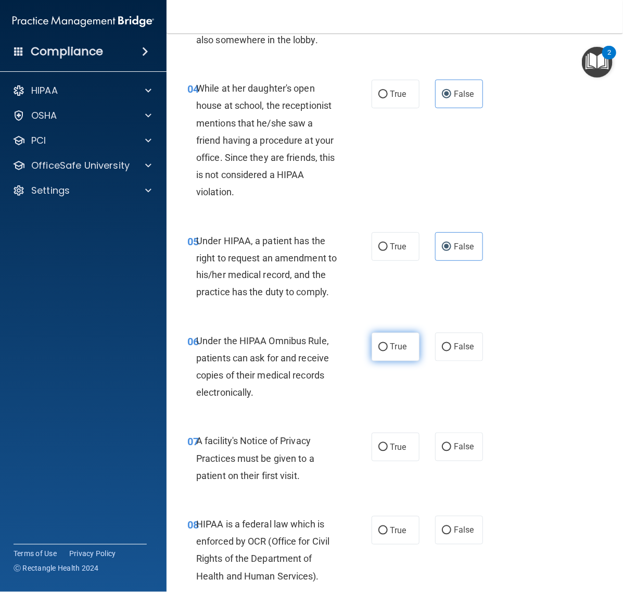
click at [391, 352] on span "True" at bounding box center [398, 347] width 16 height 10
click at [388, 351] on input "True" at bounding box center [382, 347] width 9 height 8
radio input "true"
click at [389, 461] on label "True" at bounding box center [395, 446] width 48 height 29
click at [388, 451] on input "True" at bounding box center [382, 447] width 9 height 8
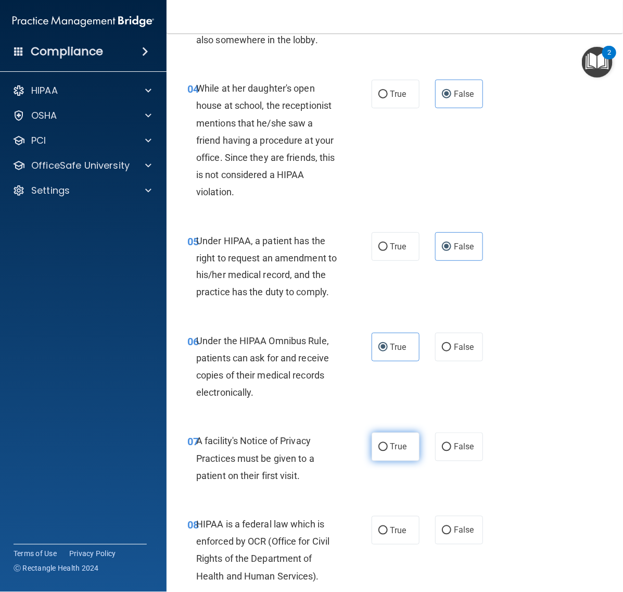
radio input "true"
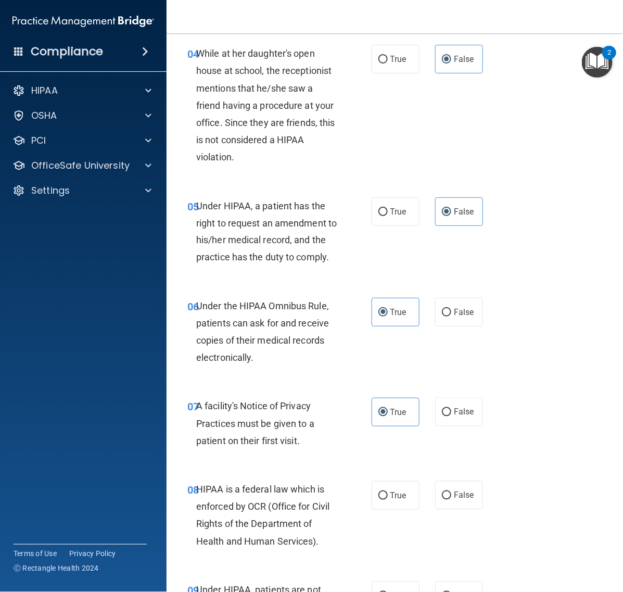
scroll to position [455, 0]
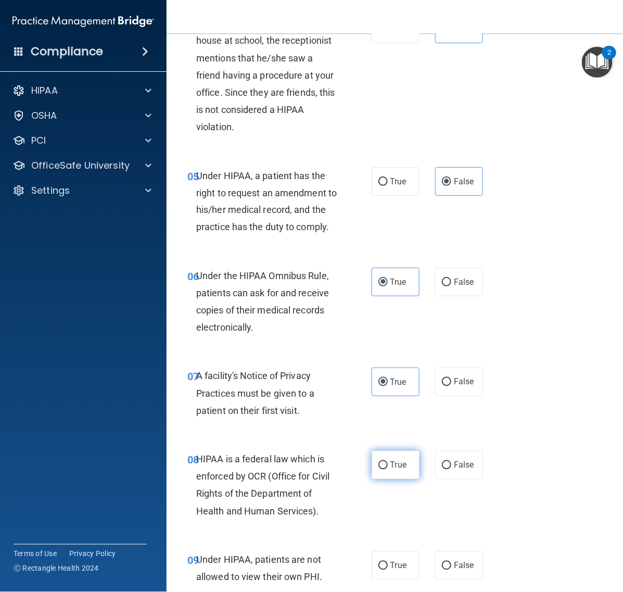
click at [390, 470] on span "True" at bounding box center [398, 465] width 16 height 10
click at [387, 469] on input "True" at bounding box center [382, 465] width 9 height 8
radio input "true"
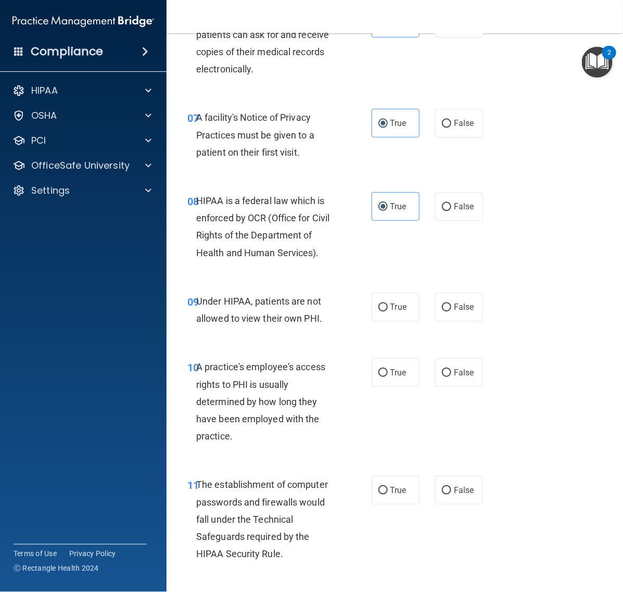
scroll to position [715, 0]
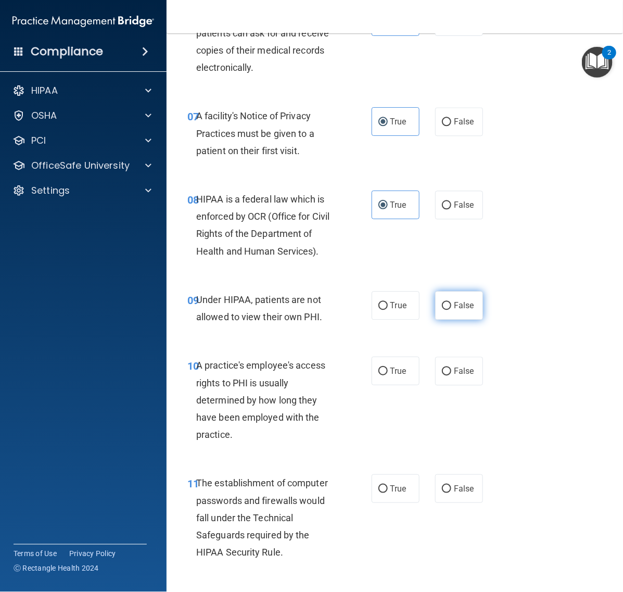
click at [461, 310] on span "False" at bounding box center [464, 305] width 20 height 10
click at [451, 310] on input "False" at bounding box center [446, 306] width 9 height 8
radio input "true"
click at [463, 376] on span "False" at bounding box center [464, 371] width 20 height 10
click at [451, 375] on input "False" at bounding box center [446, 371] width 9 height 8
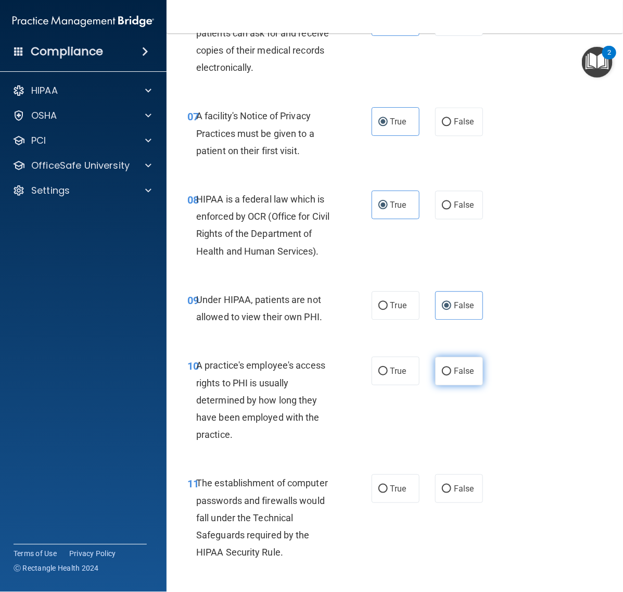
radio input "true"
click at [396, 493] on span "True" at bounding box center [398, 488] width 16 height 10
click at [388, 493] on input "True" at bounding box center [382, 489] width 9 height 8
radio input "true"
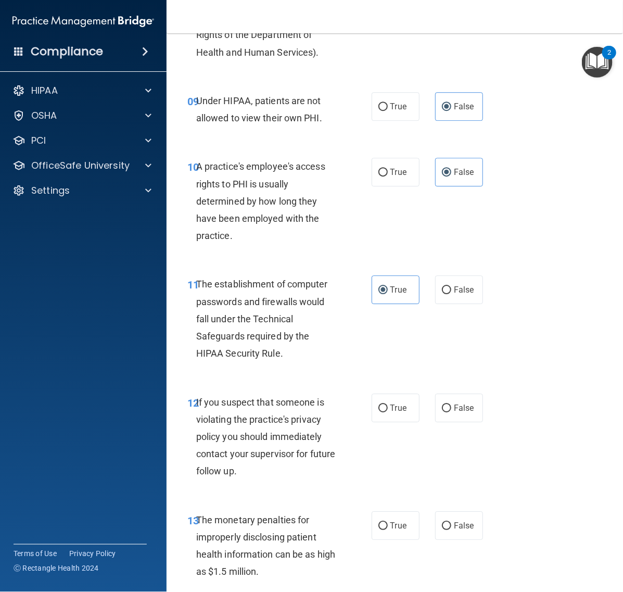
scroll to position [976, 0]
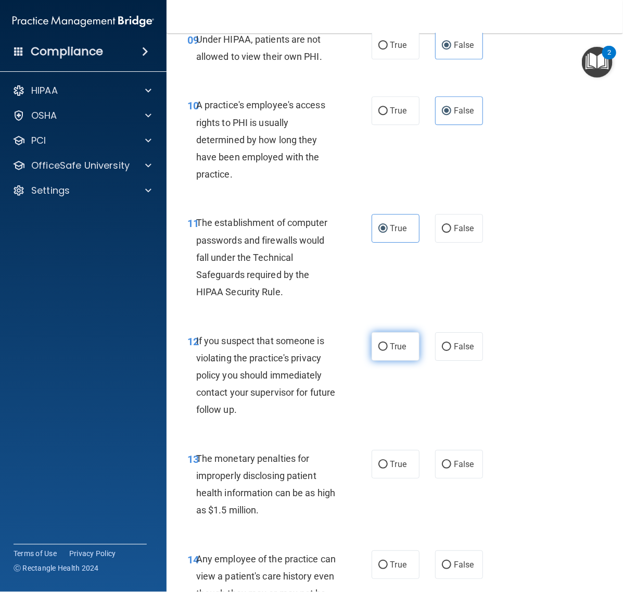
click at [383, 361] on label "True" at bounding box center [395, 346] width 48 height 29
click at [383, 351] on input "True" at bounding box center [382, 347] width 9 height 8
radio input "true"
click at [381, 468] on input "True" at bounding box center [382, 464] width 9 height 8
radio input "true"
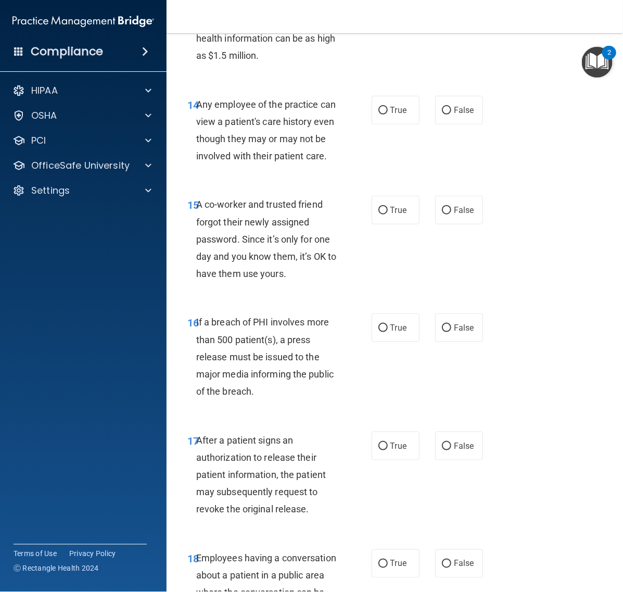
scroll to position [1431, 0]
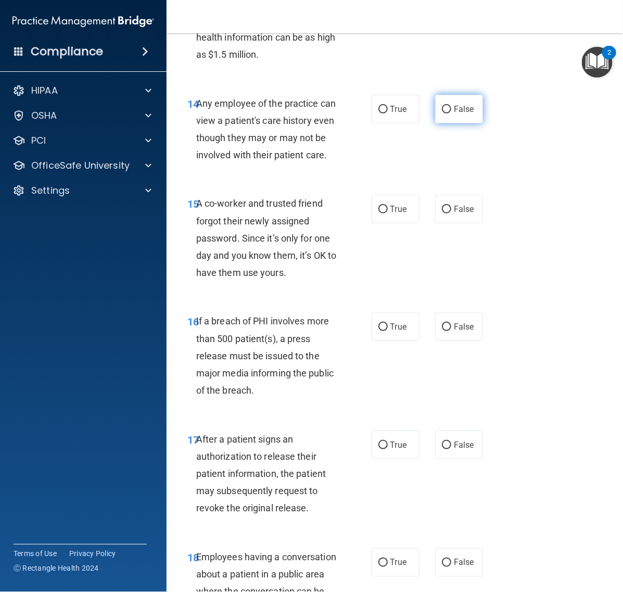
click at [446, 123] on label "False" at bounding box center [459, 109] width 48 height 29
click at [446, 113] on input "False" at bounding box center [446, 110] width 9 height 8
radio input "true"
click at [459, 223] on label "False" at bounding box center [459, 209] width 48 height 29
click at [451, 213] on input "False" at bounding box center [446, 210] width 9 height 8
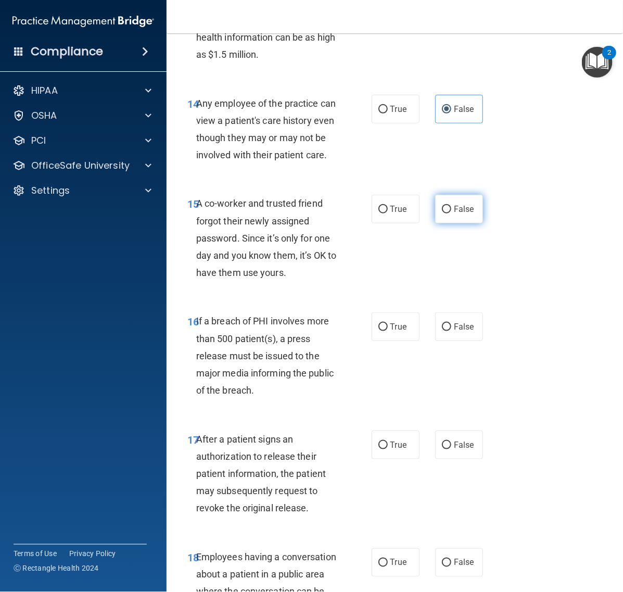
radio input "true"
click at [399, 331] on span "True" at bounding box center [398, 327] width 16 height 10
click at [388, 331] on input "True" at bounding box center [382, 327] width 9 height 8
radio input "true"
click at [397, 450] on span "True" at bounding box center [398, 445] width 16 height 10
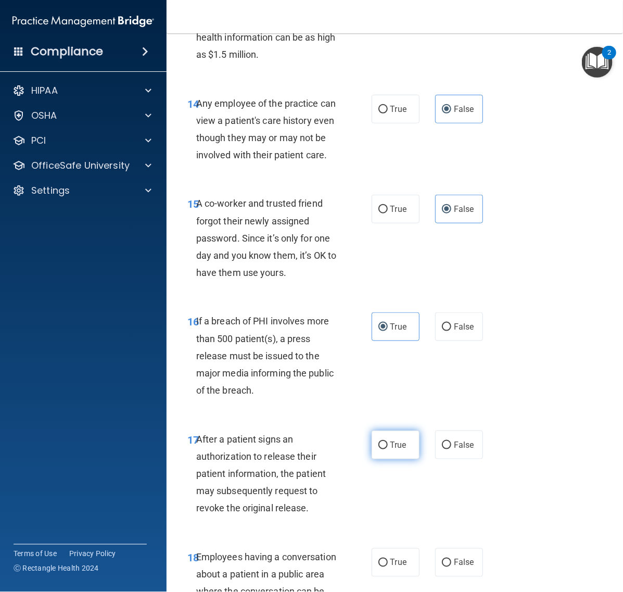
click at [388, 449] on input "True" at bounding box center [382, 445] width 9 height 8
radio input "true"
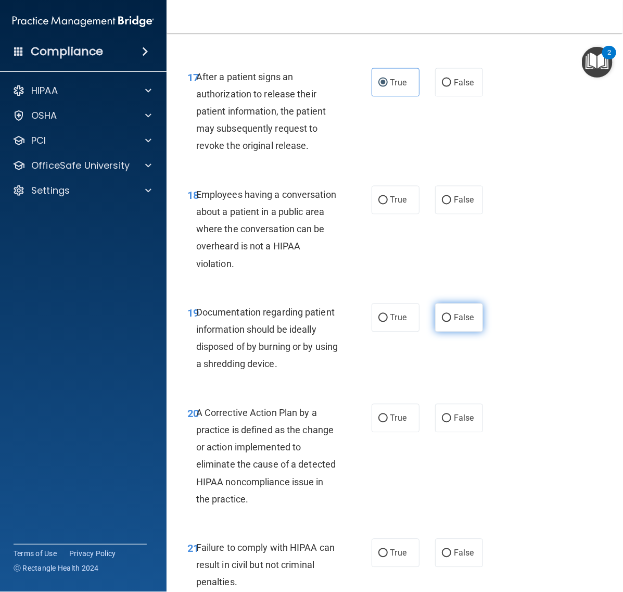
scroll to position [1821, 0]
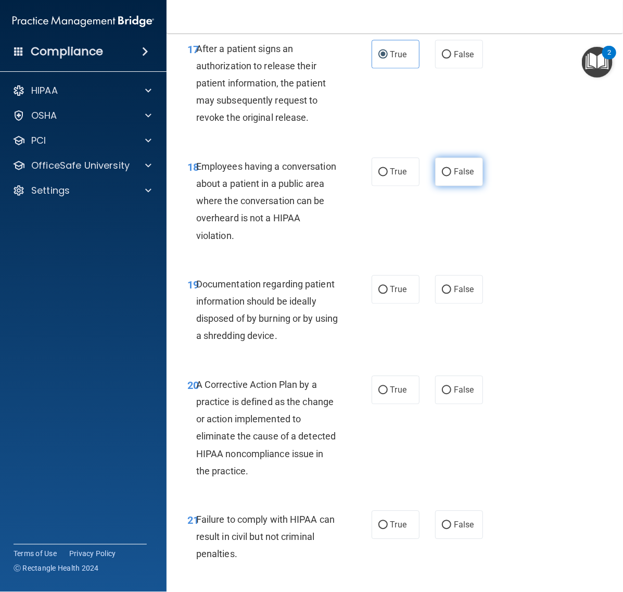
click at [454, 177] on span "False" at bounding box center [464, 172] width 20 height 10
click at [448, 176] on input "False" at bounding box center [446, 173] width 9 height 8
radio input "true"
click at [372, 304] on label "True" at bounding box center [395, 289] width 48 height 29
click at [378, 294] on input "True" at bounding box center [382, 290] width 9 height 8
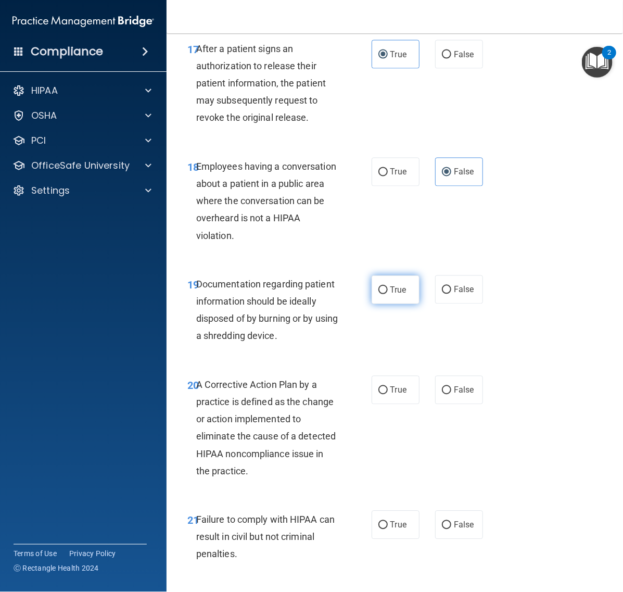
radio input "true"
click at [384, 404] on label "True" at bounding box center [395, 390] width 48 height 29
click at [384, 394] on input "True" at bounding box center [382, 391] width 9 height 8
radio input "true"
click at [464, 539] on label "False" at bounding box center [459, 524] width 48 height 29
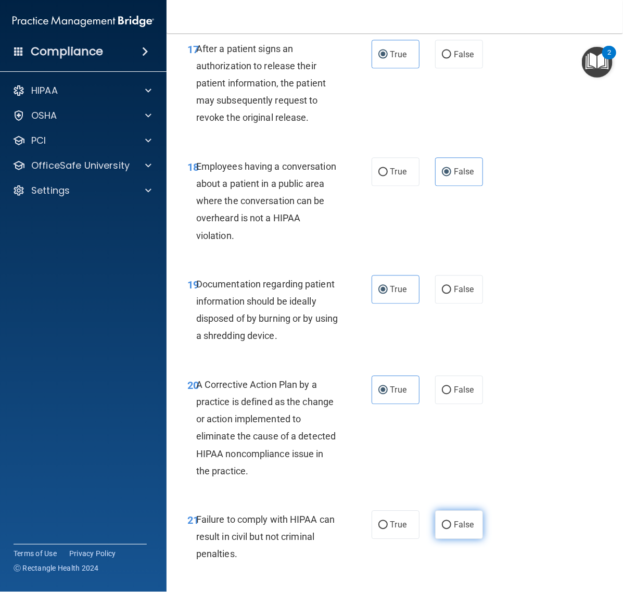
click at [451, 529] on input "False" at bounding box center [446, 525] width 9 height 8
radio input "true"
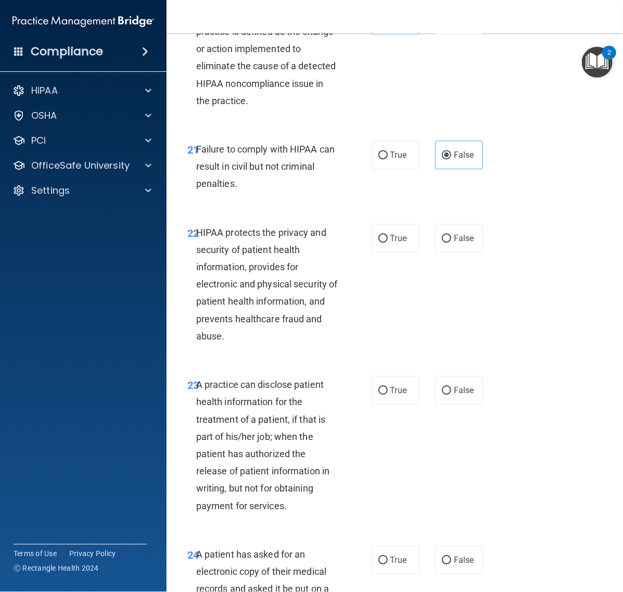
scroll to position [2211, 0]
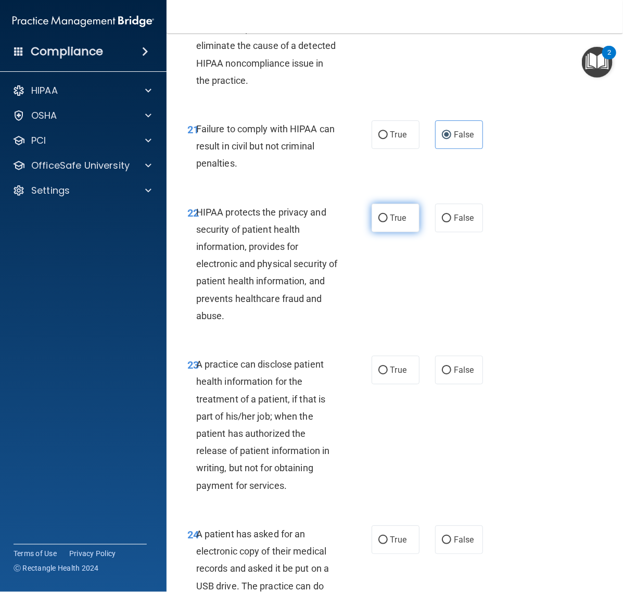
click at [378, 222] on input "True" at bounding box center [382, 218] width 9 height 8
radio input "true"
click at [464, 375] on span "False" at bounding box center [464, 370] width 20 height 10
click at [451, 374] on input "False" at bounding box center [446, 370] width 9 height 8
radio input "true"
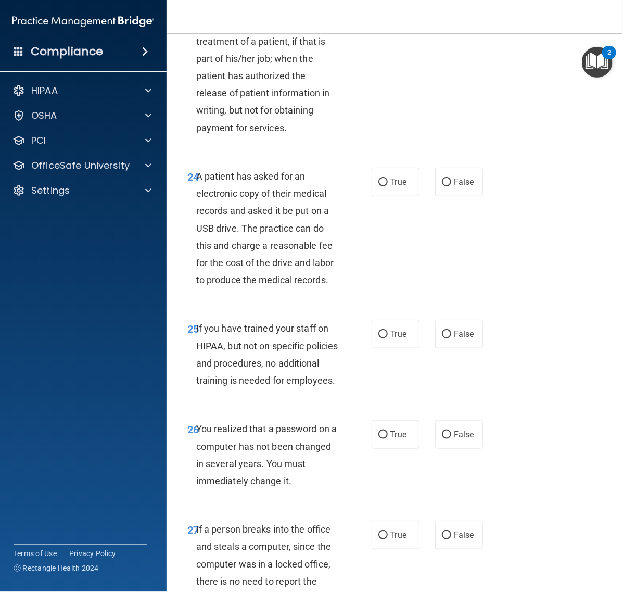
scroll to position [2601, 0]
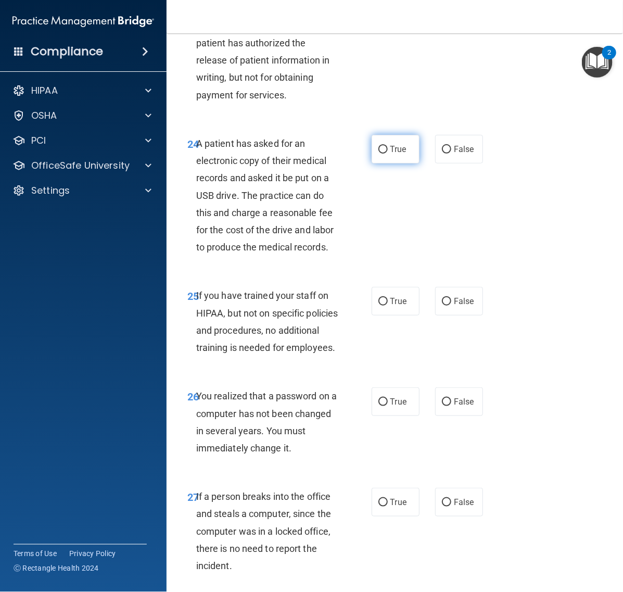
click at [377, 163] on label "True" at bounding box center [395, 149] width 48 height 29
click at [378, 153] on input "True" at bounding box center [382, 150] width 9 height 8
radio input "true"
click at [454, 315] on label "False" at bounding box center [459, 301] width 48 height 29
click at [451, 305] on input "False" at bounding box center [446, 302] width 9 height 8
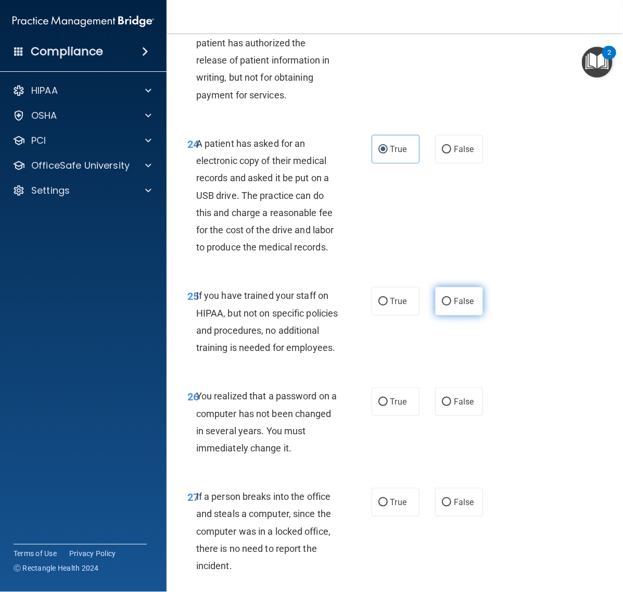
radio input "true"
click at [391, 406] on span "True" at bounding box center [398, 401] width 16 height 10
click at [388, 406] on input "True" at bounding box center [382, 402] width 9 height 8
radio input "true"
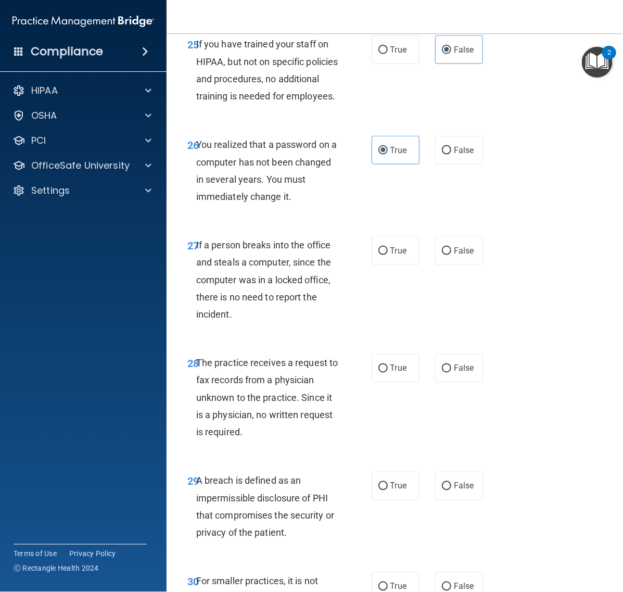
scroll to position [2862, 0]
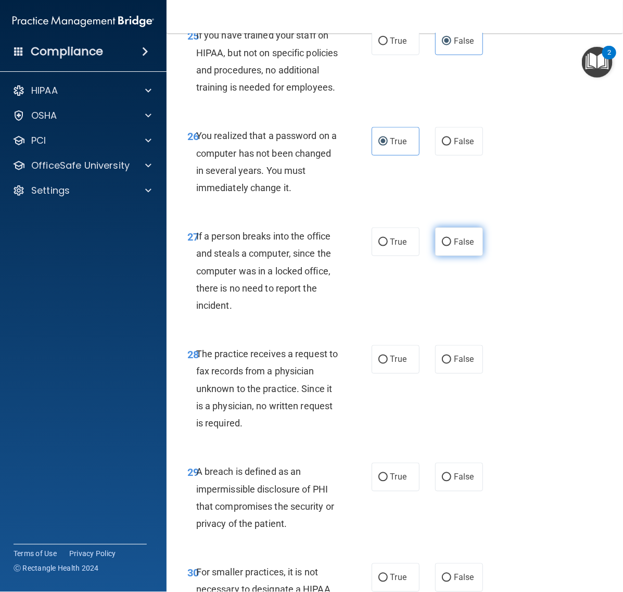
click at [464, 247] on span "False" at bounding box center [464, 242] width 20 height 10
click at [451, 246] on input "False" at bounding box center [446, 242] width 9 height 8
radio input "true"
click at [466, 364] on span "False" at bounding box center [464, 359] width 20 height 10
click at [451, 364] on input "False" at bounding box center [446, 360] width 9 height 8
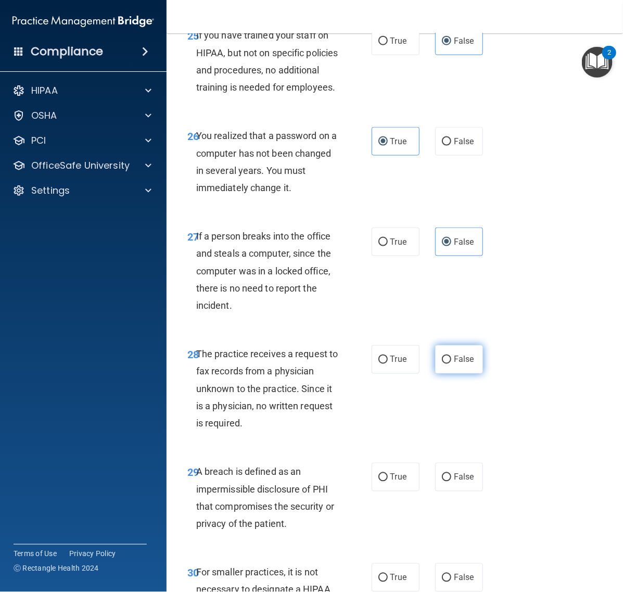
radio input "true"
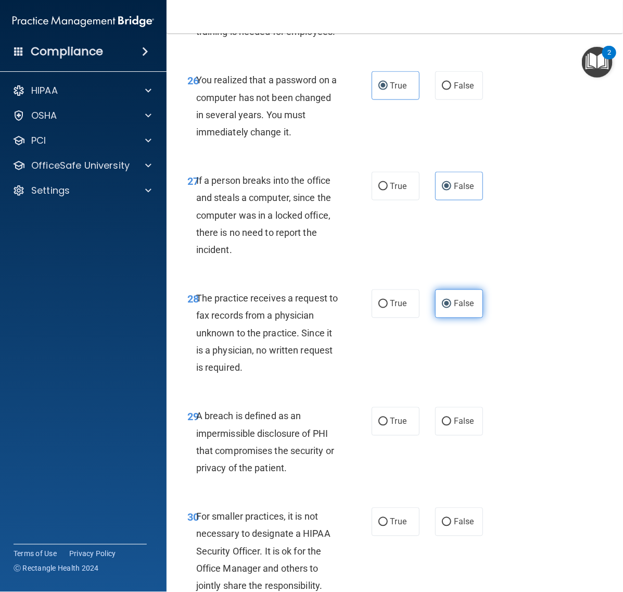
scroll to position [3057, 0]
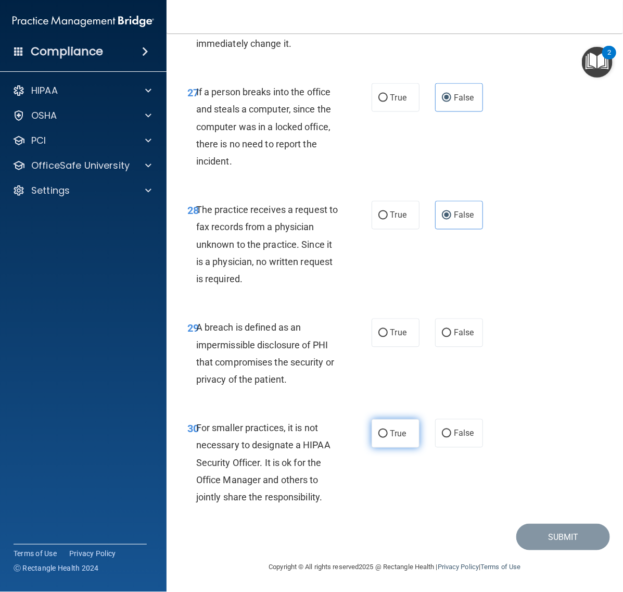
click at [391, 447] on label "True" at bounding box center [395, 433] width 48 height 29
click at [388, 438] on input "True" at bounding box center [382, 434] width 9 height 8
radio input "true"
click at [388, 347] on label "True" at bounding box center [395, 332] width 48 height 29
click at [388, 337] on input "True" at bounding box center [382, 333] width 9 height 8
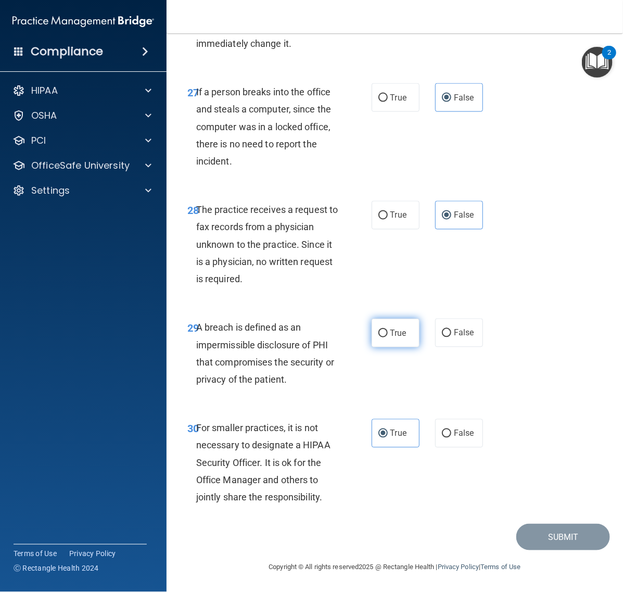
radio input "true"
click at [532, 550] on button "Submit" at bounding box center [563, 536] width 94 height 27
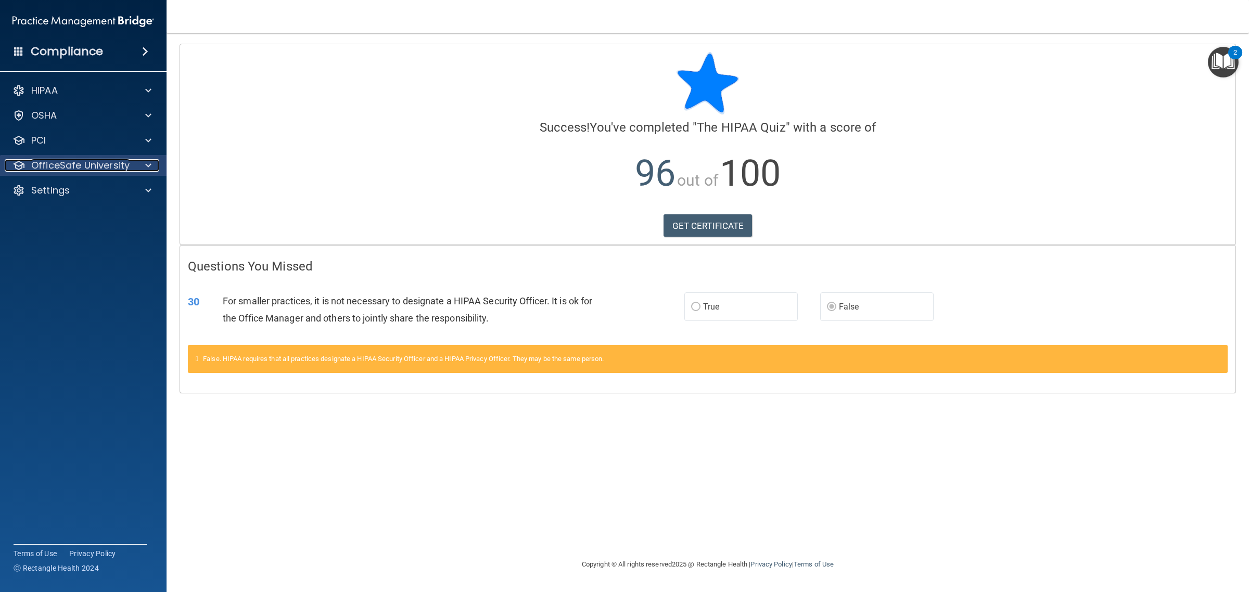
click at [112, 164] on p "OfficeSafe University" at bounding box center [80, 165] width 98 height 12
click at [103, 186] on div "HIPAA Training" at bounding box center [78, 190] width 142 height 10
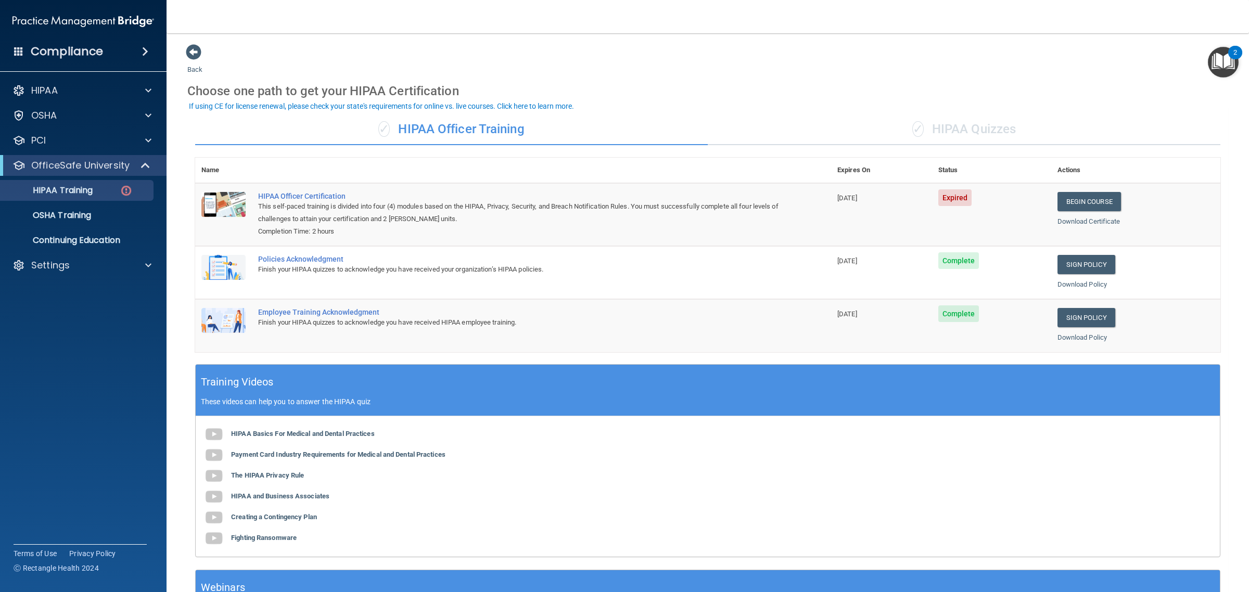
click at [1017, 128] on div "✓ HIPAA Quizzes" at bounding box center [964, 129] width 512 height 31
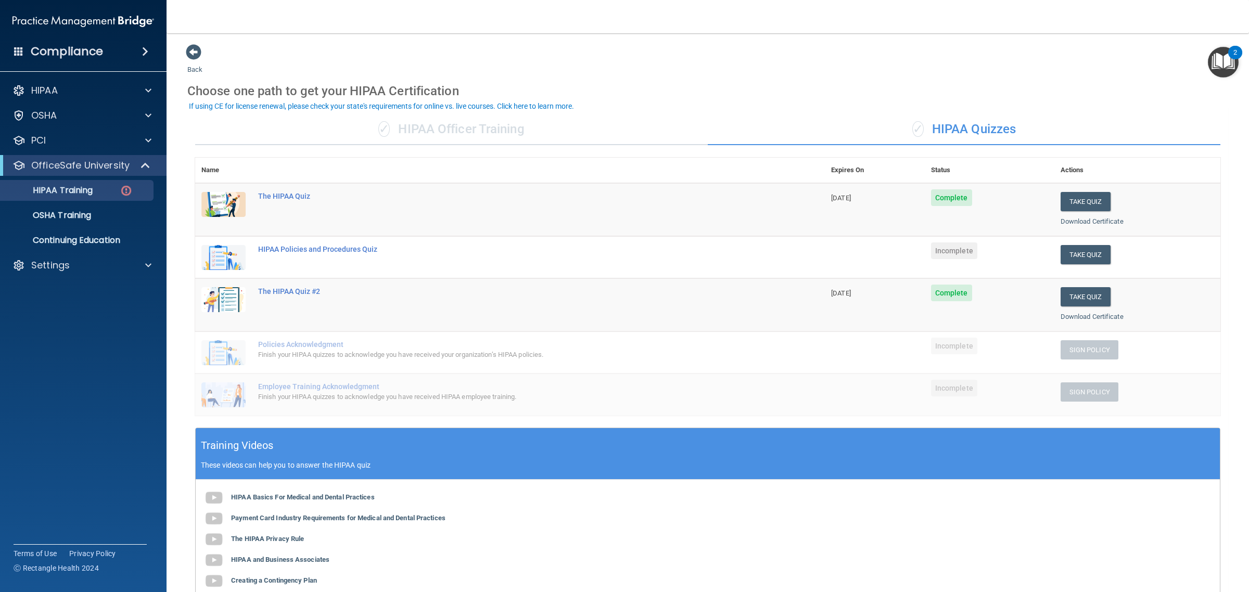
click at [492, 126] on div "✓ HIPAA Officer Training" at bounding box center [451, 129] width 512 height 31
